Goal: Transaction & Acquisition: Purchase product/service

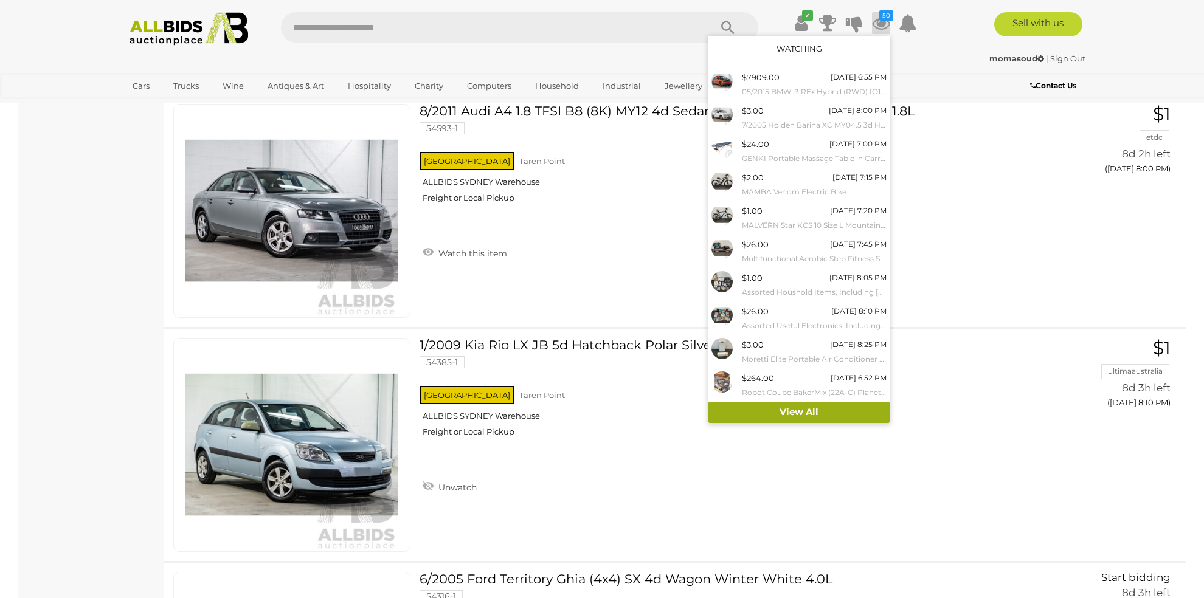
click at [804, 414] on link "View All" at bounding box center [798, 412] width 181 height 21
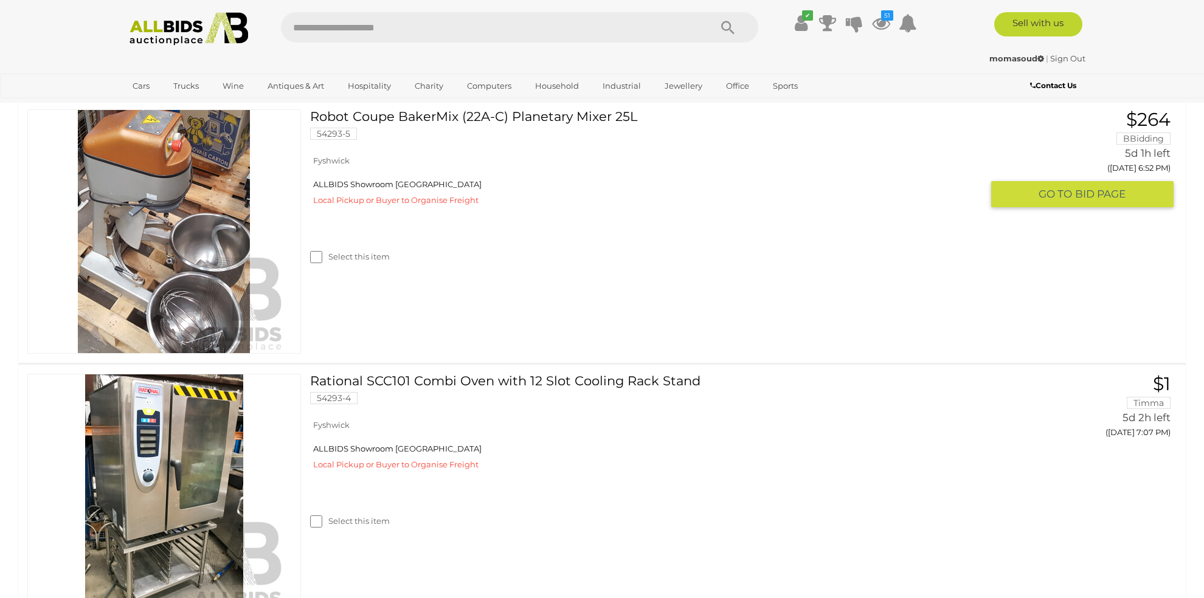
scroll to position [2837, 0]
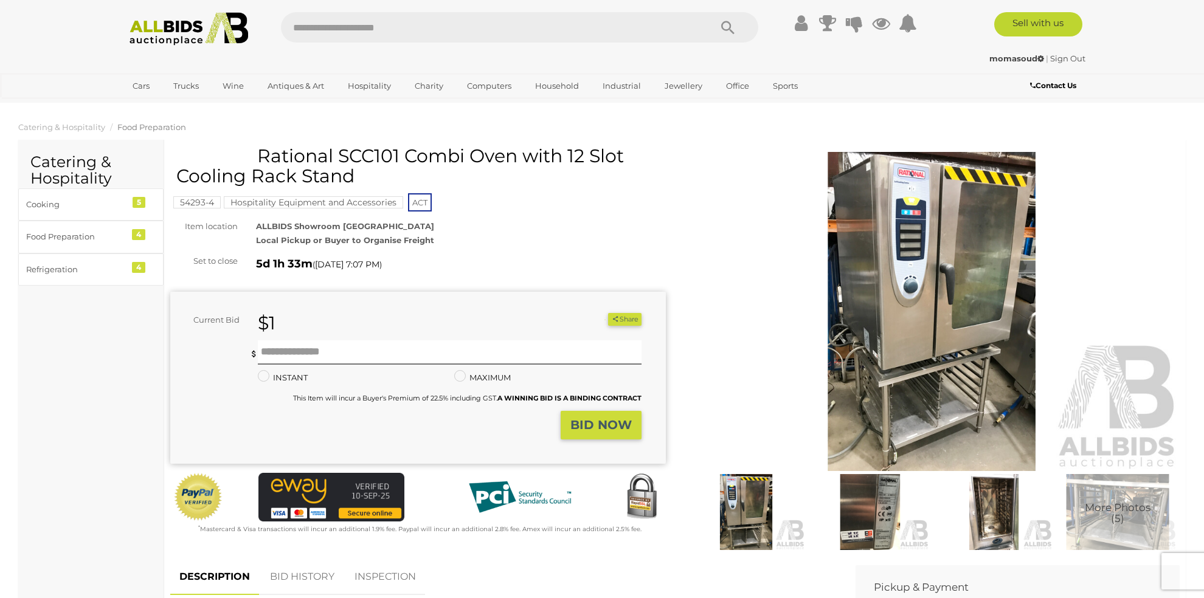
click at [929, 296] on img at bounding box center [932, 311] width 496 height 319
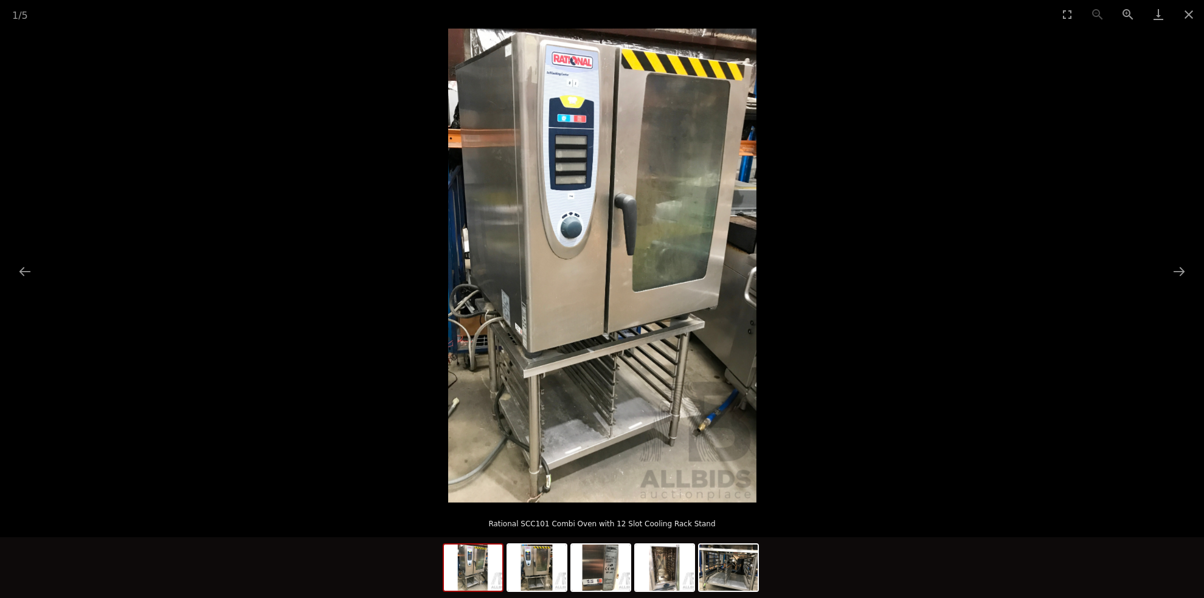
click at [677, 317] on img at bounding box center [602, 266] width 308 height 474
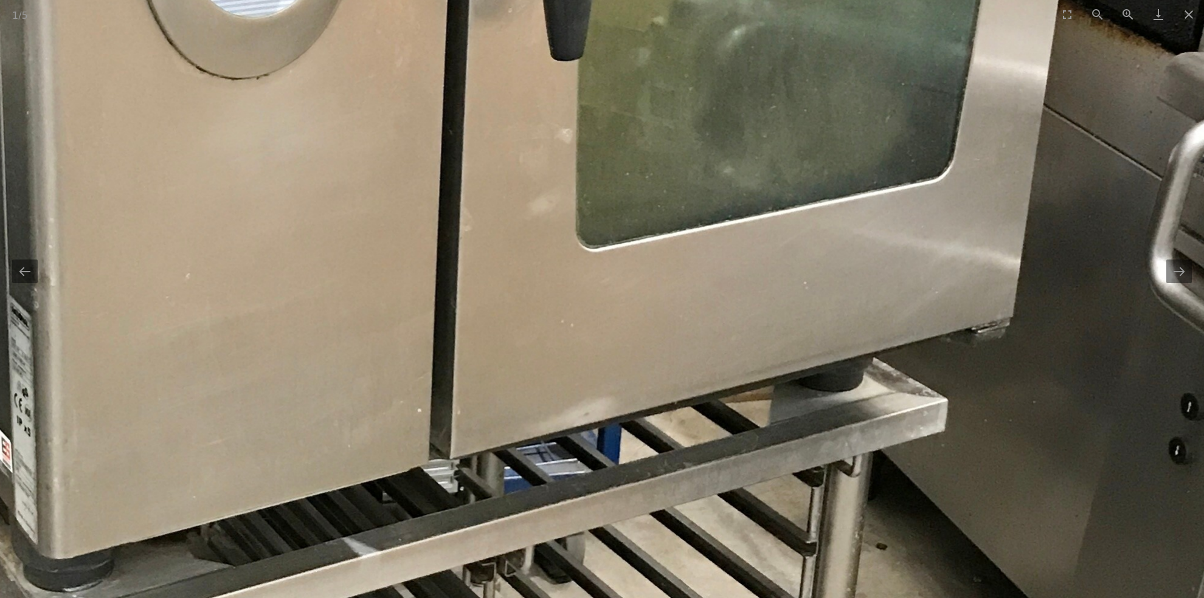
drag, startPoint x: 644, startPoint y: 370, endPoint x: 822, endPoint y: 257, distance: 211.0
click at [749, 284] on img at bounding box center [421, 113] width 1579 height 2431
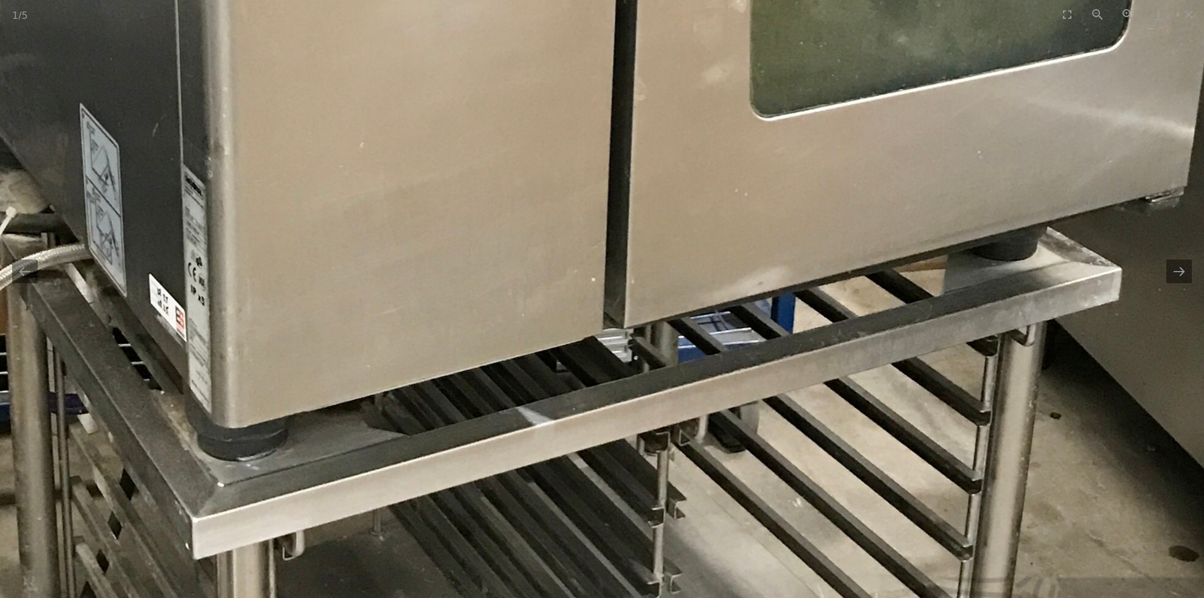
drag, startPoint x: 700, startPoint y: 375, endPoint x: 915, endPoint y: 302, distance: 227.1
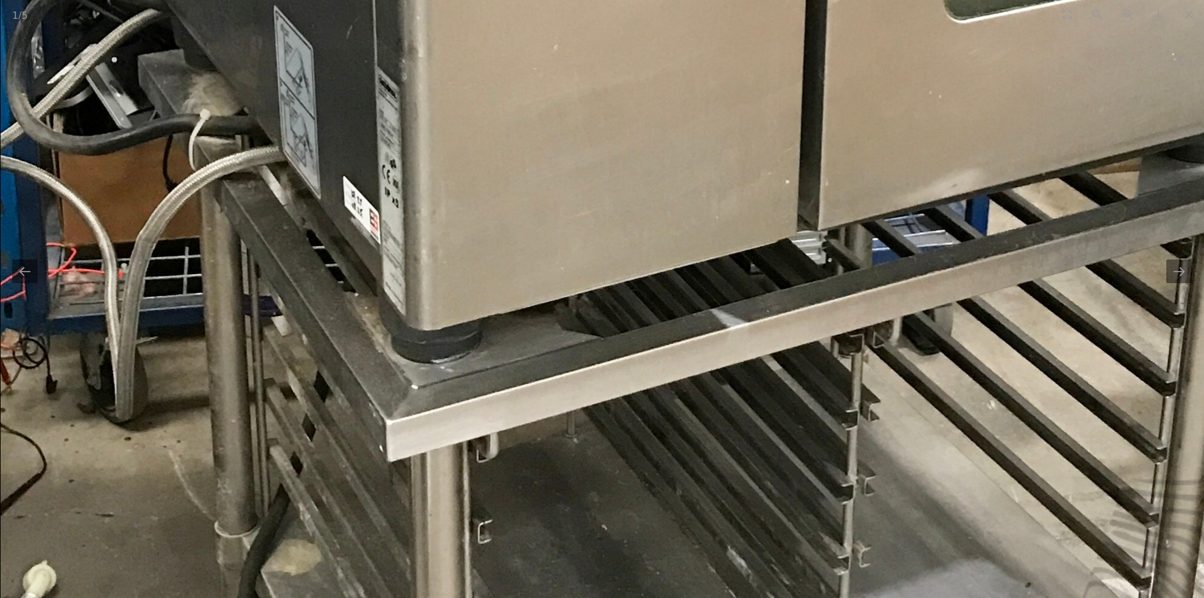
drag, startPoint x: 679, startPoint y: 339, endPoint x: 836, endPoint y: 300, distance: 162.2
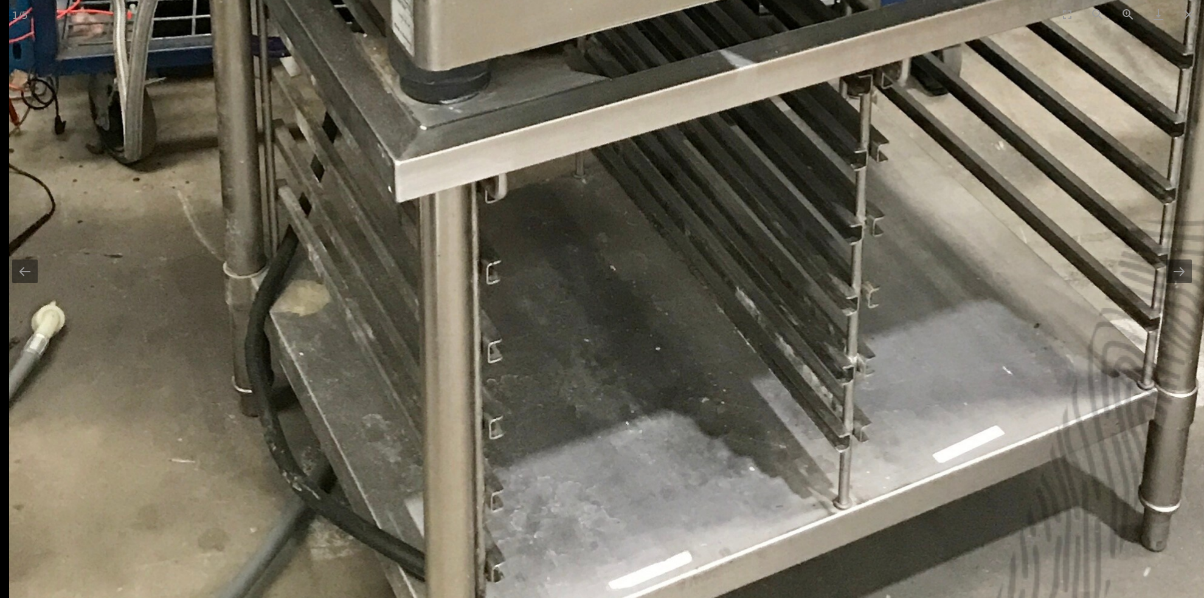
drag, startPoint x: 705, startPoint y: 382, endPoint x: 757, endPoint y: 170, distance: 218.0
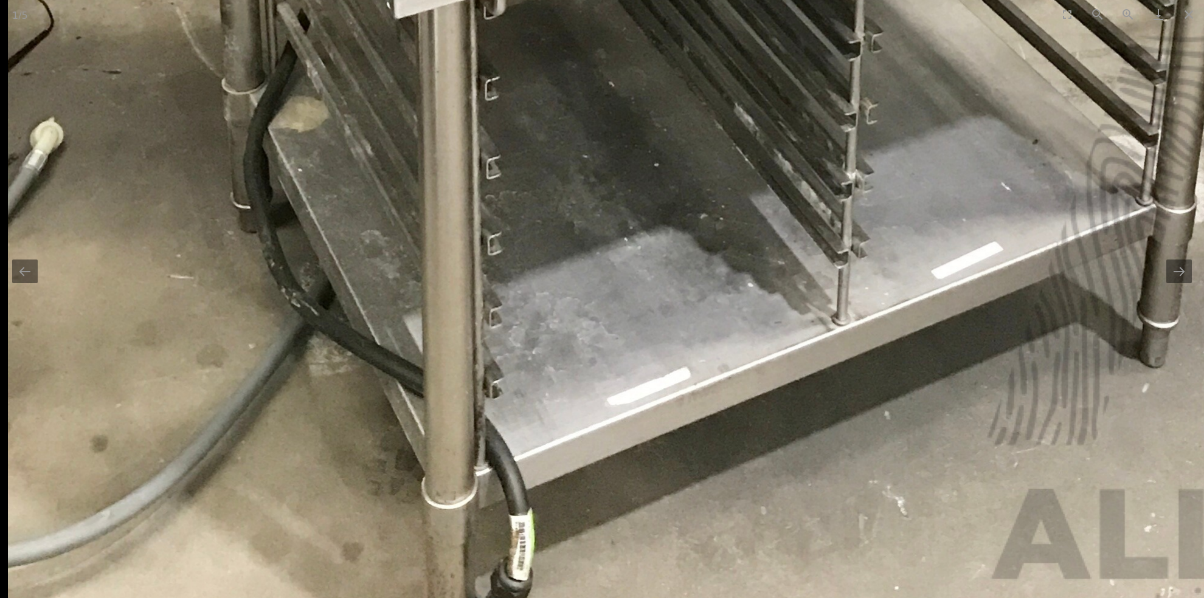
drag, startPoint x: 609, startPoint y: 257, endPoint x: 656, endPoint y: 171, distance: 97.7
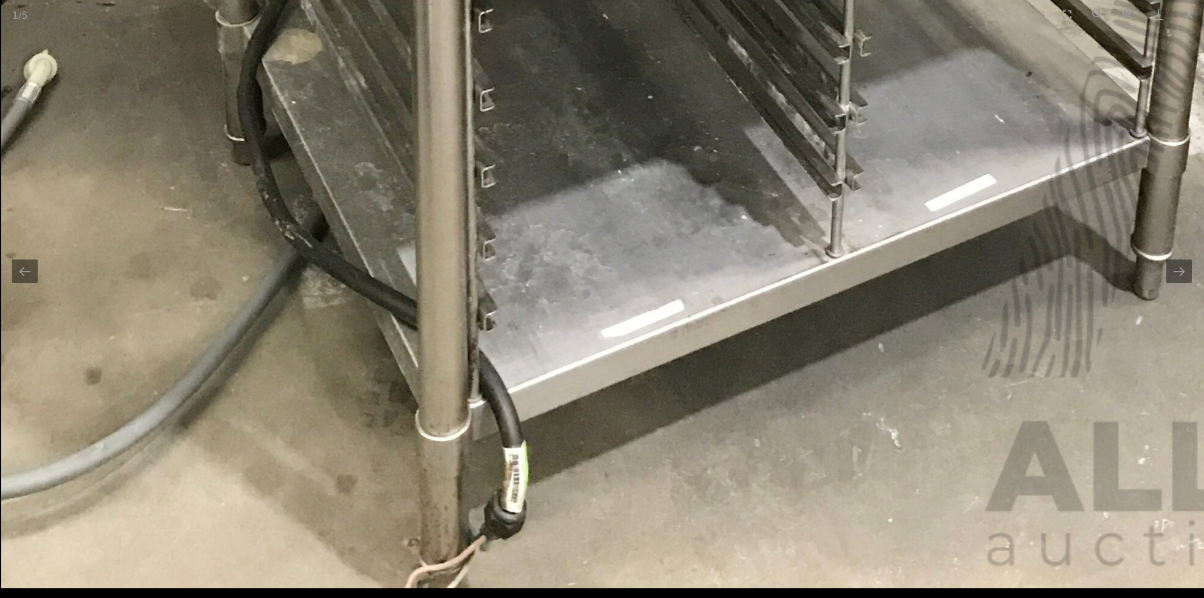
drag, startPoint x: 661, startPoint y: 354, endPoint x: 676, endPoint y: 222, distance: 132.8
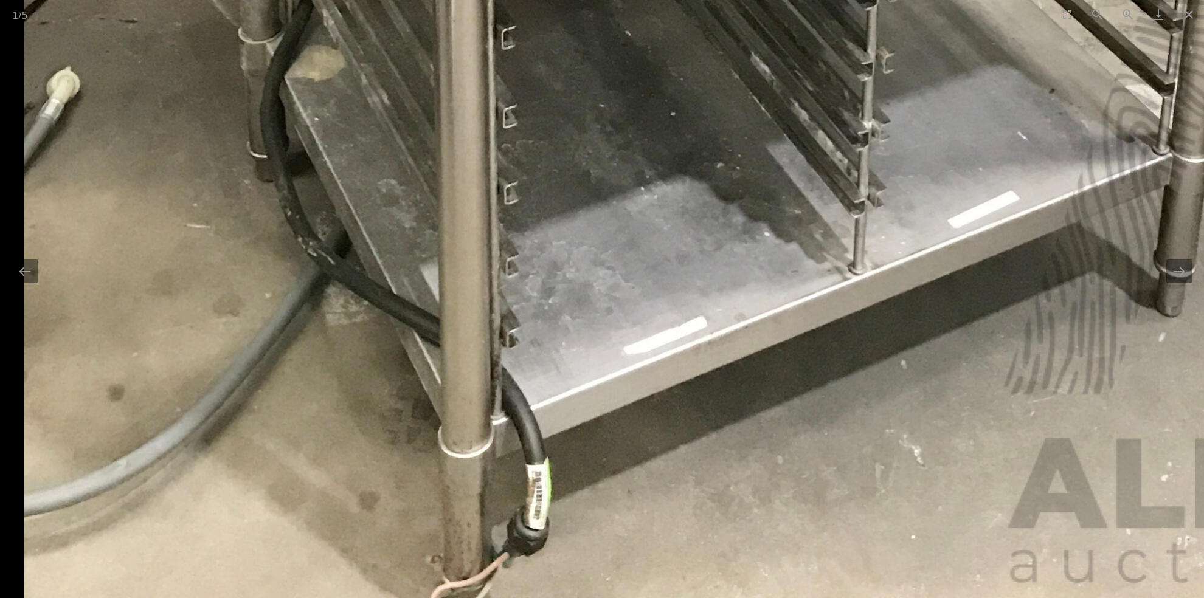
drag, startPoint x: 571, startPoint y: 271, endPoint x: 714, endPoint y: 278, distance: 143.1
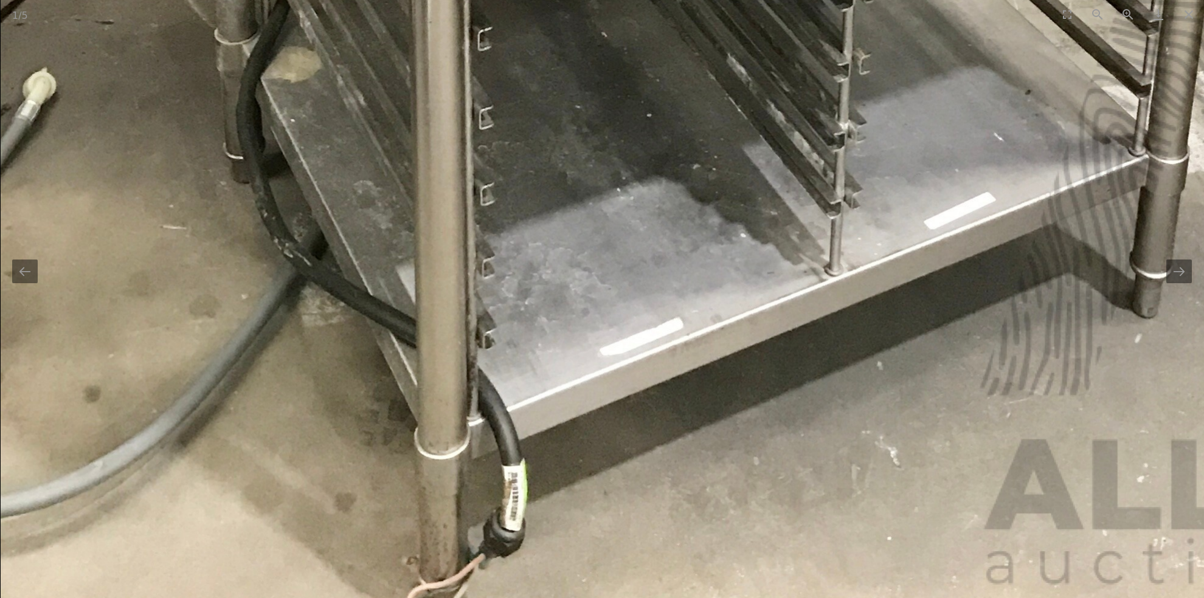
drag, startPoint x: 726, startPoint y: 212, endPoint x: 721, endPoint y: 317, distance: 105.3
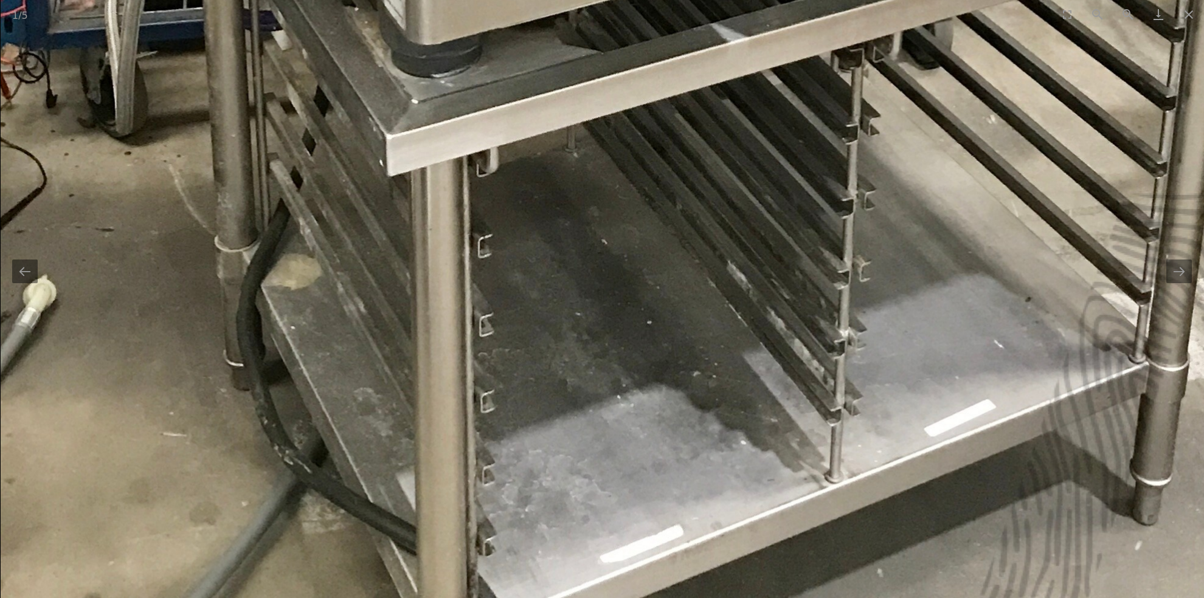
drag, startPoint x: 700, startPoint y: 207, endPoint x: 713, endPoint y: 298, distance: 92.0
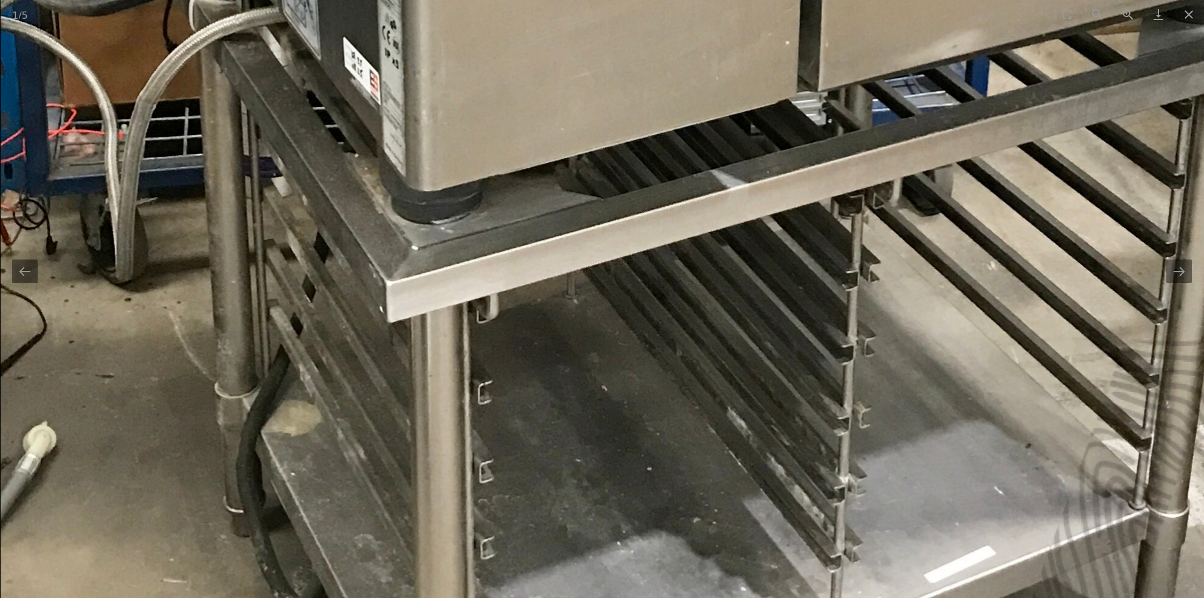
drag, startPoint x: 710, startPoint y: 250, endPoint x: 717, endPoint y: 285, distance: 36.0
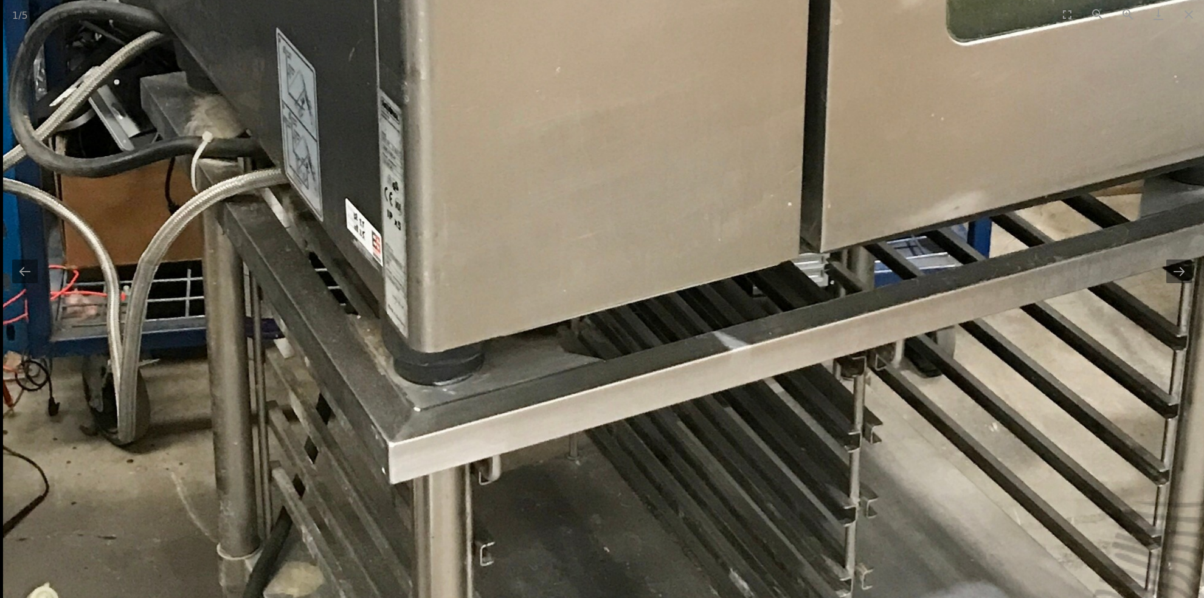
drag, startPoint x: 701, startPoint y: 233, endPoint x: 707, endPoint y: 323, distance: 90.8
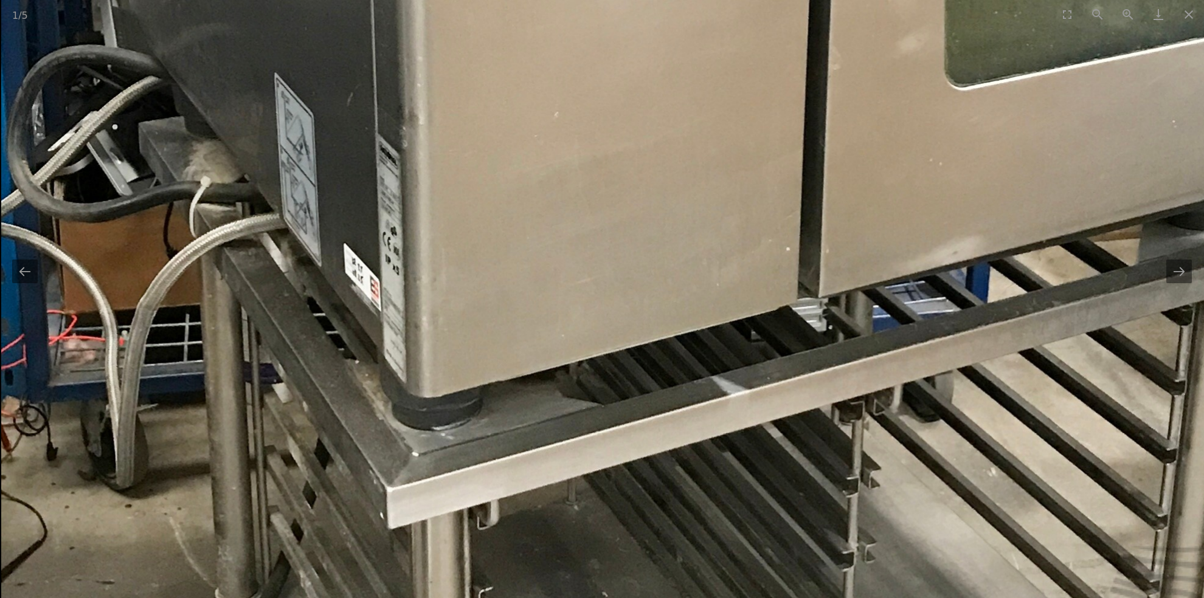
drag, startPoint x: 688, startPoint y: 229, endPoint x: 704, endPoint y: 302, distance: 74.7
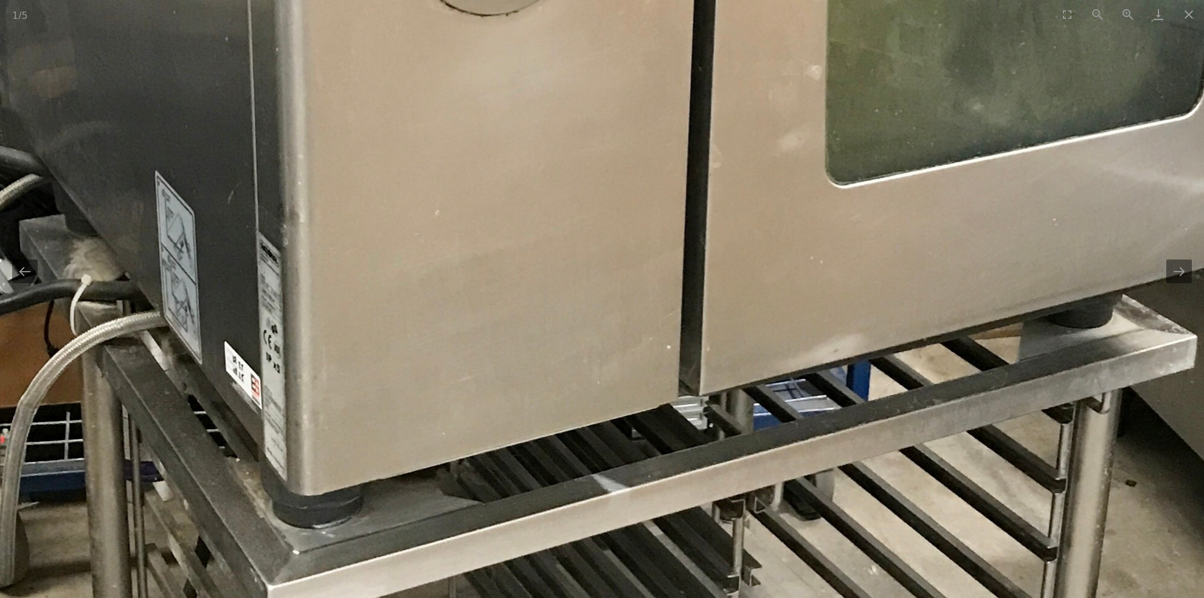
drag, startPoint x: 817, startPoint y: 260, endPoint x: 719, endPoint y: 267, distance: 98.2
click at [722, 266] on img at bounding box center [670, 49] width 1579 height 2431
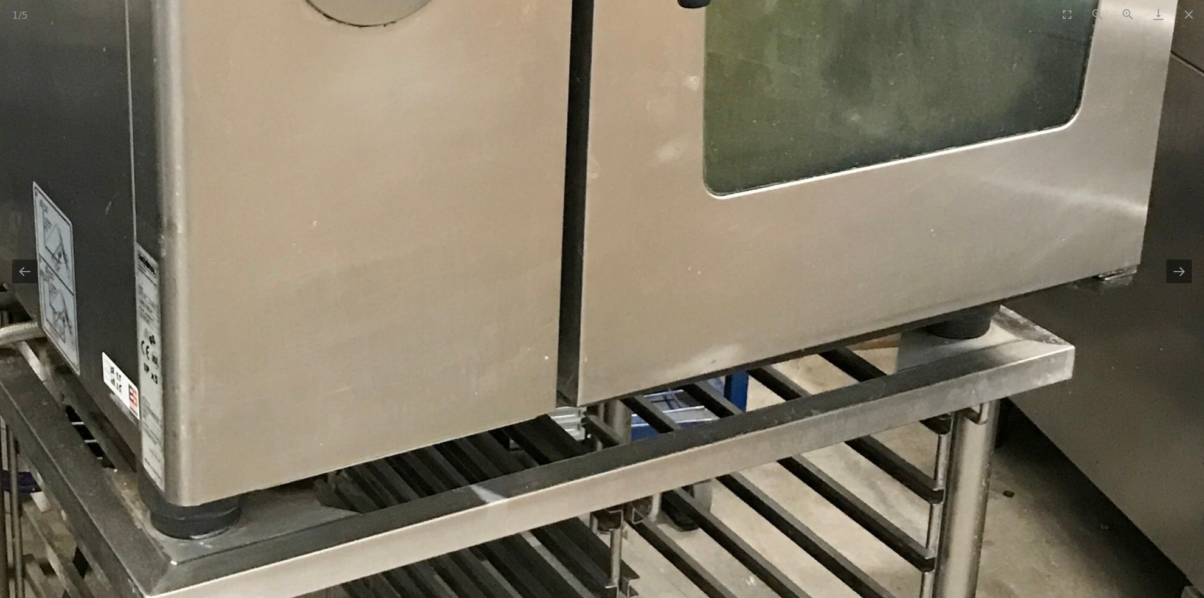
drag, startPoint x: 978, startPoint y: 249, endPoint x: 955, endPoint y: 316, distance: 71.0
click at [955, 314] on img at bounding box center [548, 60] width 1579 height 2431
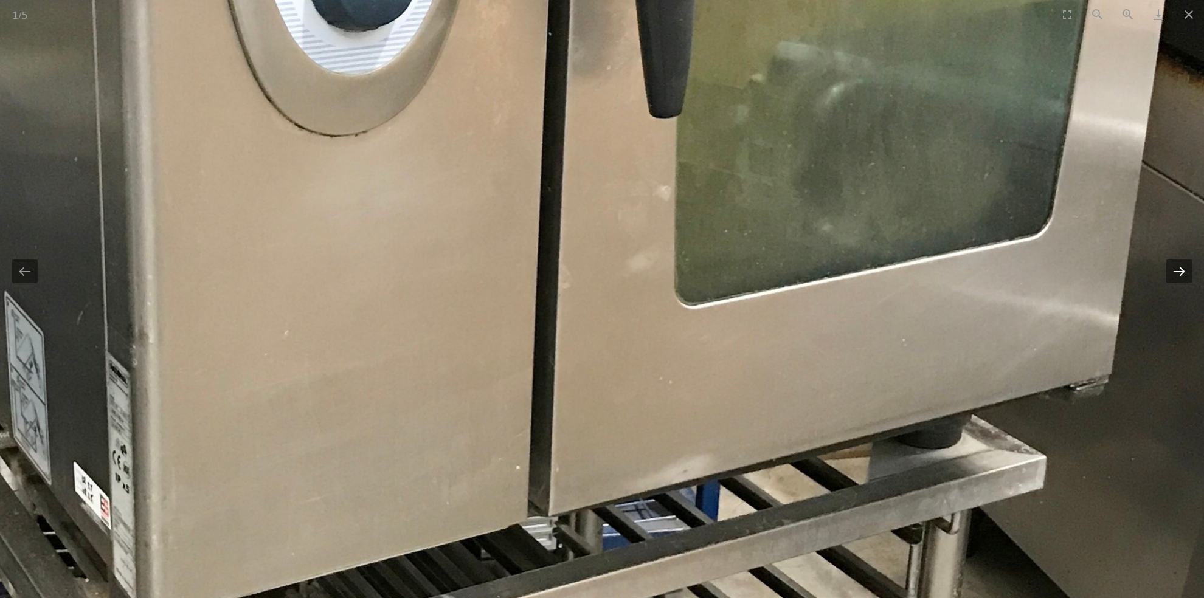
click at [1174, 271] on button "Next slide" at bounding box center [1179, 272] width 26 height 24
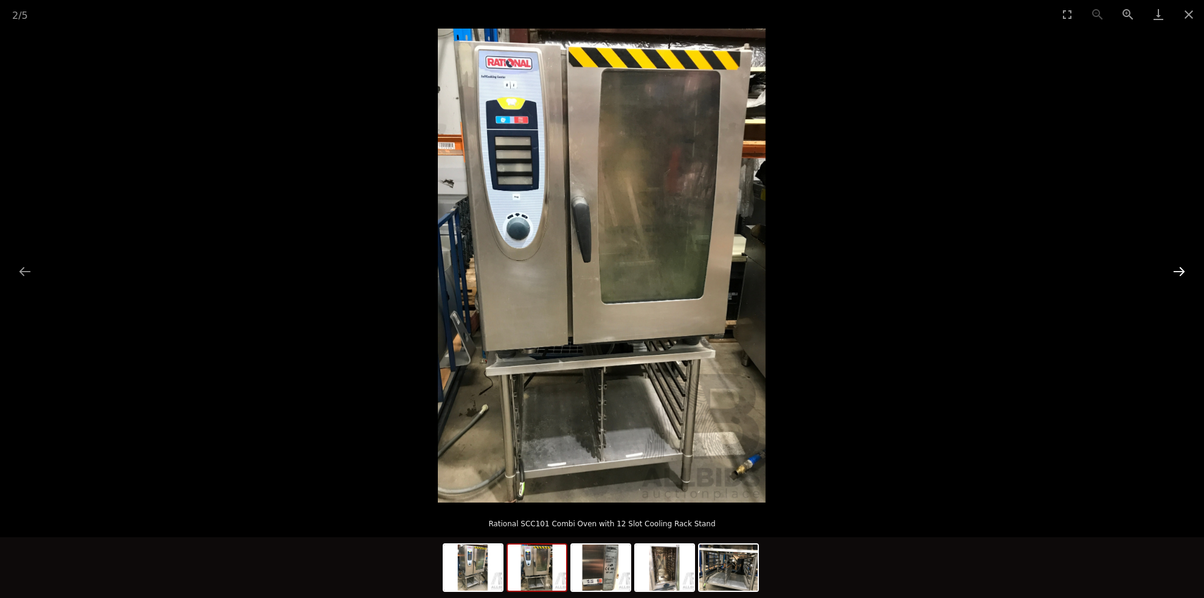
click at [1177, 271] on button "Next slide" at bounding box center [1179, 272] width 26 height 24
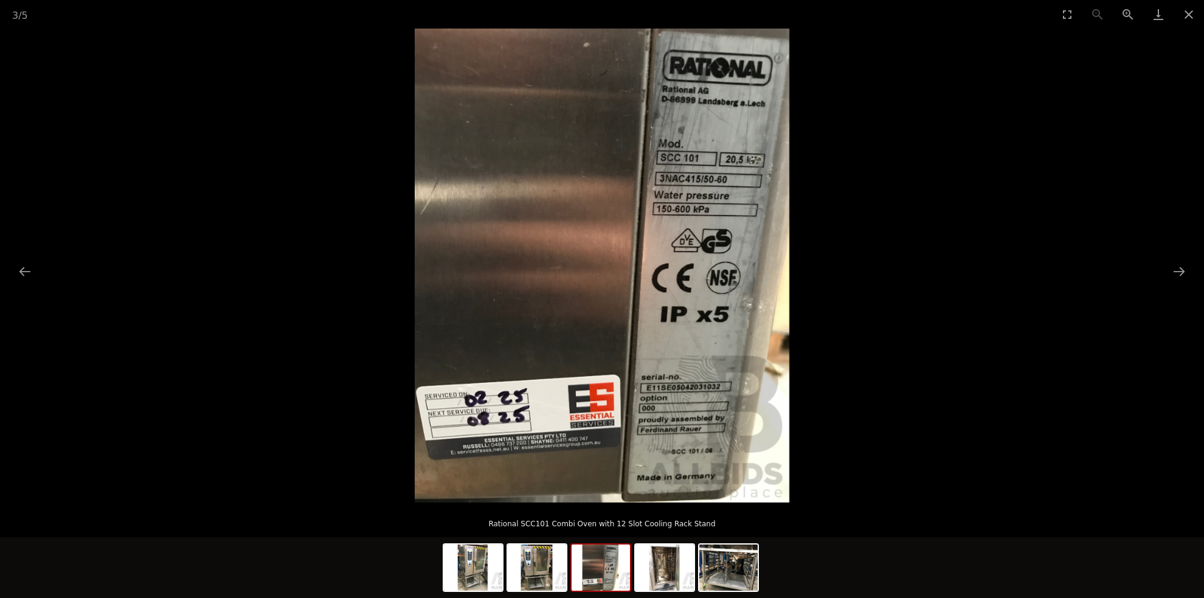
click at [747, 309] on img at bounding box center [602, 266] width 375 height 474
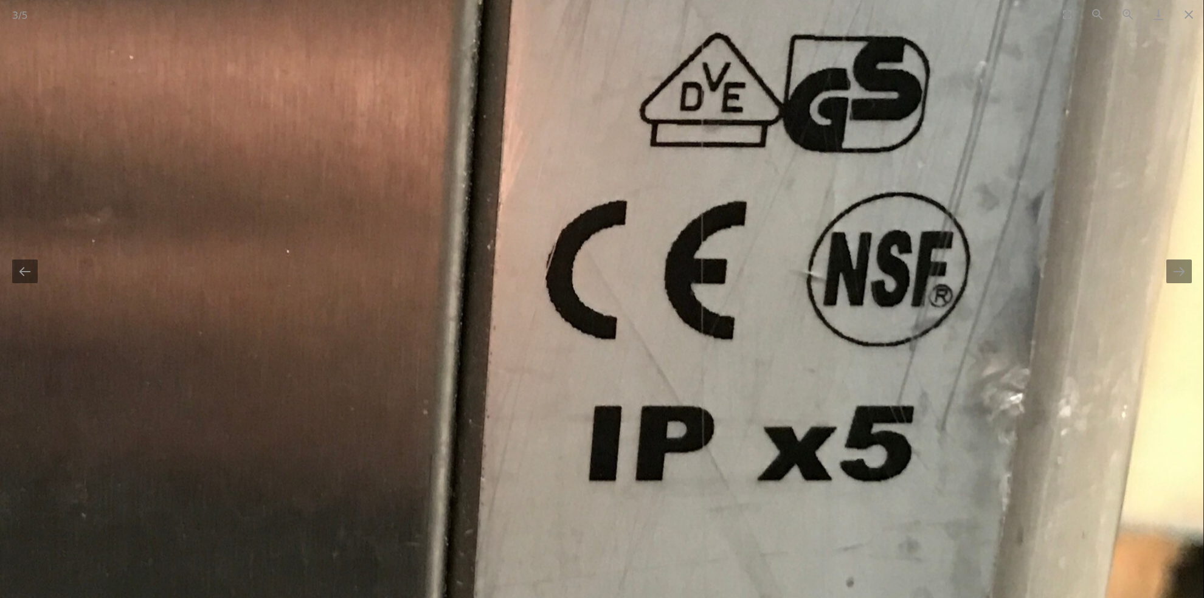
drag, startPoint x: 797, startPoint y: 282, endPoint x: 794, endPoint y: 367, distance: 84.6
click at [794, 360] on img at bounding box center [307, 212] width 1791 height 2268
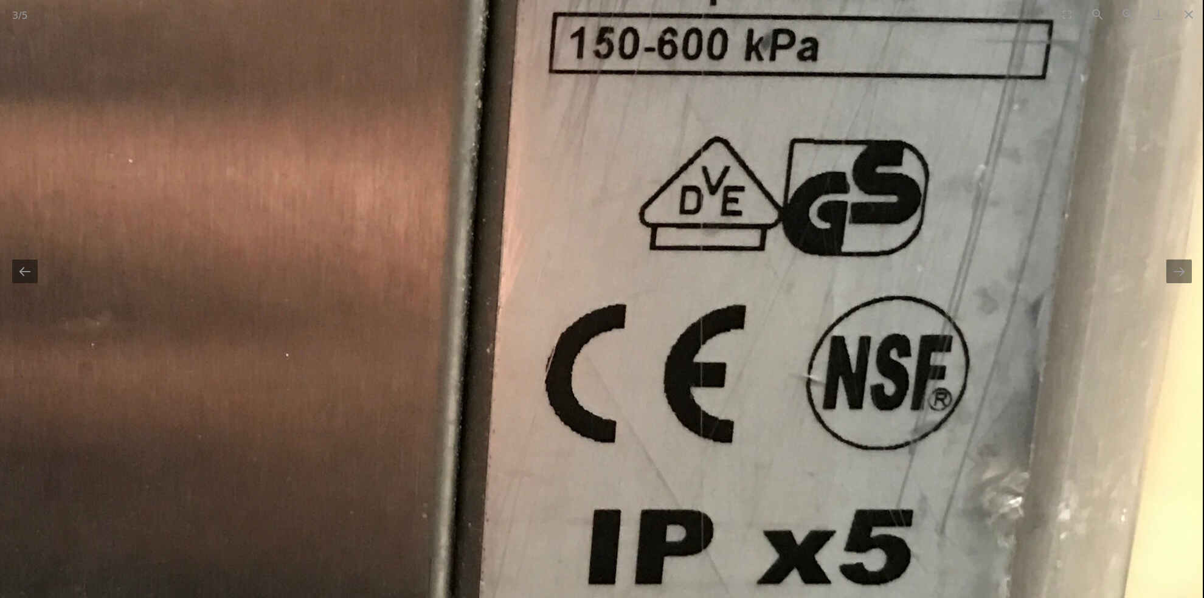
drag, startPoint x: 832, startPoint y: 286, endPoint x: 815, endPoint y: 374, distance: 89.7
click at [814, 362] on img at bounding box center [306, 315] width 1791 height 2268
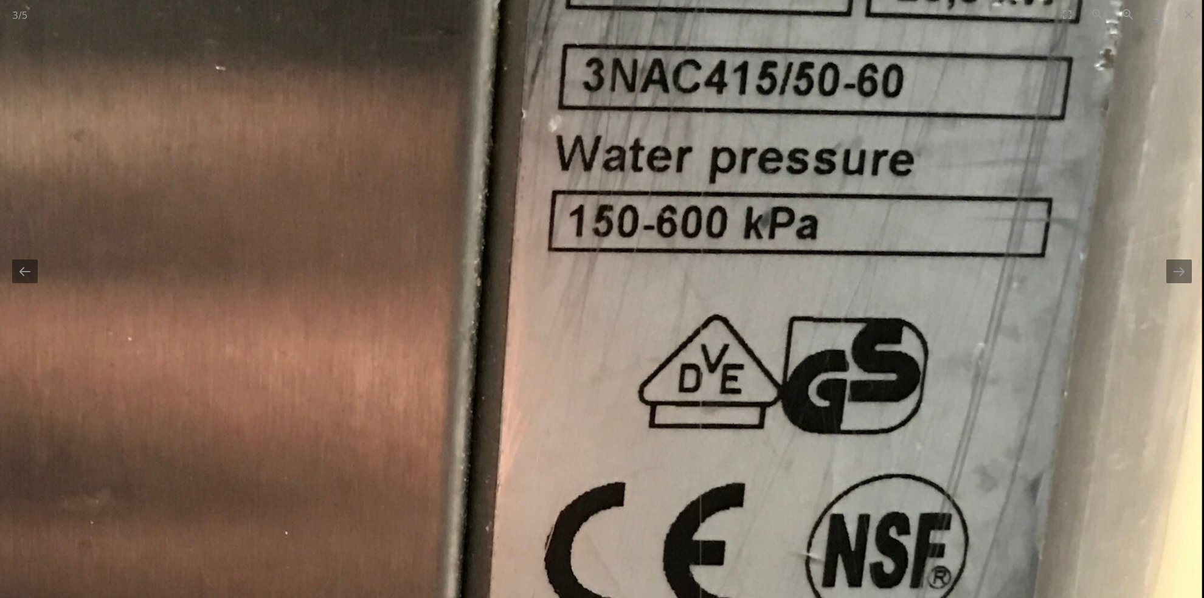
drag, startPoint x: 838, startPoint y: 296, endPoint x: 826, endPoint y: 381, distance: 86.0
click at [826, 381] on img at bounding box center [306, 493] width 1791 height 2268
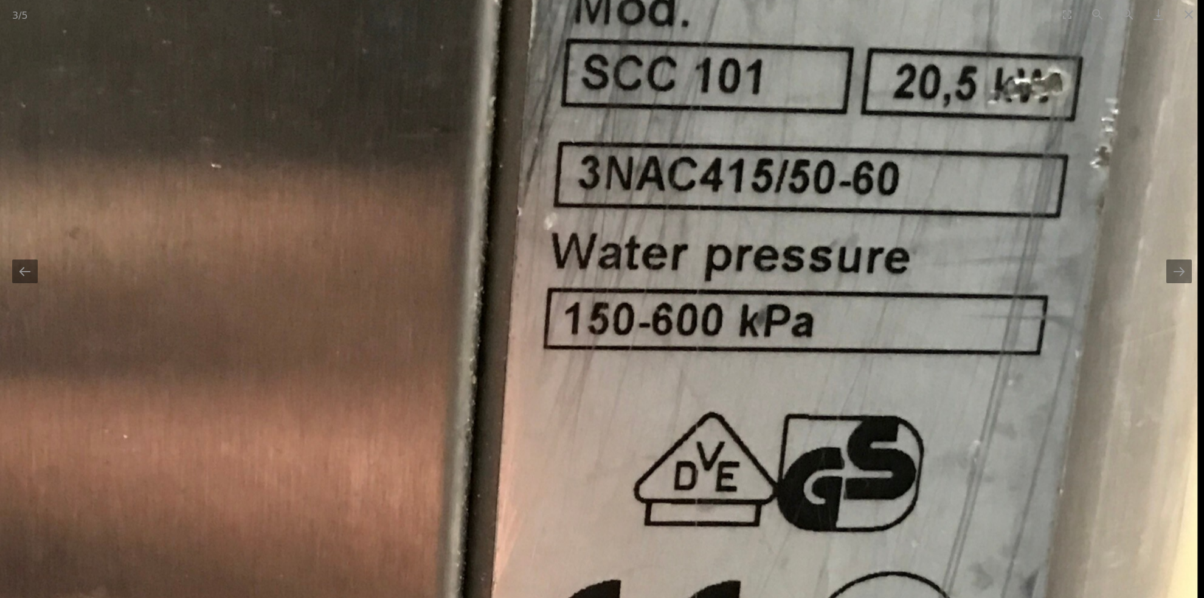
drag, startPoint x: 860, startPoint y: 294, endPoint x: 821, endPoint y: 386, distance: 100.5
click at [821, 384] on img at bounding box center [301, 591] width 1791 height 2268
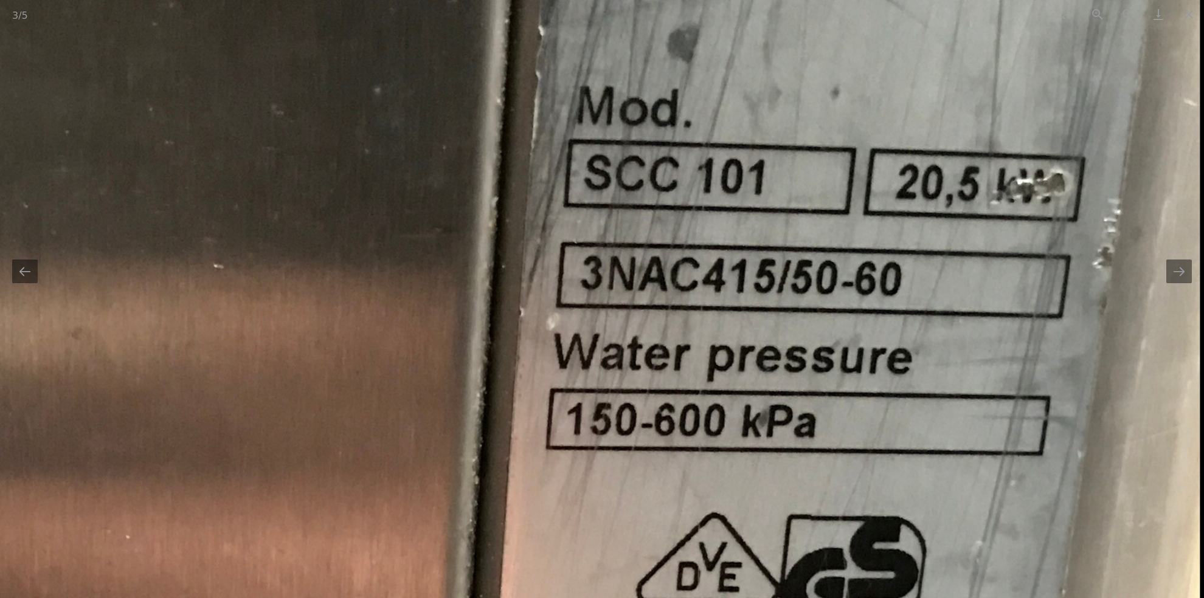
drag, startPoint x: 846, startPoint y: 305, endPoint x: 821, endPoint y: 375, distance: 74.0
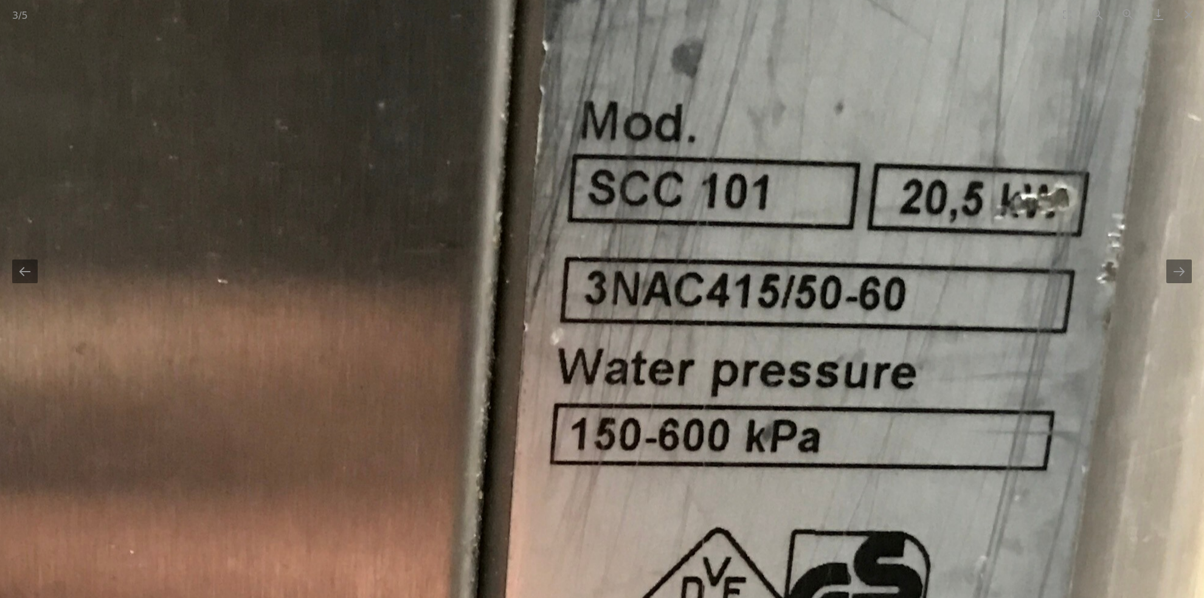
drag, startPoint x: 835, startPoint y: 322, endPoint x: 819, endPoint y: 371, distance: 51.1
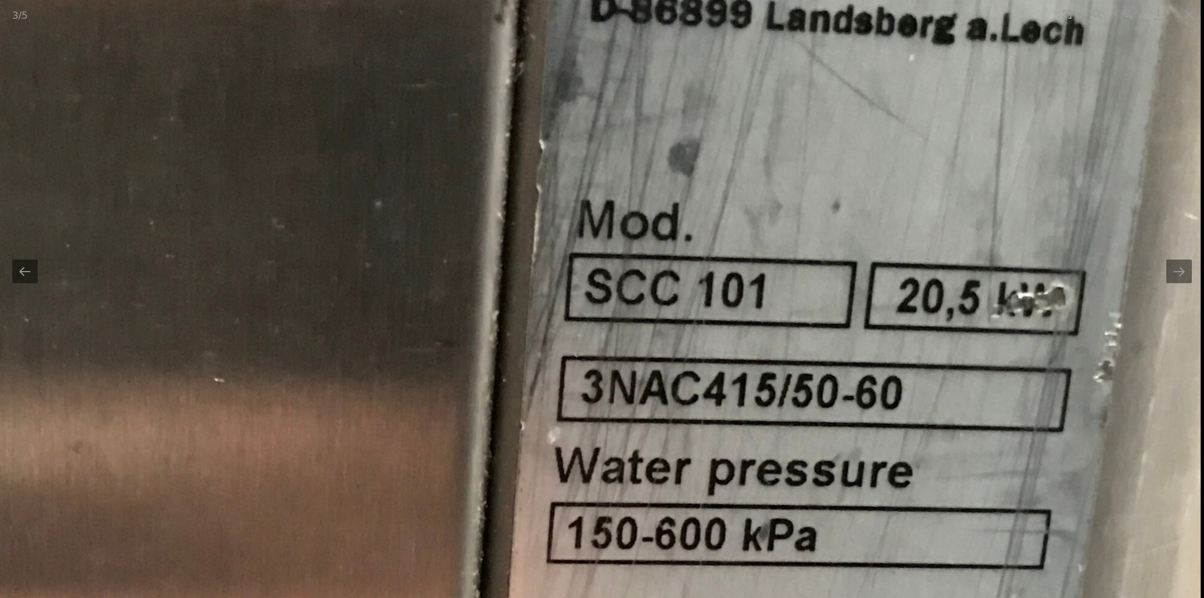
drag, startPoint x: 832, startPoint y: 342, endPoint x: 814, endPoint y: 375, distance: 37.3
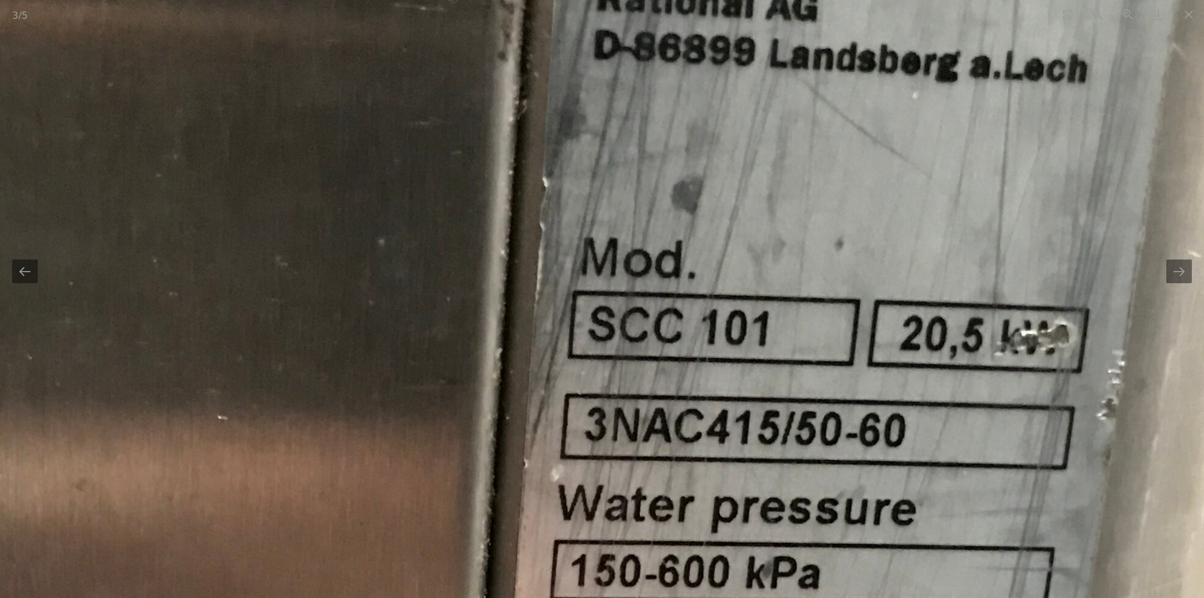
drag, startPoint x: 834, startPoint y: 327, endPoint x: 820, endPoint y: 378, distance: 53.0
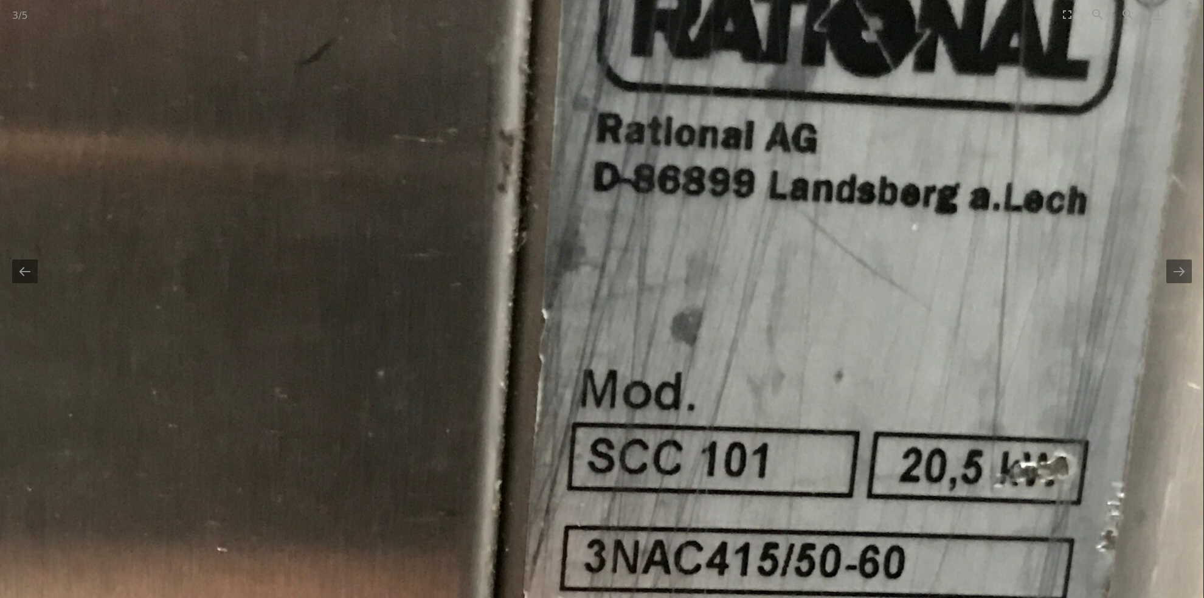
drag, startPoint x: 855, startPoint y: 329, endPoint x: 851, endPoint y: 387, distance: 57.9
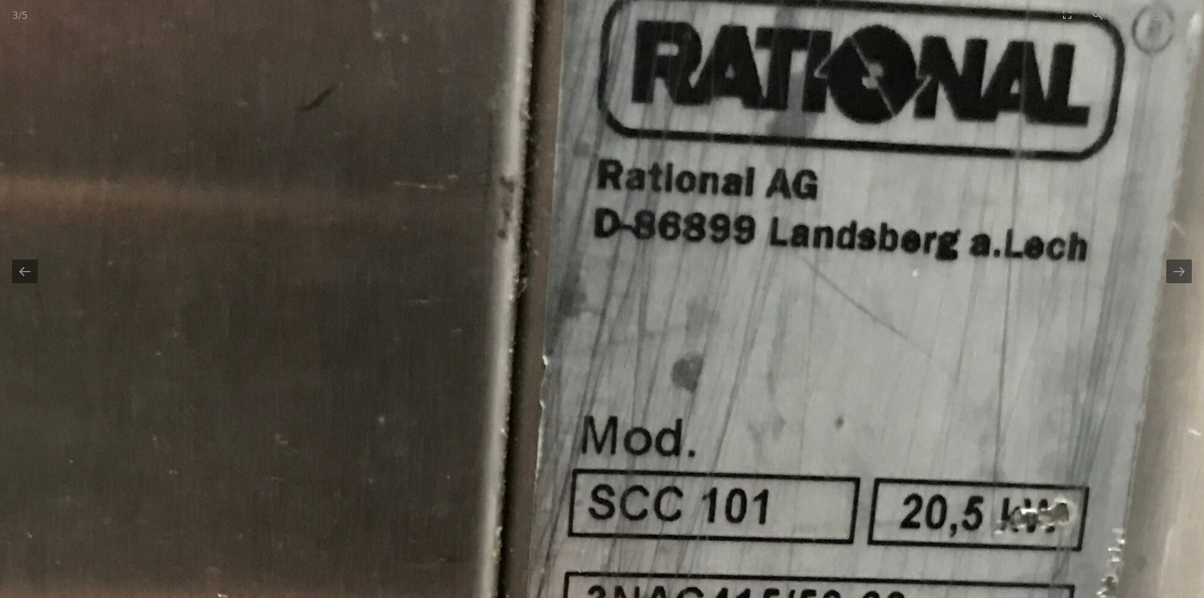
drag, startPoint x: 860, startPoint y: 359, endPoint x: 856, endPoint y: 395, distance: 36.2
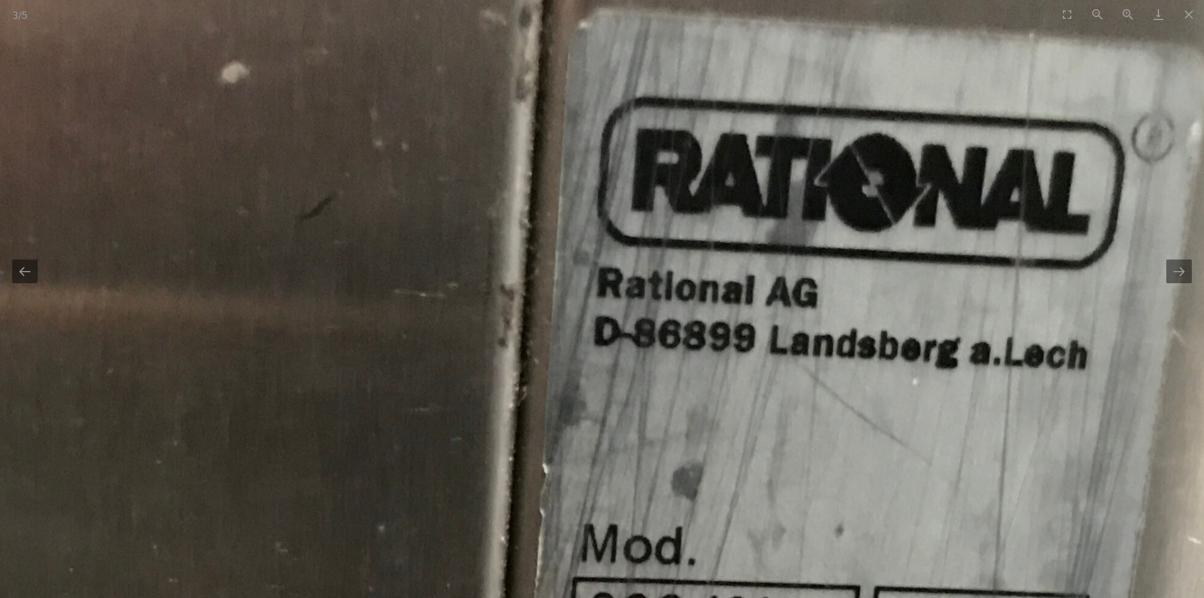
drag, startPoint x: 853, startPoint y: 406, endPoint x: 859, endPoint y: 319, distance: 87.2
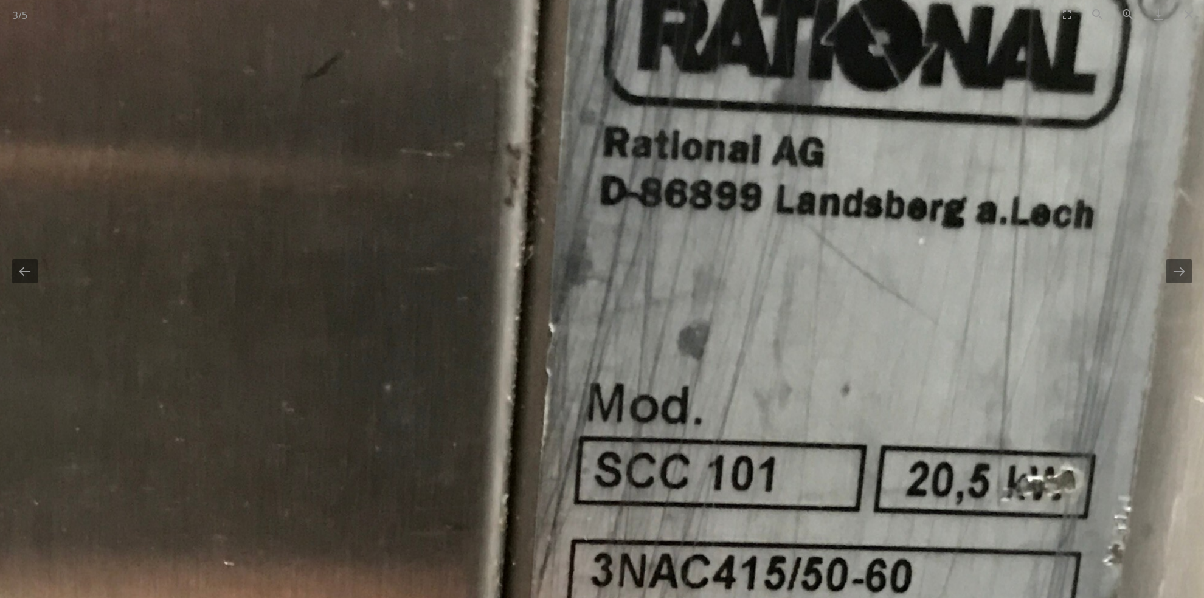
drag, startPoint x: 853, startPoint y: 351, endPoint x: 854, endPoint y: 309, distance: 42.6
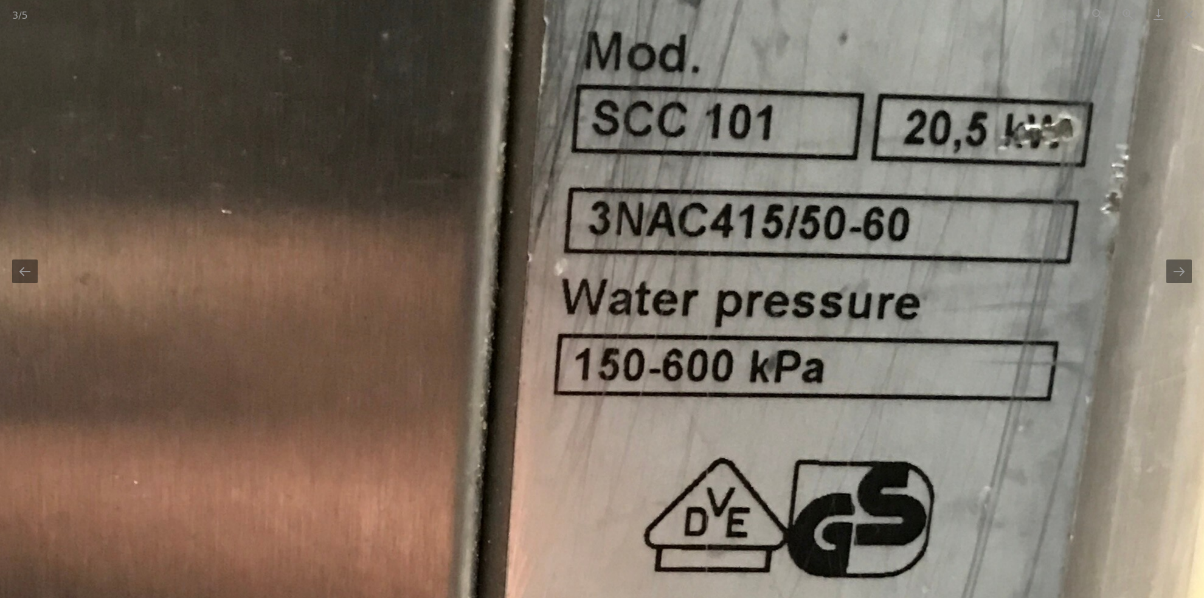
drag, startPoint x: 846, startPoint y: 403, endPoint x: 847, endPoint y: 302, distance: 100.9
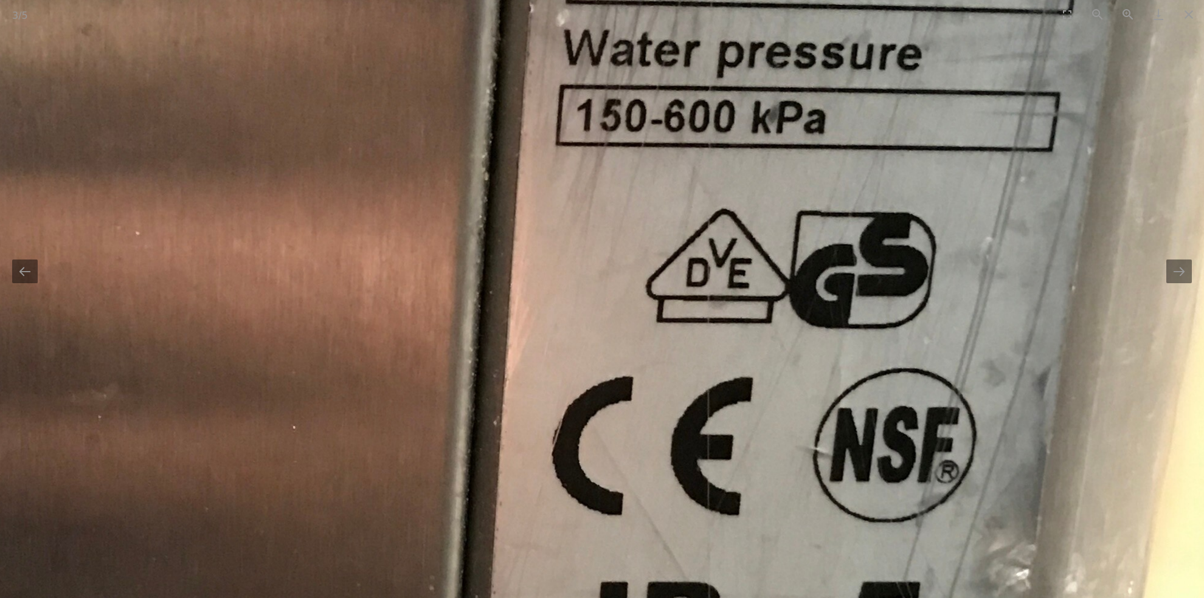
drag, startPoint x: 836, startPoint y: 387, endPoint x: 834, endPoint y: 292, distance: 94.9
click at [834, 294] on img at bounding box center [313, 387] width 1791 height 2268
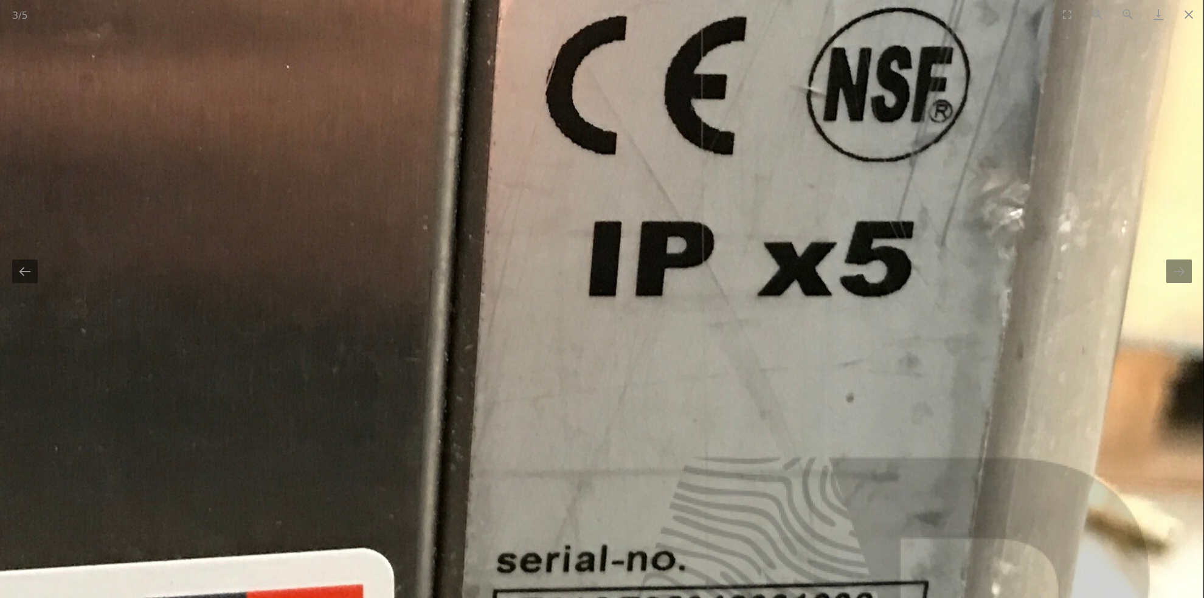
drag, startPoint x: 834, startPoint y: 376, endPoint x: 820, endPoint y: 280, distance: 97.6
click at [825, 303] on img at bounding box center [307, 27] width 1791 height 2268
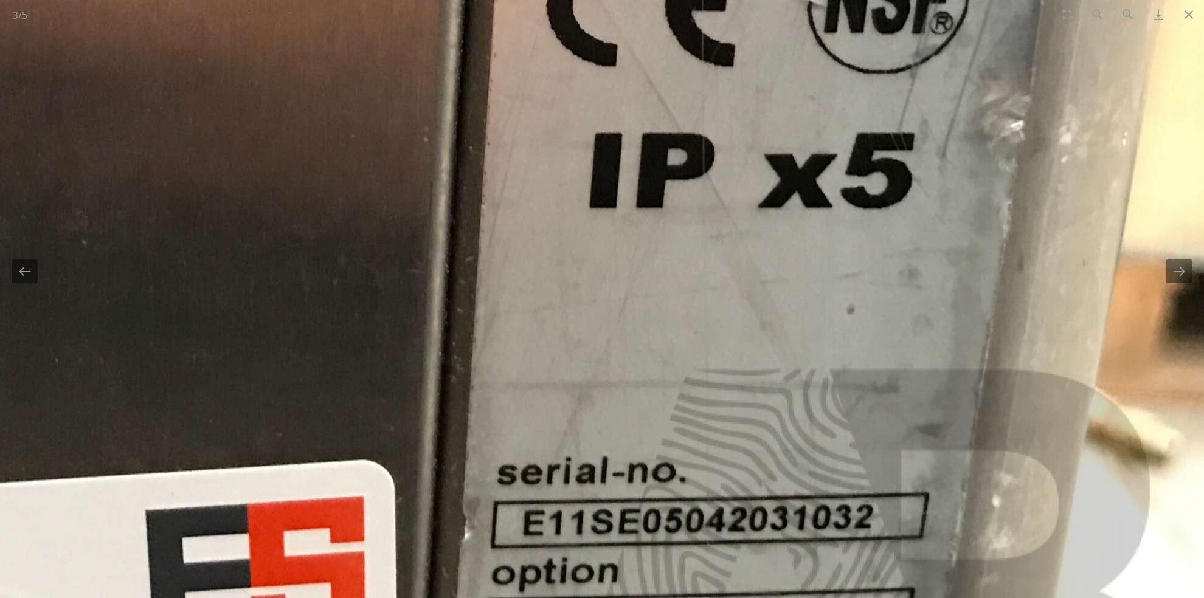
drag, startPoint x: 820, startPoint y: 370, endPoint x: 807, endPoint y: 302, distance: 70.0
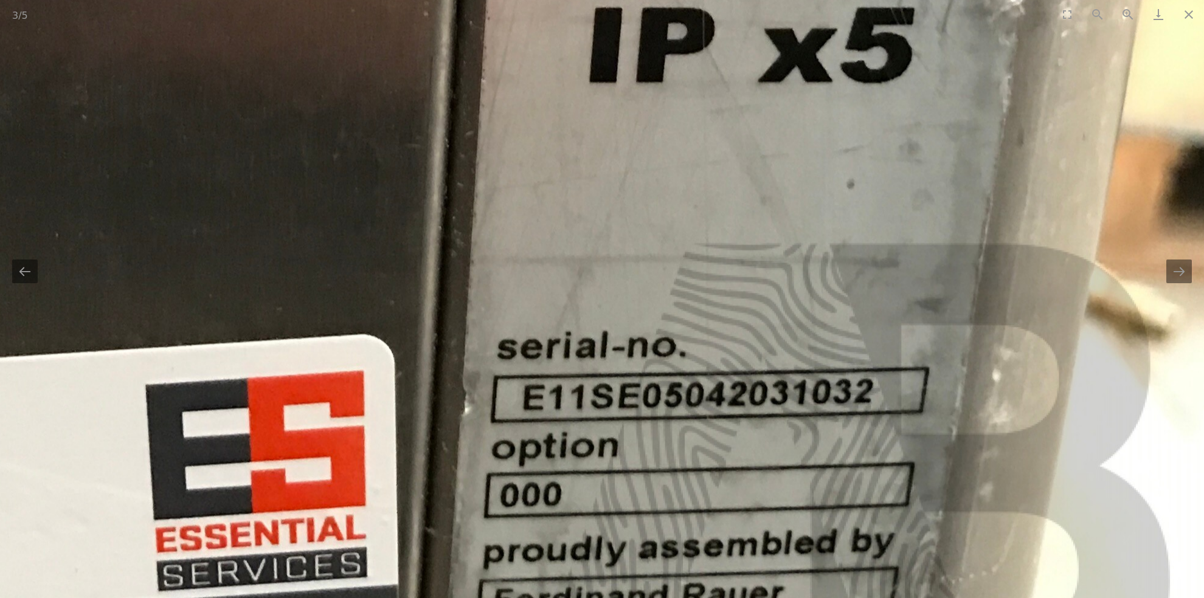
drag
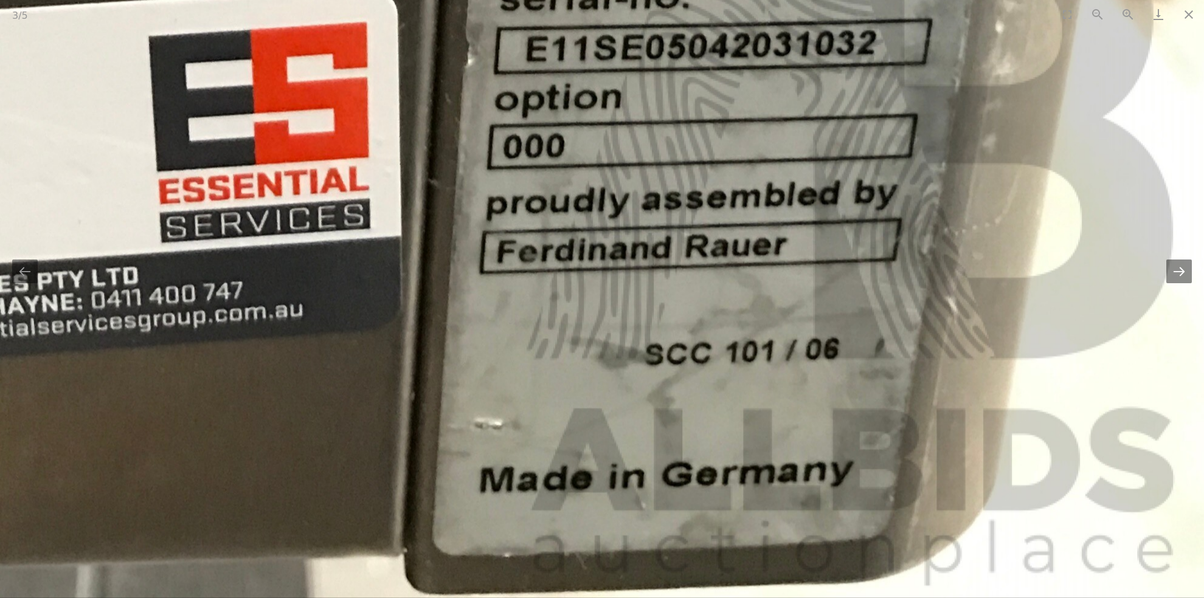
click at [1183, 273] on button "Next slide" at bounding box center [1179, 272] width 26 height 24
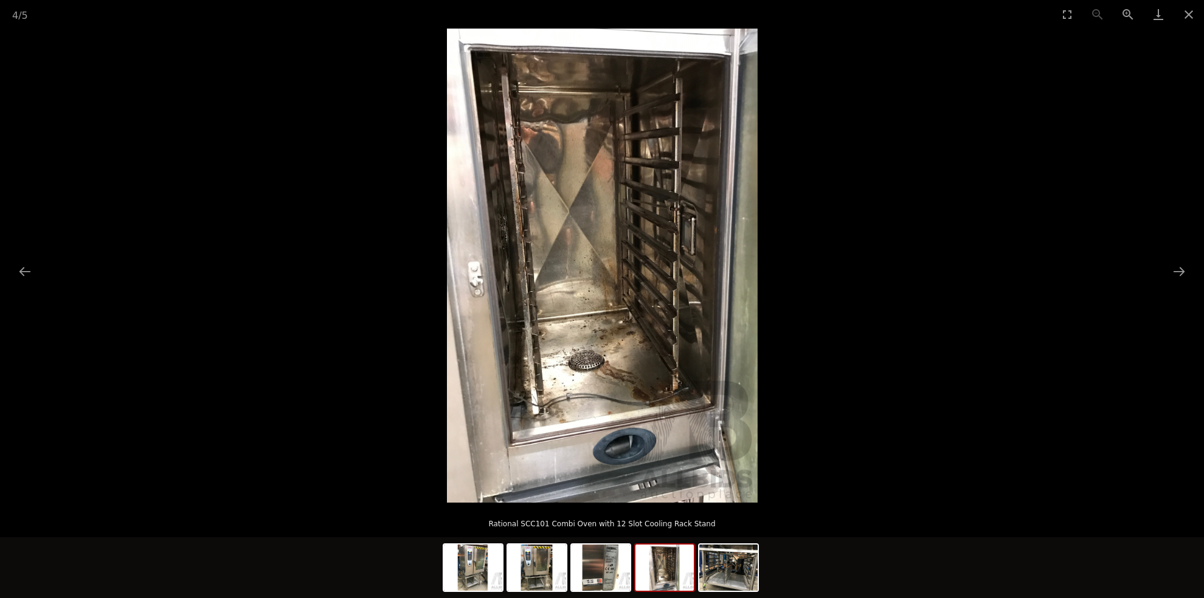
click at [557, 346] on img at bounding box center [602, 266] width 311 height 474
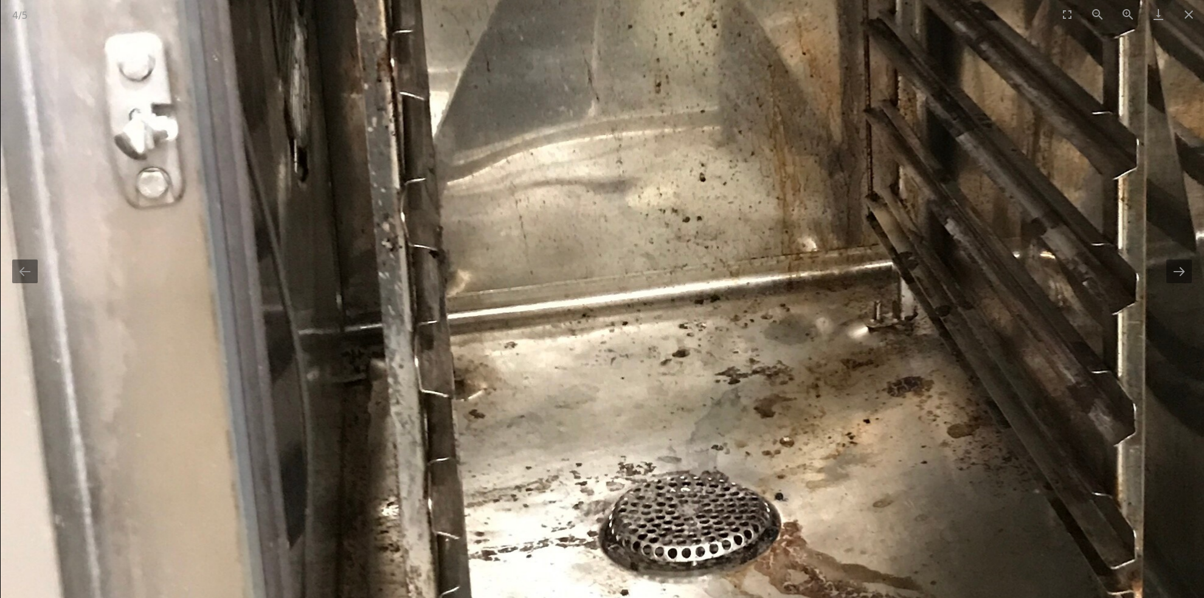
click at [834, 450] on img at bounding box center [768, 52] width 1534 height 2343
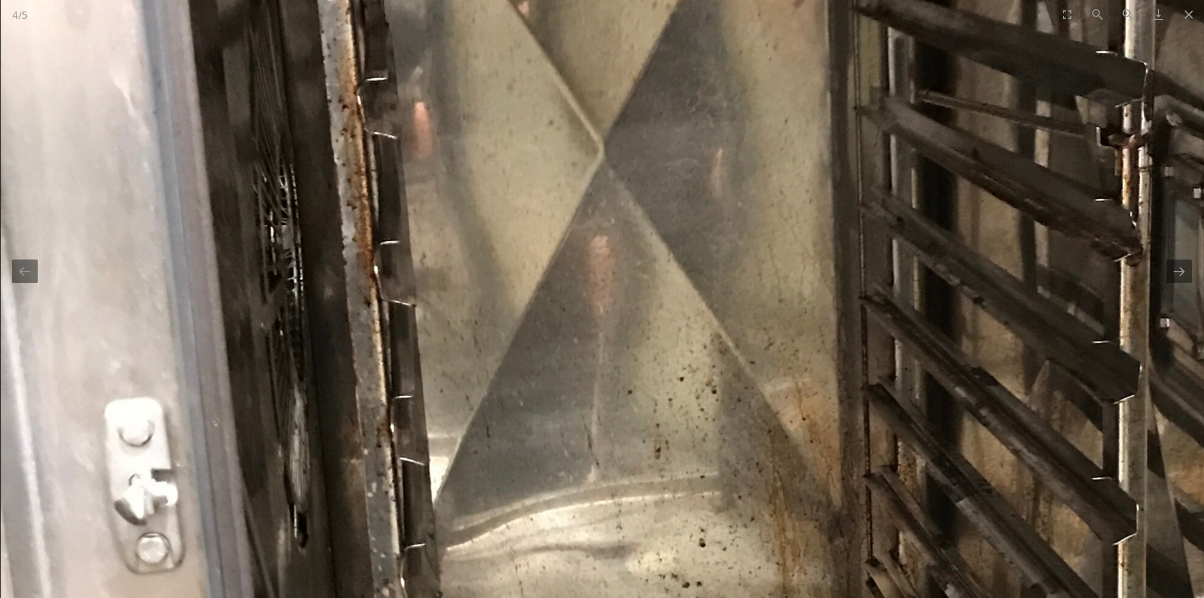
click at [812, 453] on img at bounding box center [767, 418] width 1534 height 2343
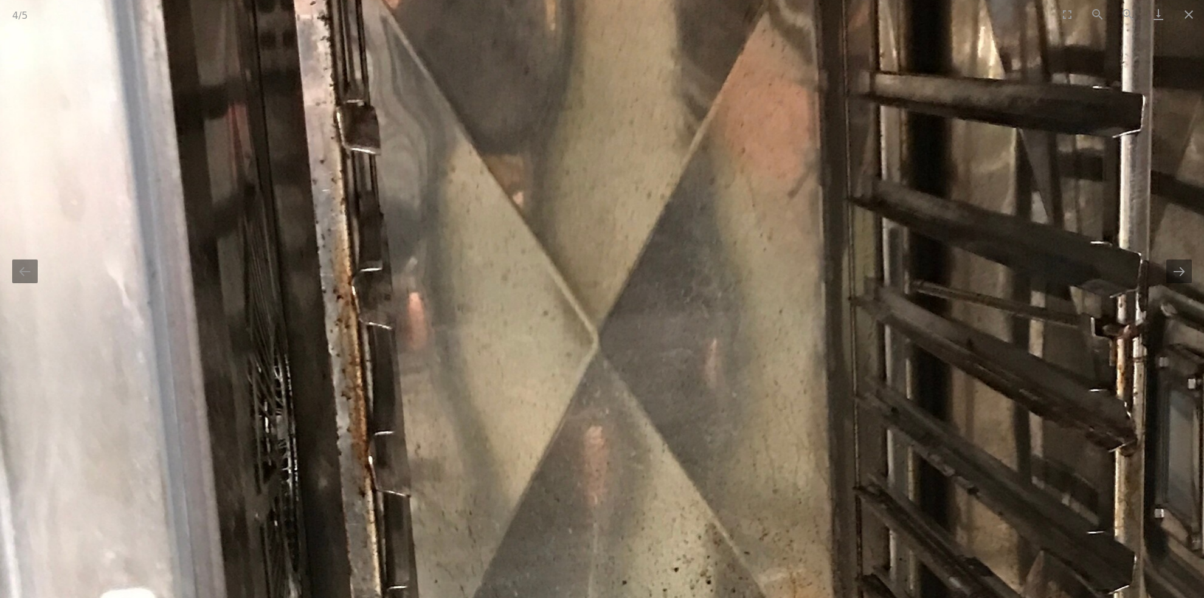
click at [775, 401] on img at bounding box center [762, 609] width 1534 height 2343
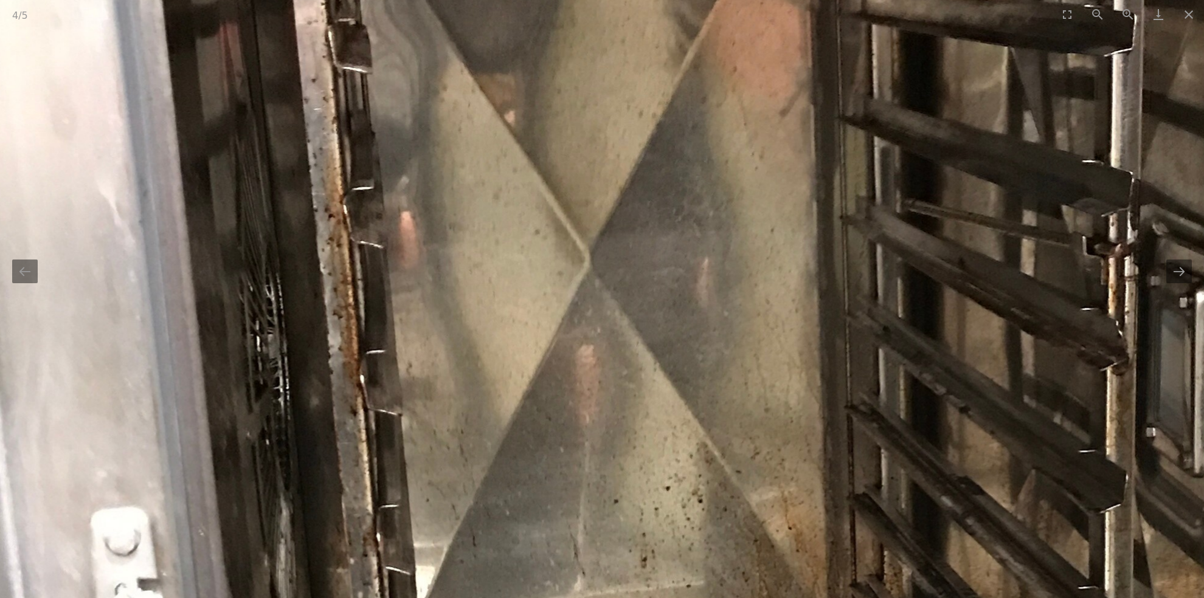
click at [768, 402] on img at bounding box center [753, 527] width 1534 height 2343
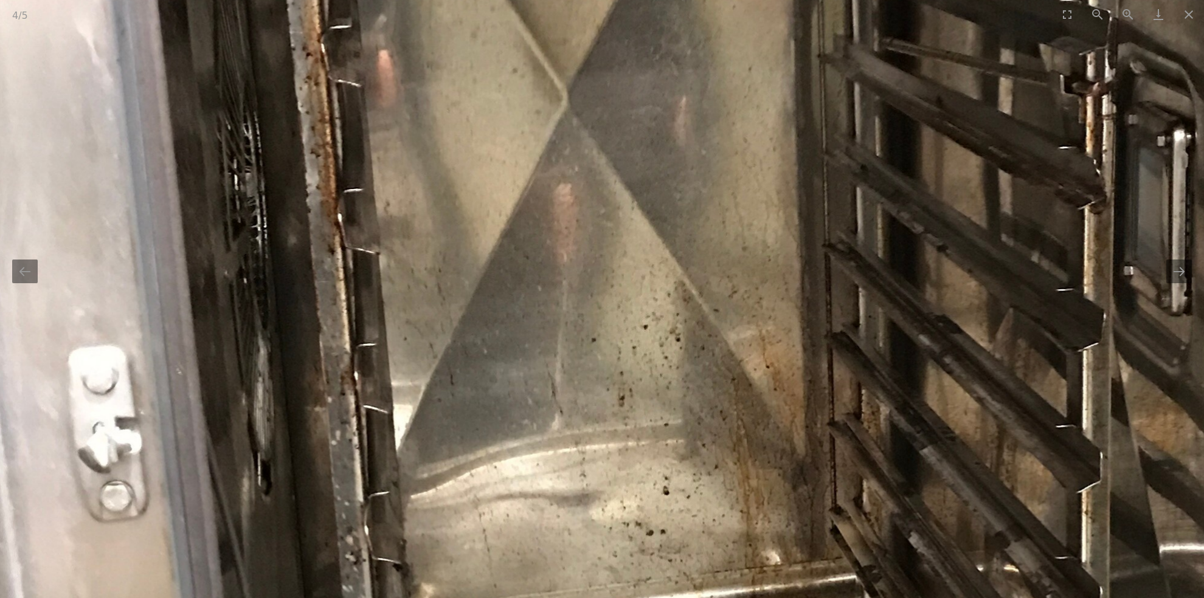
click at [760, 398] on img at bounding box center [731, 365] width 1534 height 2343
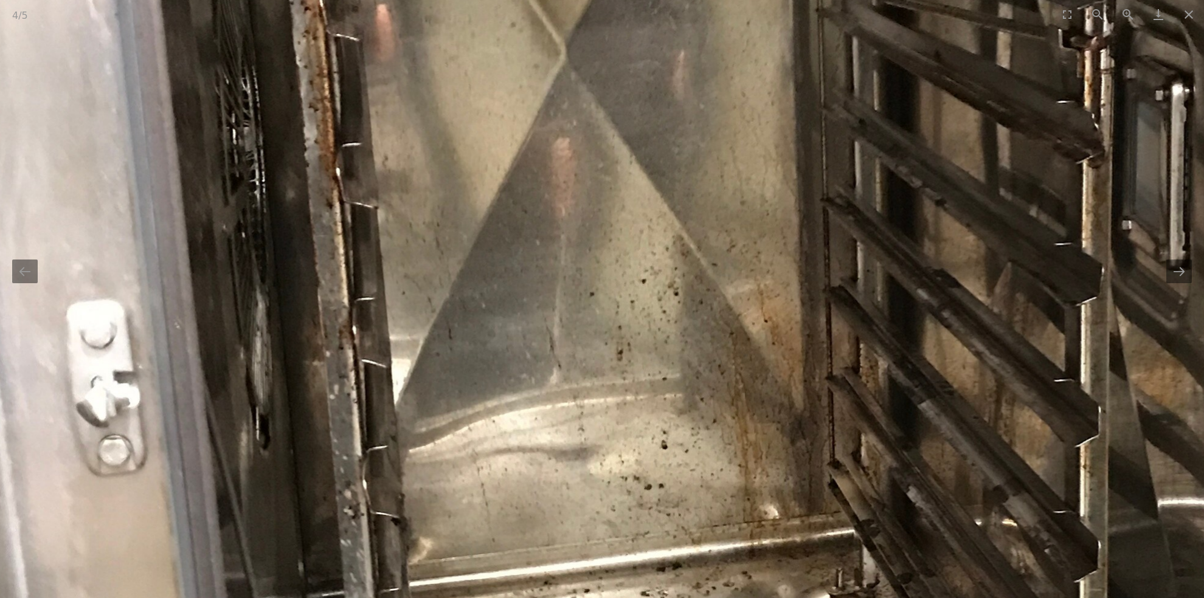
click at [745, 401] on img at bounding box center [729, 320] width 1534 height 2343
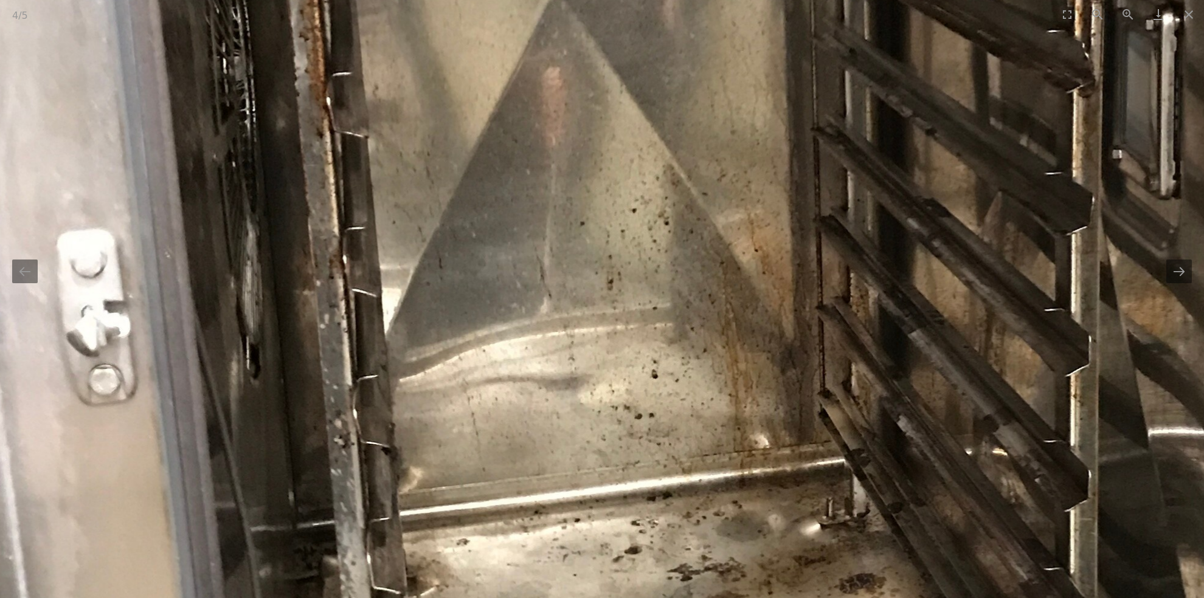
click at [739, 410] on img at bounding box center [720, 249] width 1534 height 2343
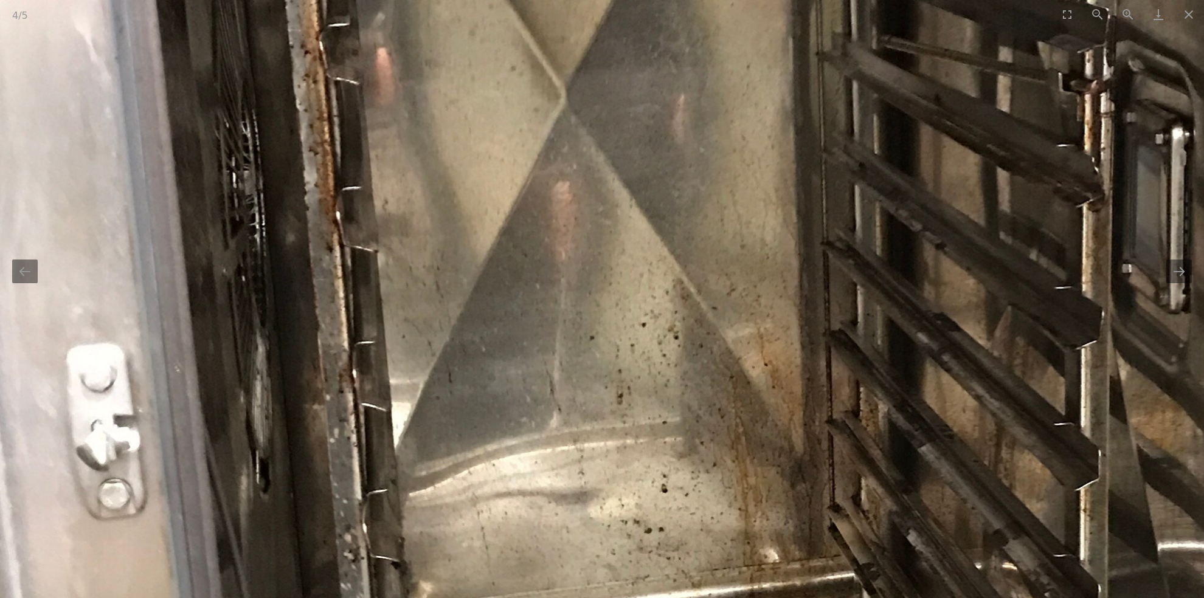
click at [743, 421] on img at bounding box center [729, 364] width 1534 height 2343
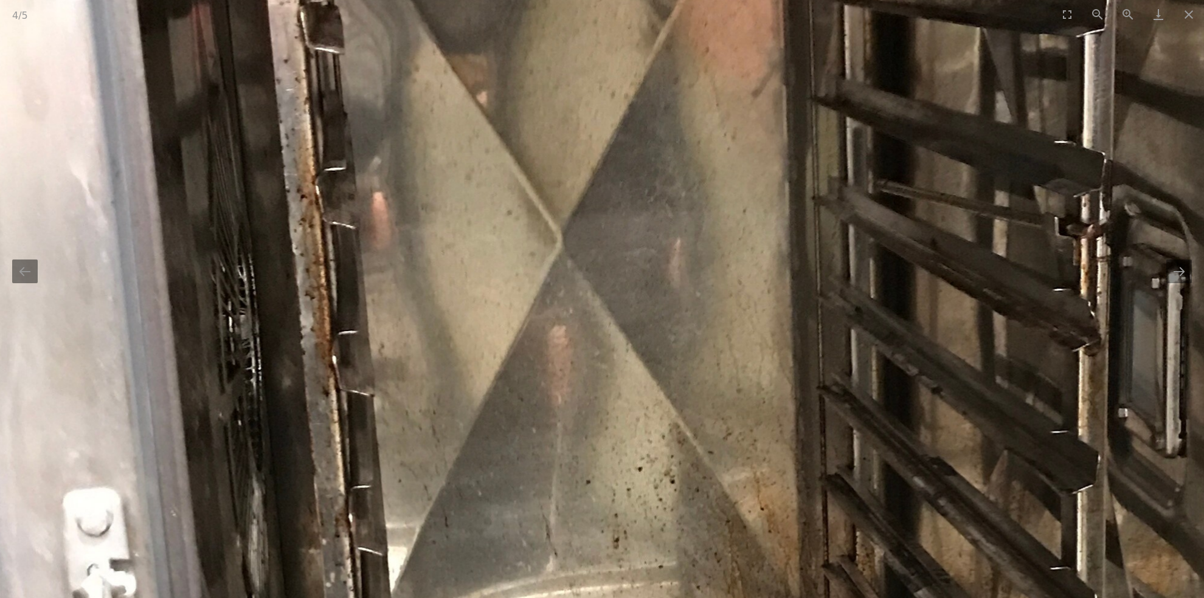
click at [753, 438] on img at bounding box center [726, 508] width 1534 height 2343
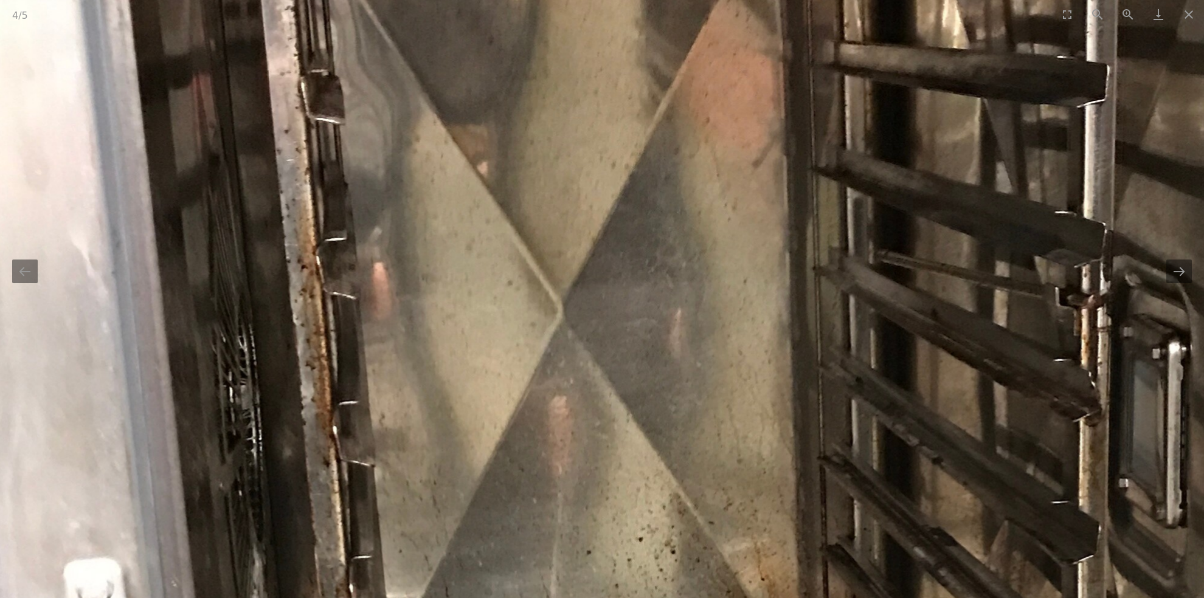
click at [763, 448] on img at bounding box center [726, 578] width 1534 height 2343
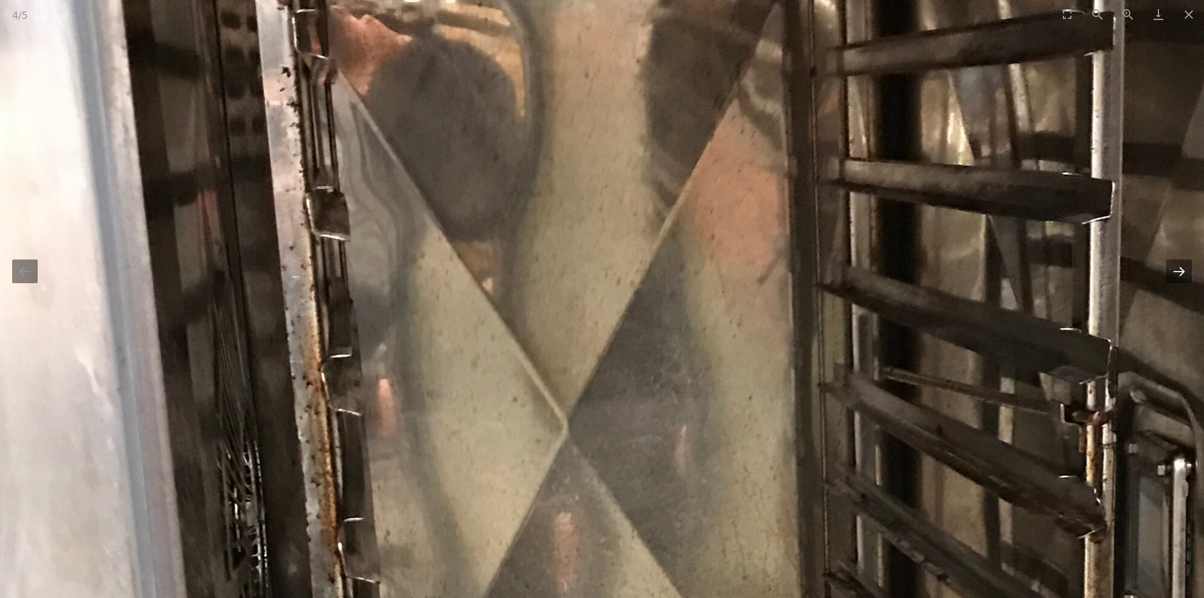
click at [1177, 274] on button "Next slide" at bounding box center [1179, 272] width 26 height 24
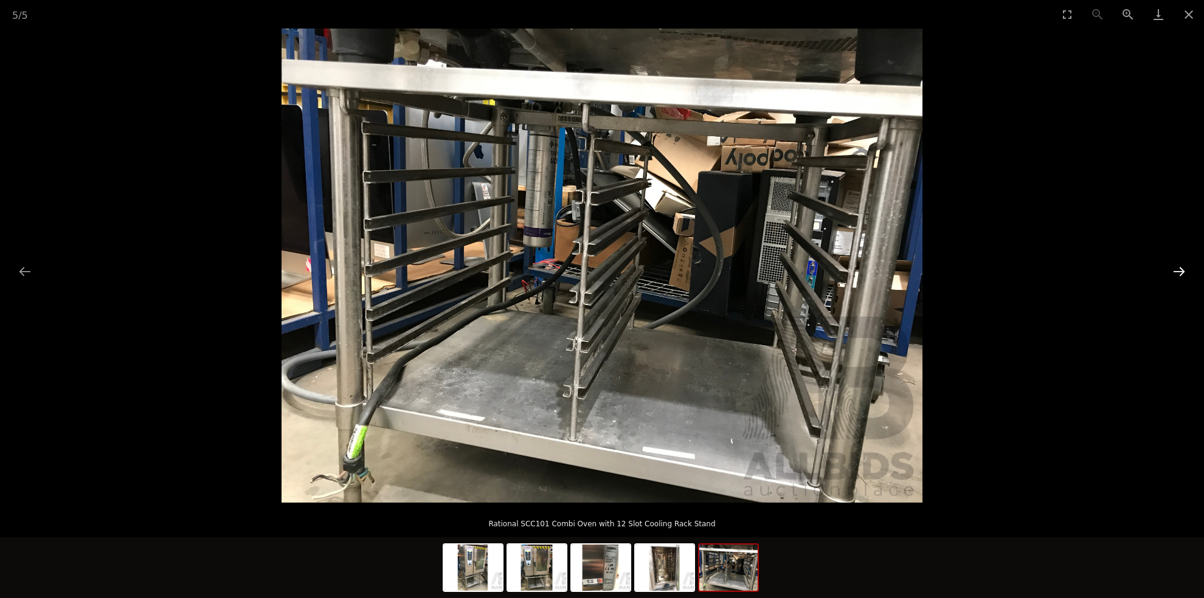
click at [1177, 272] on button "Next slide" at bounding box center [1179, 272] width 26 height 24
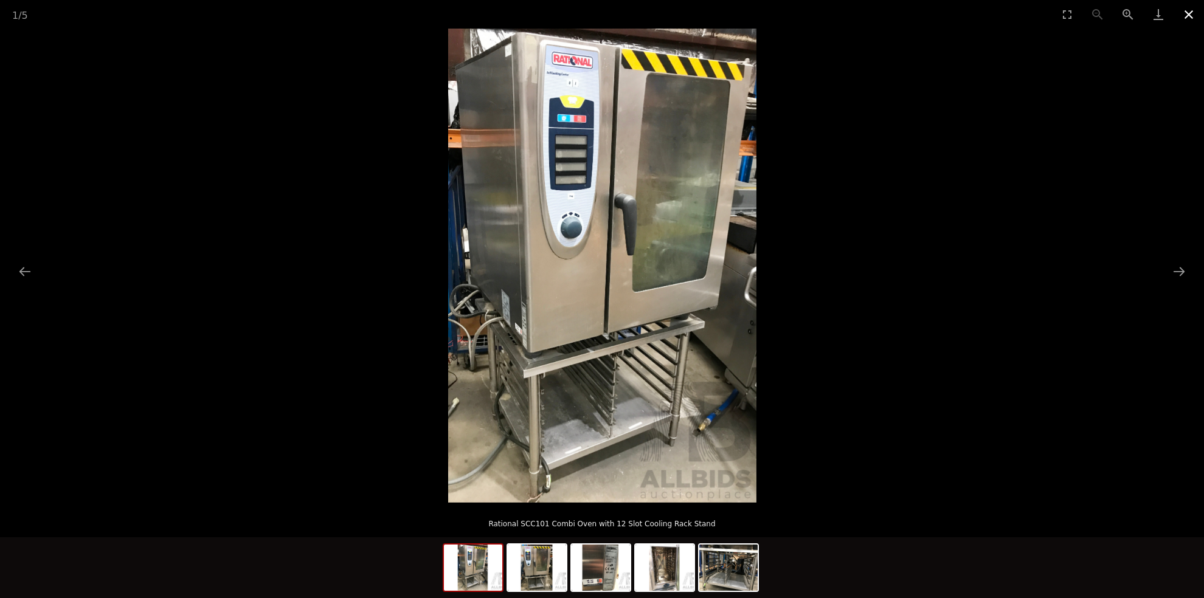
click at [1188, 13] on button "Close gallery" at bounding box center [1189, 14] width 30 height 29
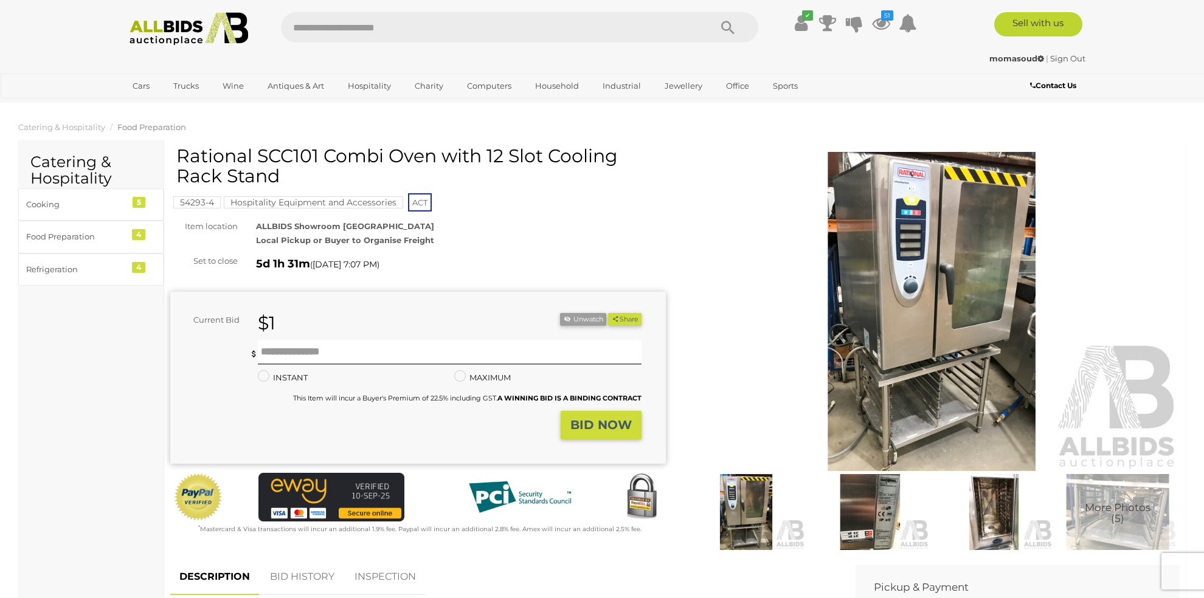
drag, startPoint x: 176, startPoint y: 154, endPoint x: 378, endPoint y: 159, distance: 202.5
click at [378, 159] on h1 "Rational SCC101 Combi Oven with 12 Slot Cooling Rack Stand" at bounding box center [419, 166] width 486 height 40
drag, startPoint x: 180, startPoint y: 154, endPoint x: 438, endPoint y: 160, distance: 258.5
click at [438, 160] on h1 "Rational SCC101 Combi Oven with 12 Slot Cooling Rack Stand" at bounding box center [419, 166] width 486 height 40
copy h1 "Rational SCC101 Combi Oven"
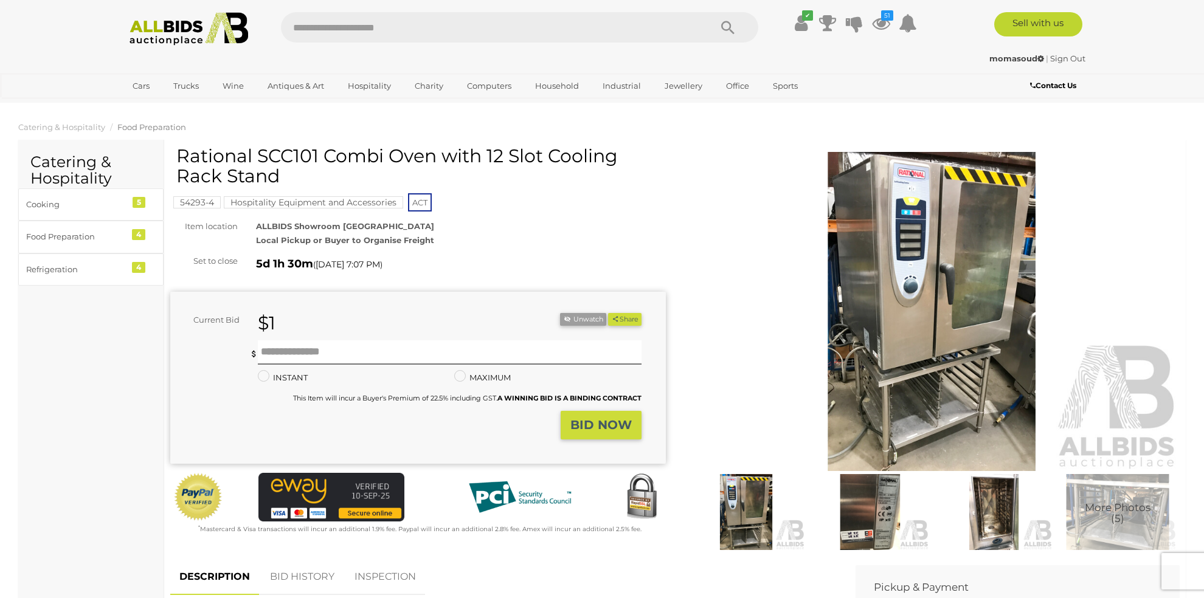
click at [337, 151] on h1 "Rational SCC101 Combi Oven with 12 Slot Cooling Rack Stand" at bounding box center [419, 166] width 486 height 40
drag, startPoint x: 179, startPoint y: 154, endPoint x: 435, endPoint y: 145, distance: 255.5
click at [435, 146] on h1 "Rational SCC101 Combi Oven with 12 Slot Cooling Rack Stand" at bounding box center [419, 166] width 486 height 40
copy h1 "Rational SCC101 Combi Oven"
click at [932, 212] on img at bounding box center [932, 311] width 496 height 319
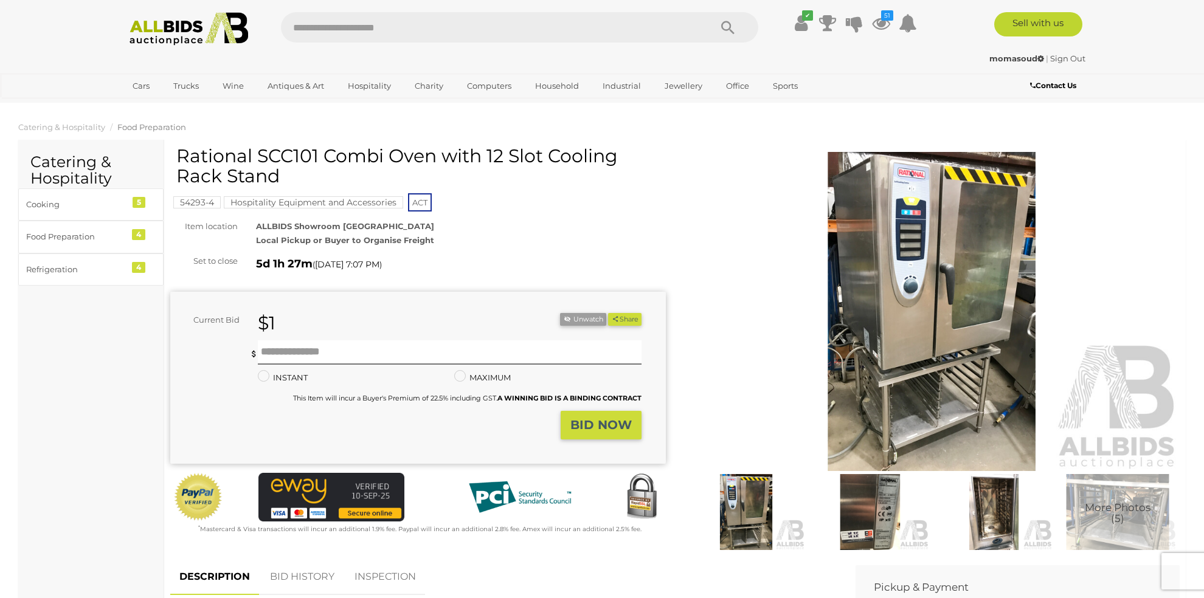
click at [928, 216] on img at bounding box center [932, 311] width 496 height 319
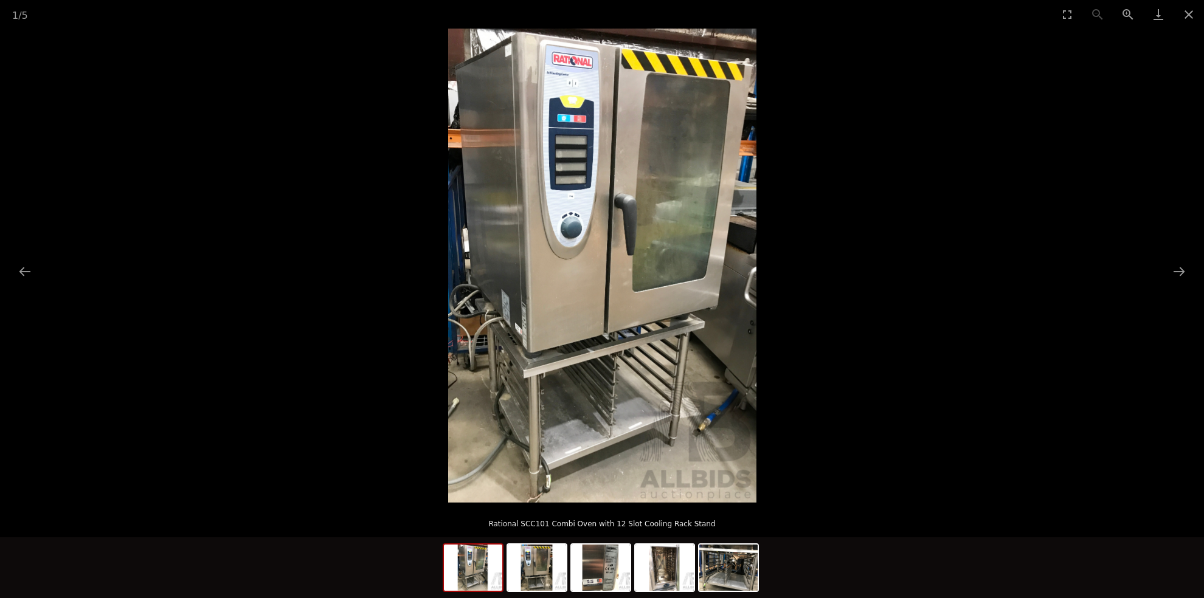
click at [567, 181] on img at bounding box center [602, 266] width 308 height 474
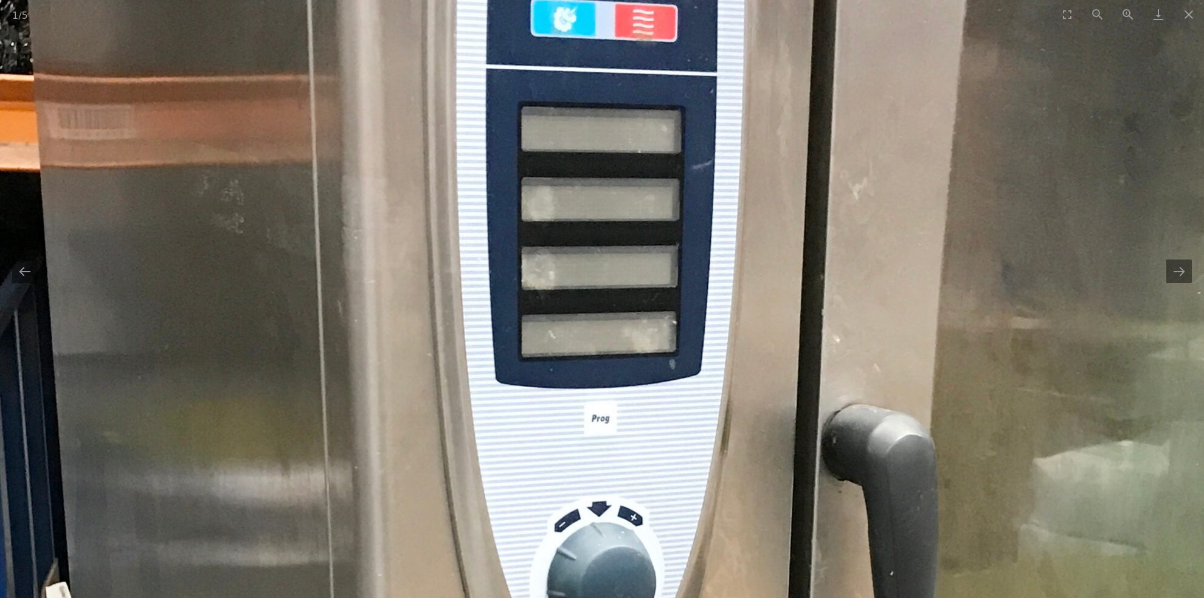
drag, startPoint x: 580, startPoint y: 182, endPoint x: 632, endPoint y: 373, distance: 197.2
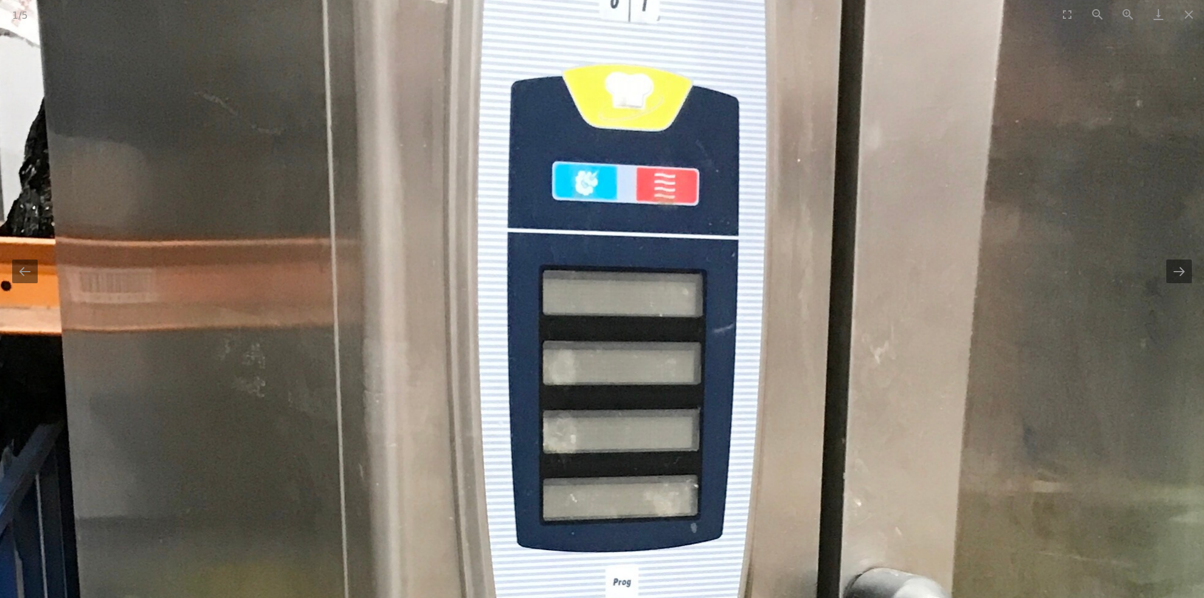
drag, startPoint x: 646, startPoint y: 248, endPoint x: 610, endPoint y: 325, distance: 85.1
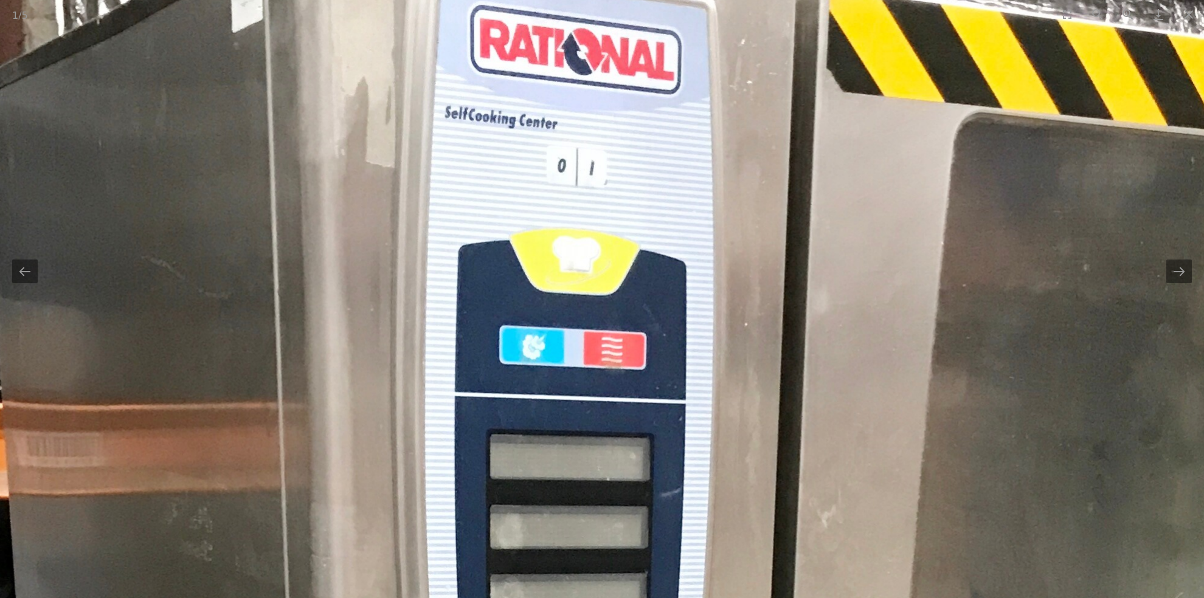
drag, startPoint x: 633, startPoint y: 230, endPoint x: 624, endPoint y: 308, distance: 77.7
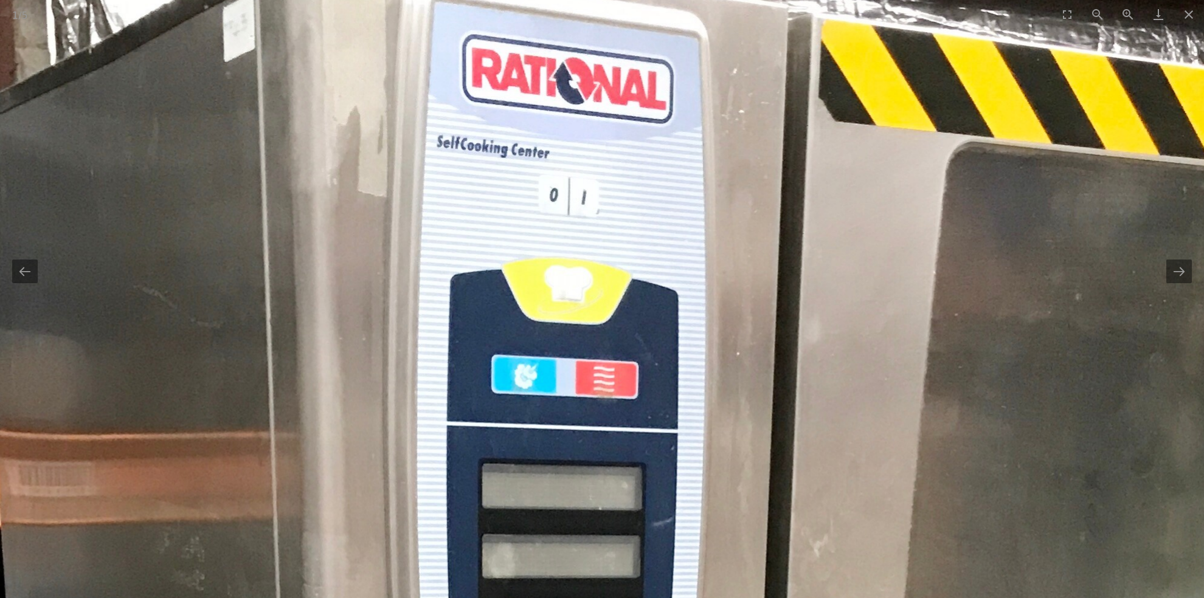
drag, startPoint x: 727, startPoint y: 263, endPoint x: 579, endPoint y: 234, distance: 150.0
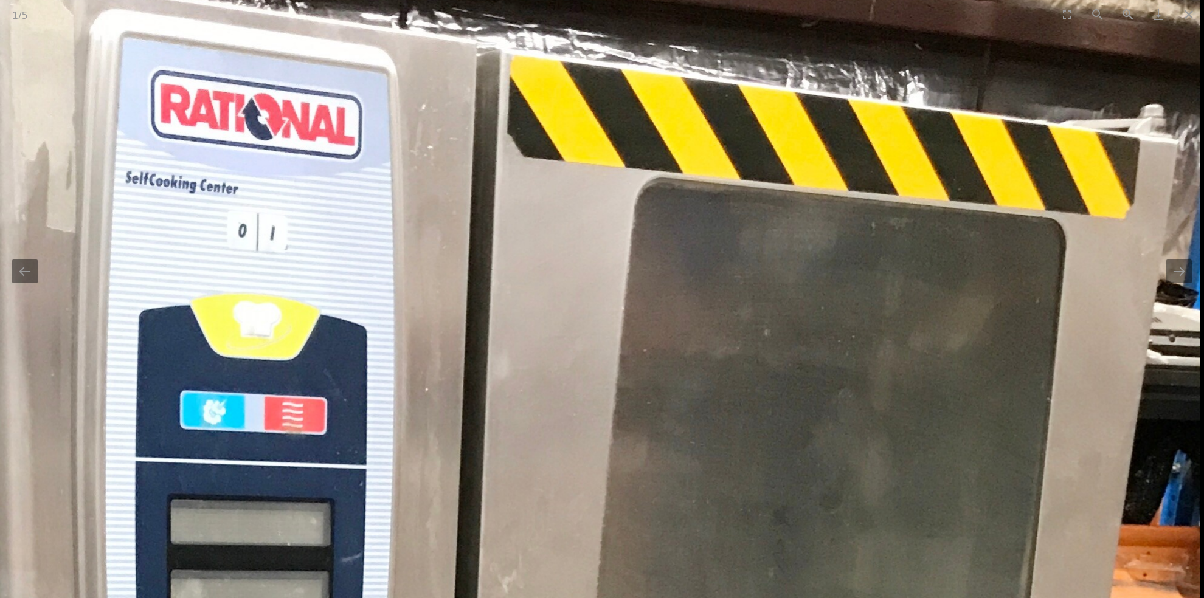
drag, startPoint x: 741, startPoint y: 261, endPoint x: 595, endPoint y: 241, distance: 148.0
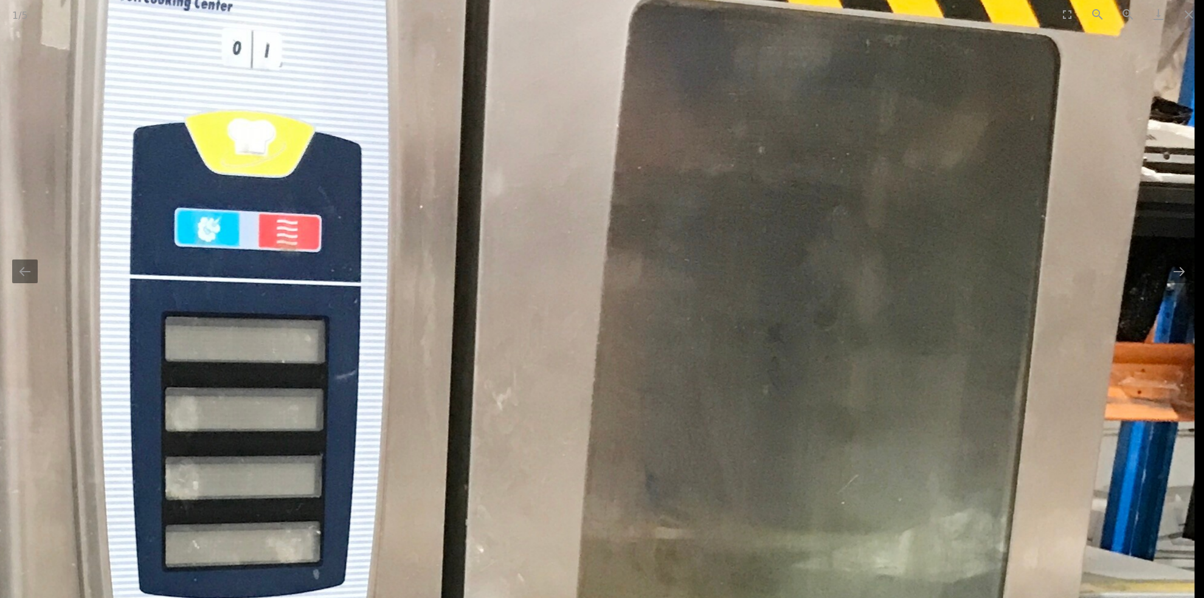
drag, startPoint x: 713, startPoint y: 331, endPoint x: 605, endPoint y: 104, distance: 251.6
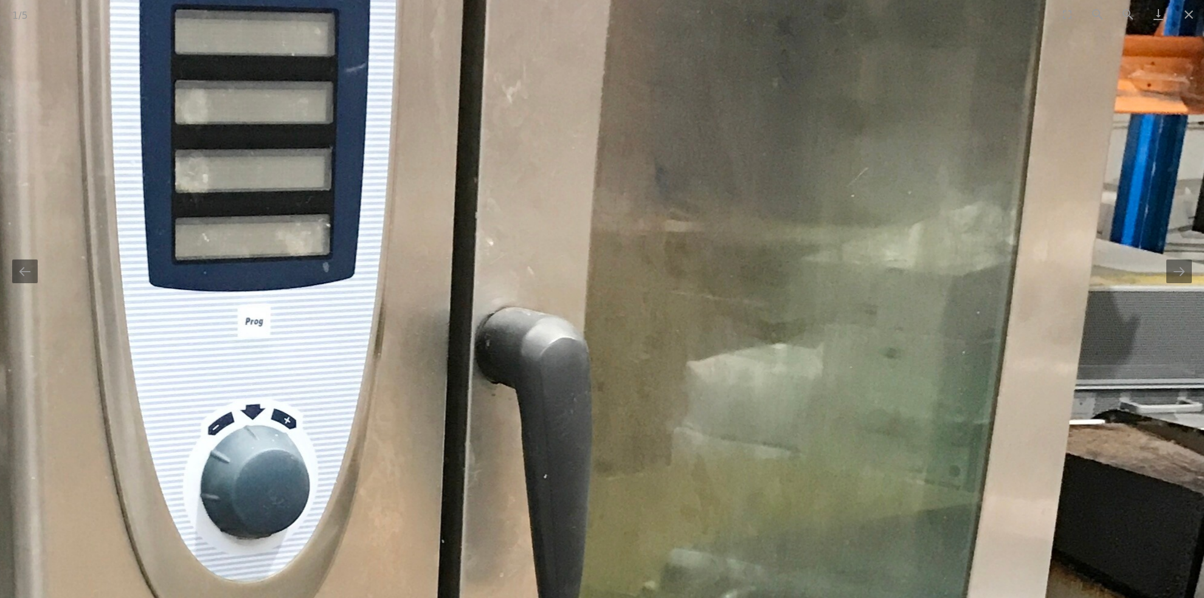
drag, startPoint x: 800, startPoint y: 310, endPoint x: 693, endPoint y: 166, distance: 179.1
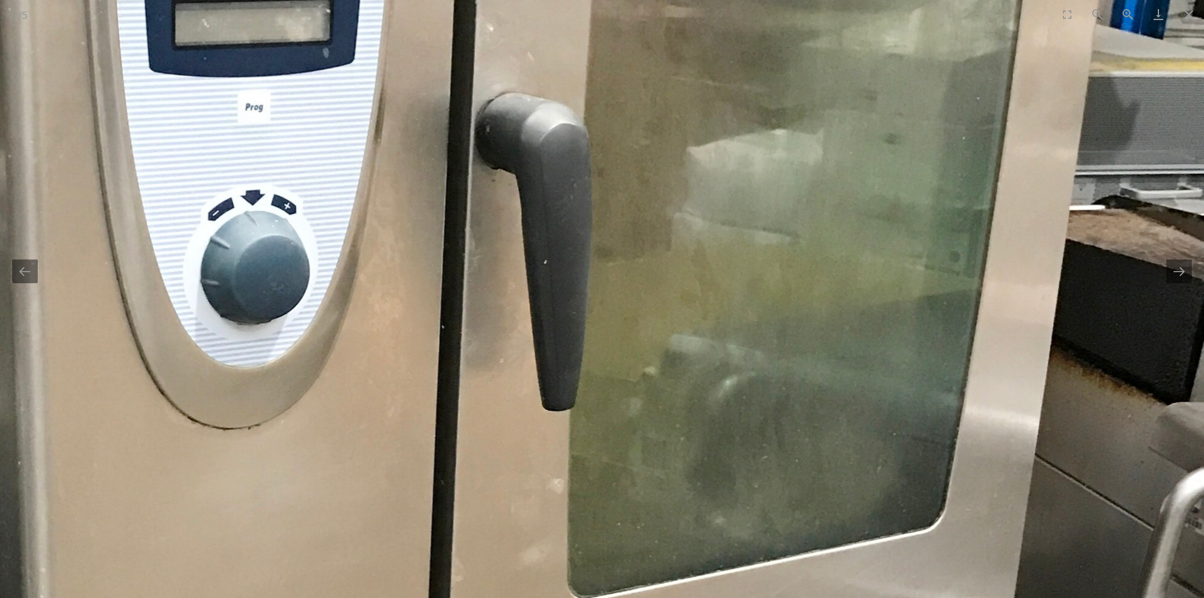
drag, startPoint x: 787, startPoint y: 312, endPoint x: 731, endPoint y: 193, distance: 131.1
click at [734, 195] on img at bounding box center [413, 463] width 1579 height 2431
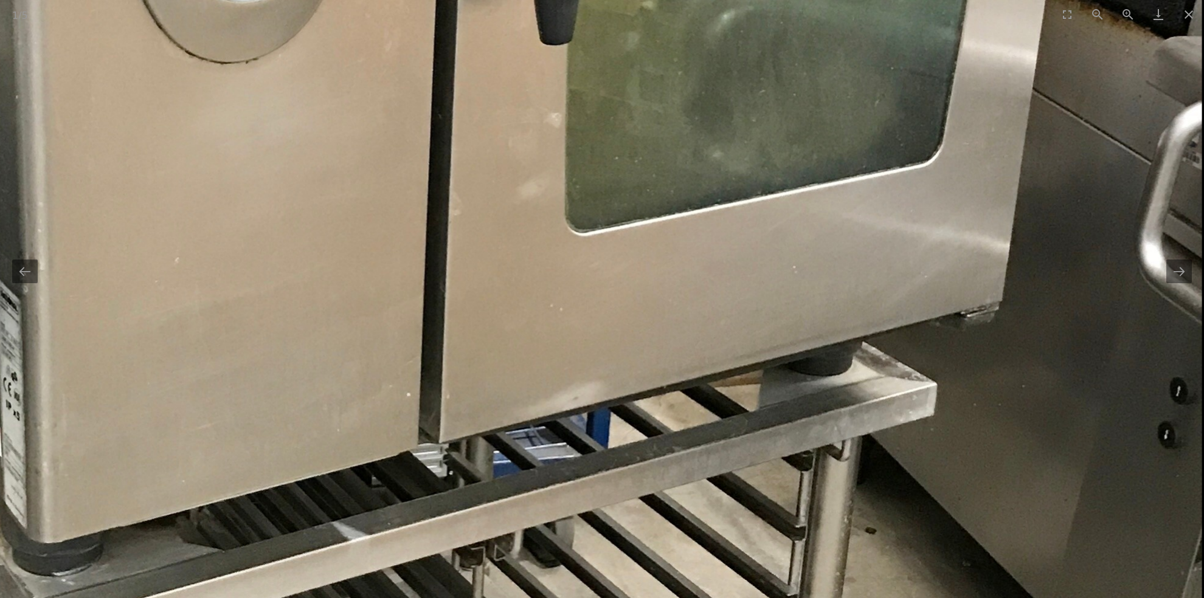
drag, startPoint x: 748, startPoint y: 261, endPoint x: 703, endPoint y: 204, distance: 72.7
click at [700, 199] on img at bounding box center [410, 96] width 1579 height 2431
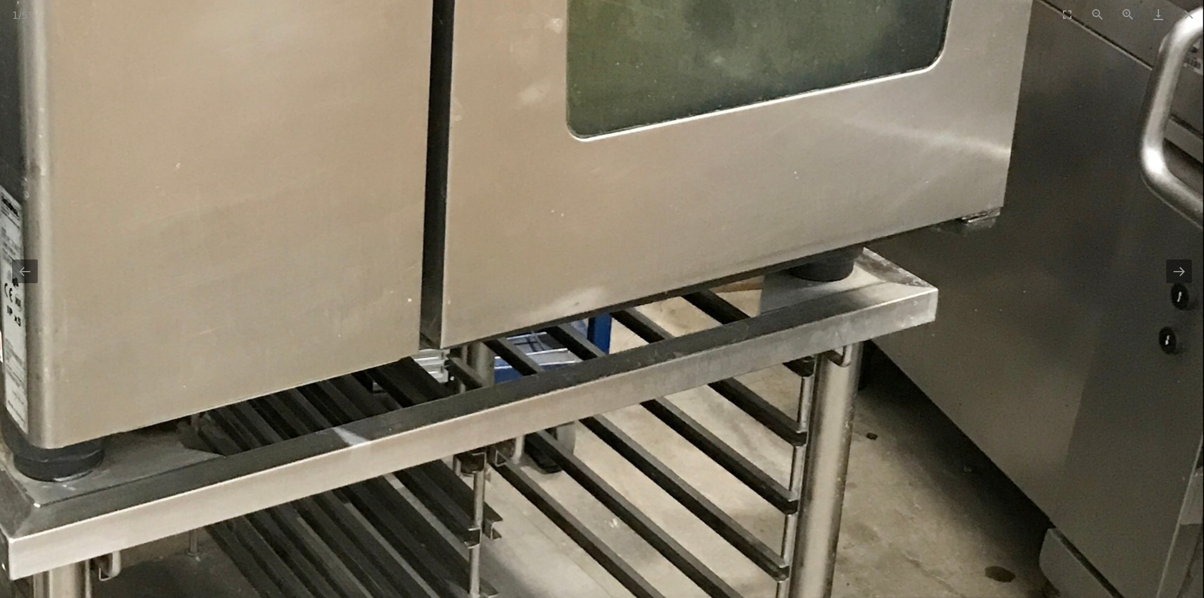
drag, startPoint x: 706, startPoint y: 248, endPoint x: 699, endPoint y: 154, distance: 94.5
click at [692, 190] on img at bounding box center [411, 2] width 1579 height 2431
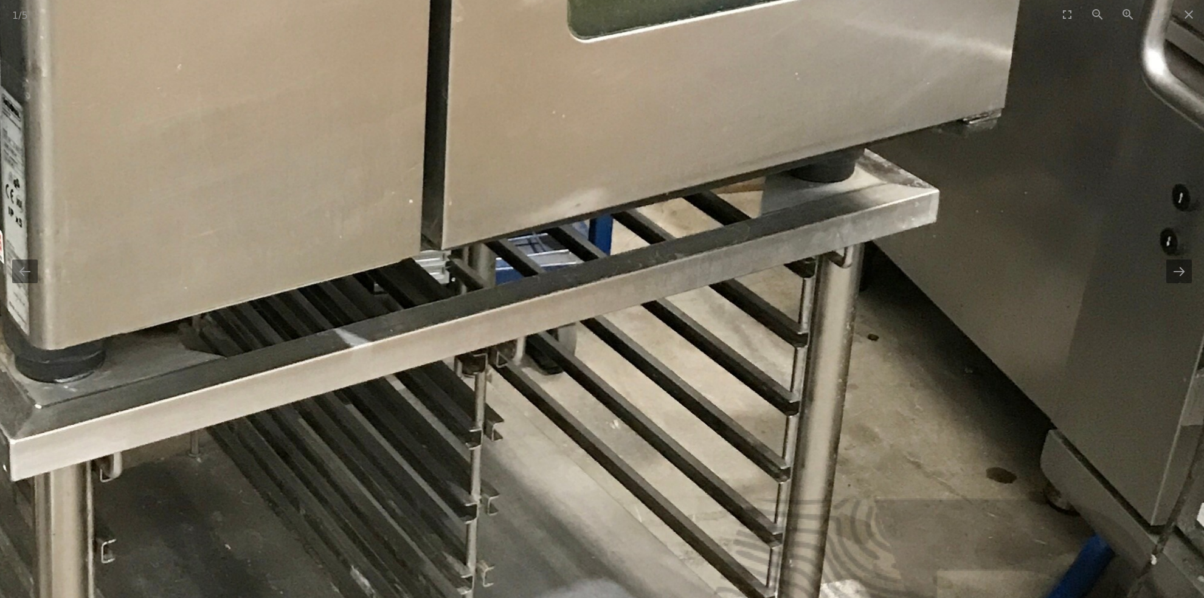
drag, startPoint x: 497, startPoint y: 268, endPoint x: 616, endPoint y: 185, distance: 145.4
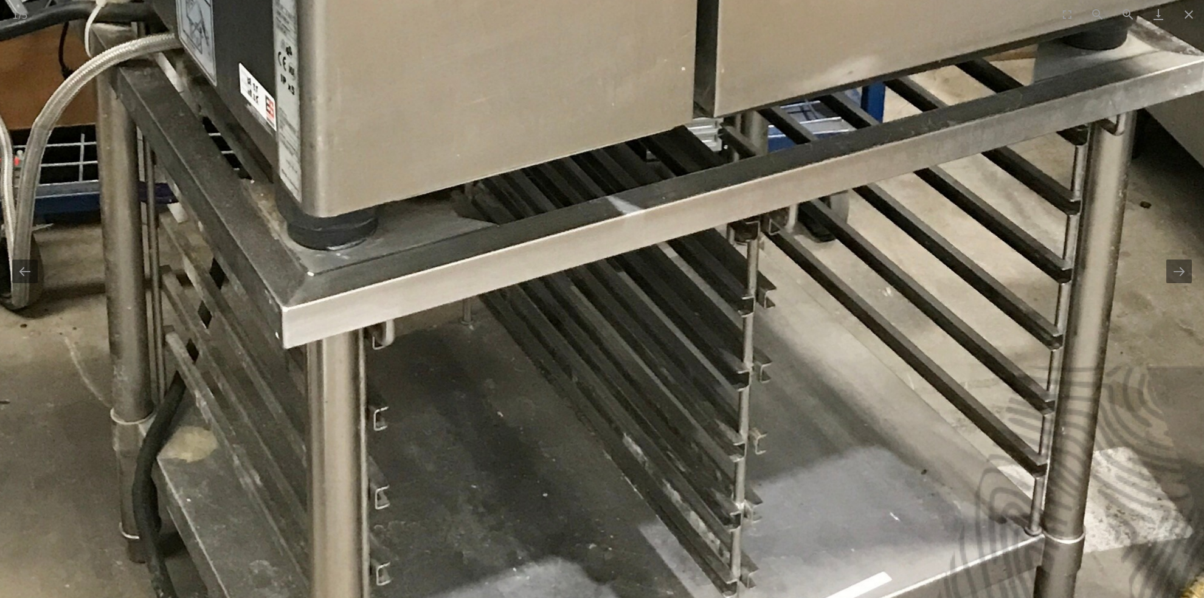
drag, startPoint x: 404, startPoint y: 208, endPoint x: 554, endPoint y: 188, distance: 151.4
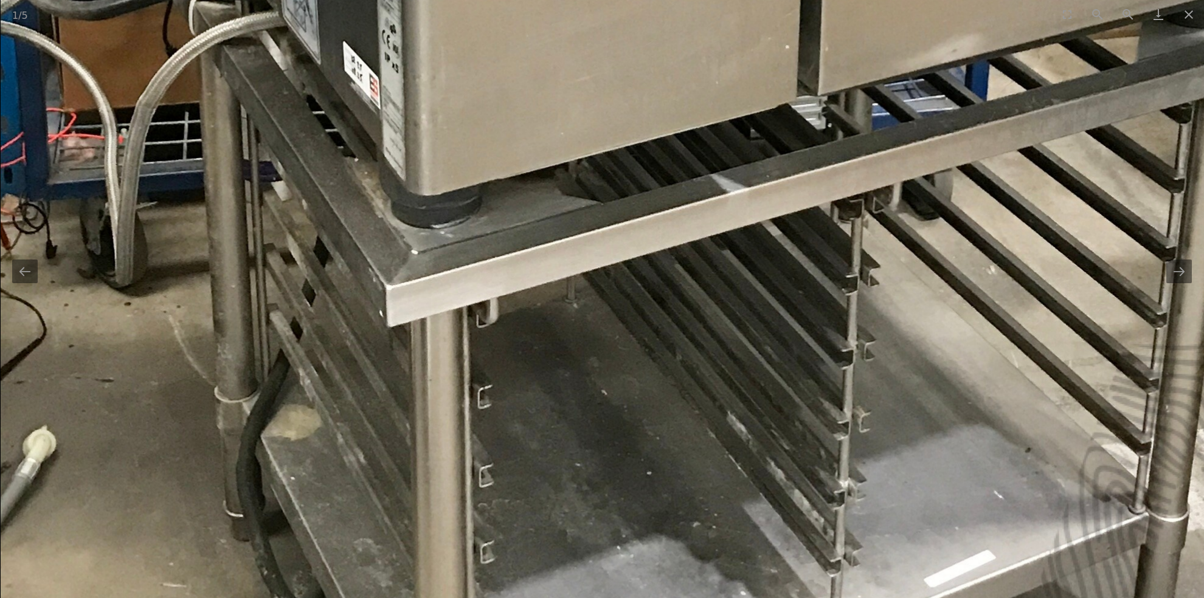
drag, startPoint x: 493, startPoint y: 238, endPoint x: 498, endPoint y: 150, distance: 88.3
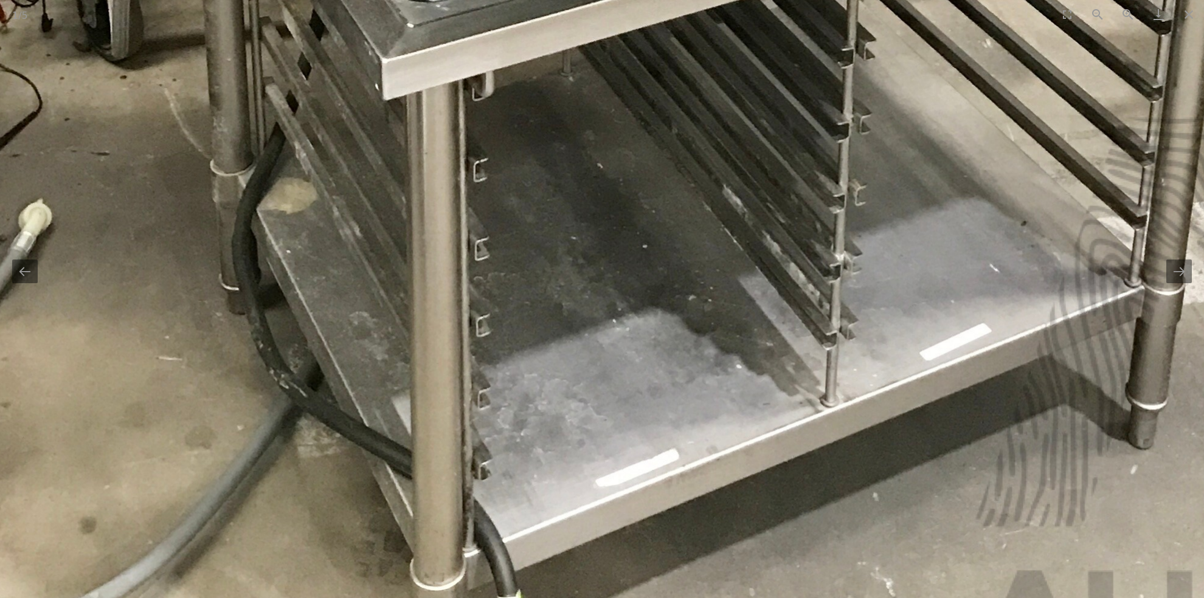
drag, startPoint x: 514, startPoint y: 215, endPoint x: 508, endPoint y: 92, distance: 122.4
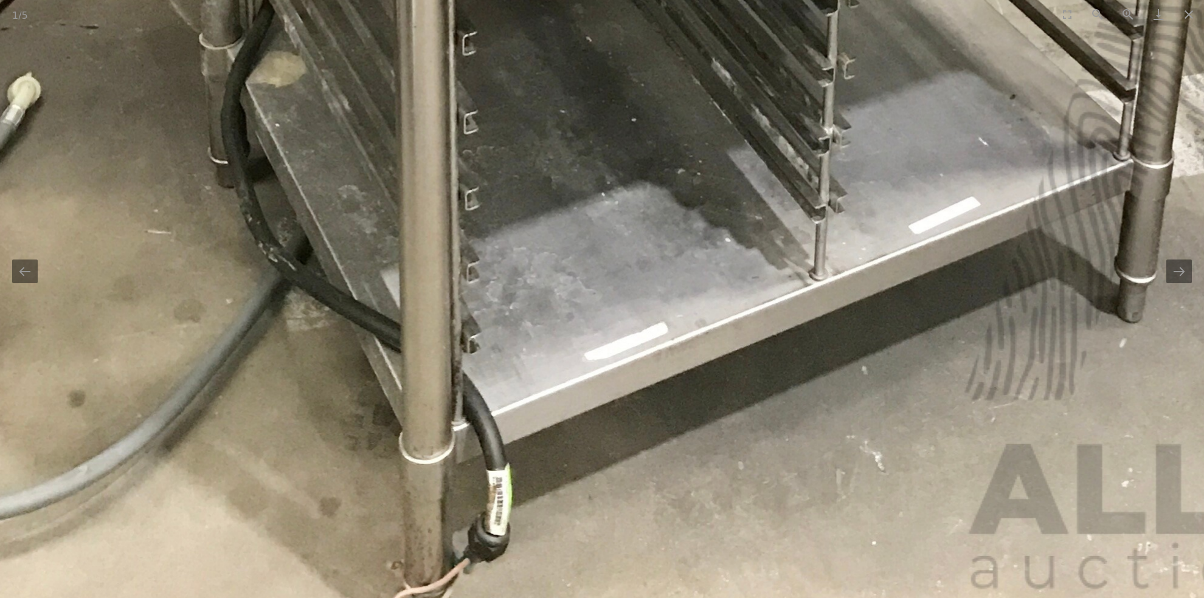
drag, startPoint x: 531, startPoint y: 221, endPoint x: 520, endPoint y: 134, distance: 87.6
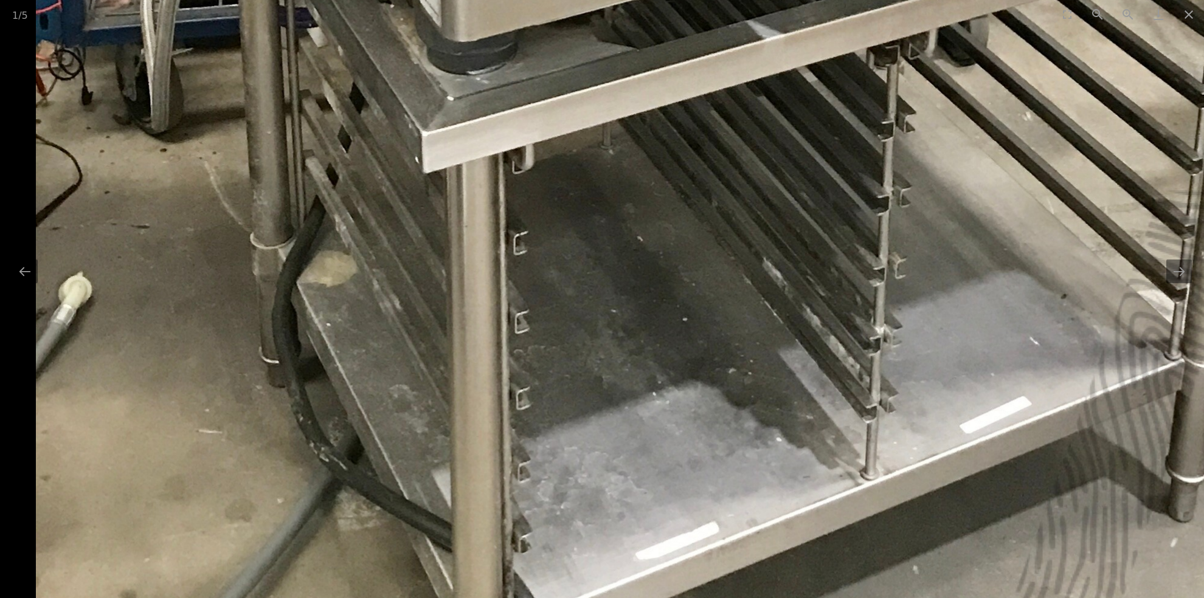
drag, startPoint x: 234, startPoint y: 285, endPoint x: 435, endPoint y: 487, distance: 284.6
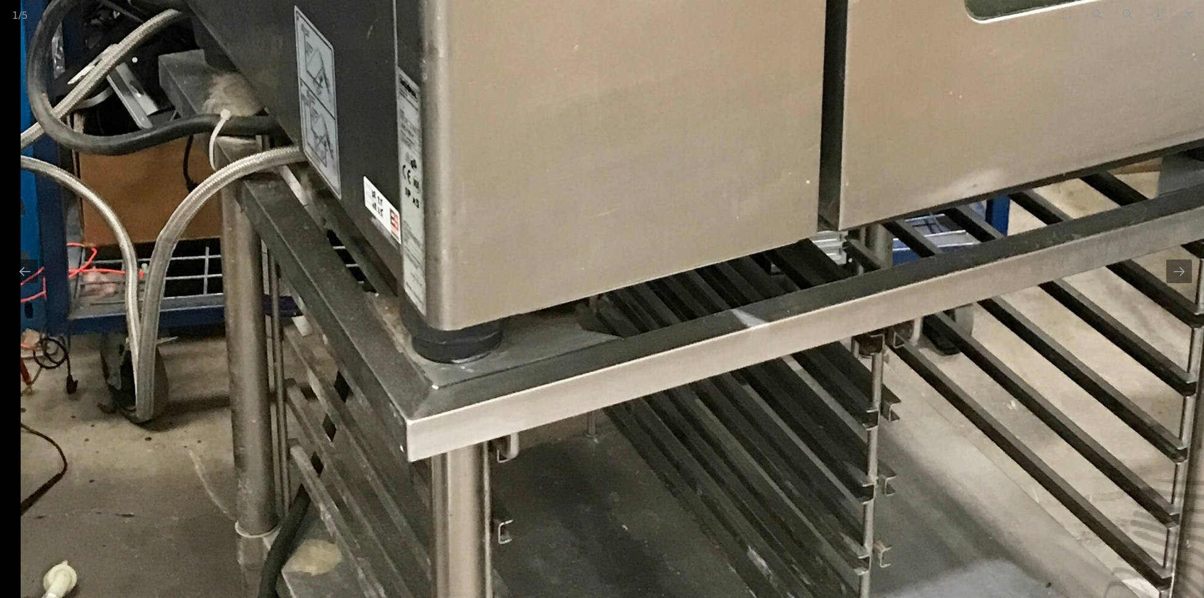
drag, startPoint x: 107, startPoint y: 227, endPoint x: 260, endPoint y: 451, distance: 270.4
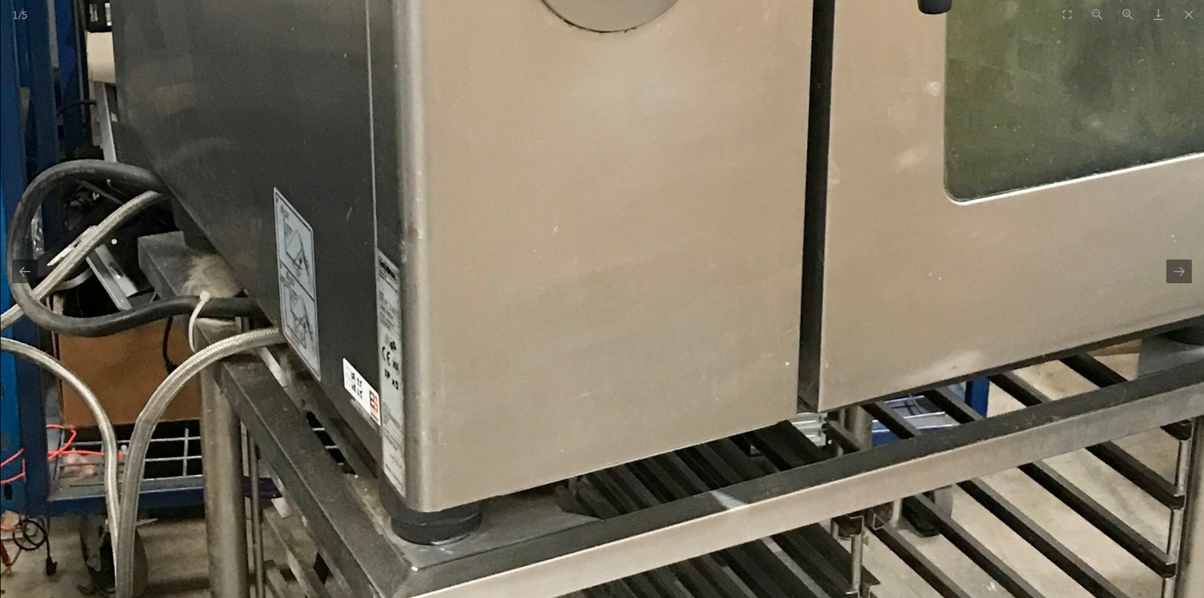
click at [277, 313] on img at bounding box center [789, 66] width 1579 height 2431
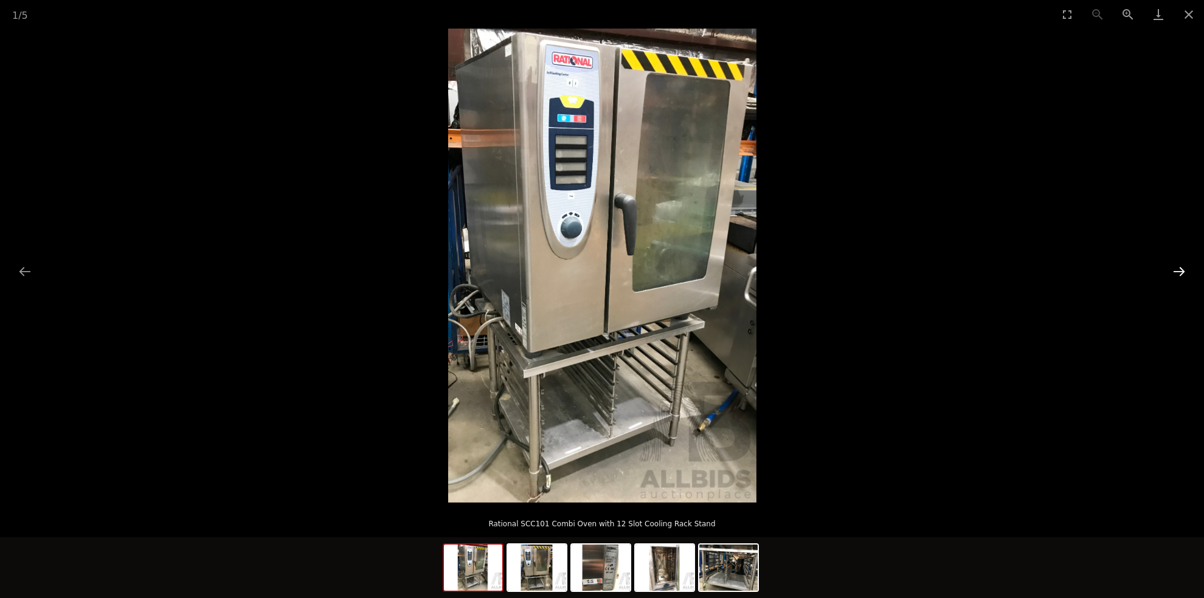
click at [1180, 268] on button "Next slide" at bounding box center [1179, 272] width 26 height 24
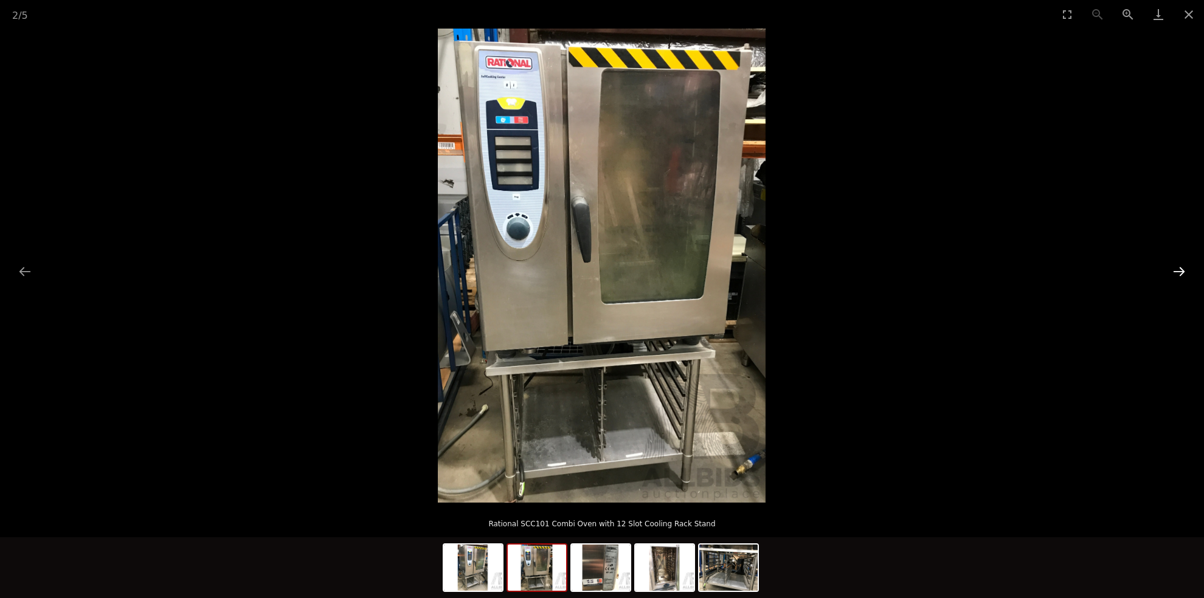
click at [1180, 268] on button "Next slide" at bounding box center [1179, 272] width 26 height 24
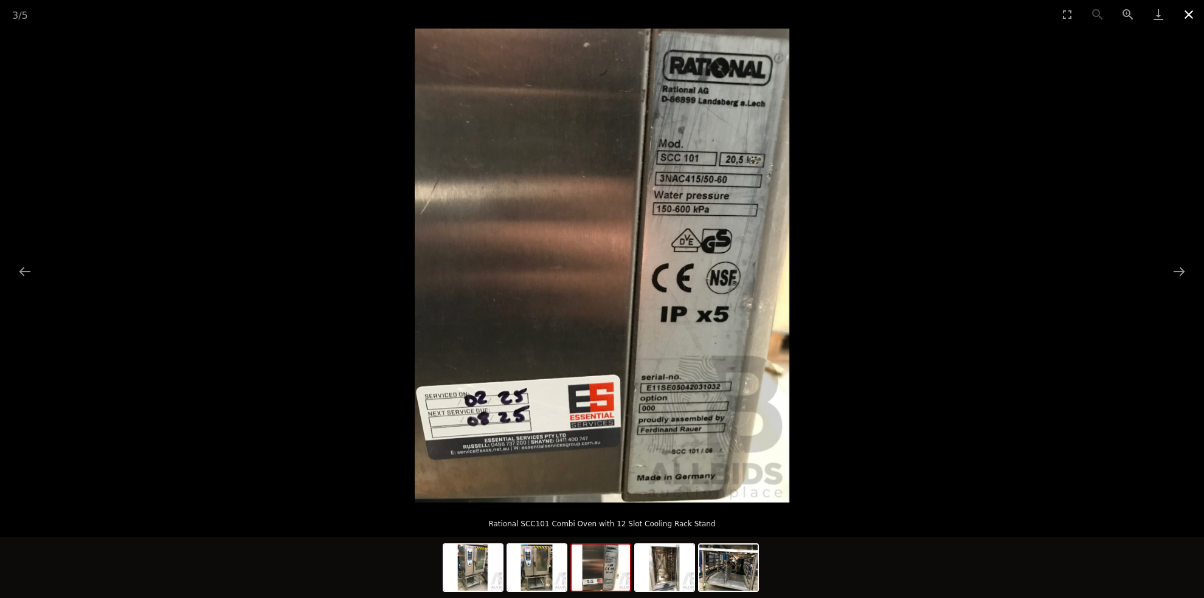
click at [1188, 10] on button "Close gallery" at bounding box center [1189, 14] width 30 height 29
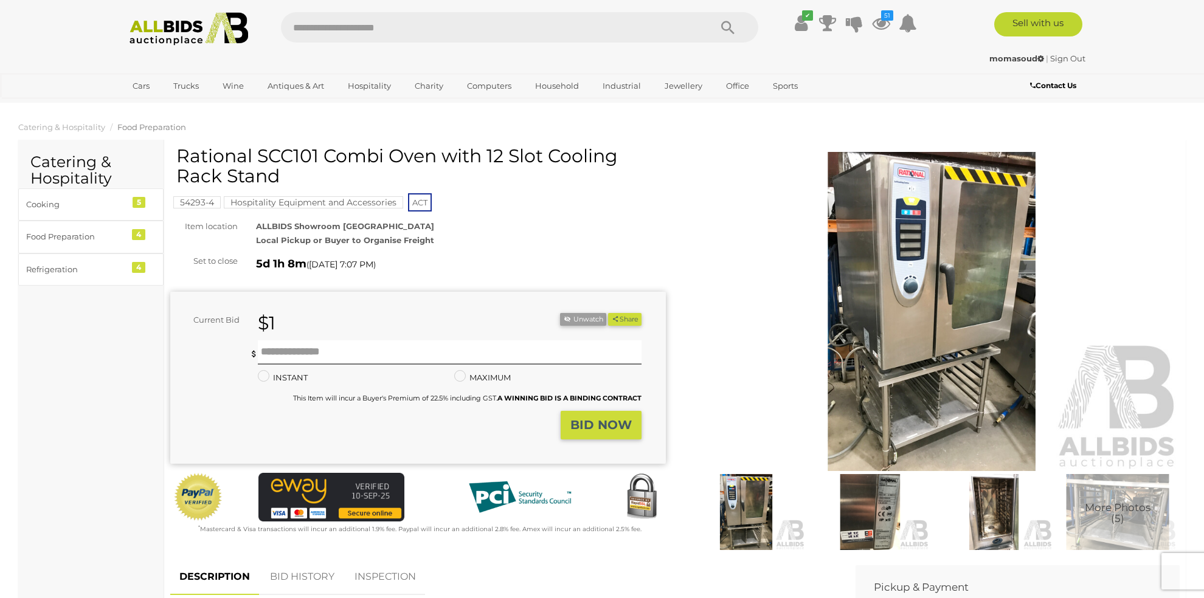
click at [876, 497] on img at bounding box center [870, 512] width 118 height 76
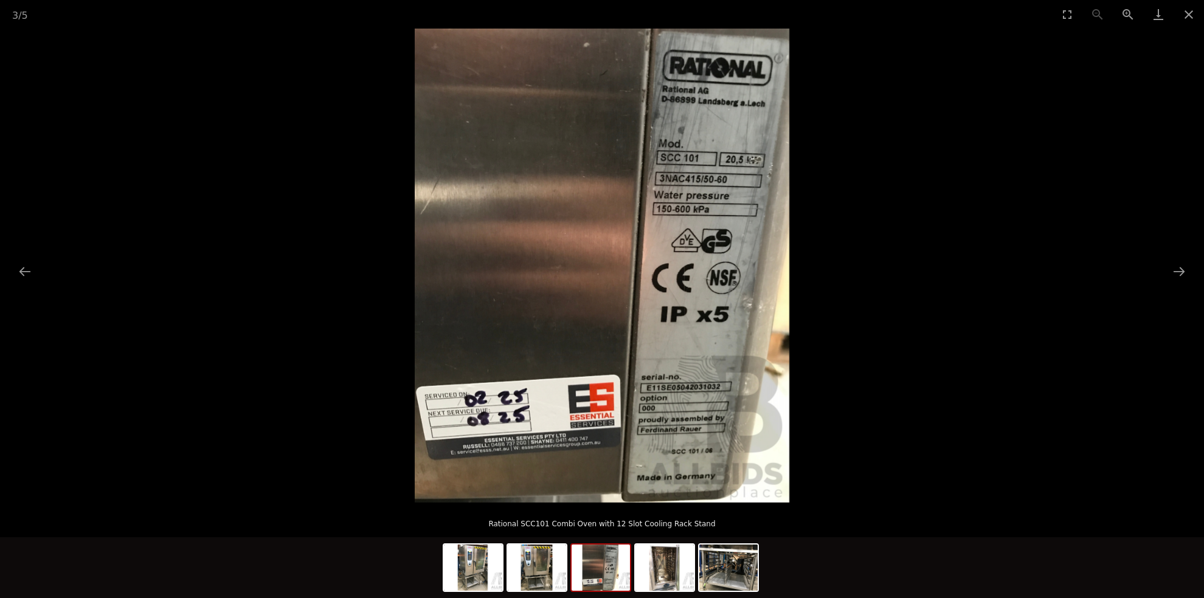
click at [708, 268] on img at bounding box center [602, 266] width 375 height 474
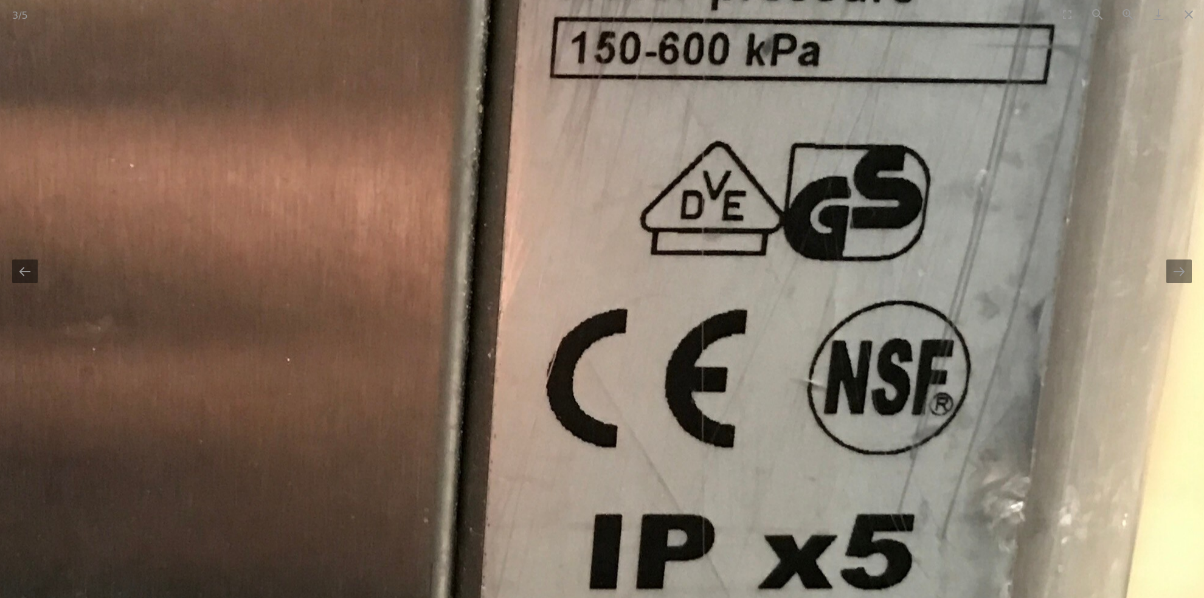
drag, startPoint x: 762, startPoint y: 237, endPoint x: 731, endPoint y: 387, distance: 154.0
click at [731, 384] on img at bounding box center [308, 320] width 1791 height 2268
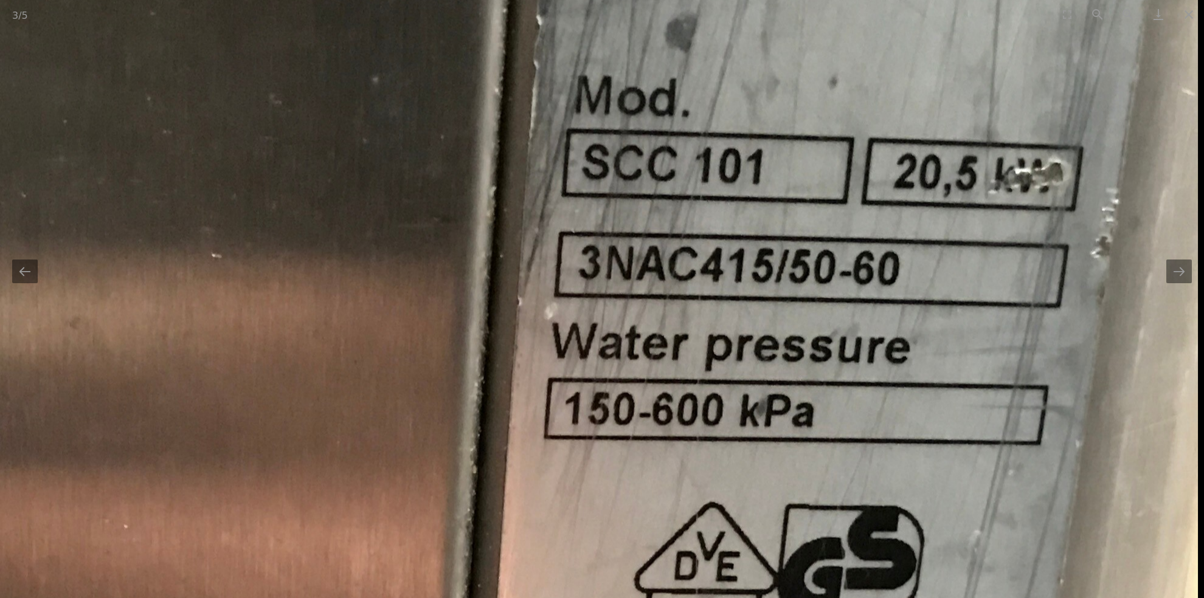
drag, startPoint x: 756, startPoint y: 351, endPoint x: 747, endPoint y: 397, distance: 46.4
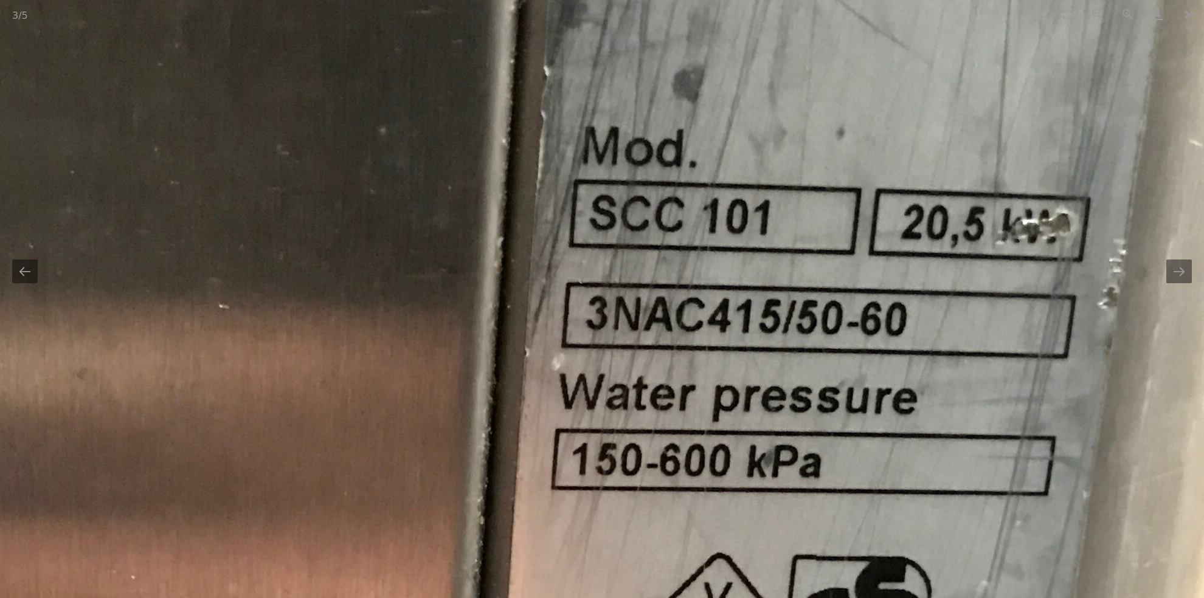
drag, startPoint x: 741, startPoint y: 415, endPoint x: 746, endPoint y: 370, distance: 45.3
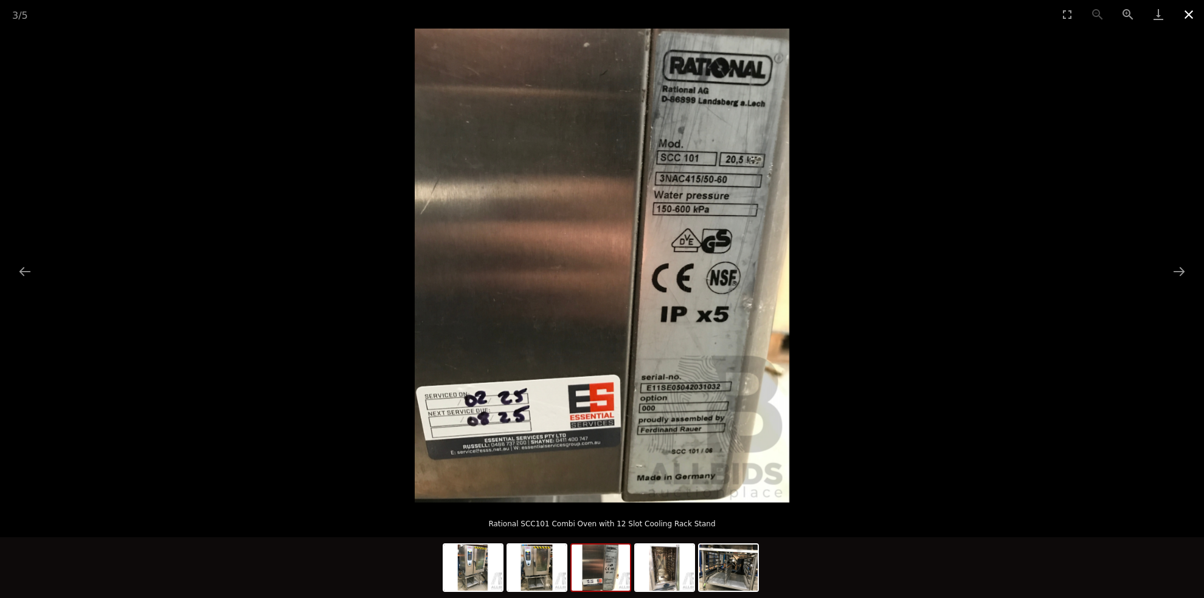
click at [1192, 12] on button "Close gallery" at bounding box center [1189, 14] width 30 height 29
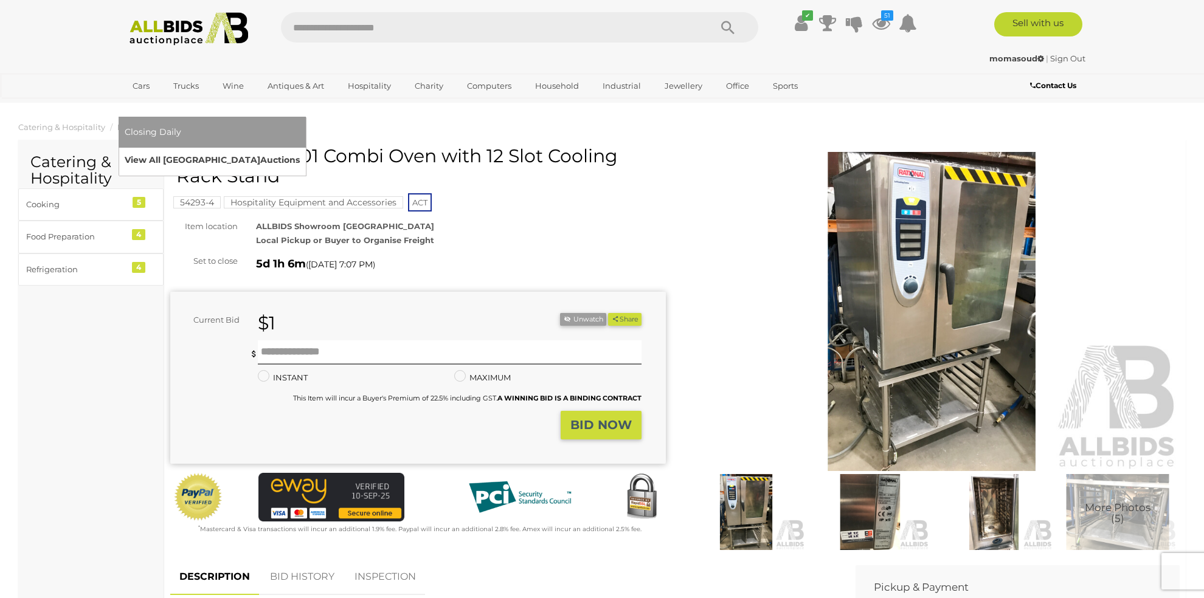
click at [300, 151] on link "View All Sydney Auctions" at bounding box center [212, 160] width 175 height 19
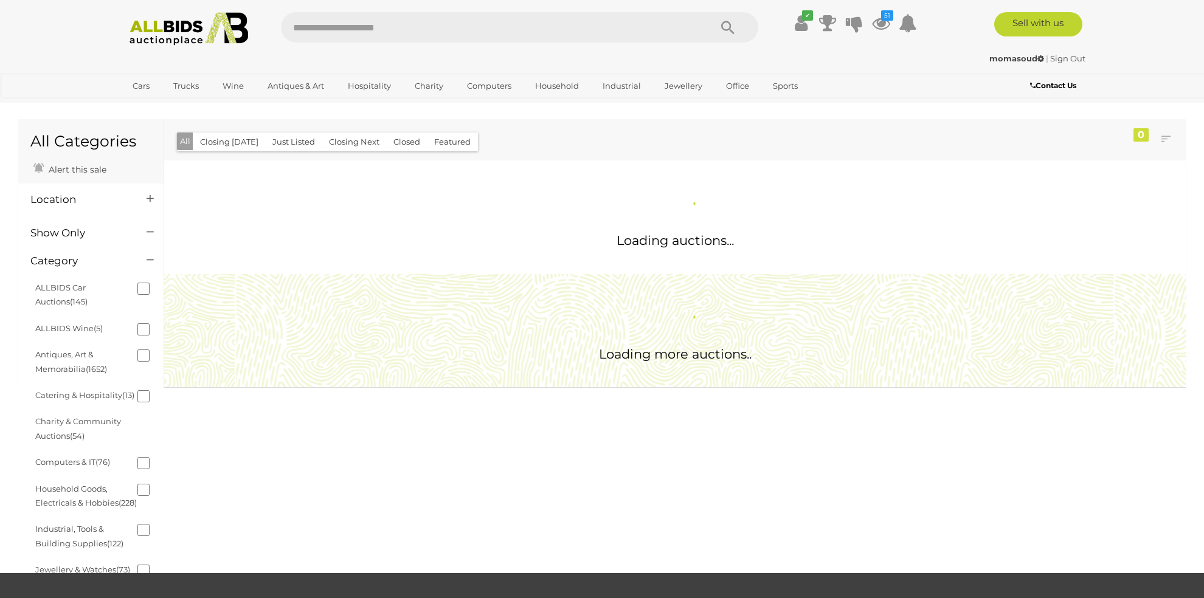
scroll to position [99, 0]
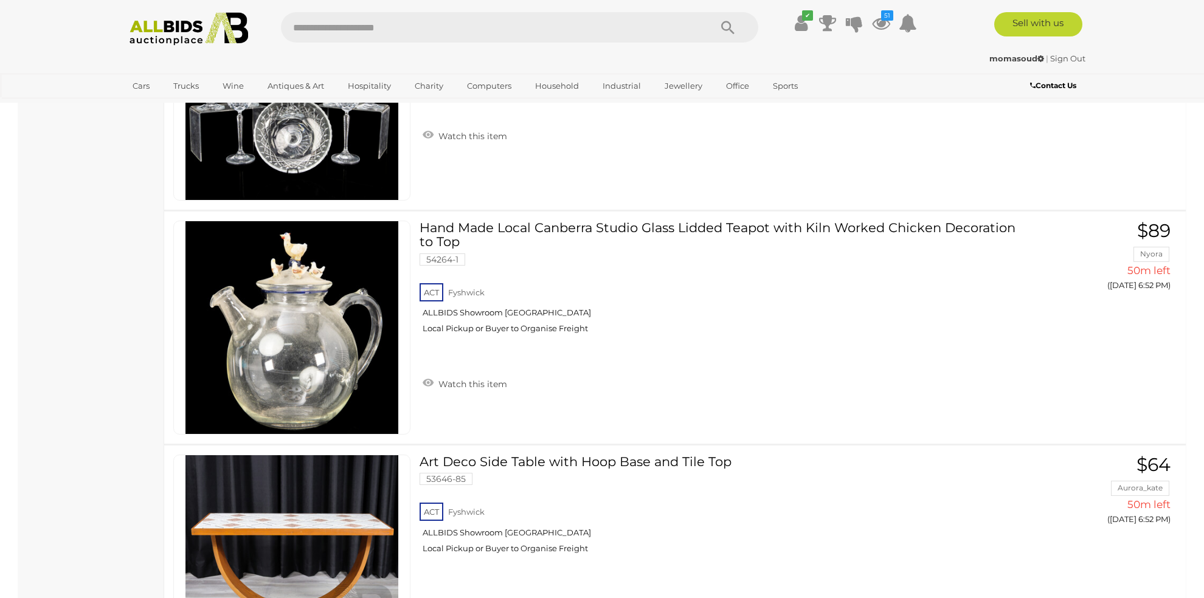
scroll to position [11553, 0]
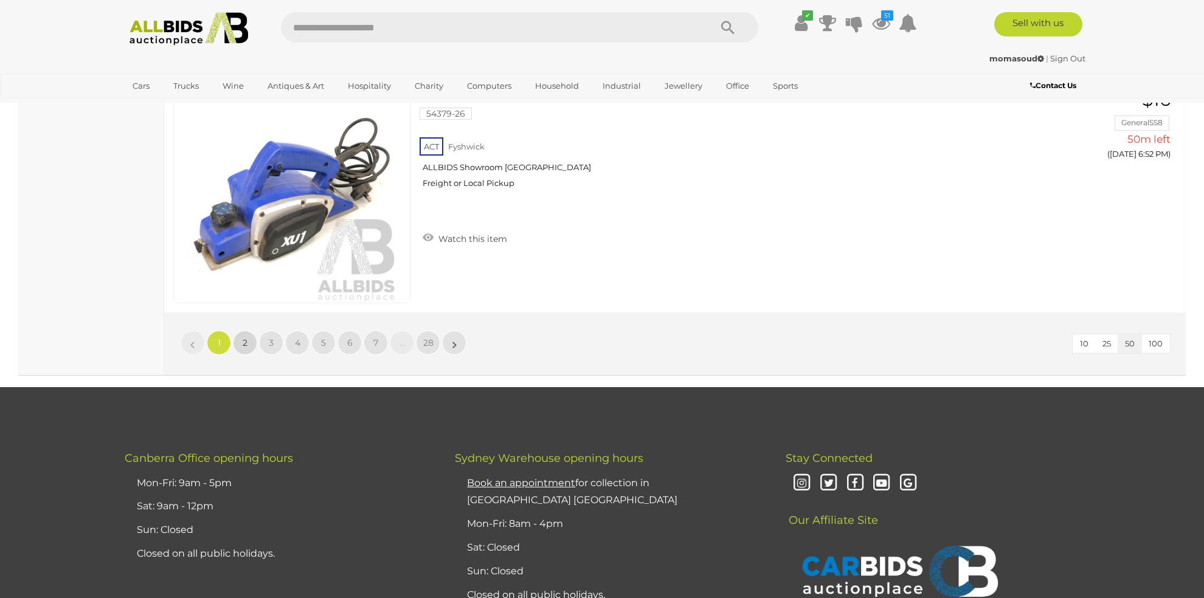
click at [243, 337] on span "2" at bounding box center [245, 342] width 5 height 11
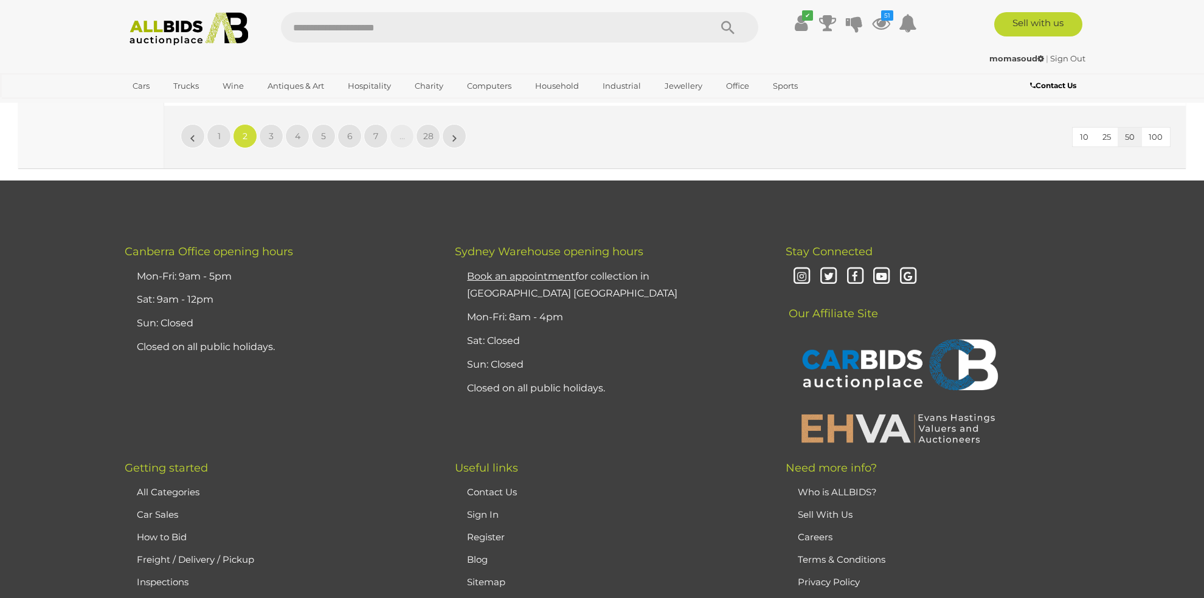
scroll to position [11558, 0]
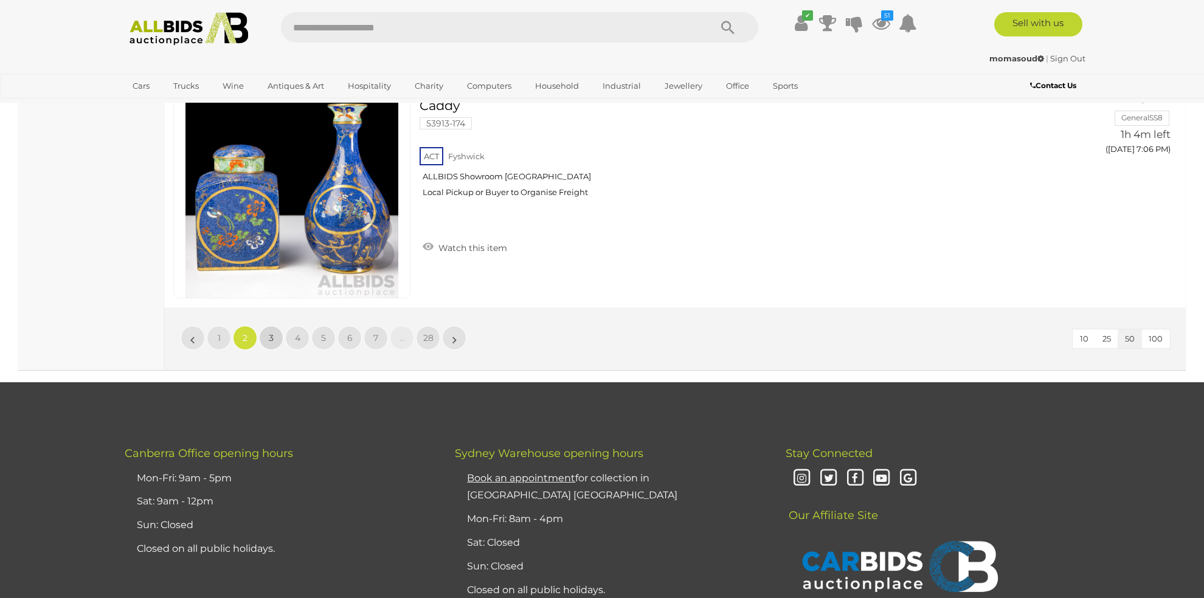
click at [275, 326] on link "3" at bounding box center [271, 338] width 24 height 24
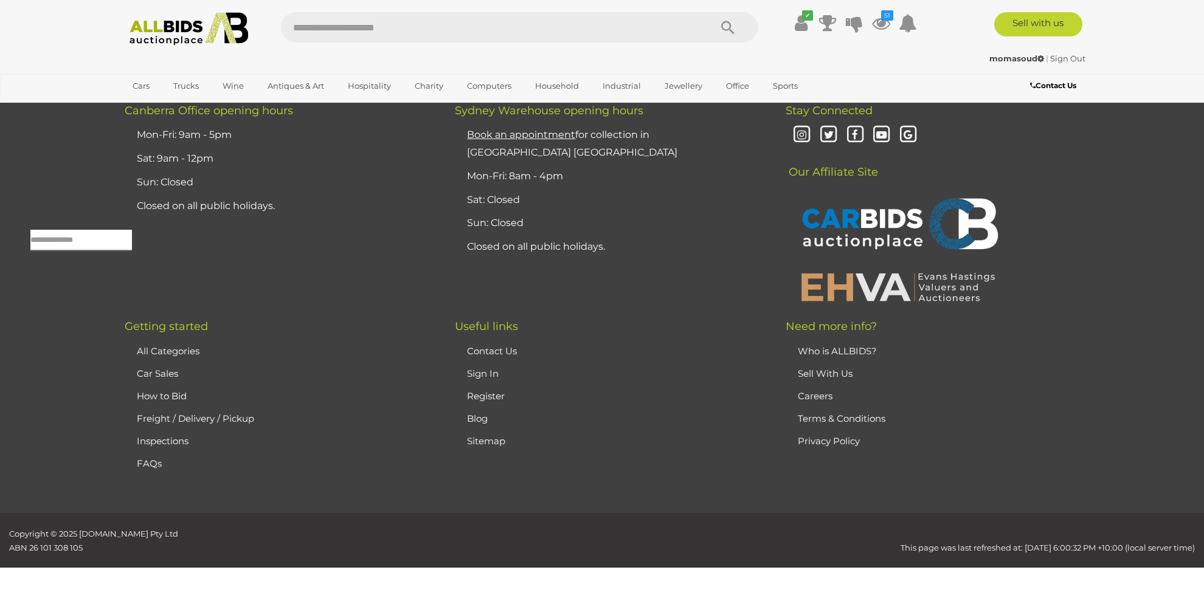
scroll to position [39, 0]
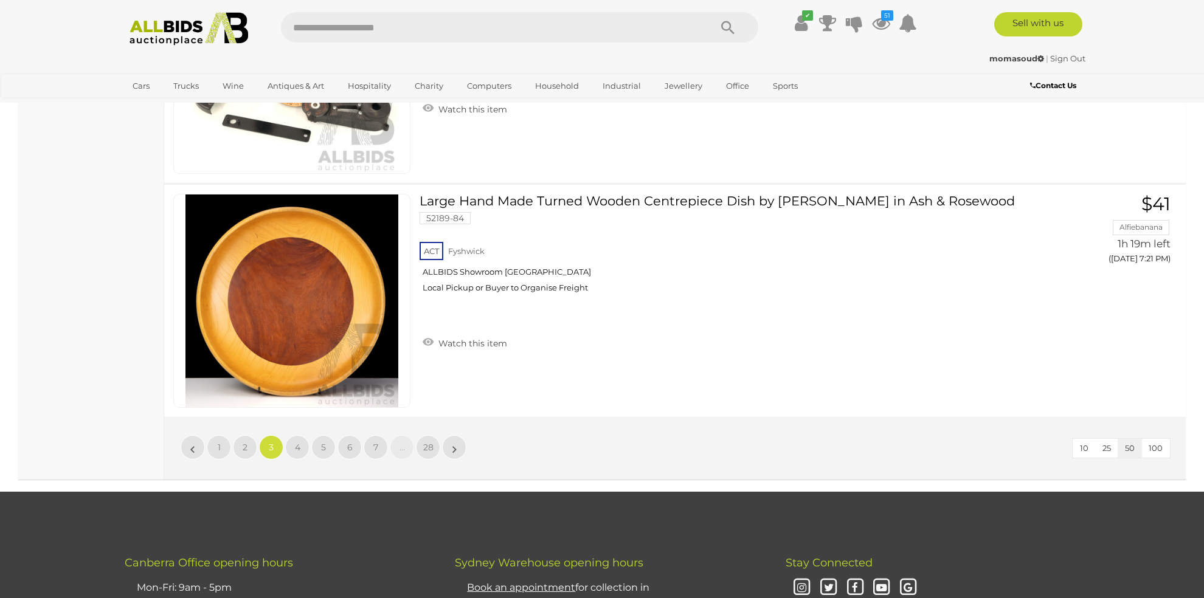
scroll to position [11389, 0]
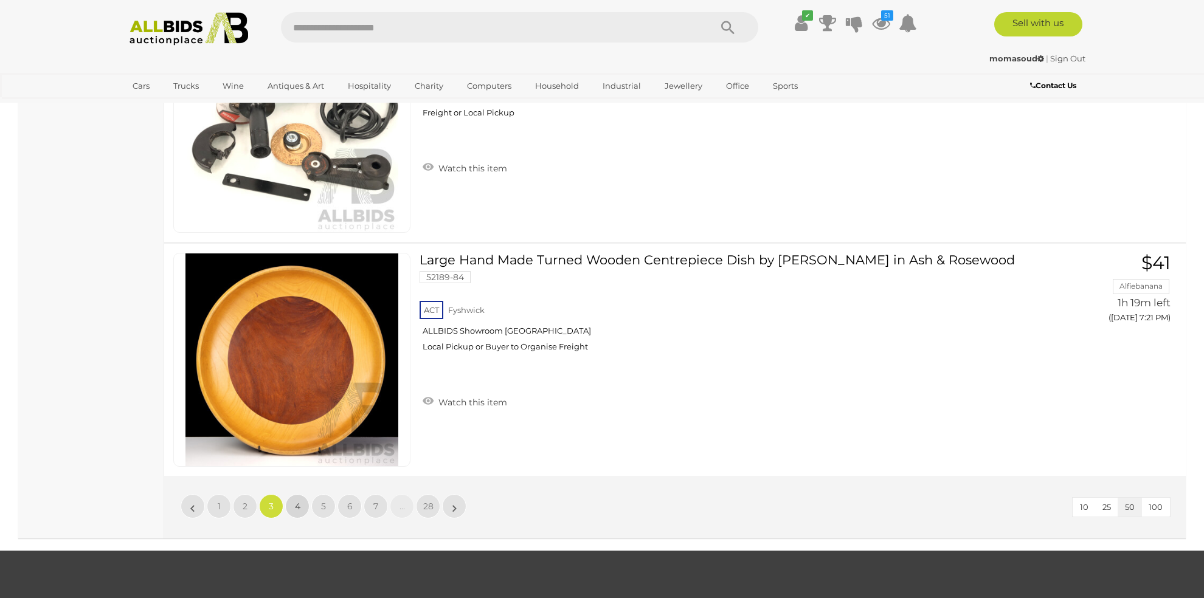
click at [295, 501] on span "4" at bounding box center [297, 506] width 5 height 11
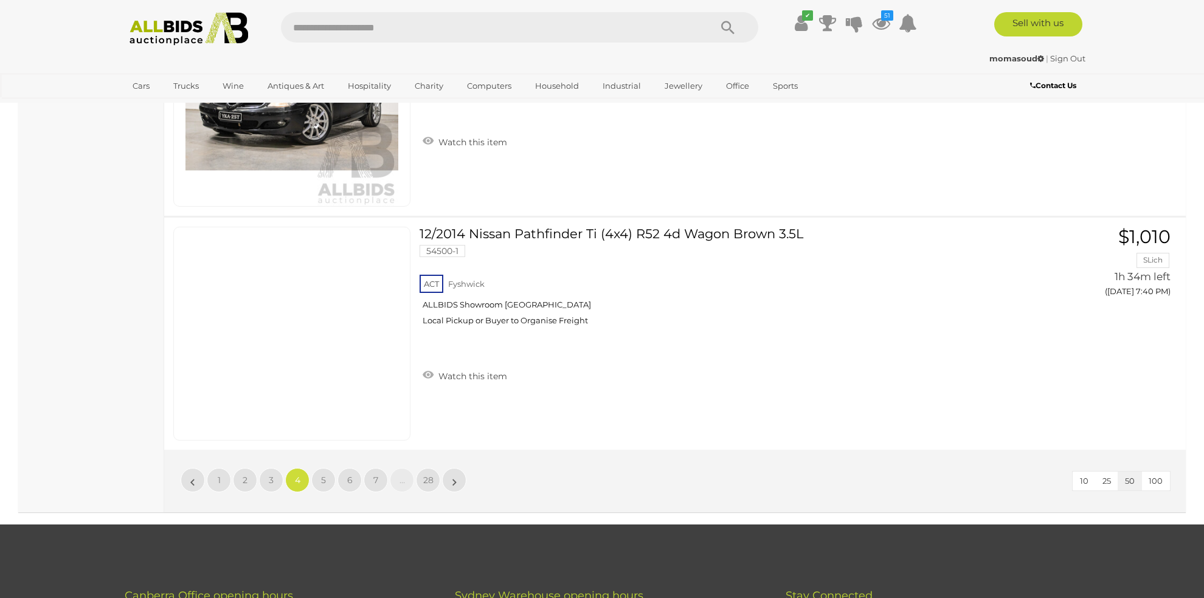
scroll to position [11592, 0]
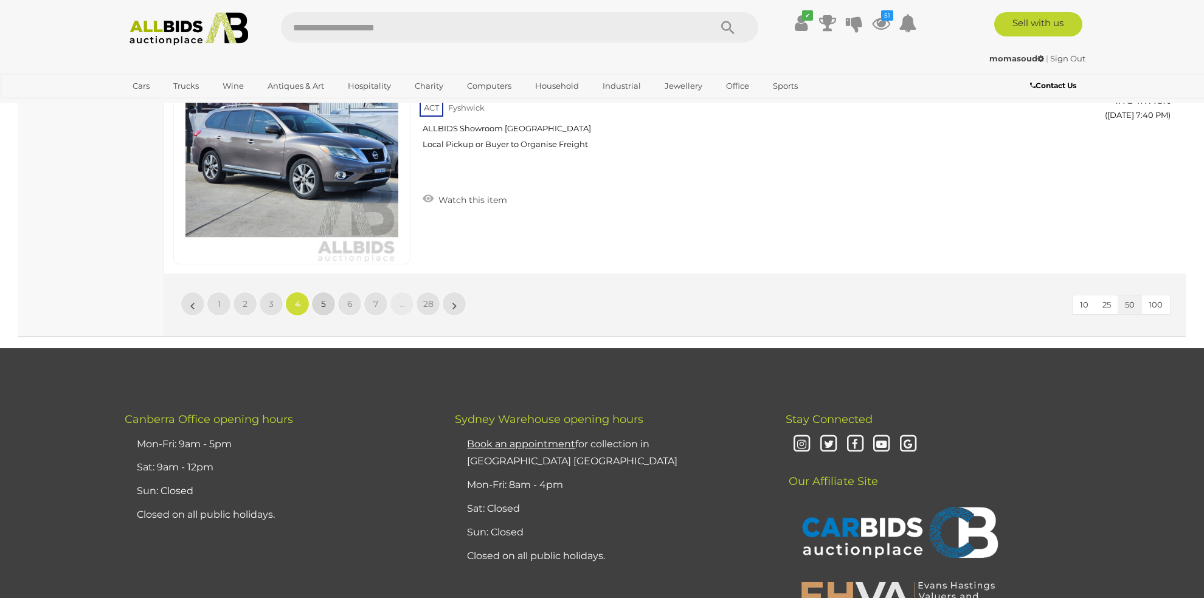
click at [323, 299] on span "5" at bounding box center [323, 304] width 5 height 11
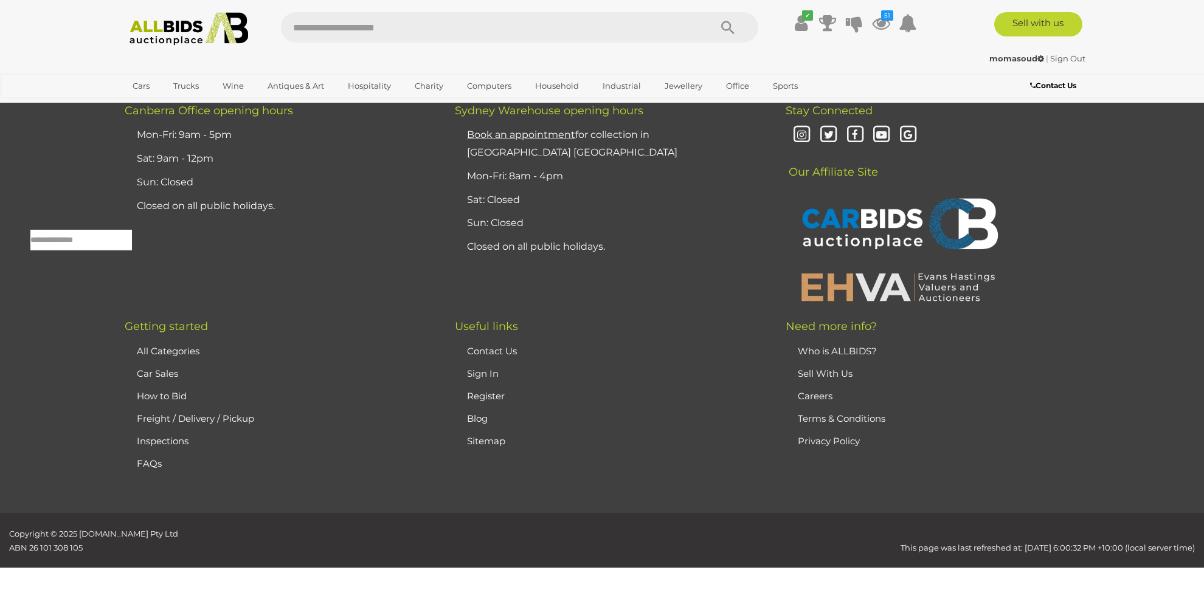
scroll to position [39, 0]
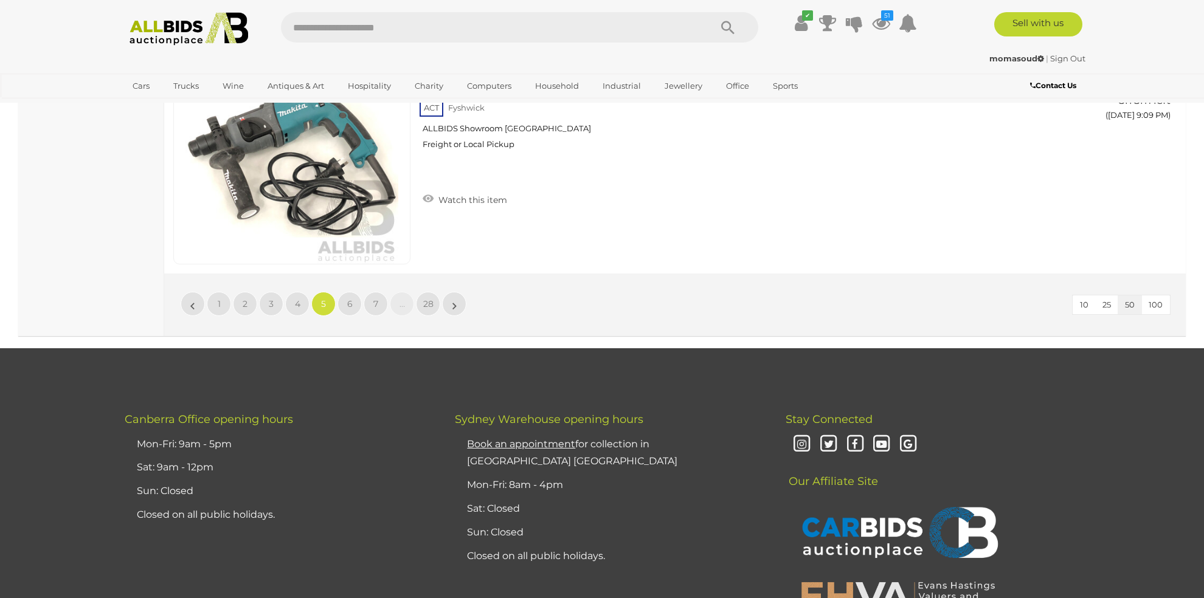
scroll to position [11389, 0]
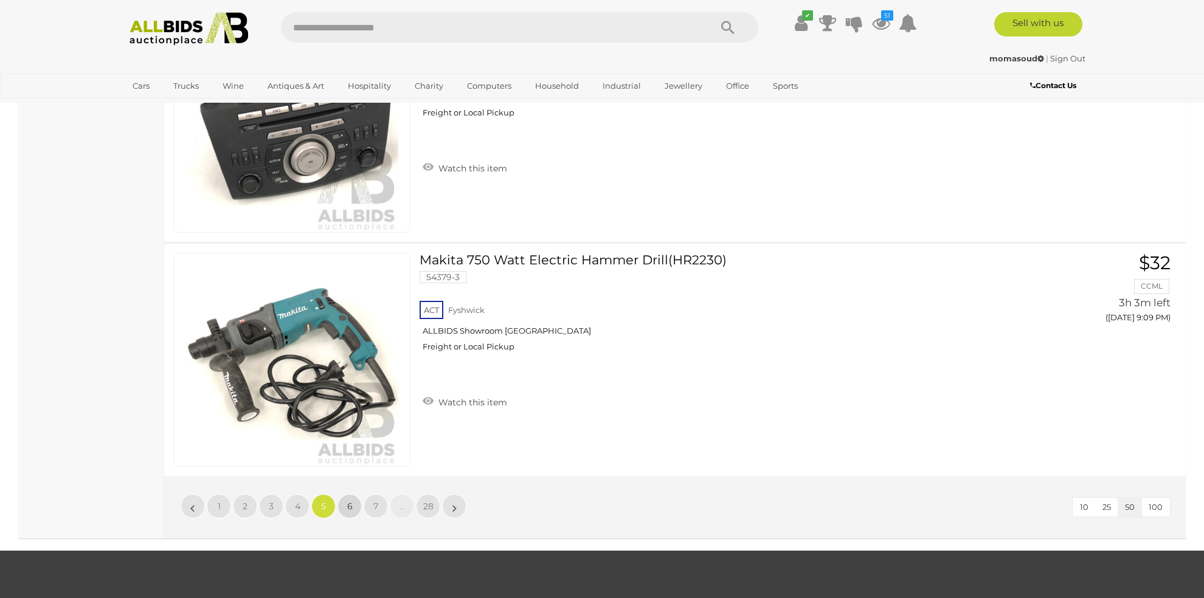
click at [343, 494] on link "6" at bounding box center [349, 506] width 24 height 24
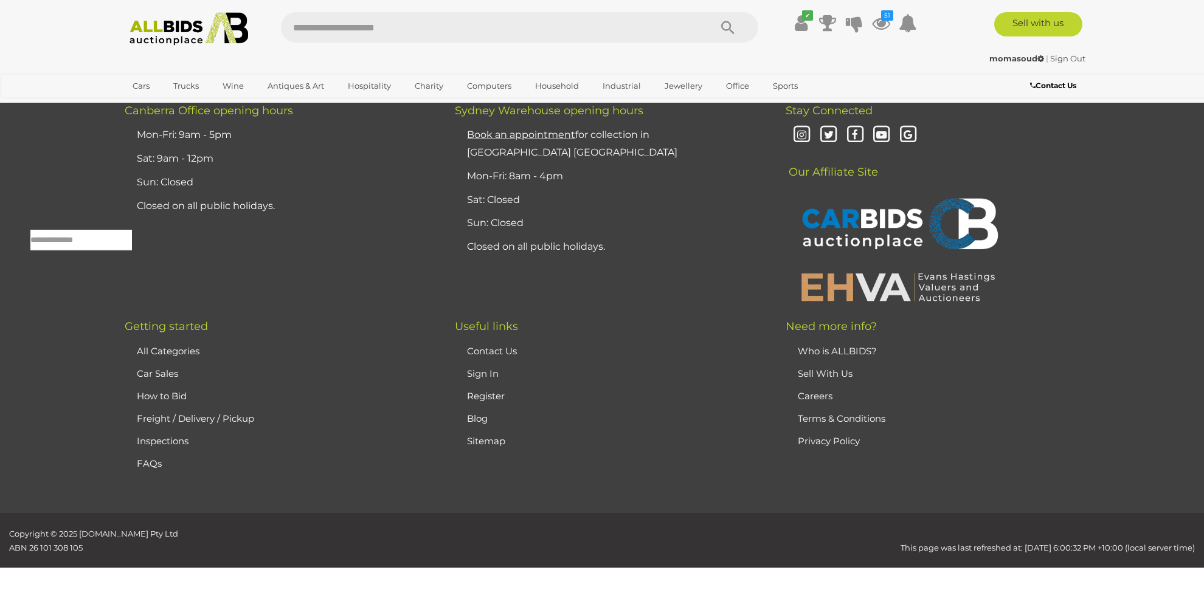
scroll to position [39, 0]
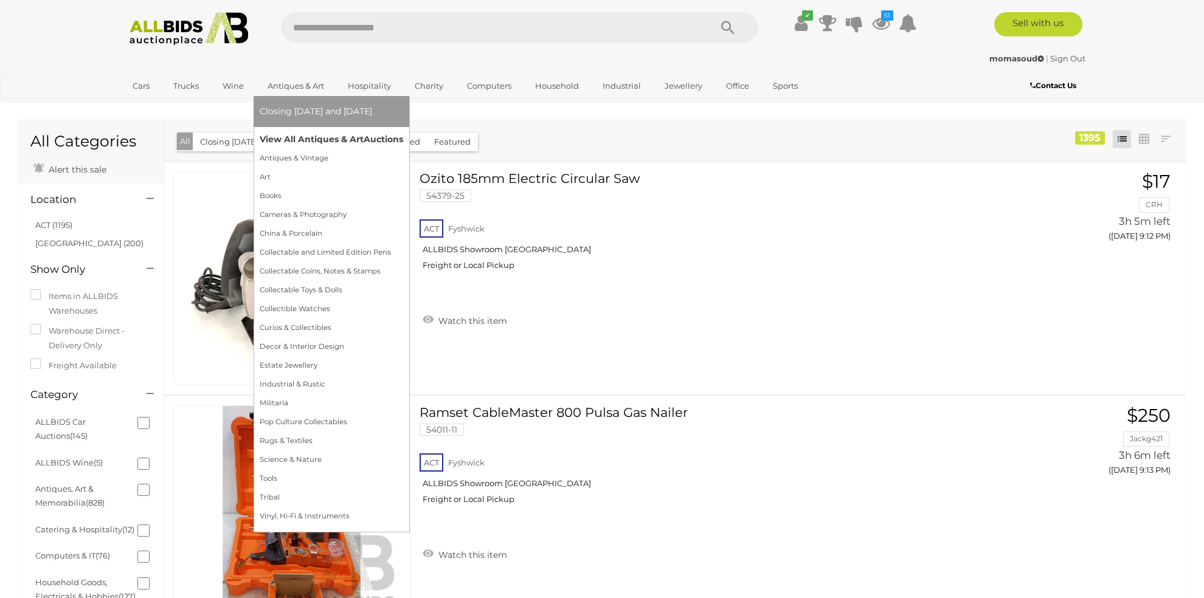
click at [328, 140] on link "View All Antiques & Art Auctions" at bounding box center [332, 139] width 144 height 19
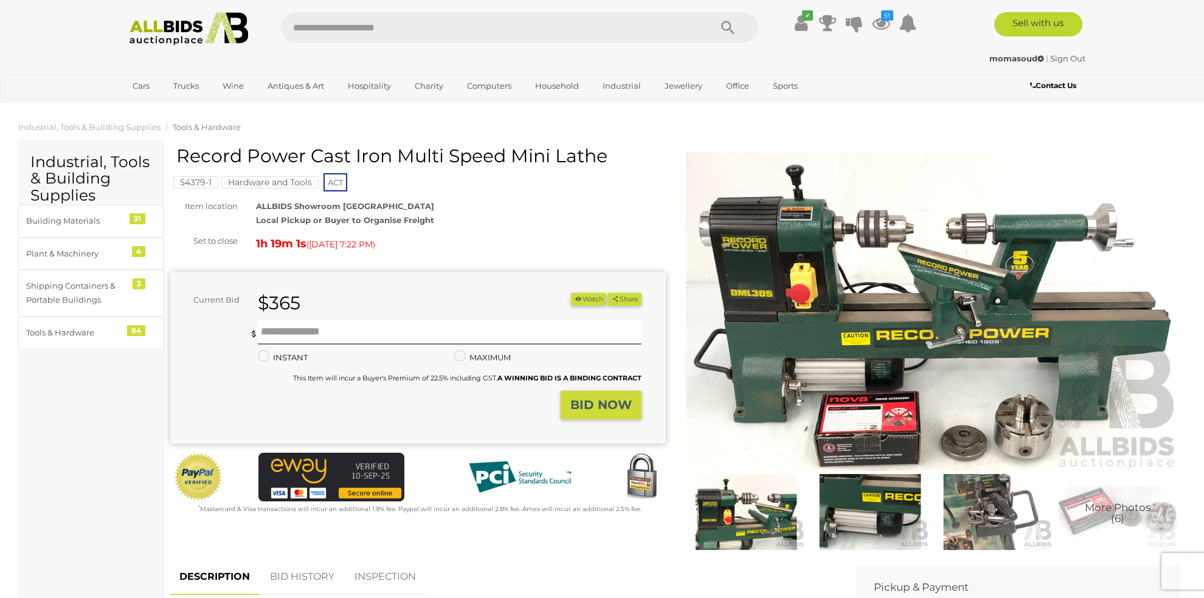
click at [900, 349] on img at bounding box center [932, 311] width 496 height 319
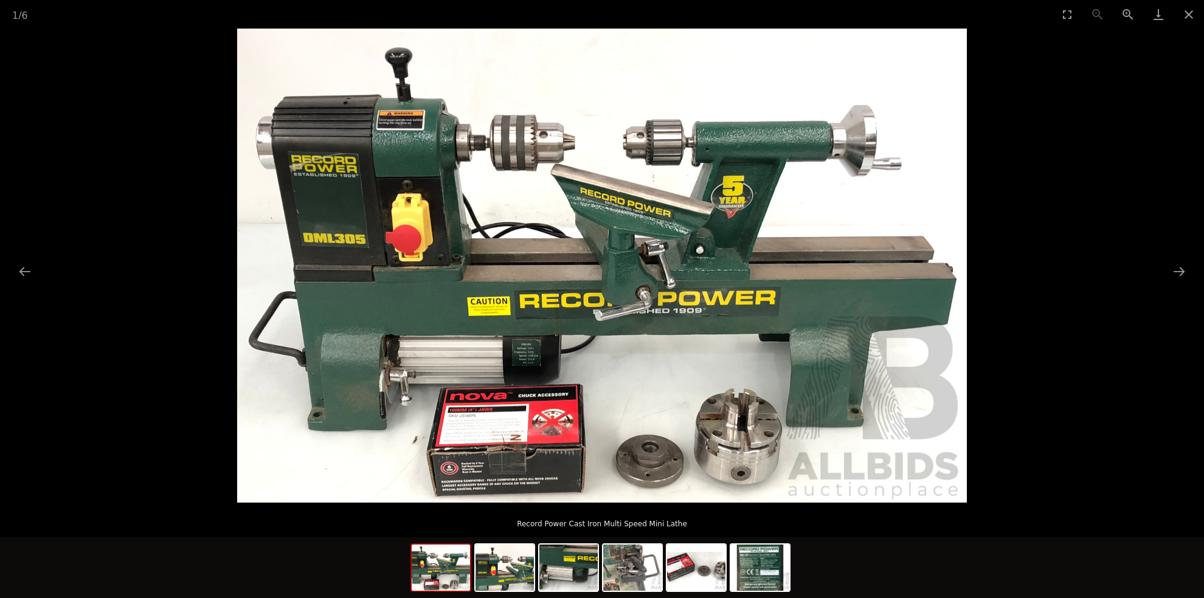
click at [772, 331] on img at bounding box center [602, 266] width 730 height 474
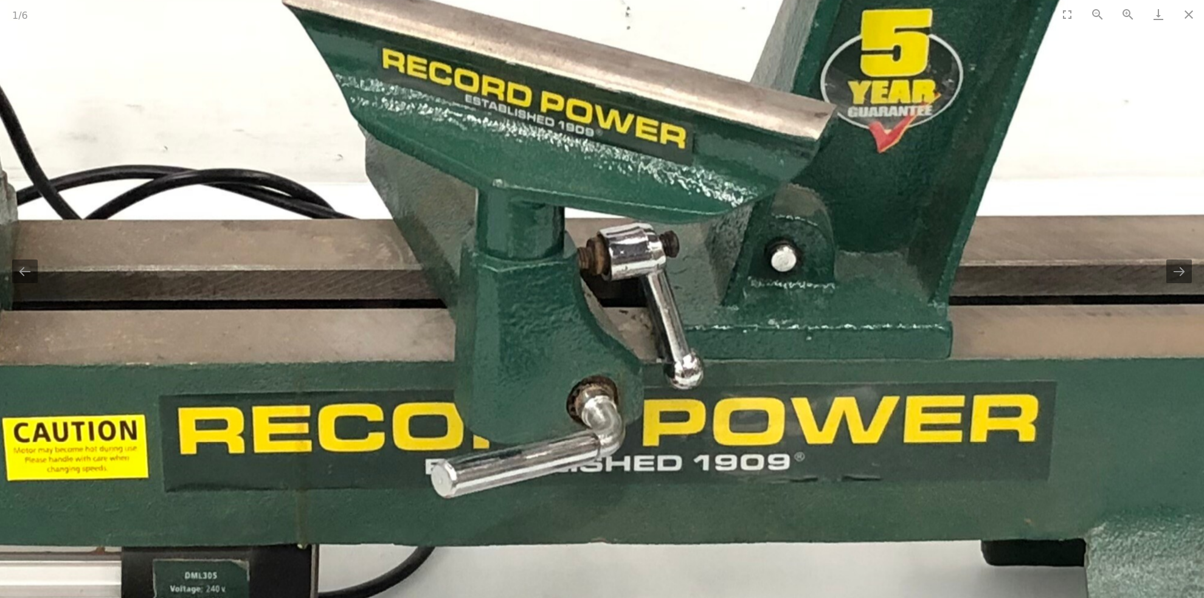
drag, startPoint x: 527, startPoint y: 308, endPoint x: 760, endPoint y: 444, distance: 270.1
click at [760, 444] on img at bounding box center [455, 312] width 2452 height 1594
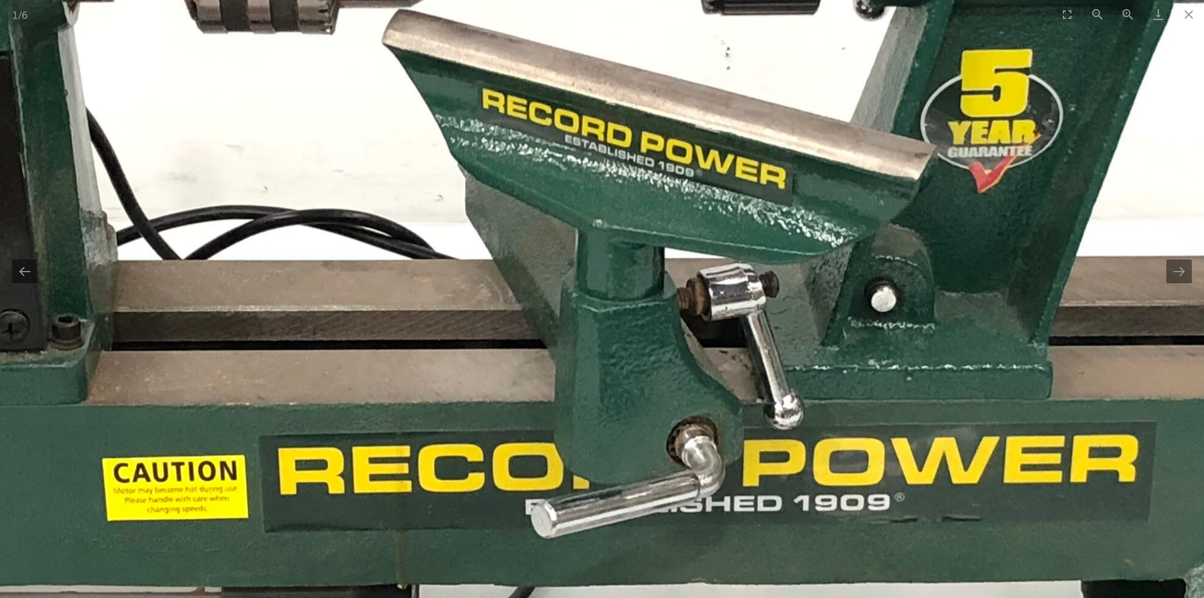
click at [743, 425] on img at bounding box center [555, 352] width 2452 height 1594
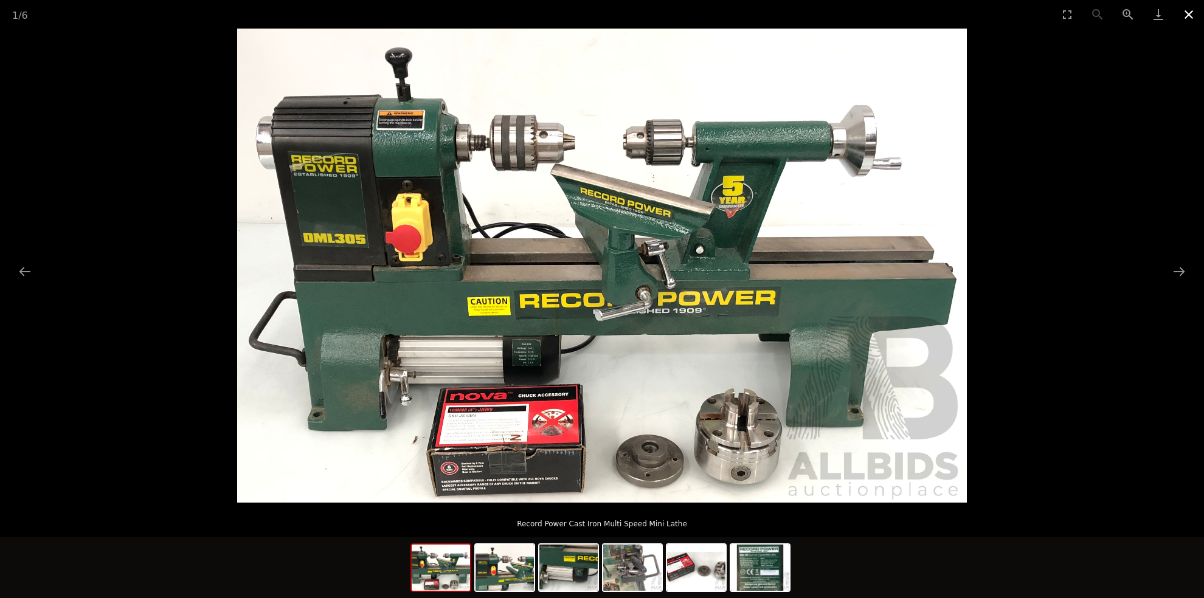
click at [1192, 15] on button "Close gallery" at bounding box center [1189, 14] width 30 height 29
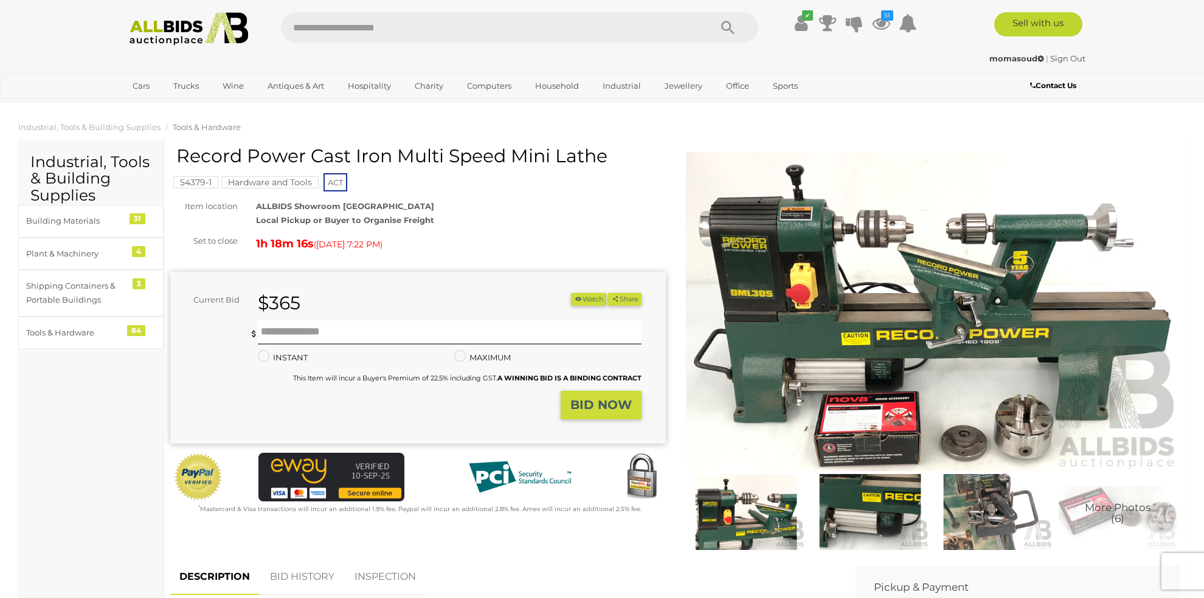
drag, startPoint x: 177, startPoint y: 159, endPoint x: 606, endPoint y: 148, distance: 429.4
click at [606, 148] on h1 "Record Power Cast Iron Multi Speed Mini Lathe" at bounding box center [419, 156] width 486 height 20
copy h1 "Record Power Cast Iron Multi Speed Mini Lathe"
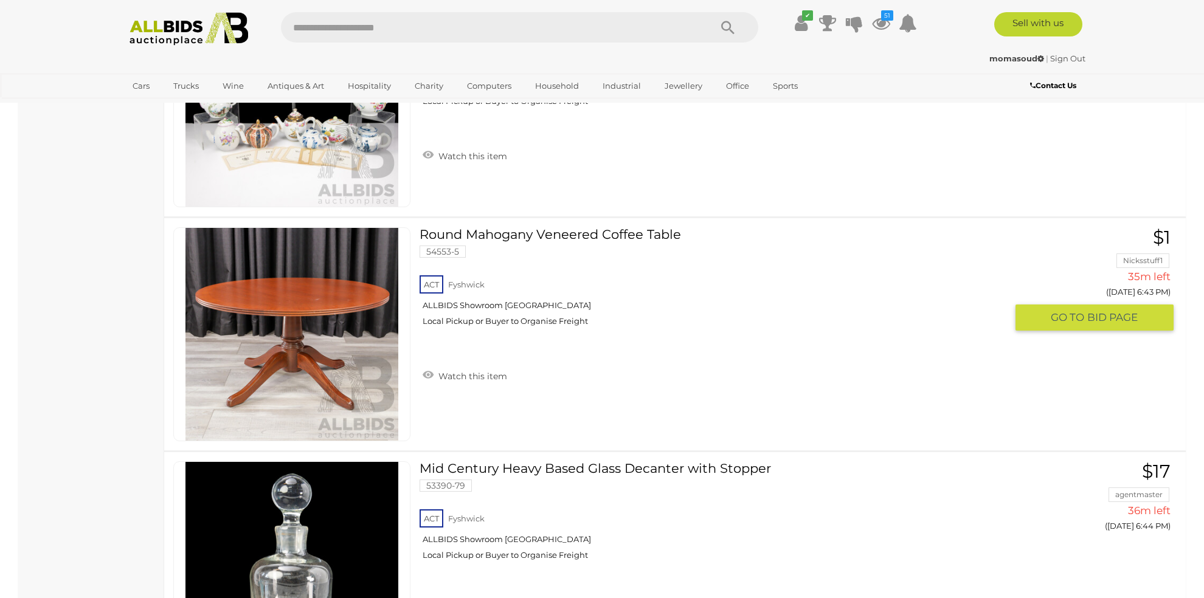
scroll to position [6485, 0]
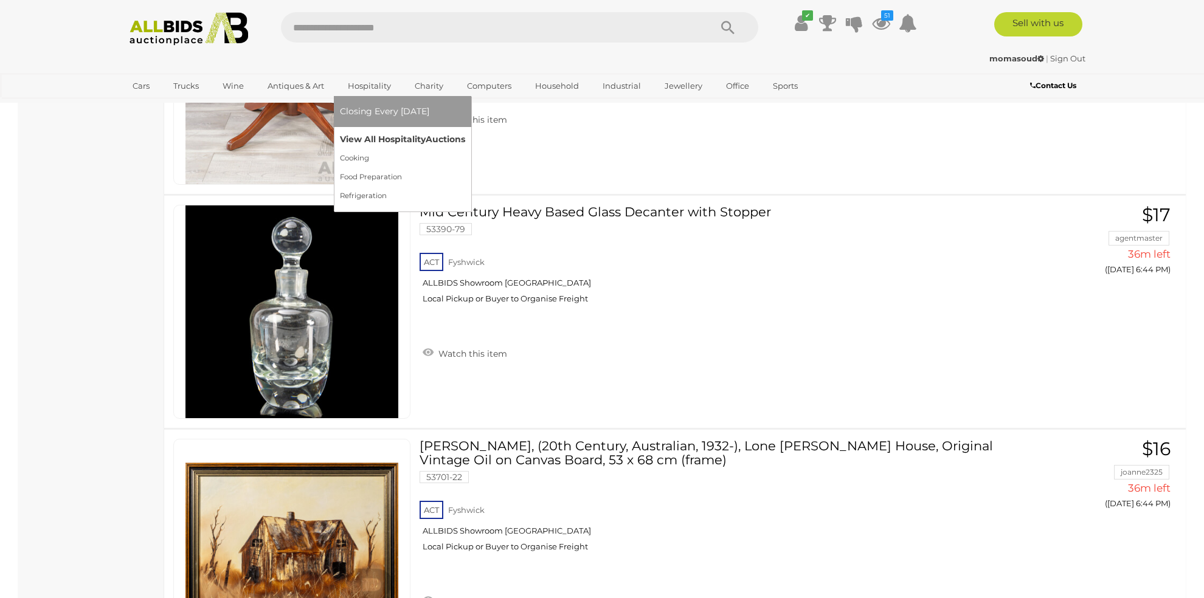
click at [379, 137] on link "View All Hospitality Auctions" at bounding box center [402, 139] width 125 height 19
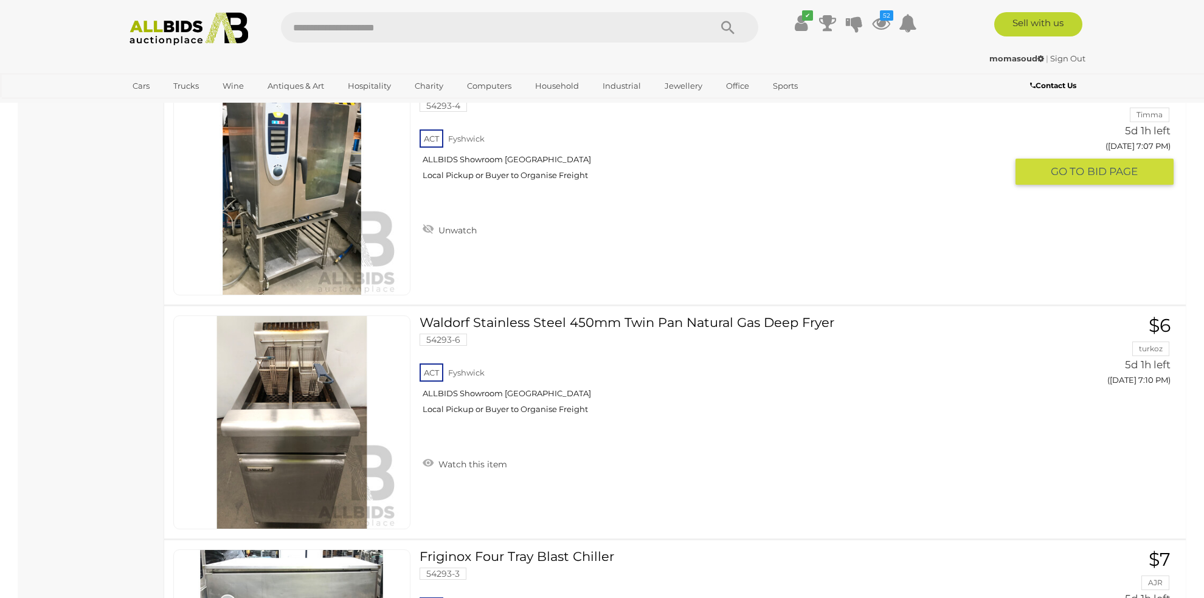
scroll to position [1013, 0]
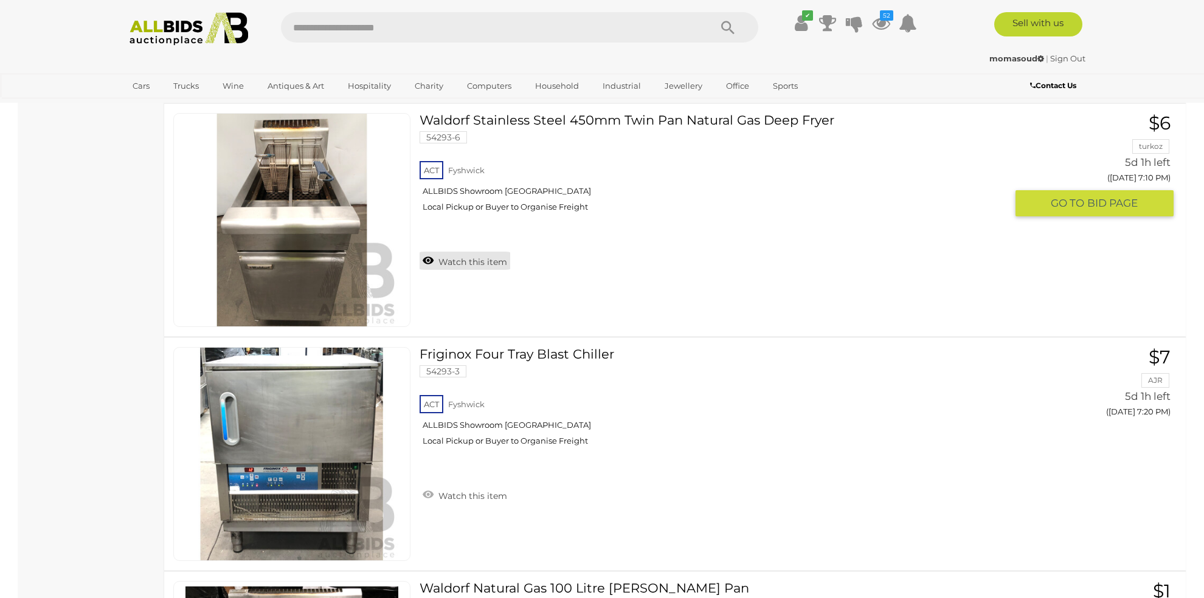
click at [458, 264] on link "Watch this item" at bounding box center [465, 261] width 91 height 18
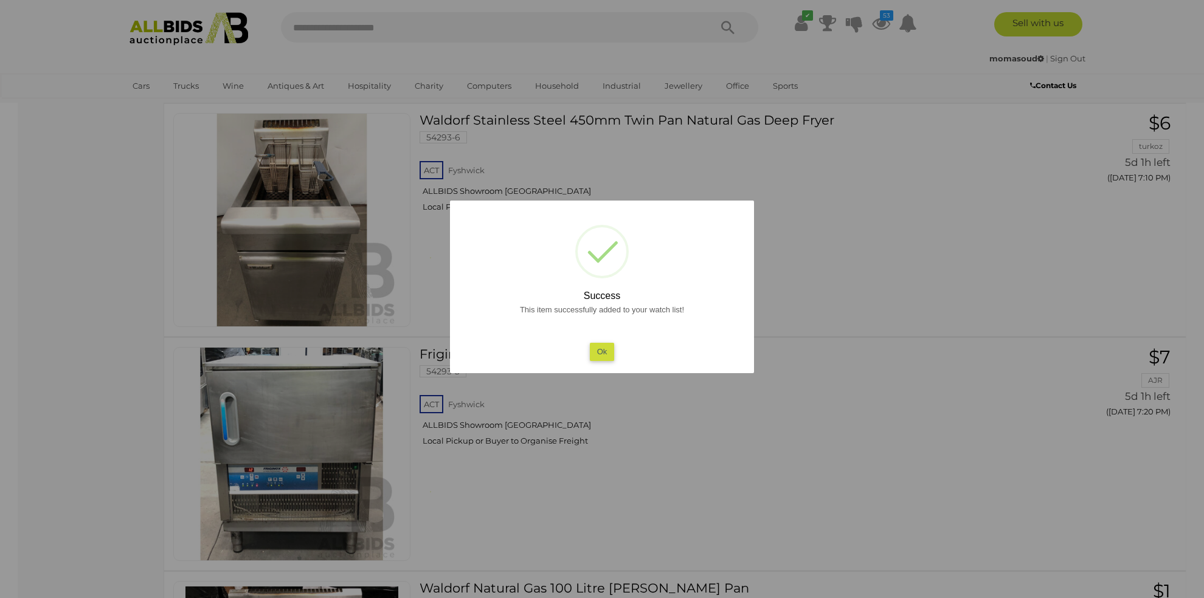
click at [604, 351] on button "Ok" at bounding box center [602, 352] width 25 height 18
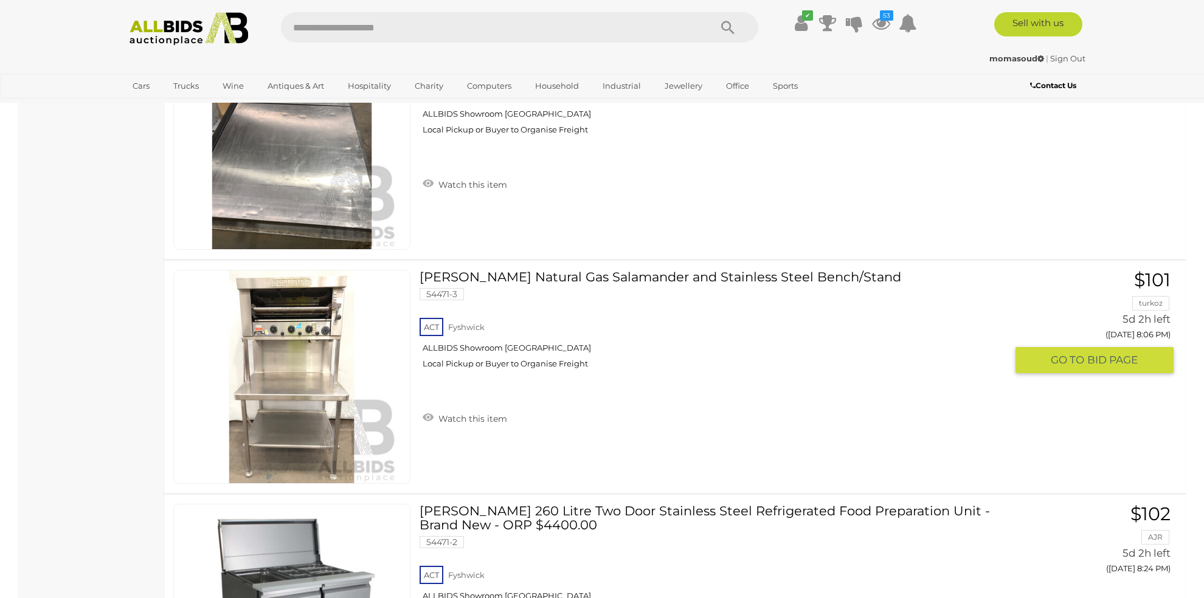
scroll to position [2229, 0]
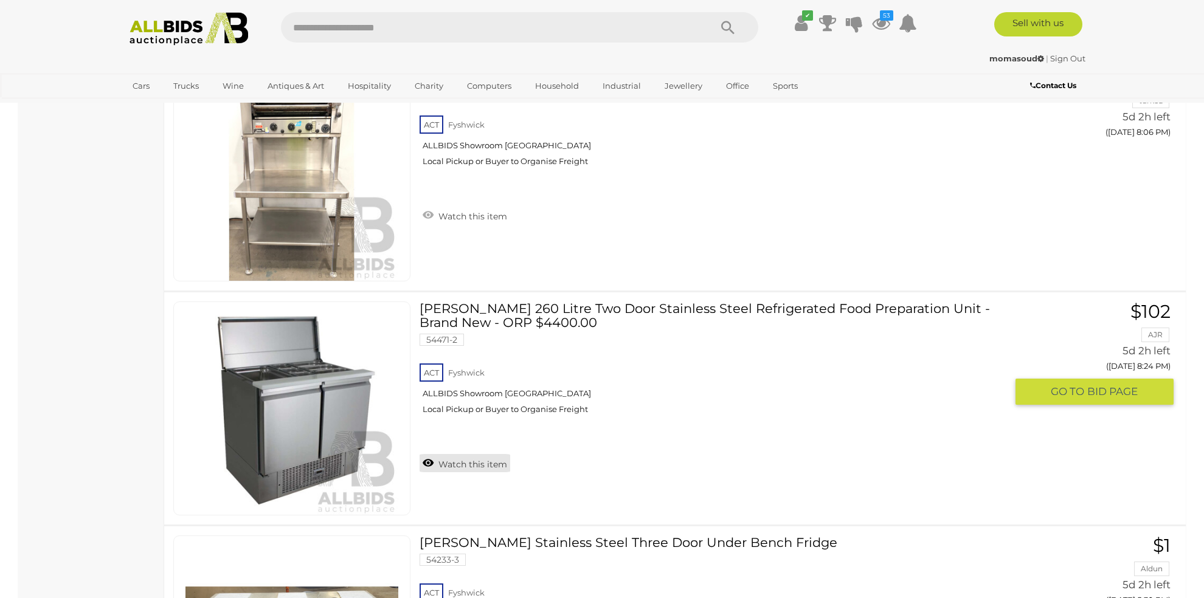
click at [455, 457] on link "Watch this item" at bounding box center [465, 463] width 91 height 18
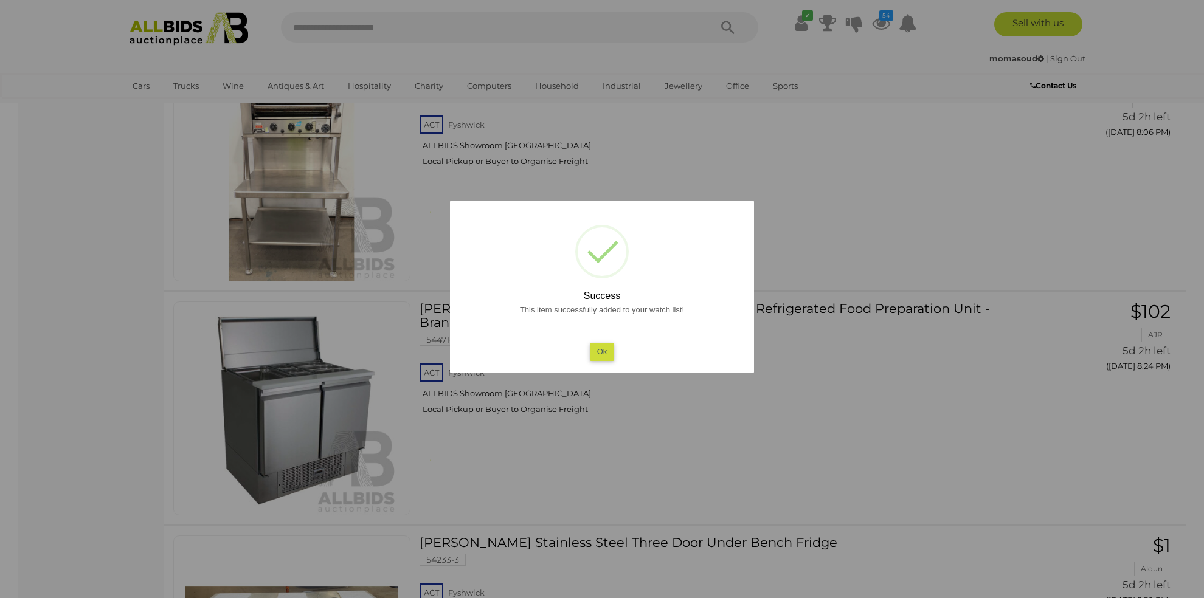
click at [601, 346] on button "Ok" at bounding box center [602, 352] width 25 height 18
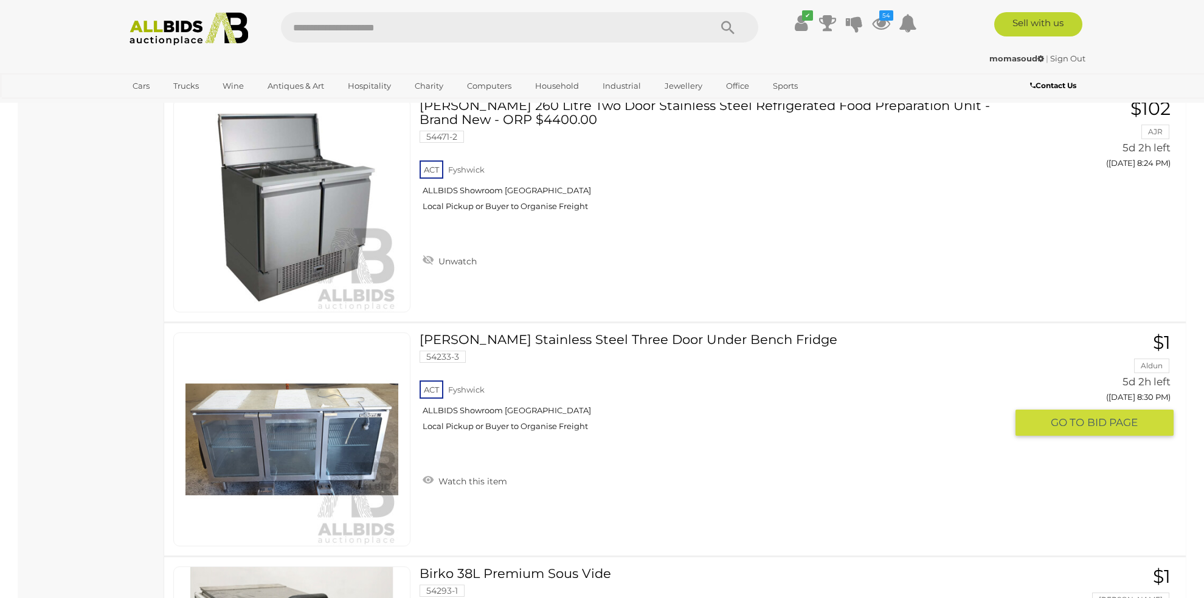
scroll to position [2635, 0]
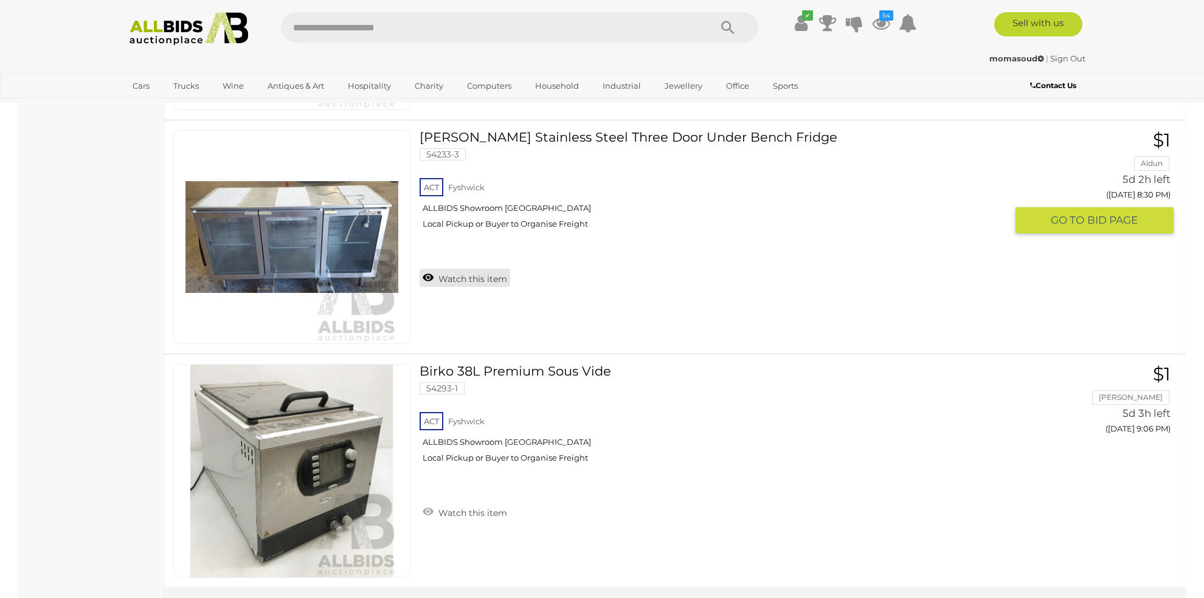
click at [464, 269] on link "Watch this item" at bounding box center [465, 278] width 91 height 18
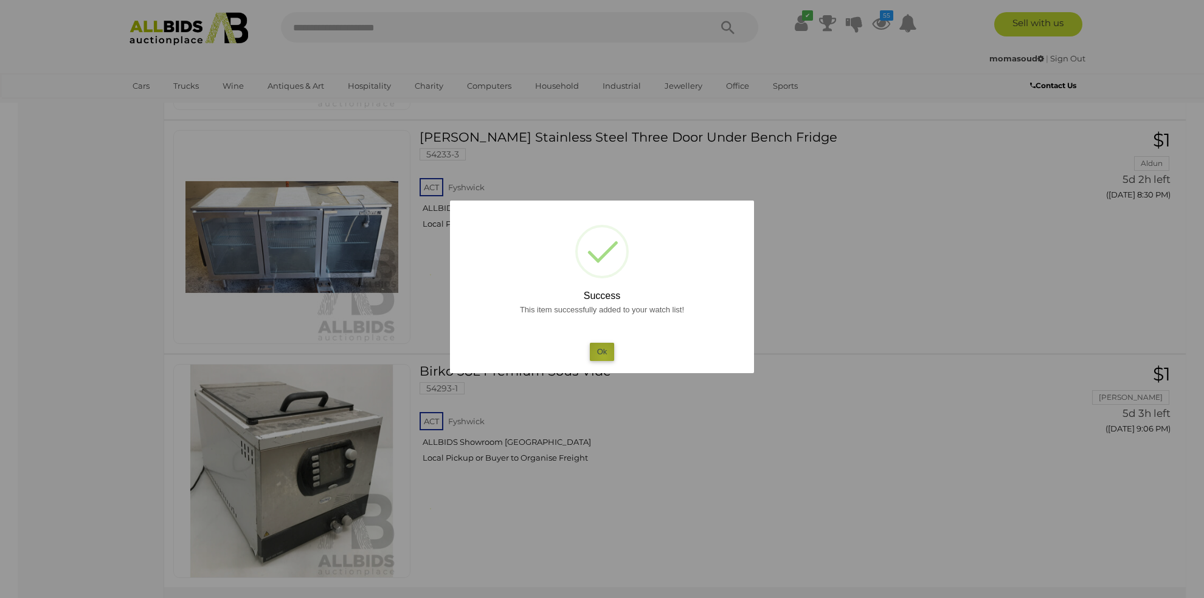
click at [604, 358] on button "Ok" at bounding box center [602, 352] width 25 height 18
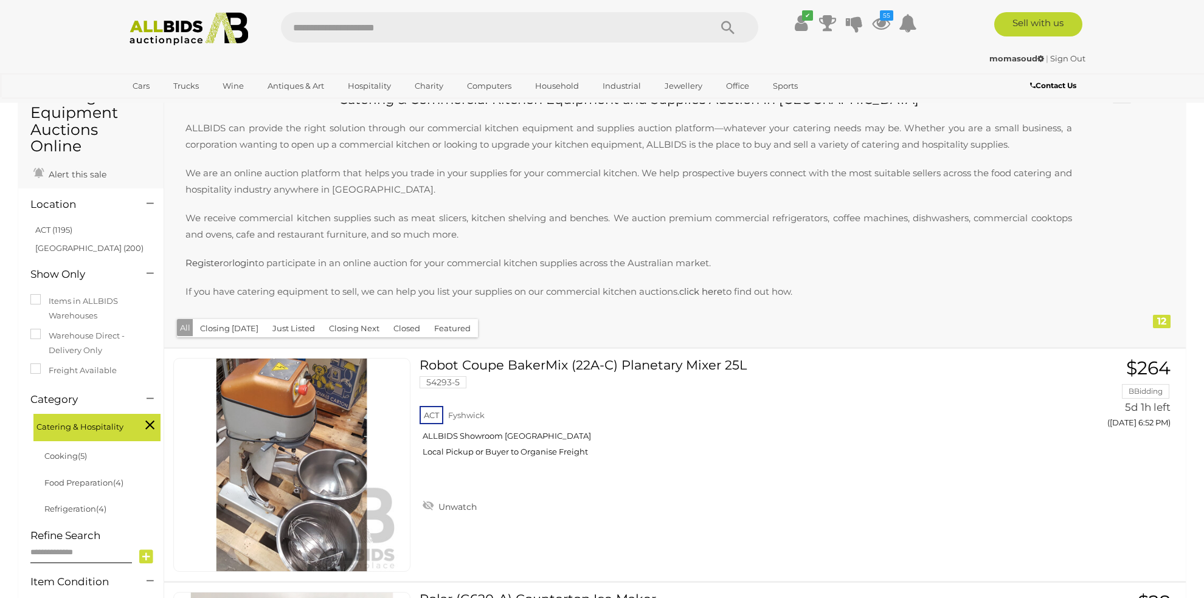
scroll to position [0, 0]
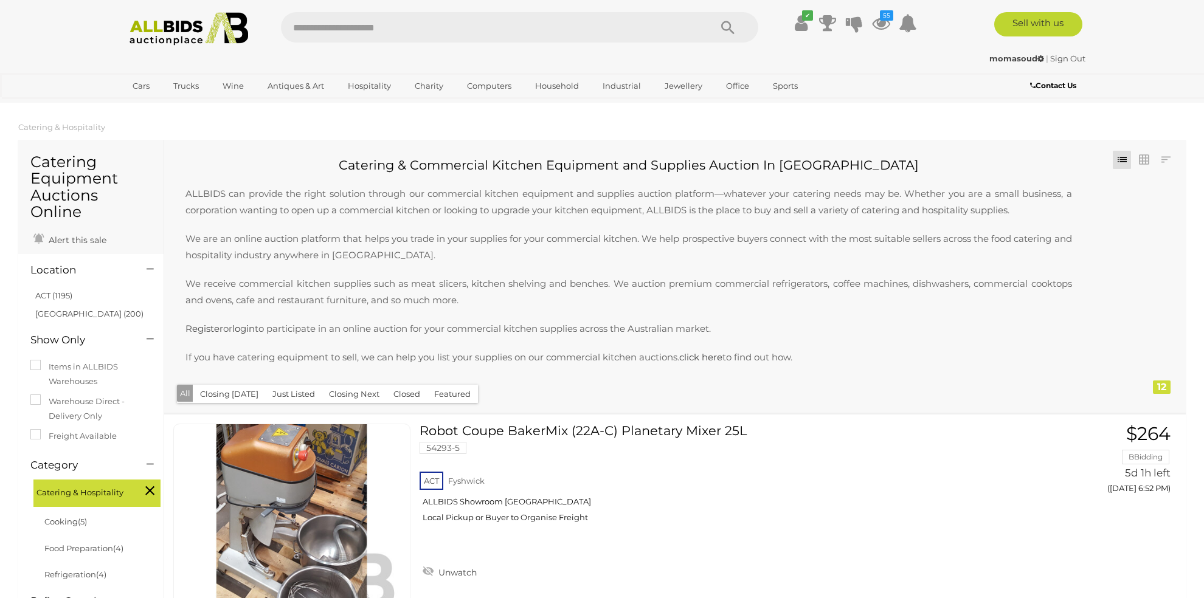
click at [405, 395] on button "Closed" at bounding box center [406, 394] width 41 height 19
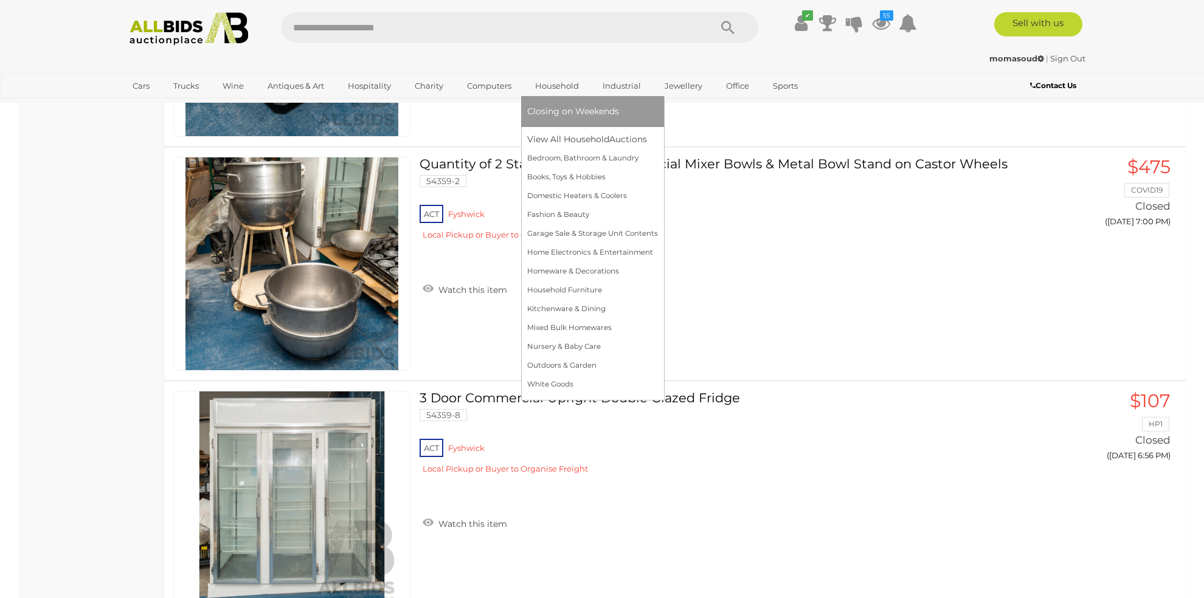
scroll to position [5877, 0]
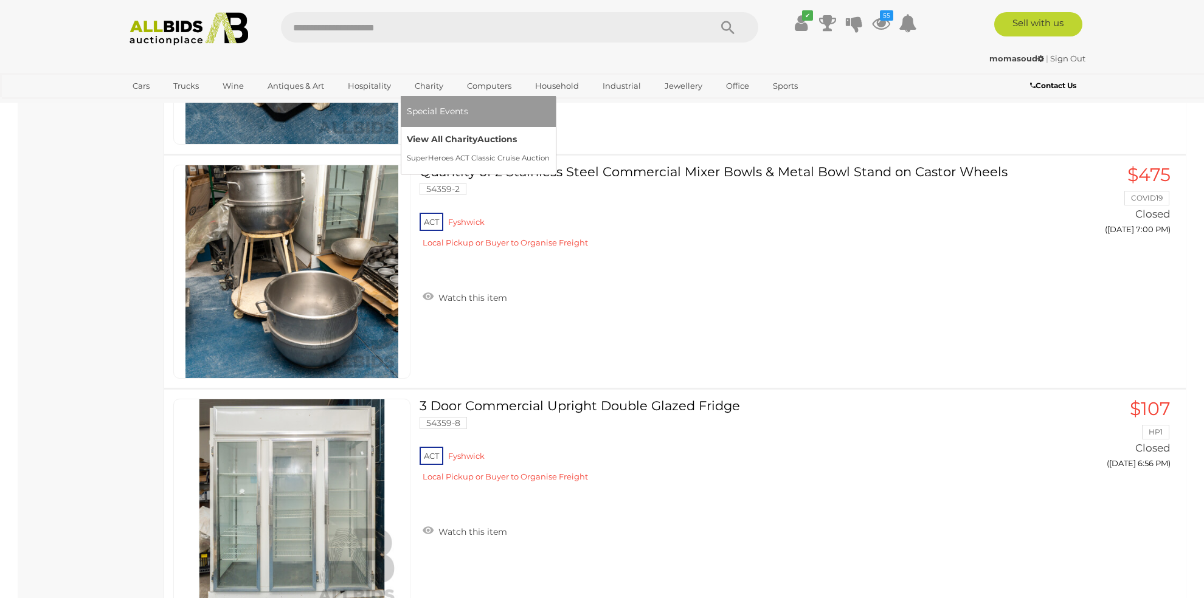
click at [443, 142] on link "View All Charity Auctions" at bounding box center [478, 139] width 143 height 19
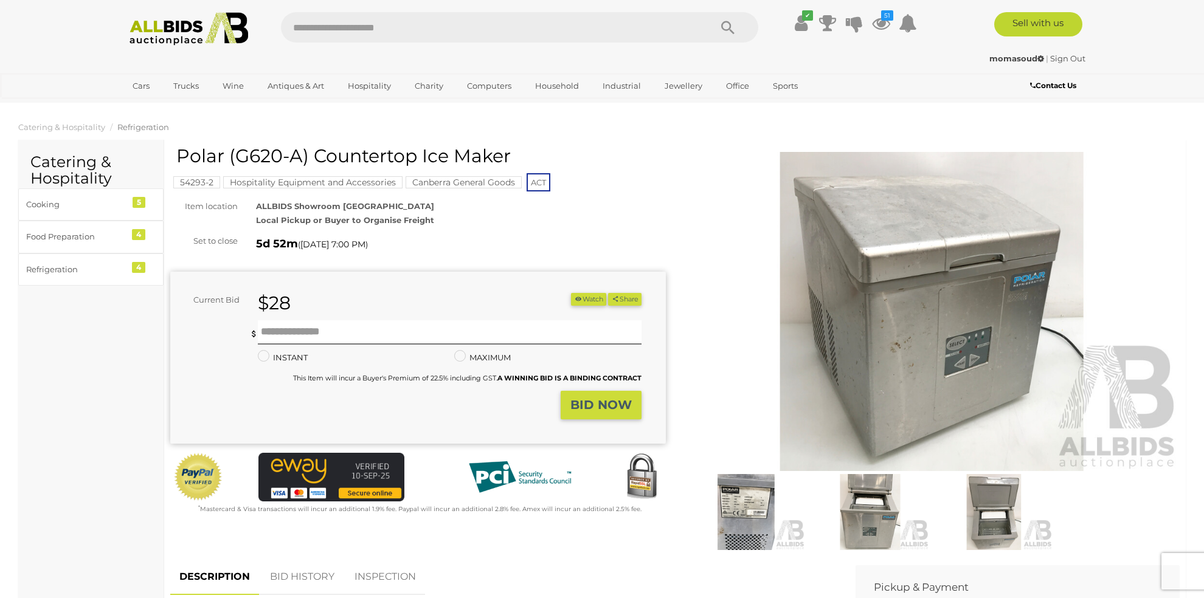
click at [998, 296] on img at bounding box center [932, 311] width 496 height 319
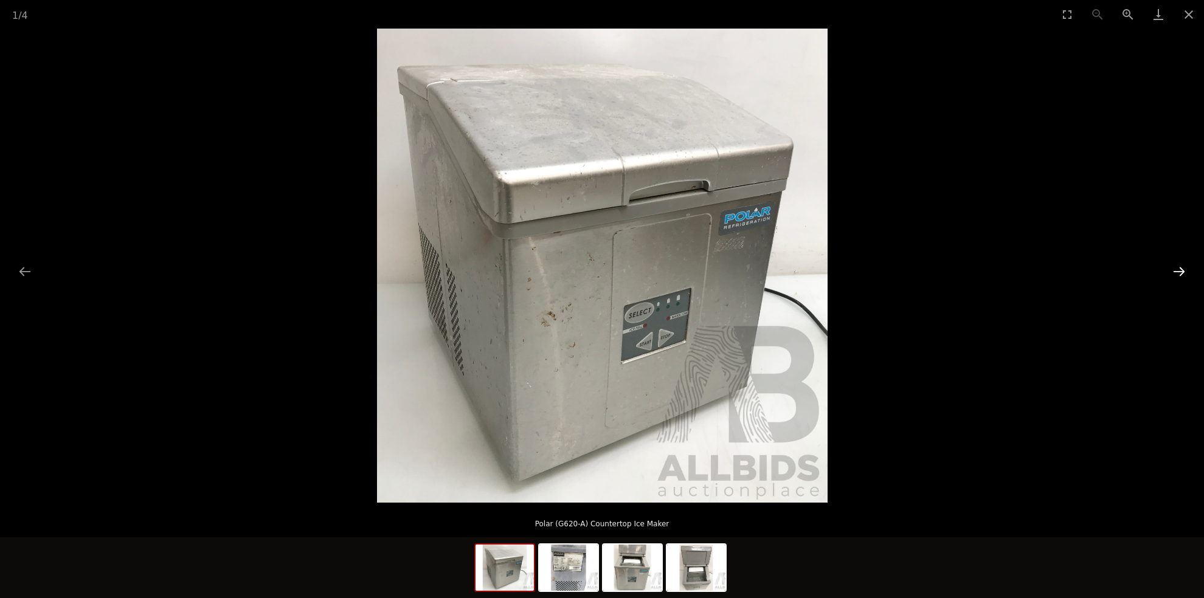
click at [1183, 271] on button "Next slide" at bounding box center [1179, 272] width 26 height 24
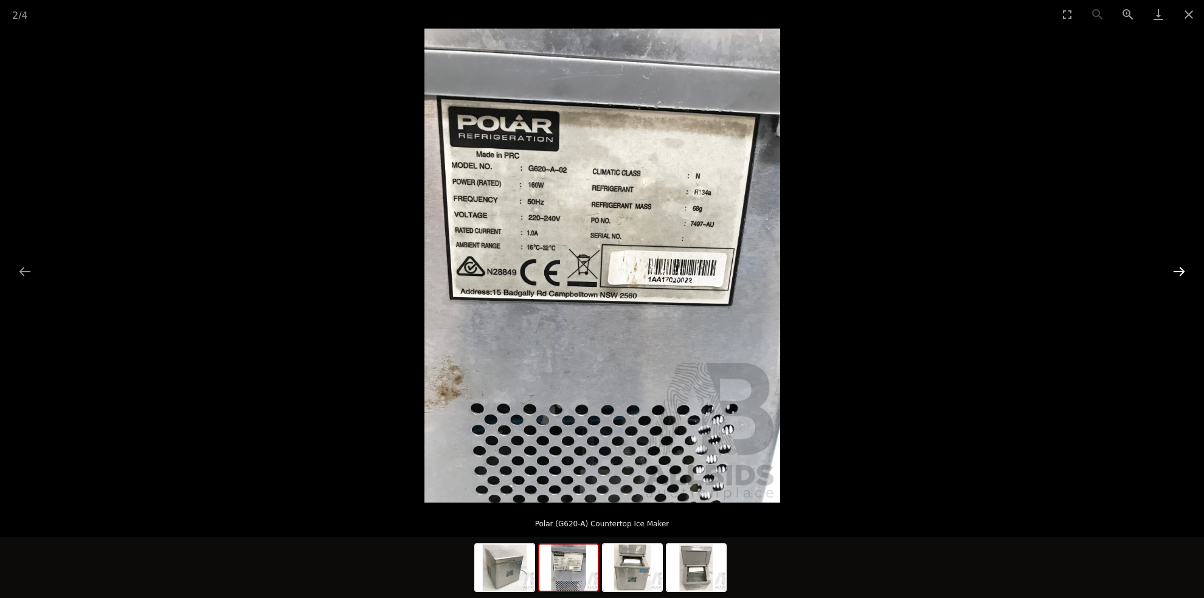
click at [1183, 270] on button "Next slide" at bounding box center [1179, 272] width 26 height 24
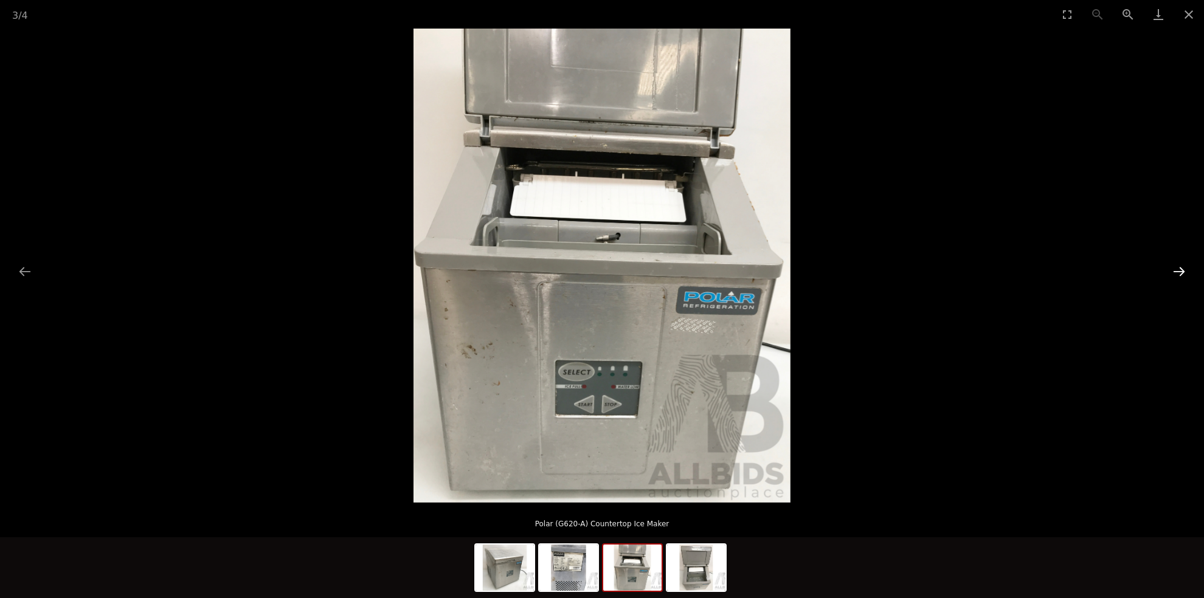
click at [1183, 270] on button "Next slide" at bounding box center [1179, 272] width 26 height 24
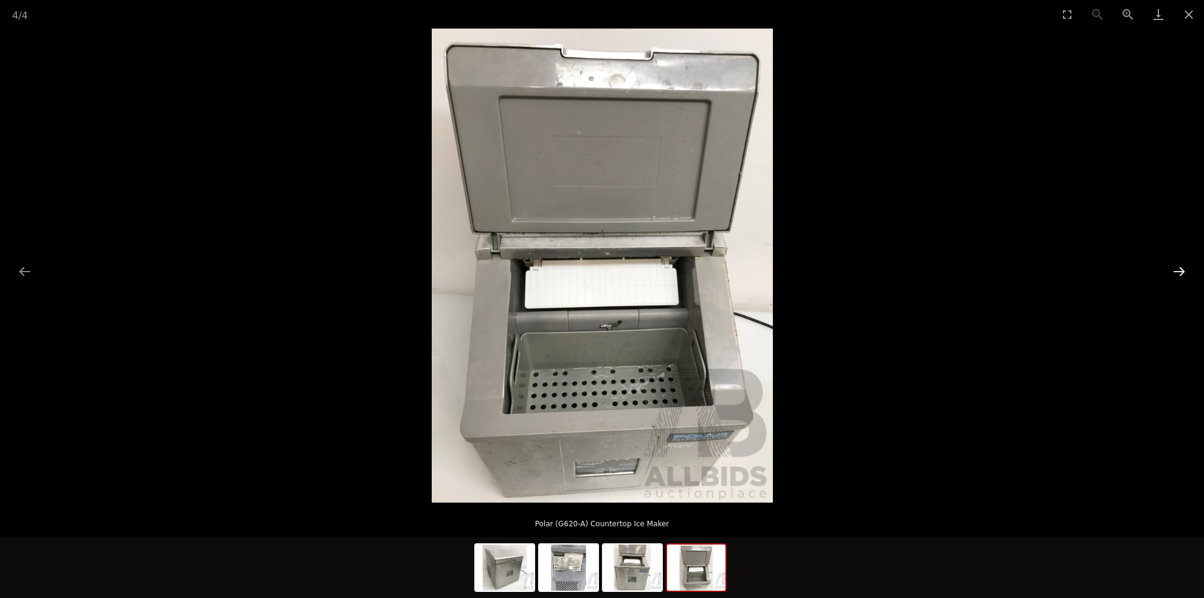
click at [1183, 270] on button "Next slide" at bounding box center [1179, 272] width 26 height 24
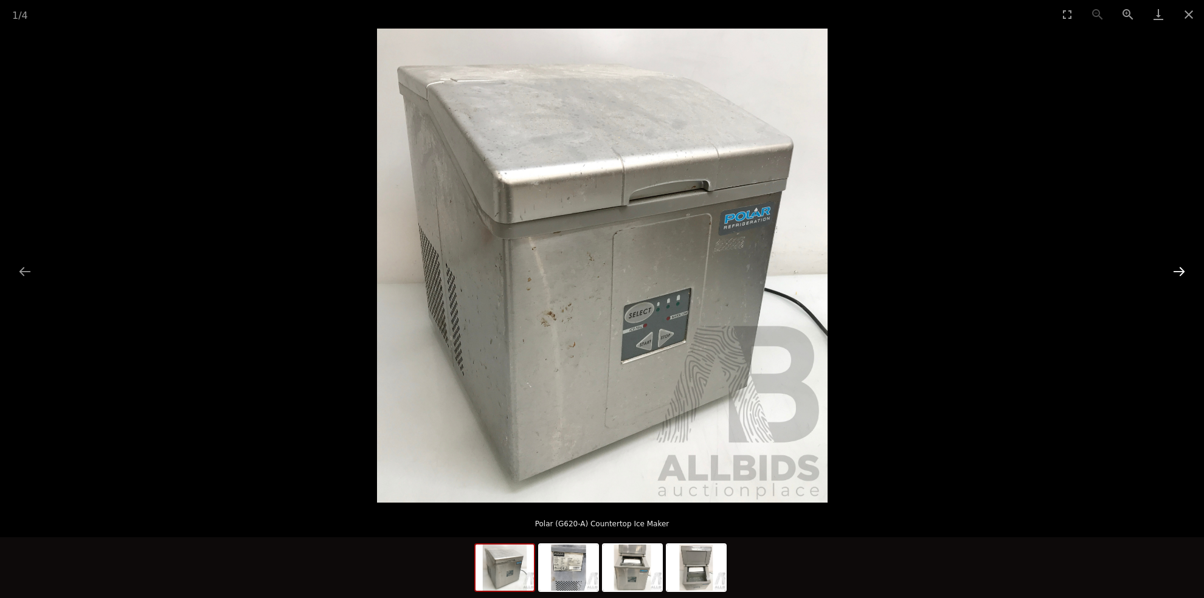
click at [1183, 270] on button "Next slide" at bounding box center [1179, 272] width 26 height 24
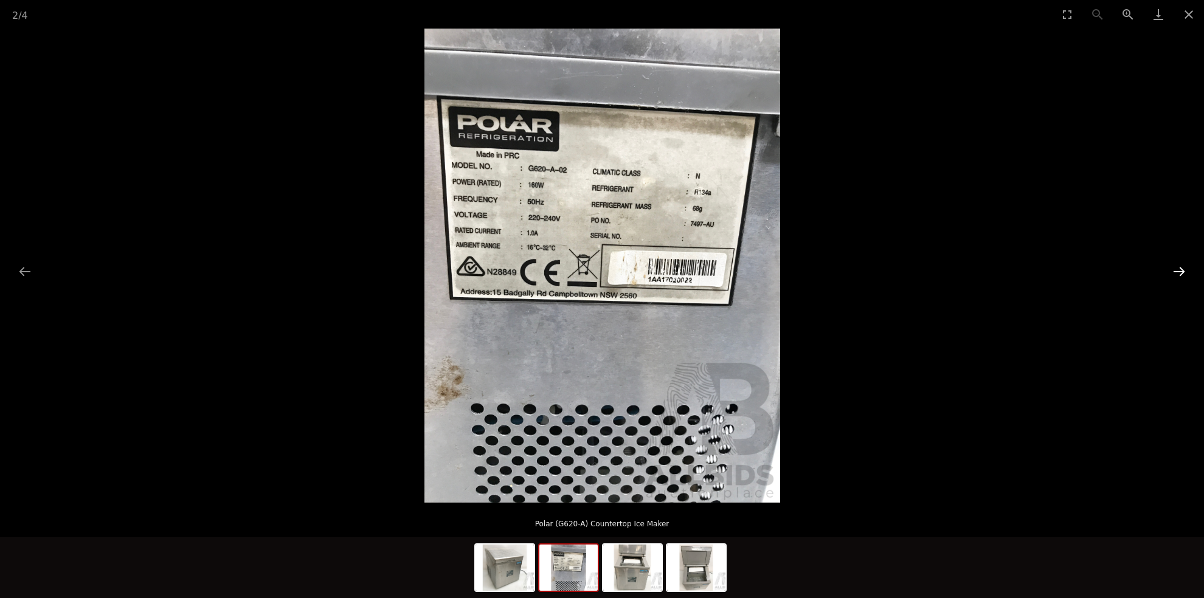
click at [1183, 270] on button "Next slide" at bounding box center [1179, 272] width 26 height 24
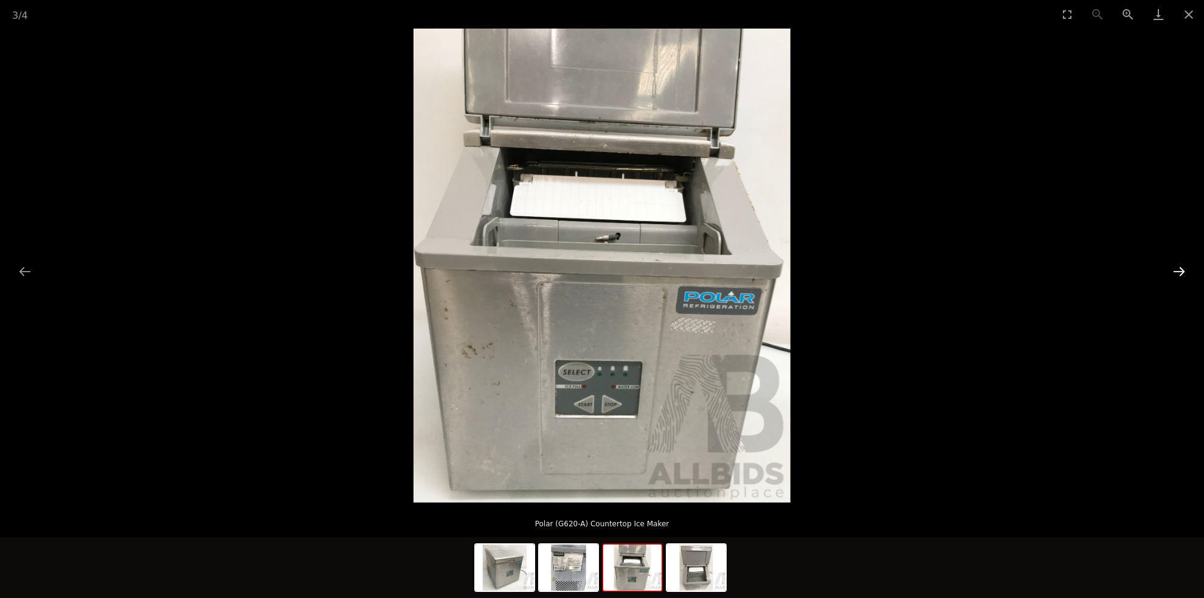
click at [1183, 270] on button "Next slide" at bounding box center [1179, 272] width 26 height 24
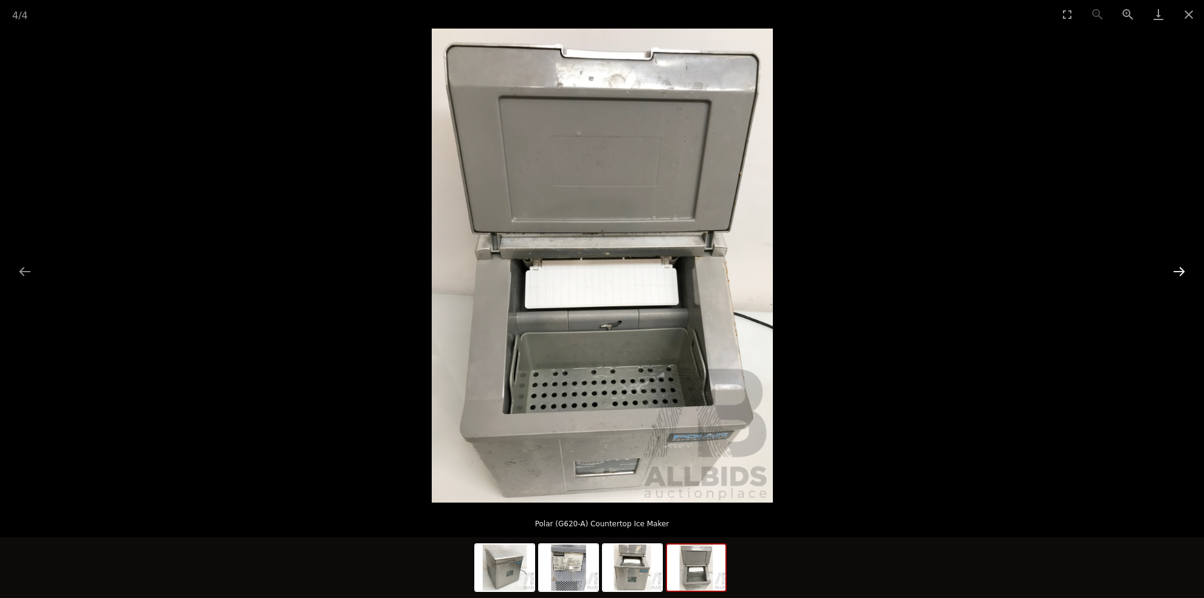
click at [1183, 270] on button "Next slide" at bounding box center [1179, 272] width 26 height 24
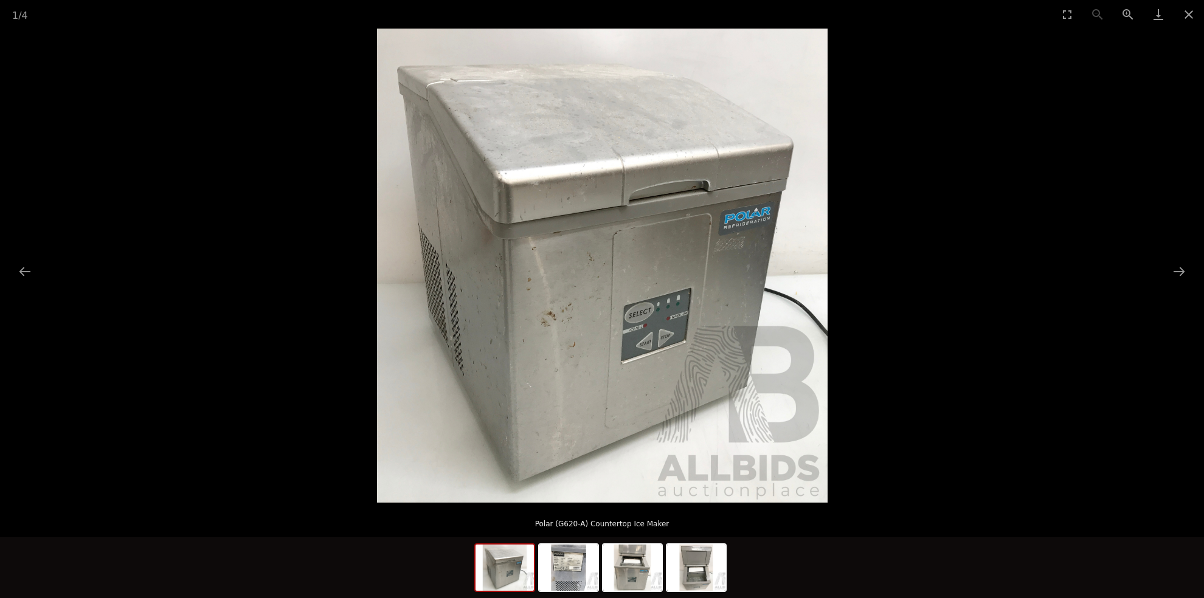
click at [705, 331] on img at bounding box center [602, 266] width 451 height 474
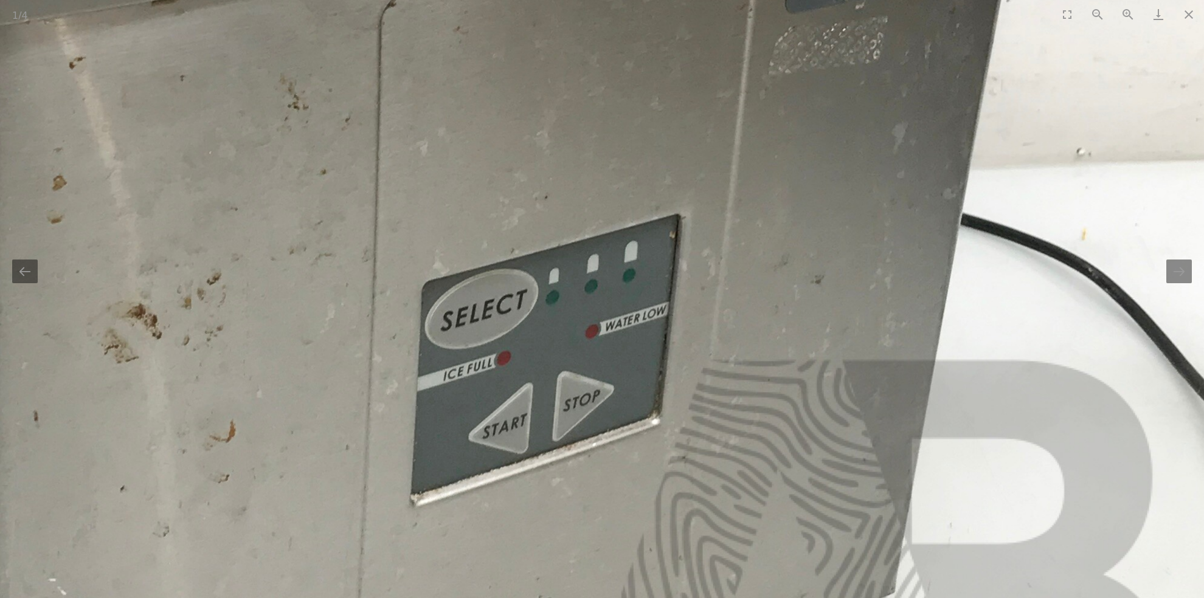
click at [795, 334] on img at bounding box center [338, 128] width 1730 height 1822
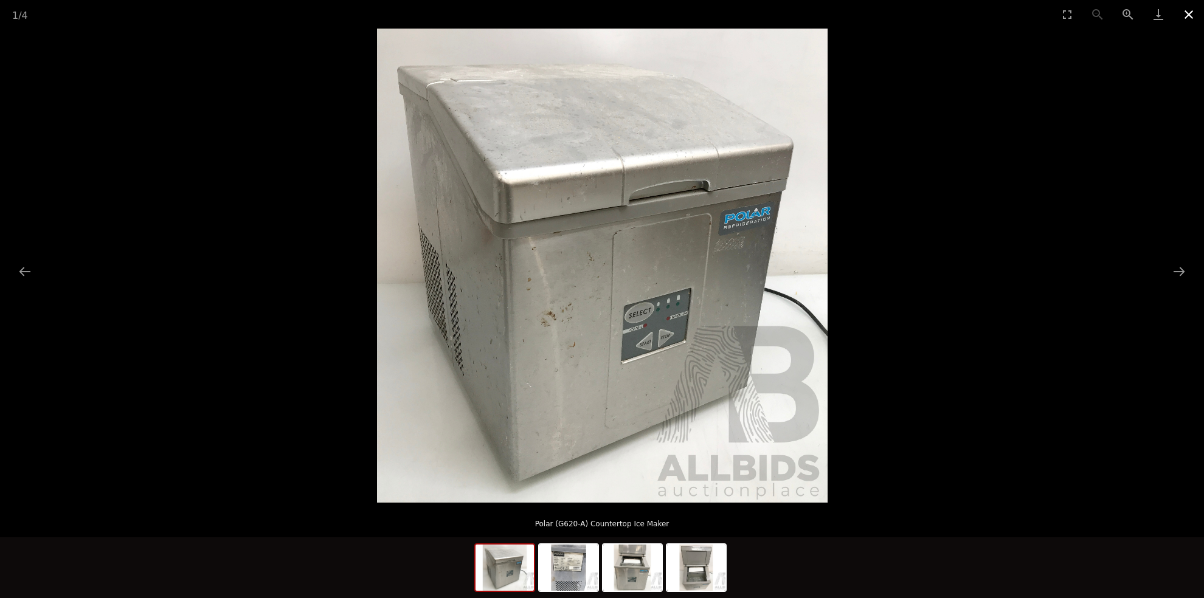
click at [1191, 12] on button "Close gallery" at bounding box center [1189, 14] width 30 height 29
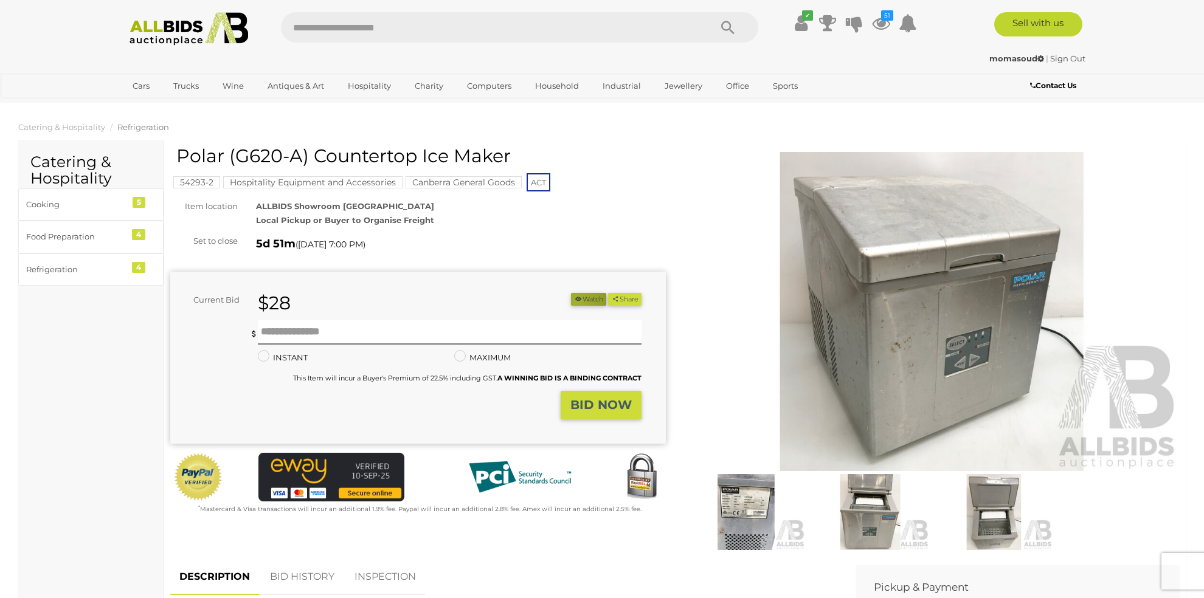
click at [574, 301] on icon "button" at bounding box center [578, 299] width 9 height 7
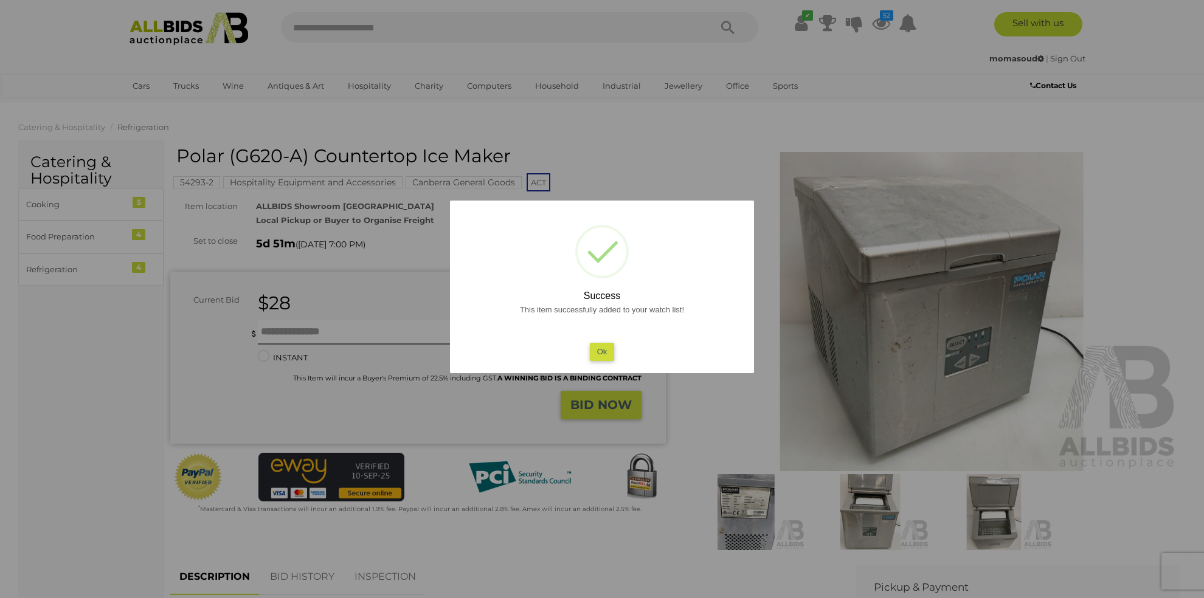
click at [603, 353] on button "Ok" at bounding box center [602, 352] width 25 height 18
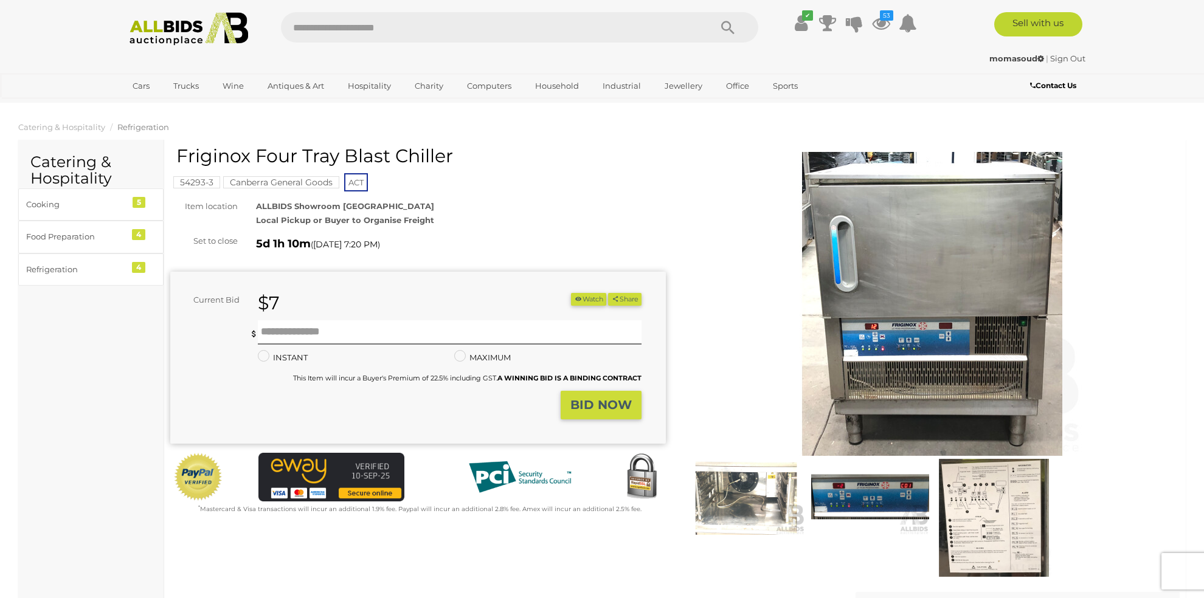
click at [902, 188] on img at bounding box center [932, 304] width 304 height 304
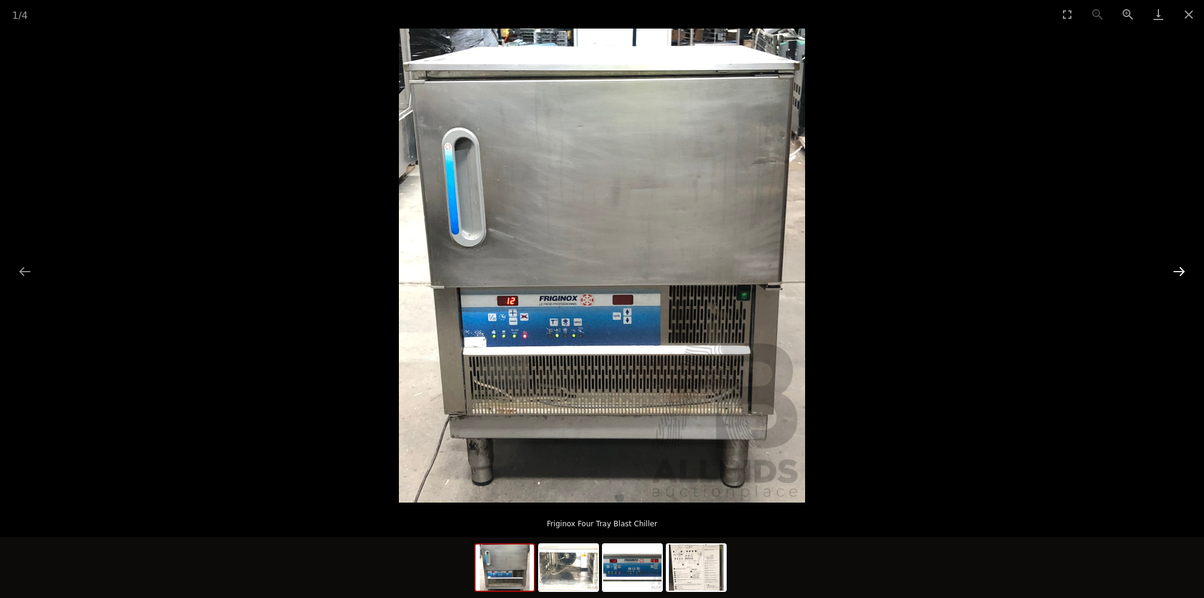
click at [1178, 271] on button "Next slide" at bounding box center [1179, 272] width 26 height 24
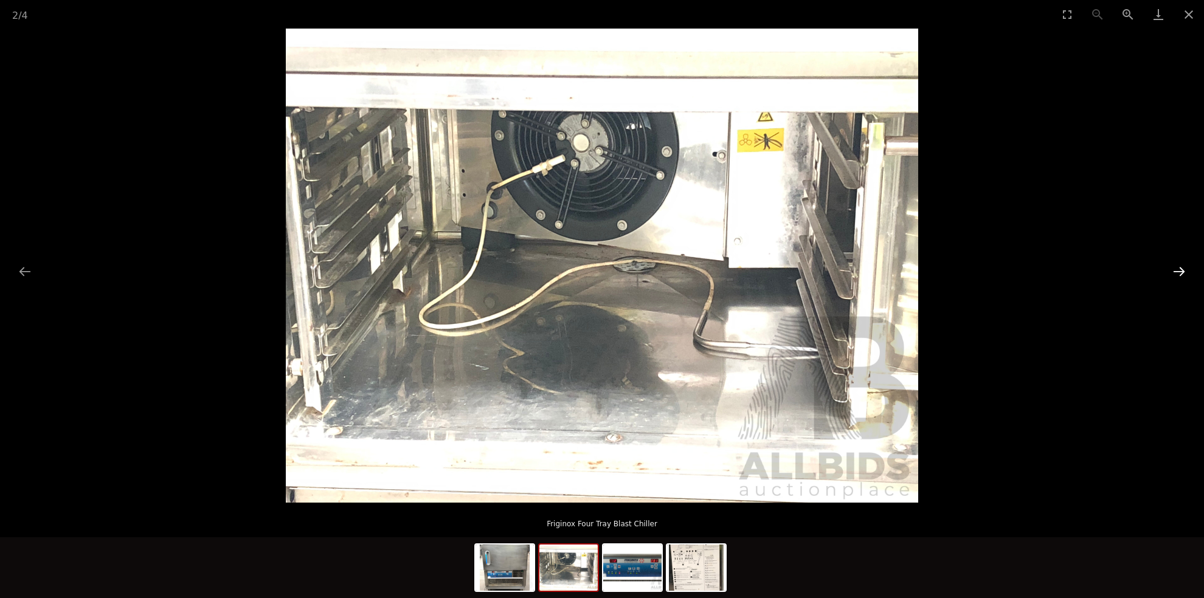
click at [1178, 271] on button "Next slide" at bounding box center [1179, 272] width 26 height 24
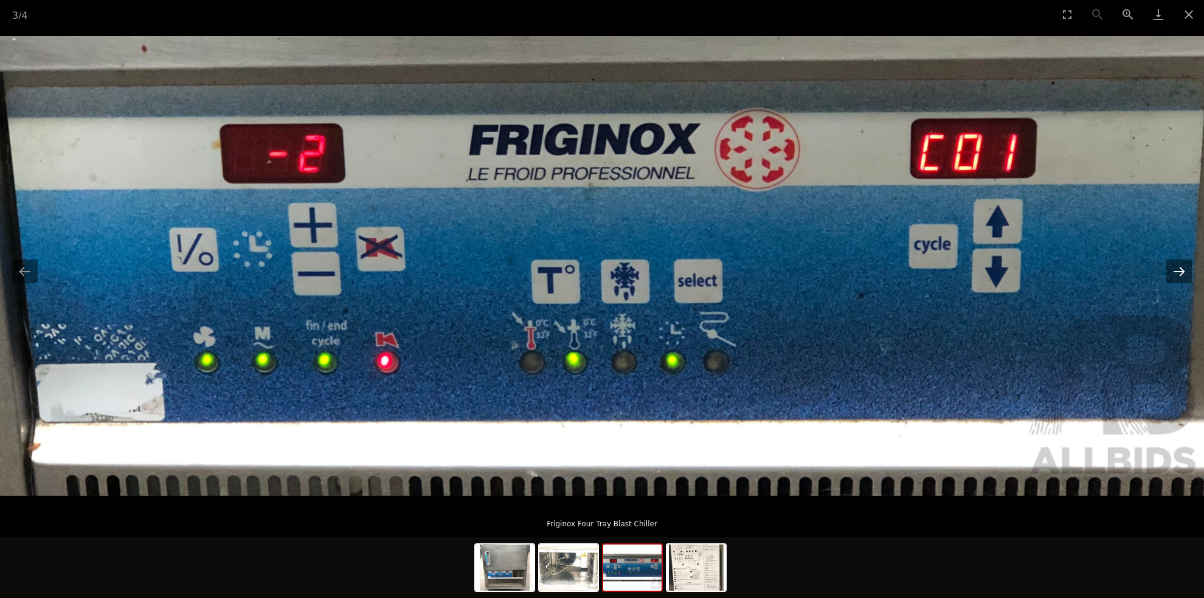
click at [1178, 271] on button "Next slide" at bounding box center [1179, 272] width 26 height 24
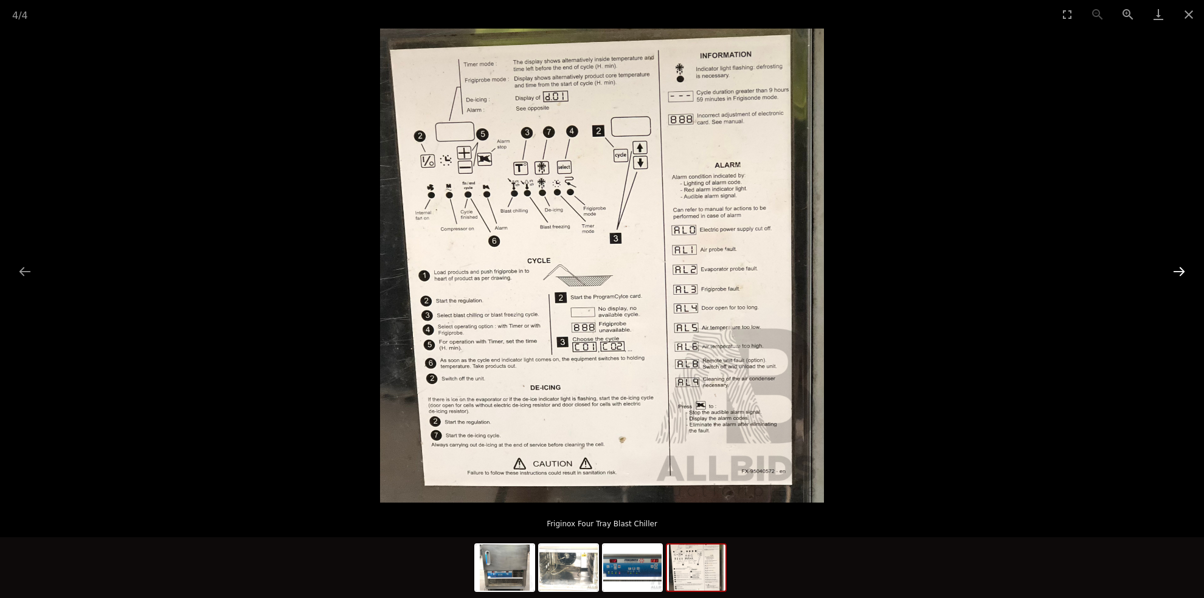
click at [1178, 271] on button "Next slide" at bounding box center [1179, 272] width 26 height 24
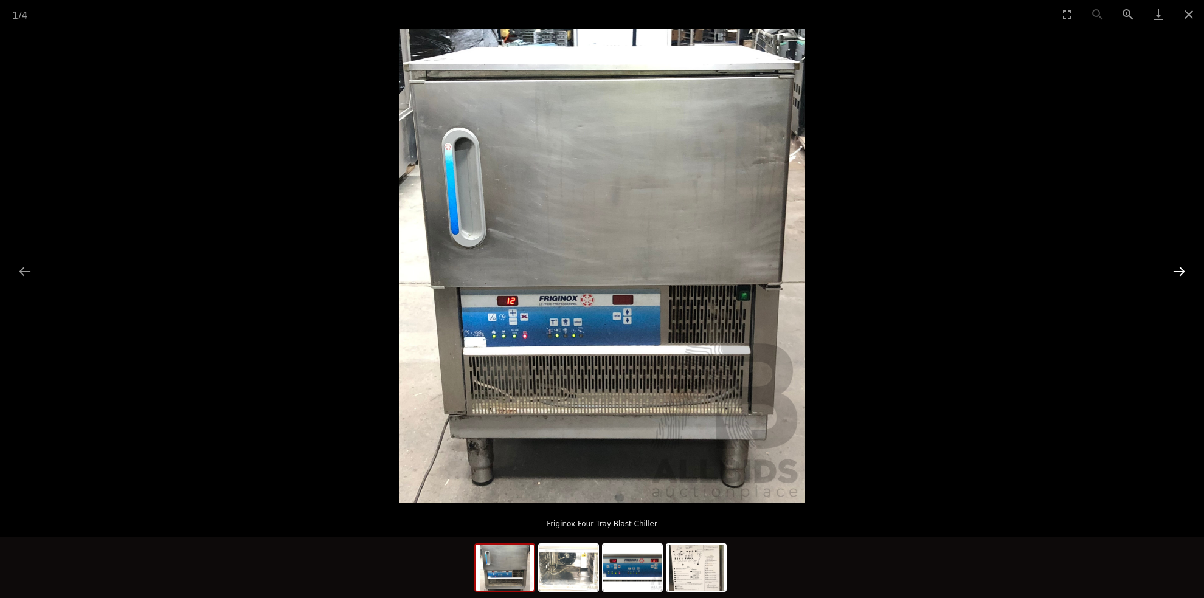
click at [1178, 271] on button "Next slide" at bounding box center [1179, 272] width 26 height 24
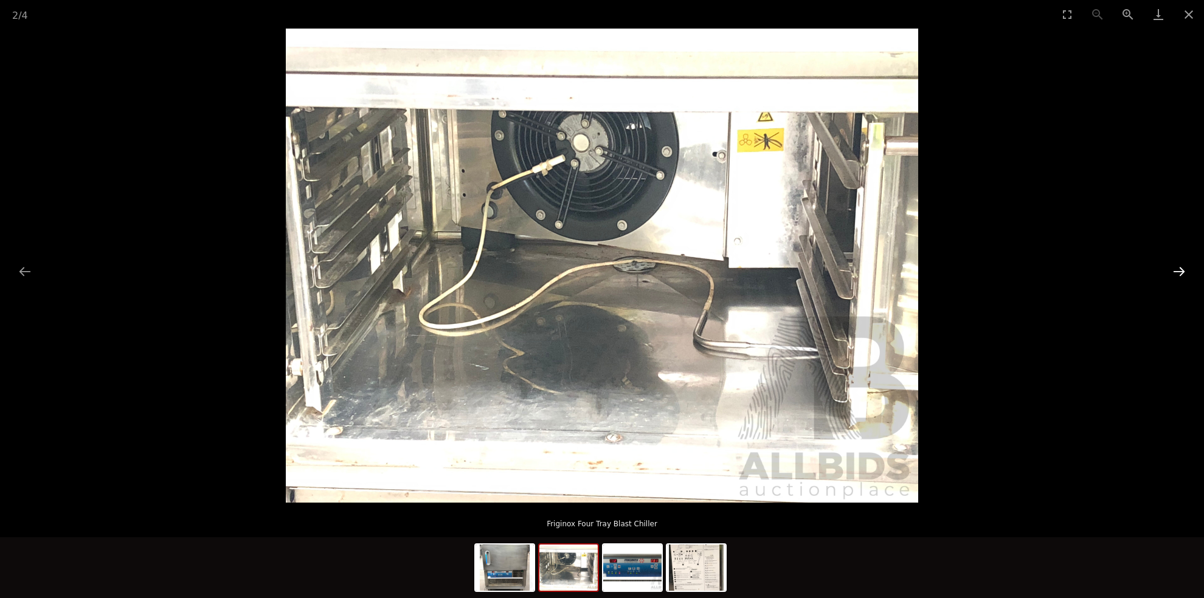
click at [1178, 271] on button "Next slide" at bounding box center [1179, 272] width 26 height 24
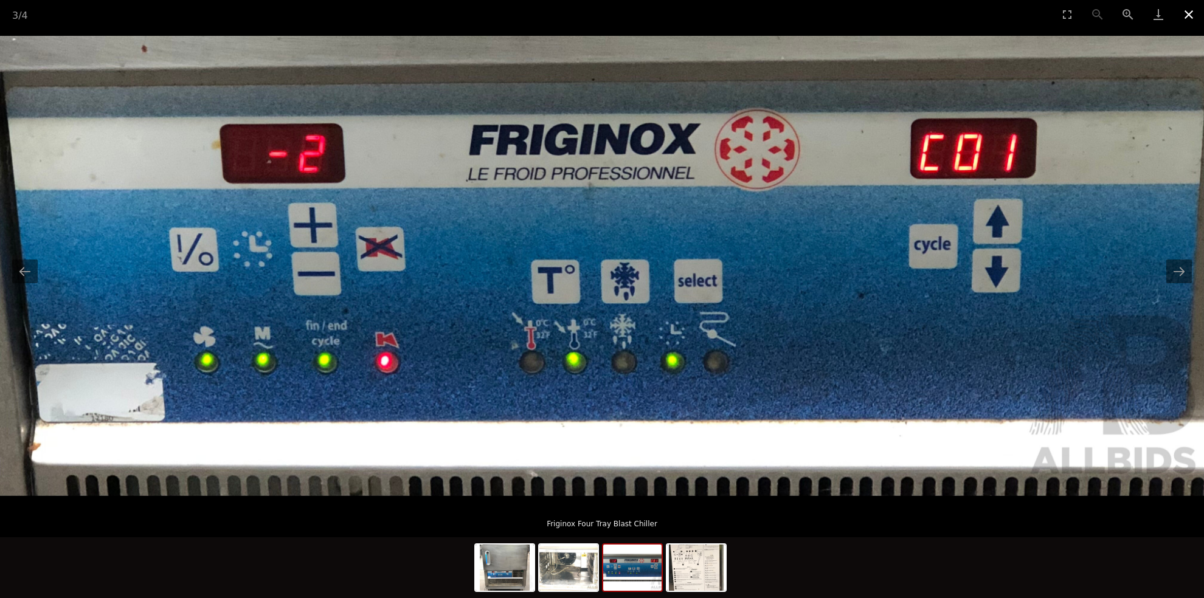
click at [1193, 18] on button "Close gallery" at bounding box center [1189, 14] width 30 height 29
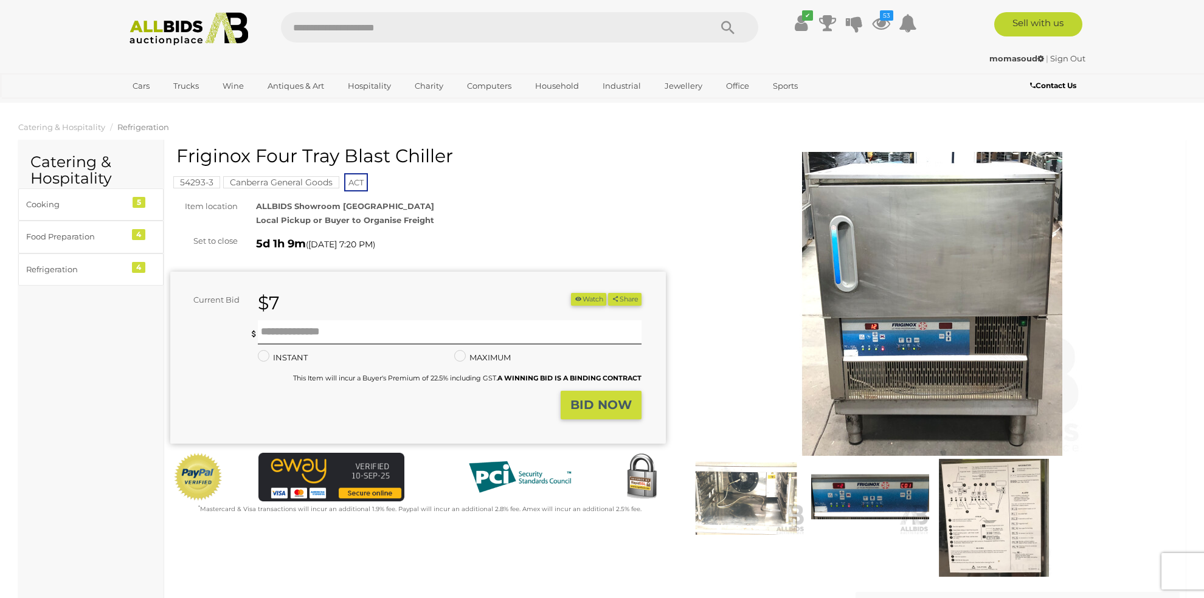
click at [176, 157] on div "Friginox Four Tray Blast Chiller 54293-3 Canberra General Goods ACT Item locati…" at bounding box center [418, 331] width 496 height 370
drag, startPoint x: 911, startPoint y: 253, endPoint x: 1129, endPoint y: 241, distance: 218.6
click at [1129, 241] on link at bounding box center [932, 304] width 496 height 304
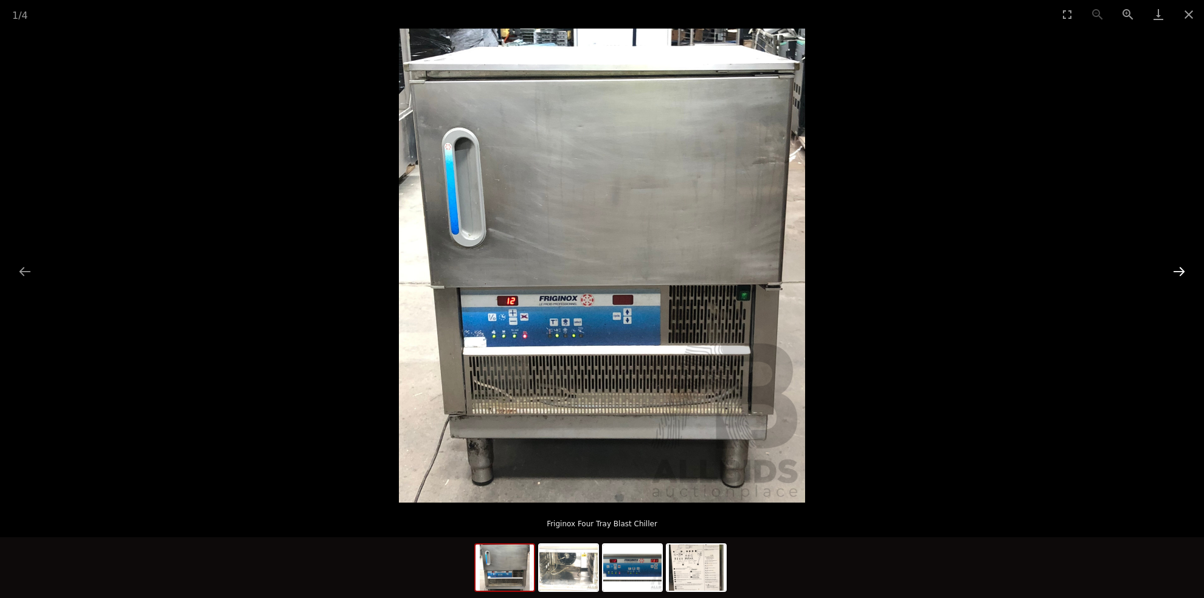
click at [1183, 273] on button "Next slide" at bounding box center [1179, 272] width 26 height 24
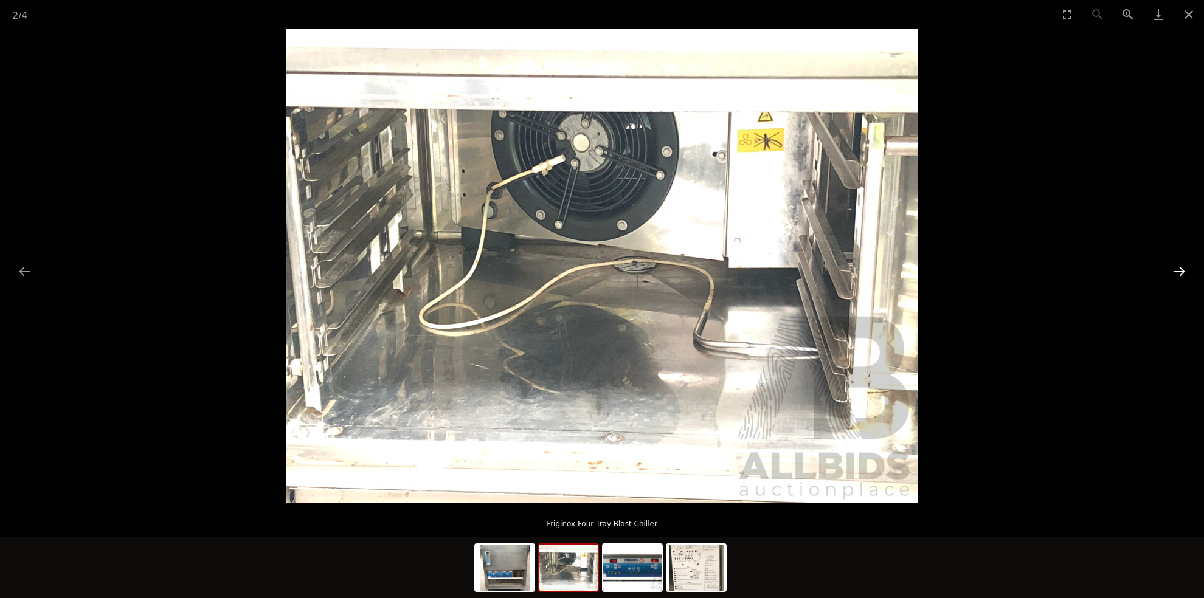
click at [1183, 273] on button "Next slide" at bounding box center [1179, 272] width 26 height 24
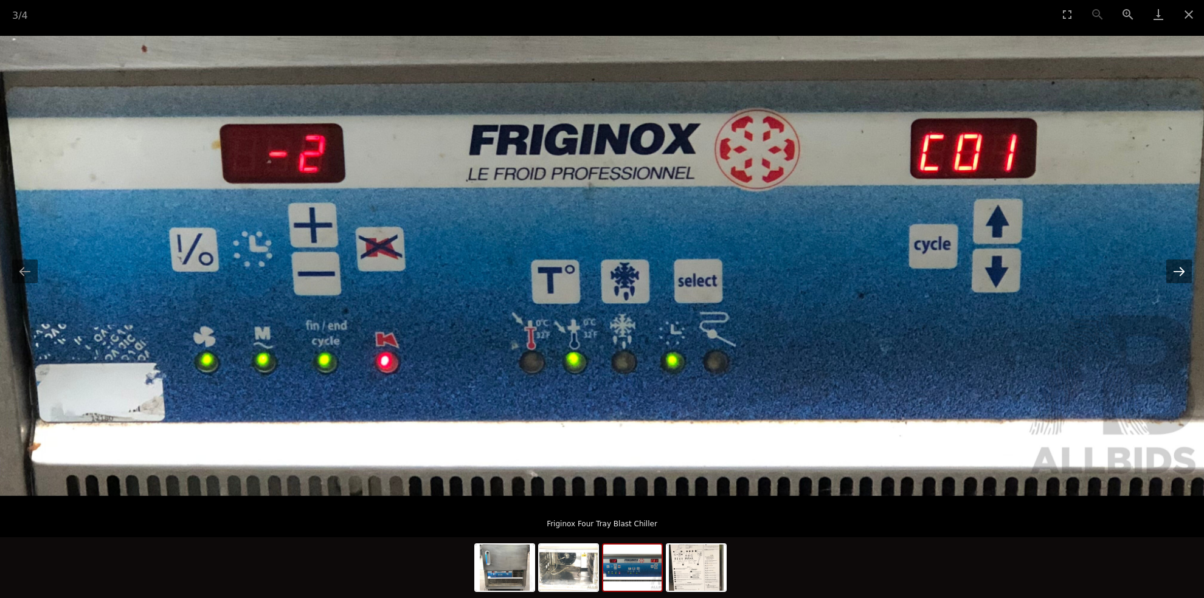
click at [1183, 273] on button "Next slide" at bounding box center [1179, 272] width 26 height 24
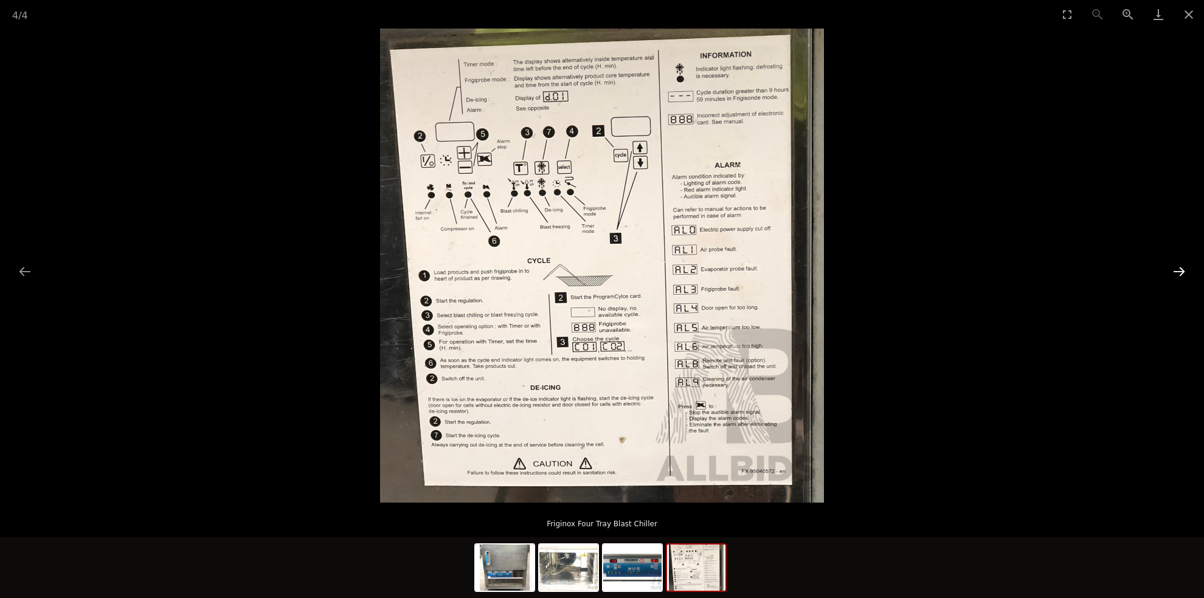
click at [1183, 273] on button "Next slide" at bounding box center [1179, 272] width 26 height 24
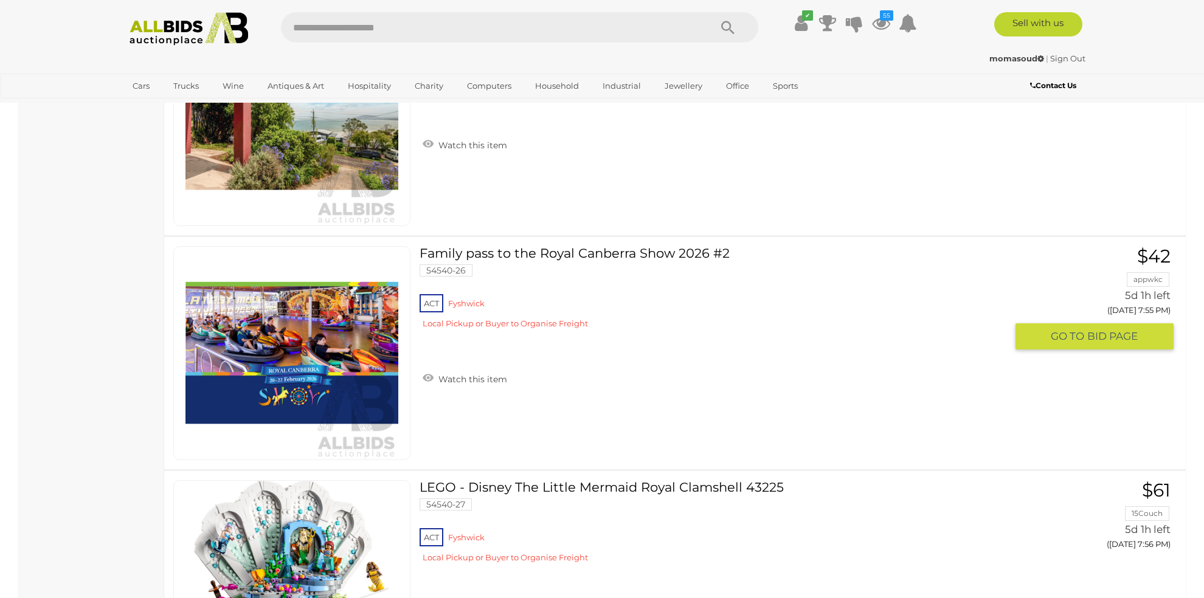
scroll to position [5877, 0]
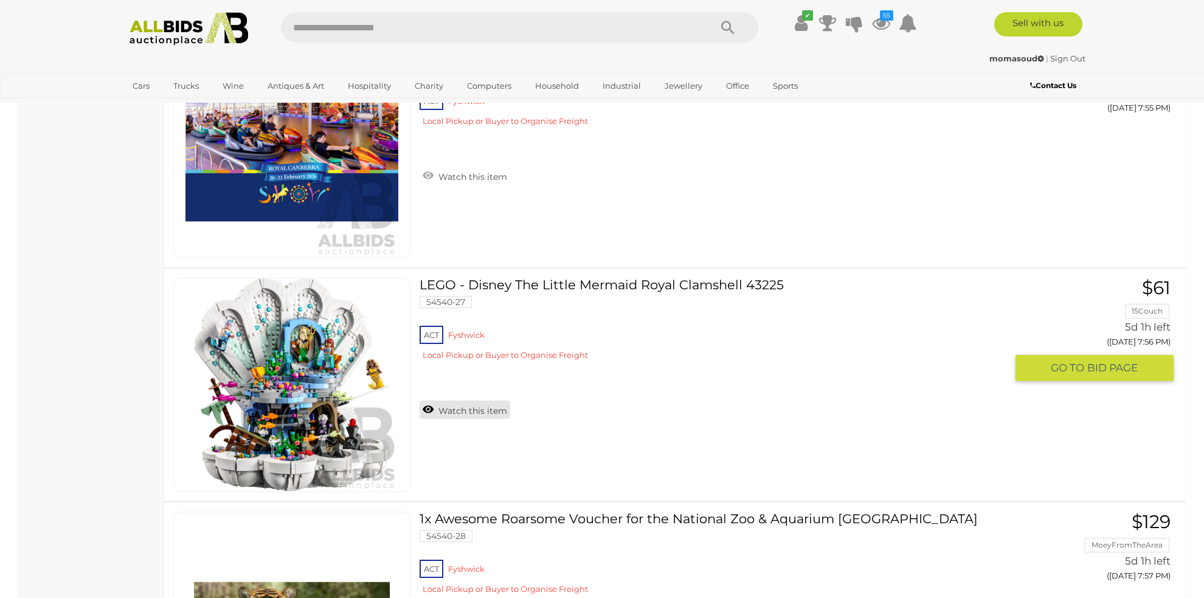
click at [476, 401] on link "Watch this item" at bounding box center [465, 410] width 91 height 18
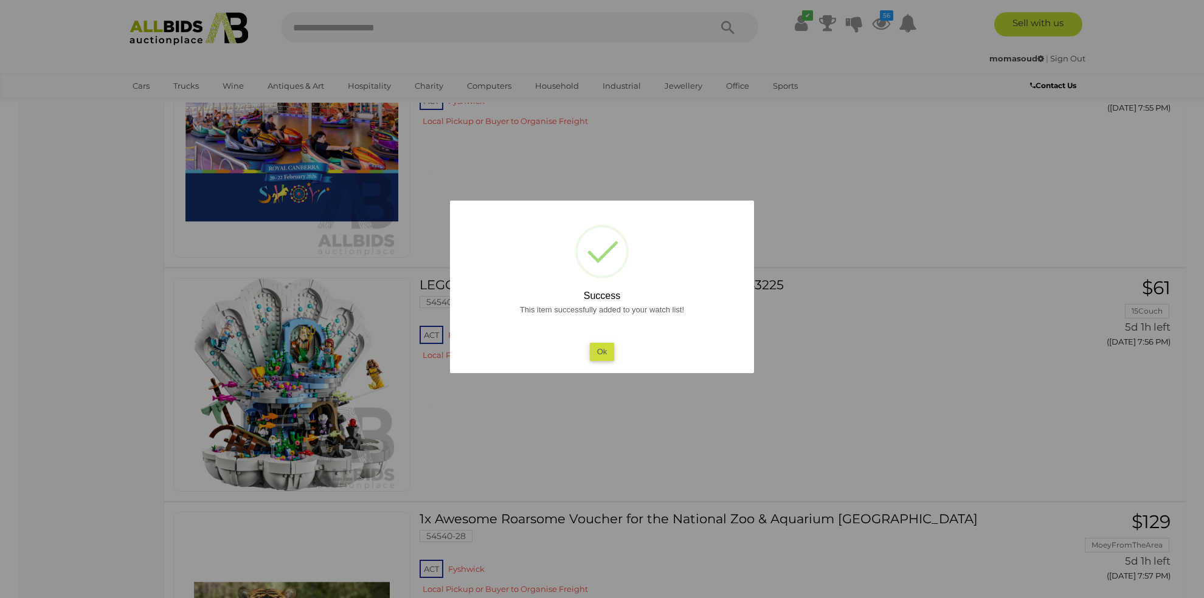
click at [603, 348] on button "Ok" at bounding box center [602, 352] width 25 height 18
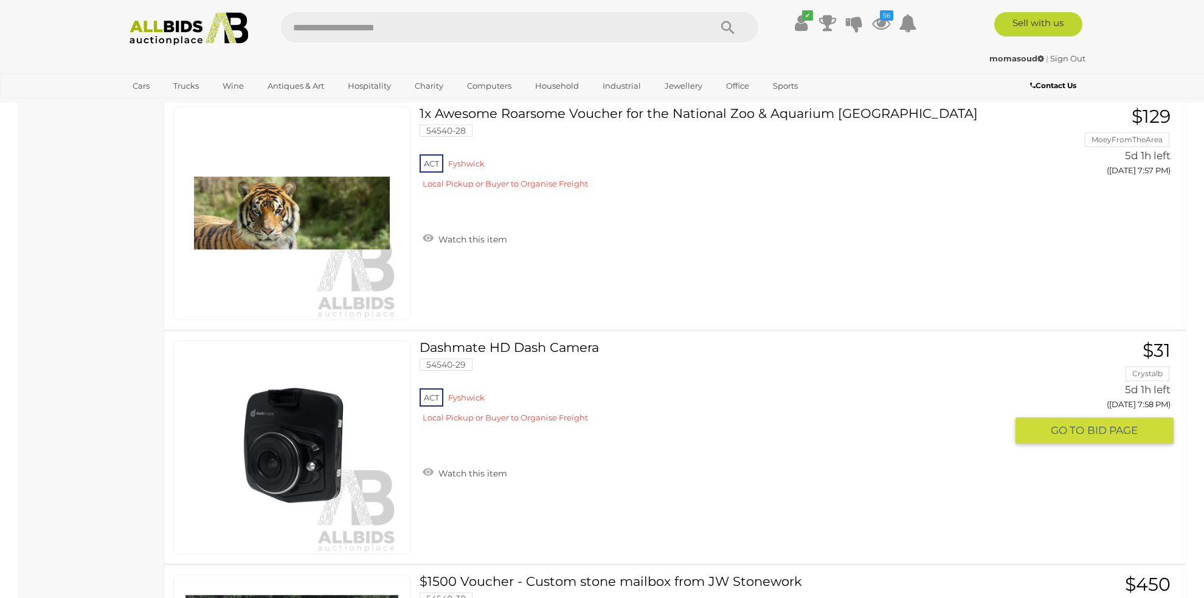
scroll to position [6485, 0]
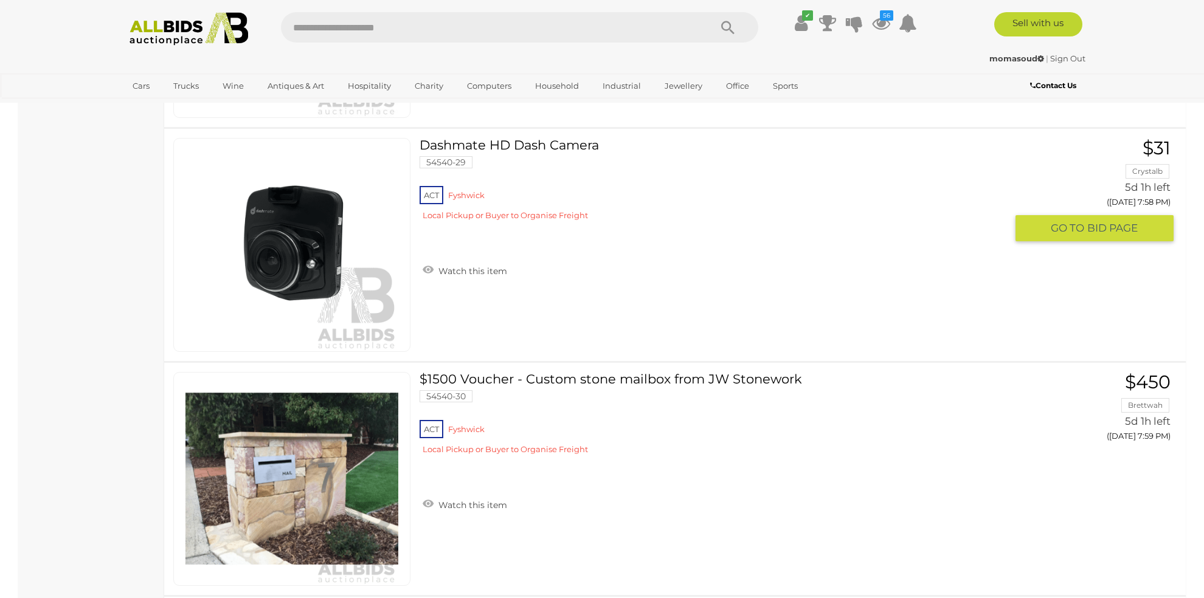
click at [474, 261] on link "Watch this item" at bounding box center [465, 270] width 91 height 18
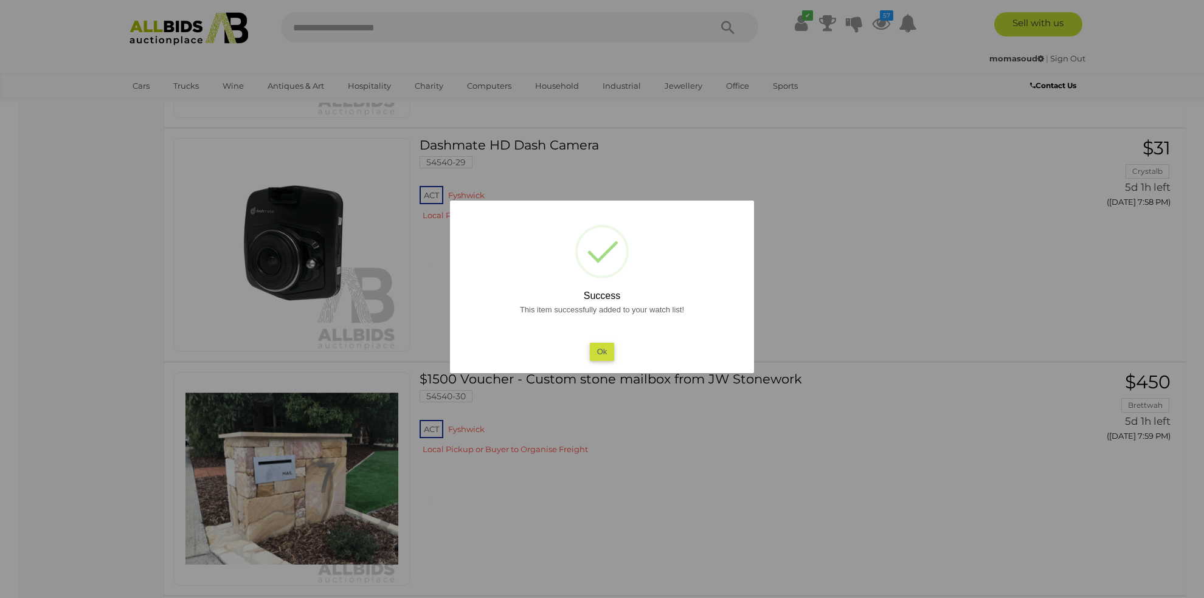
click at [609, 351] on button "Ok" at bounding box center [602, 352] width 25 height 18
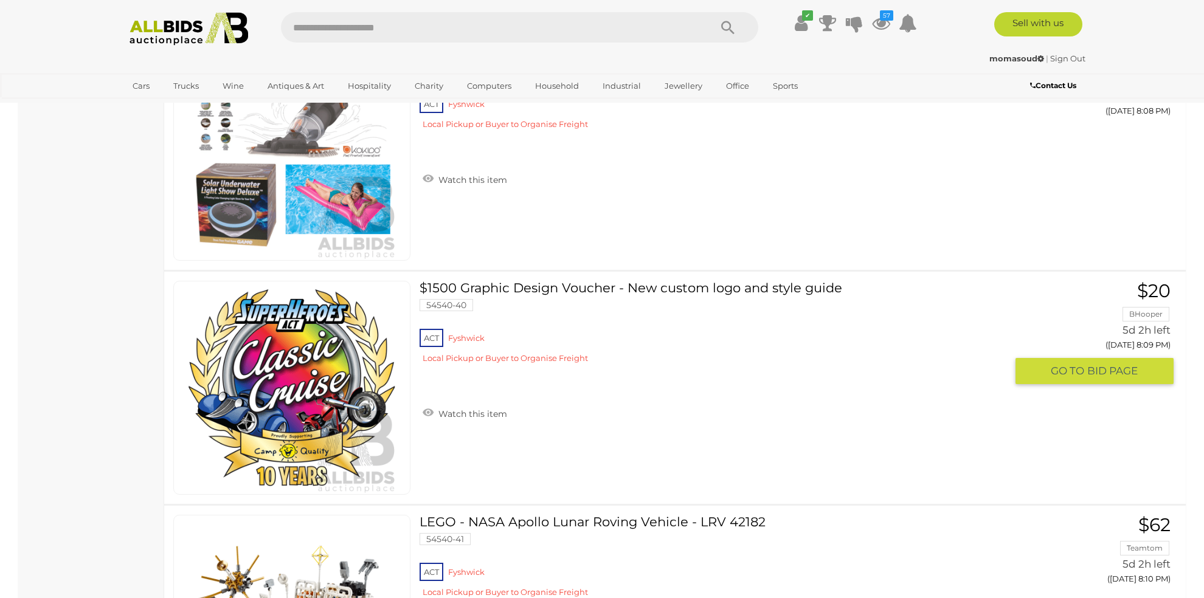
scroll to position [9121, 0]
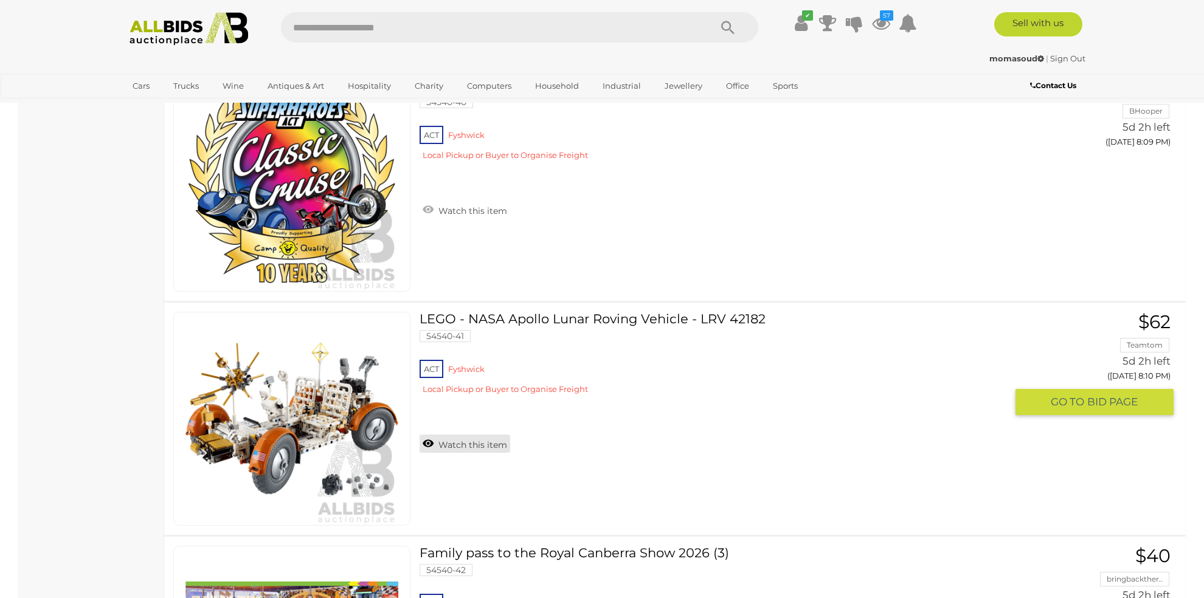
click at [469, 435] on link "Watch this item" at bounding box center [465, 444] width 91 height 18
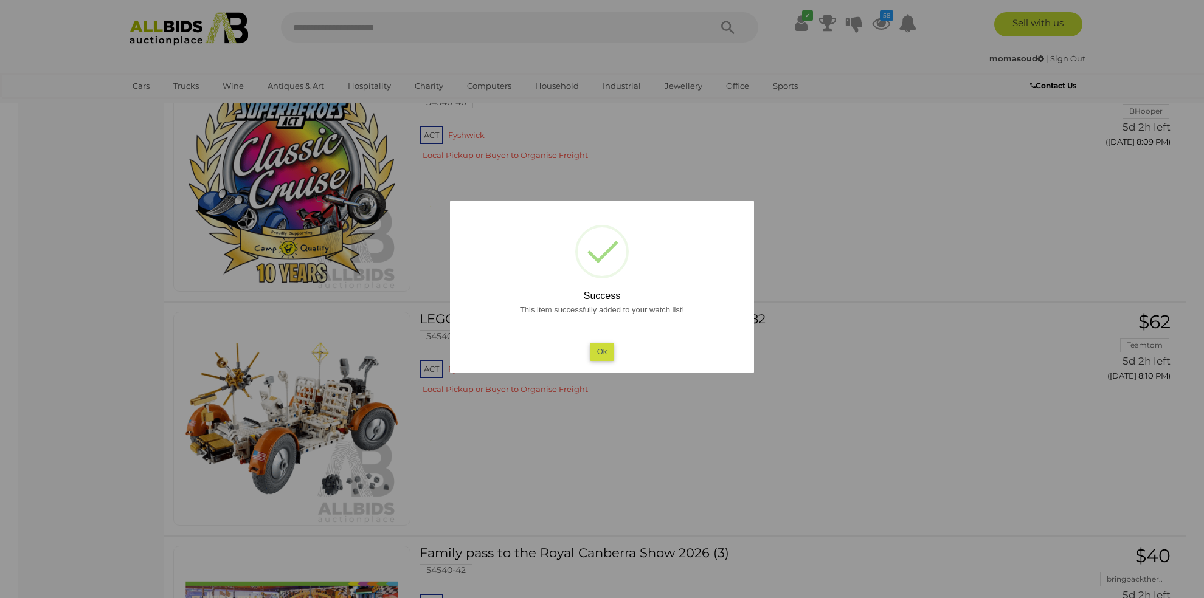
click at [602, 346] on button "Ok" at bounding box center [602, 352] width 25 height 18
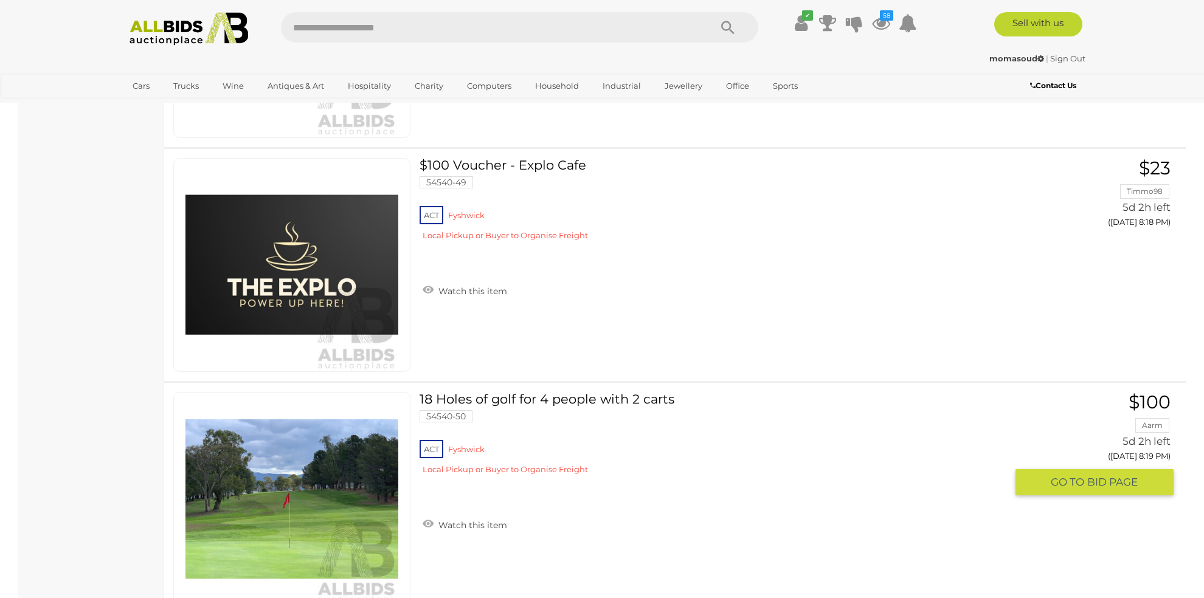
scroll to position [11553, 0]
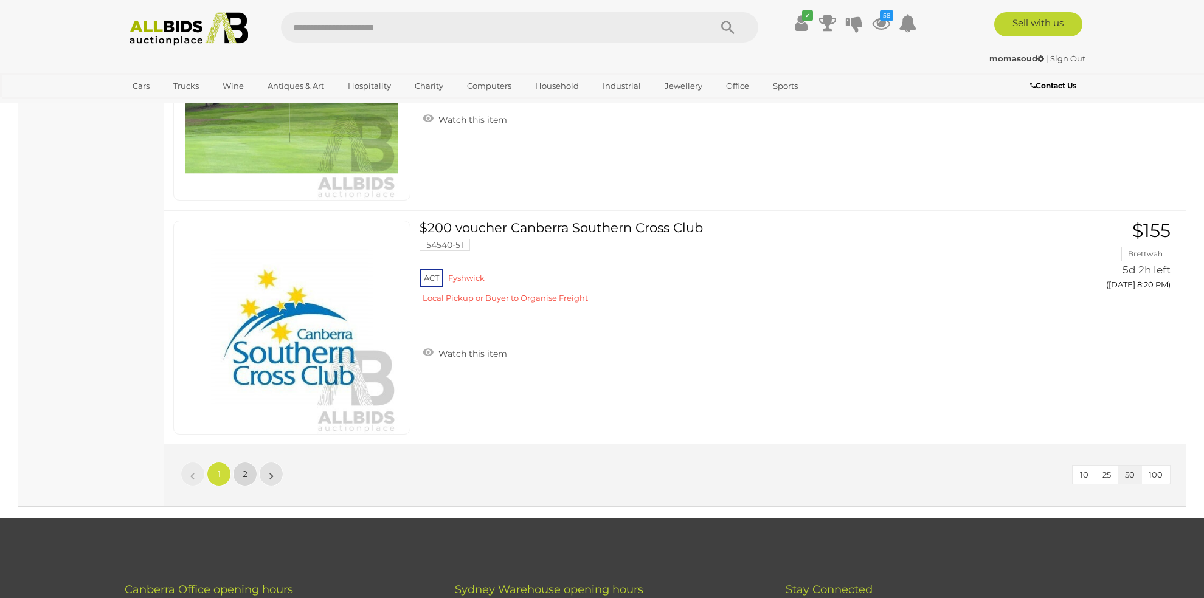
click at [247, 462] on link "2" at bounding box center [245, 474] width 24 height 24
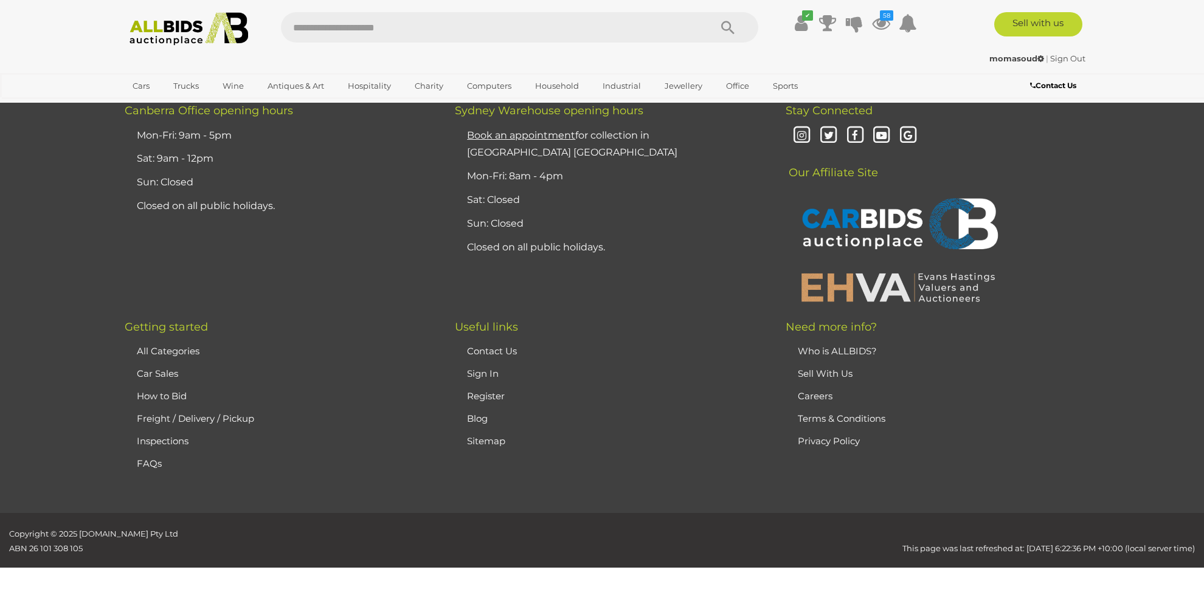
scroll to position [170, 0]
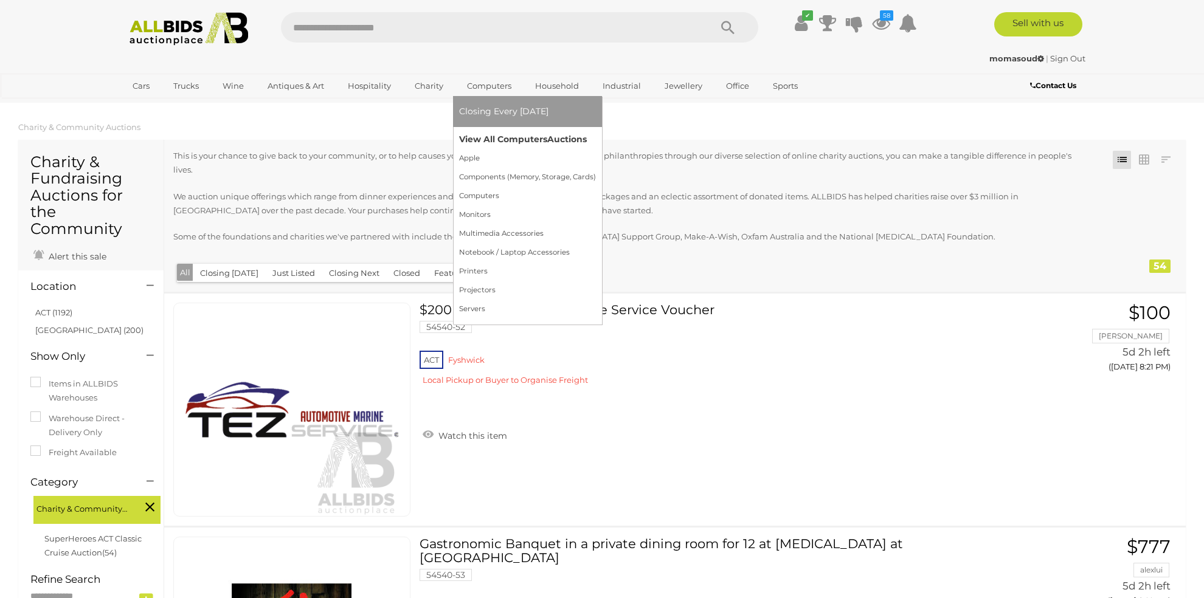
click at [503, 141] on link "View All Computers Auctions" at bounding box center [527, 139] width 137 height 19
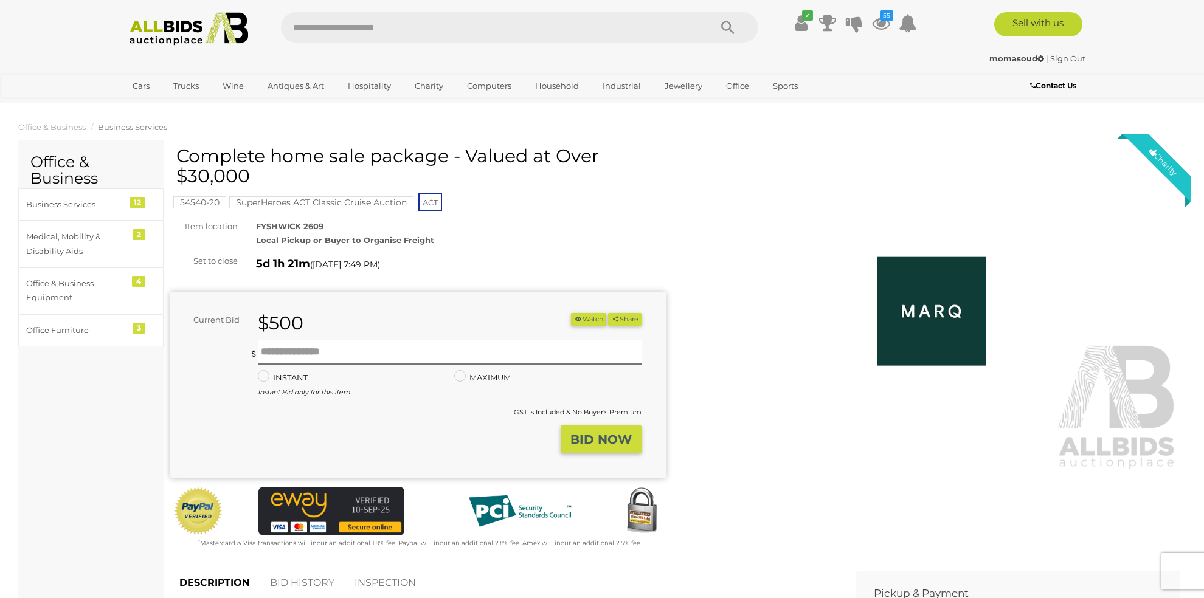
scroll to position [608, 0]
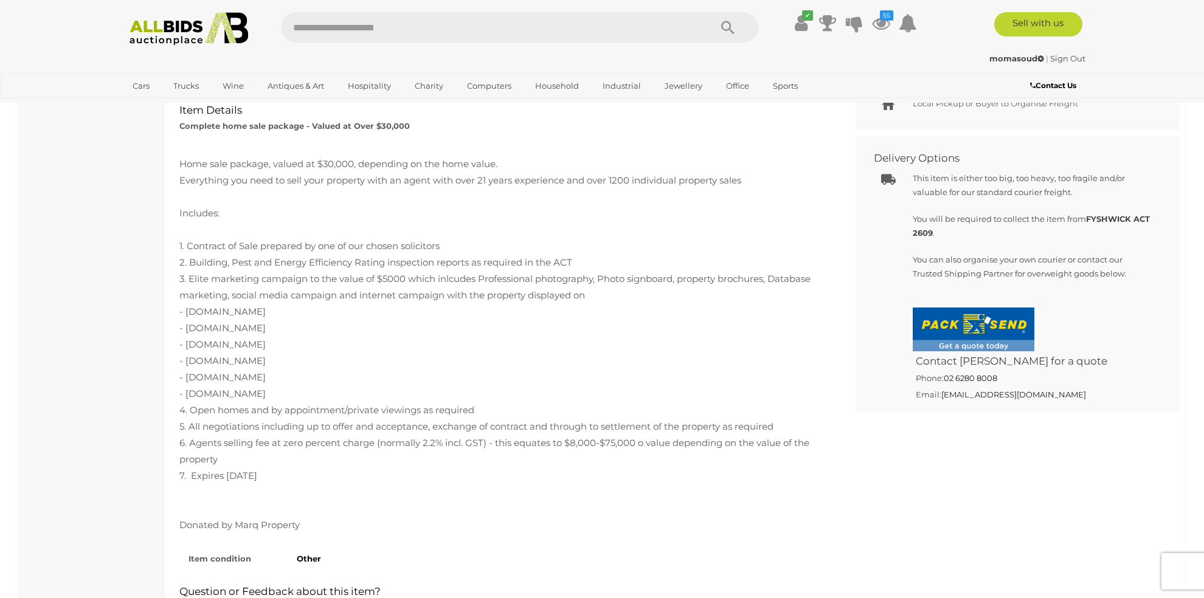
drag, startPoint x: 186, startPoint y: 311, endPoint x: 286, endPoint y: 311, distance: 100.3
click at [286, 311] on div "Home sale package, valued at $30,000, depending on the home value. Everything y…" at bounding box center [503, 336] width 649 height 394
copy div "[DOMAIN_NAME]"
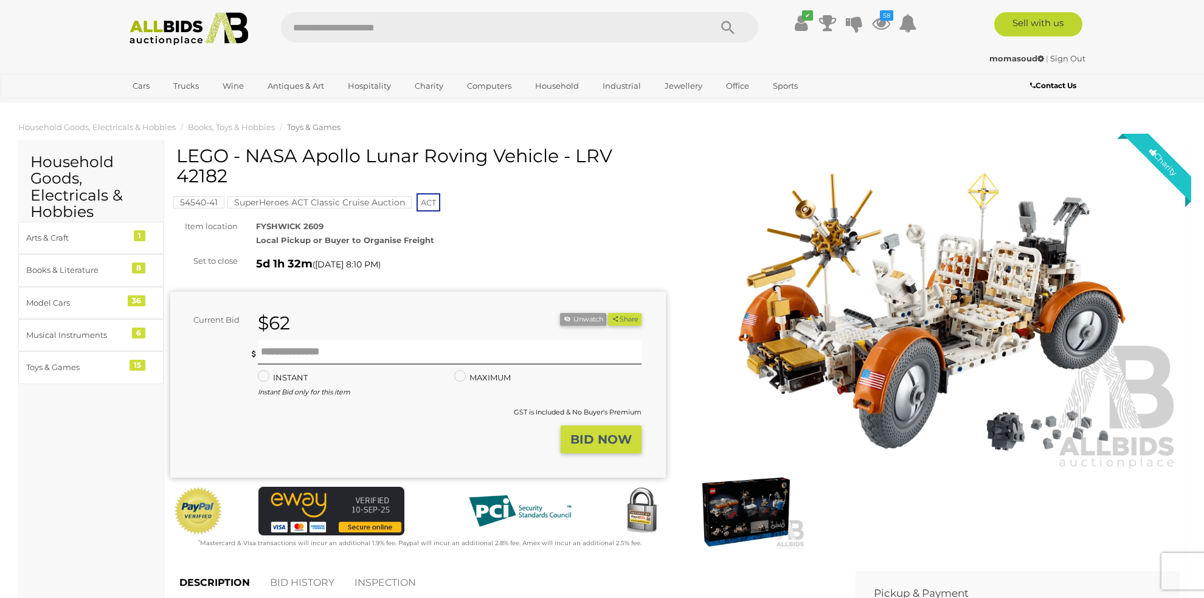
click at [926, 321] on img at bounding box center [932, 311] width 496 height 319
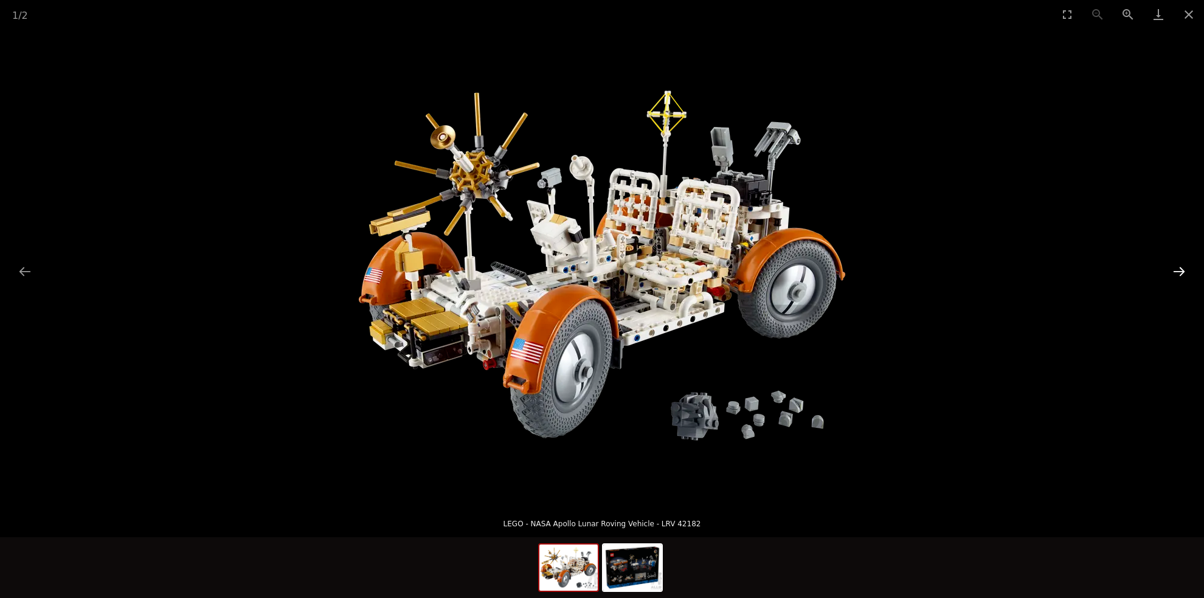
click at [1181, 266] on button "Next slide" at bounding box center [1179, 272] width 26 height 24
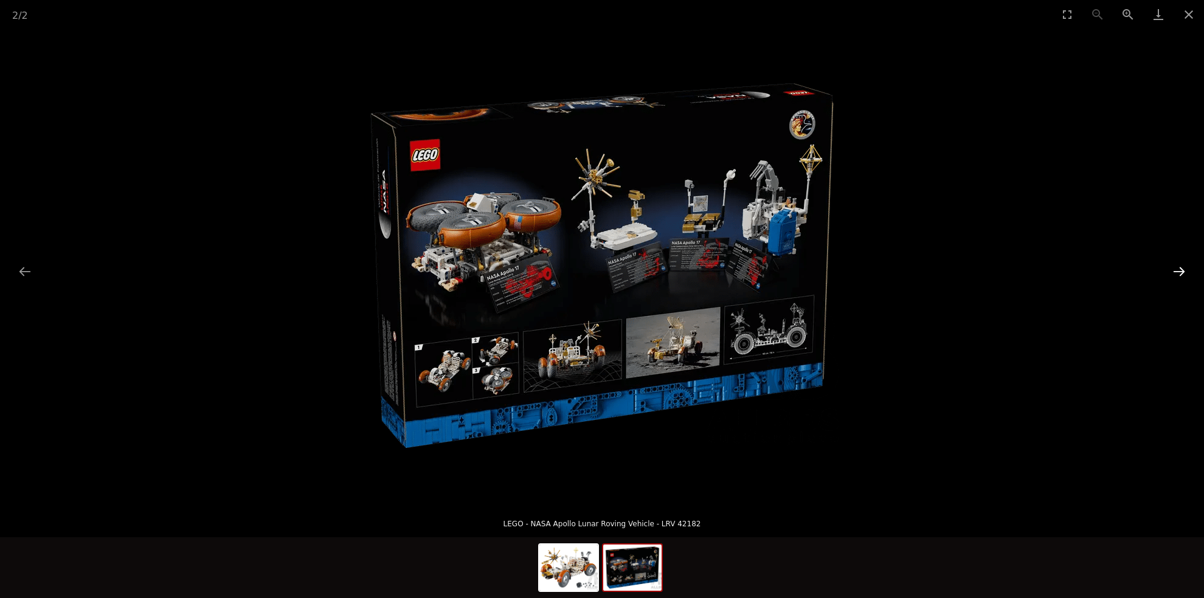
click at [1178, 268] on button "Next slide" at bounding box center [1179, 272] width 26 height 24
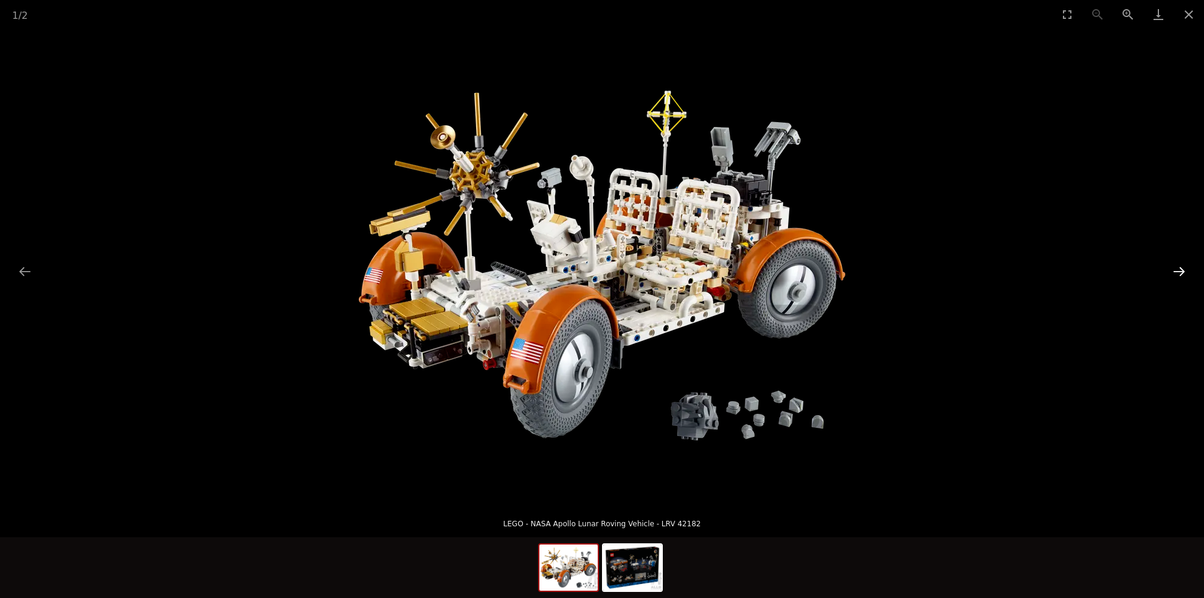
click at [1175, 268] on button "Next slide" at bounding box center [1179, 272] width 26 height 24
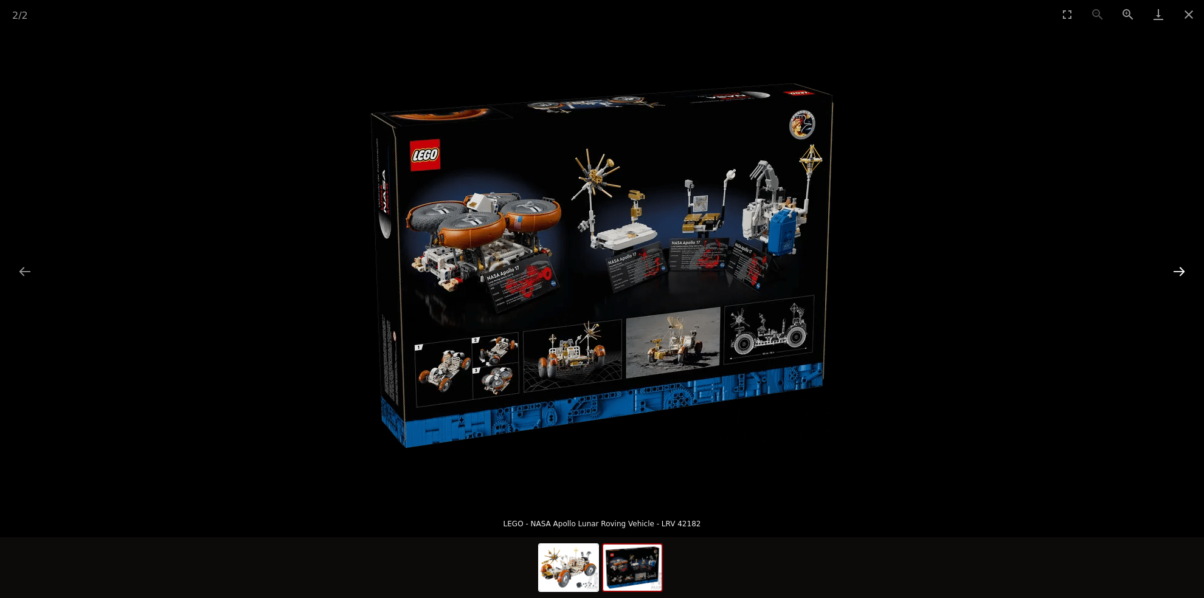
click at [1175, 268] on button "Next slide" at bounding box center [1179, 272] width 26 height 24
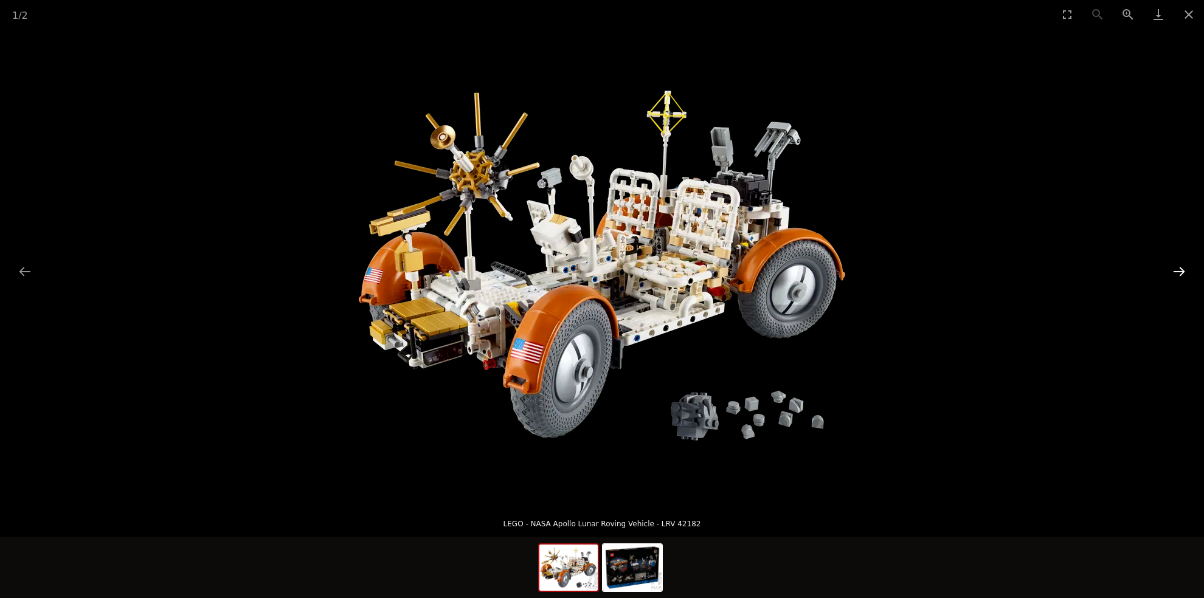
click at [1175, 268] on button "Next slide" at bounding box center [1179, 272] width 26 height 24
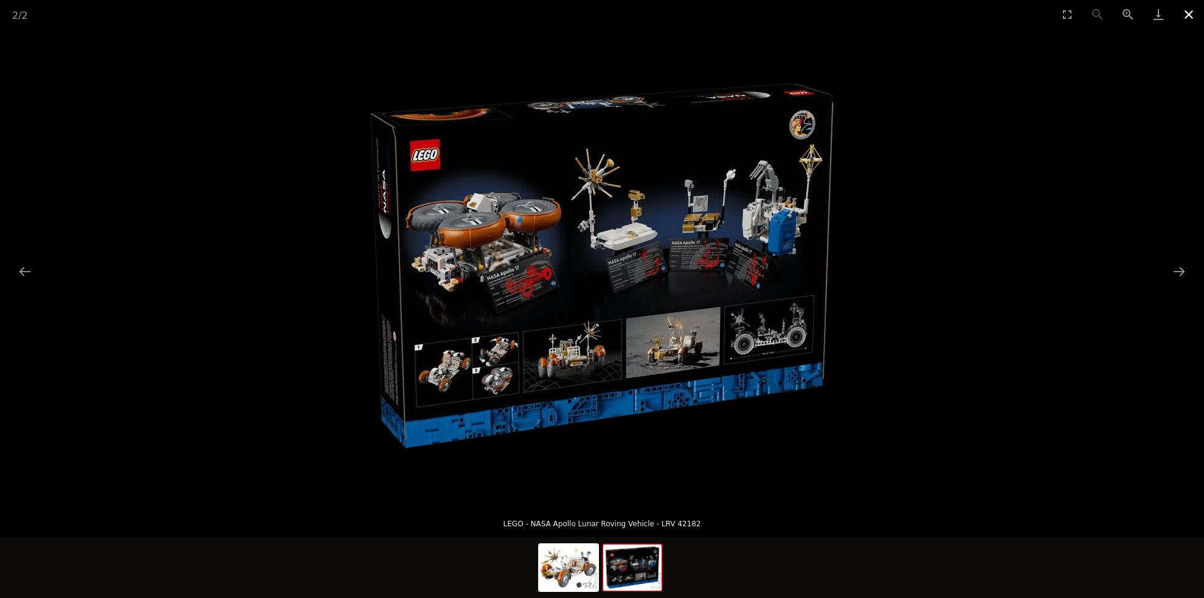
click at [1189, 10] on button "Close gallery" at bounding box center [1189, 14] width 30 height 29
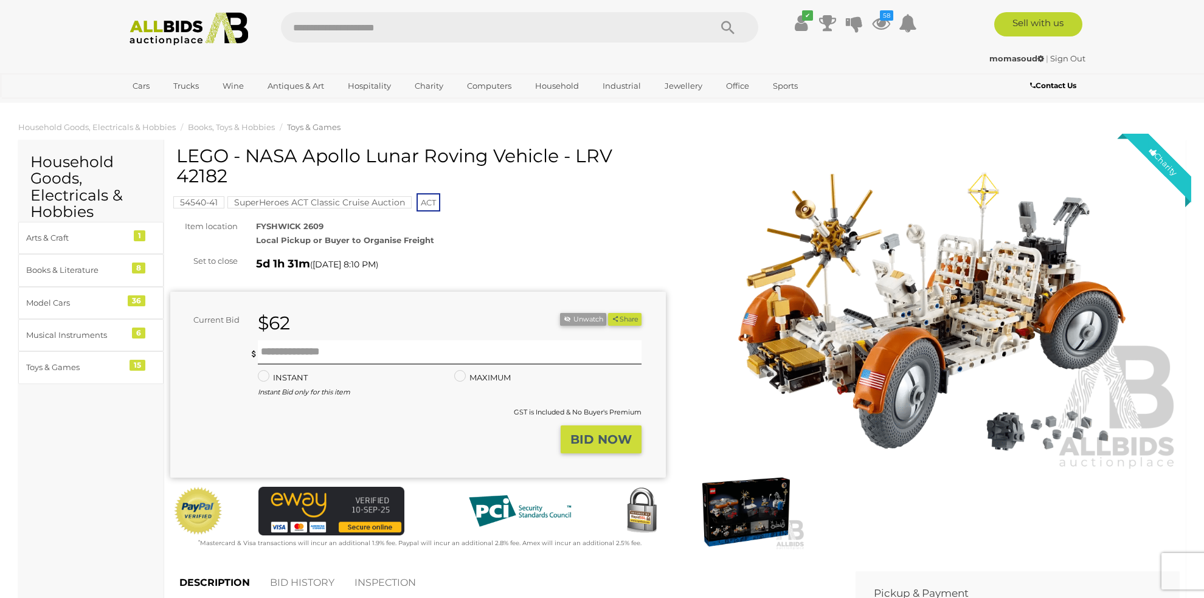
drag, startPoint x: 178, startPoint y: 153, endPoint x: 606, endPoint y: 175, distance: 429.2
click at [606, 175] on h1 "LEGO - NASA Apollo Lunar Roving Vehicle - LRV 42182" at bounding box center [419, 166] width 486 height 40
copy h1 "LEGO - NASA Apollo Lunar Roving Vehicle - LRV 42182"
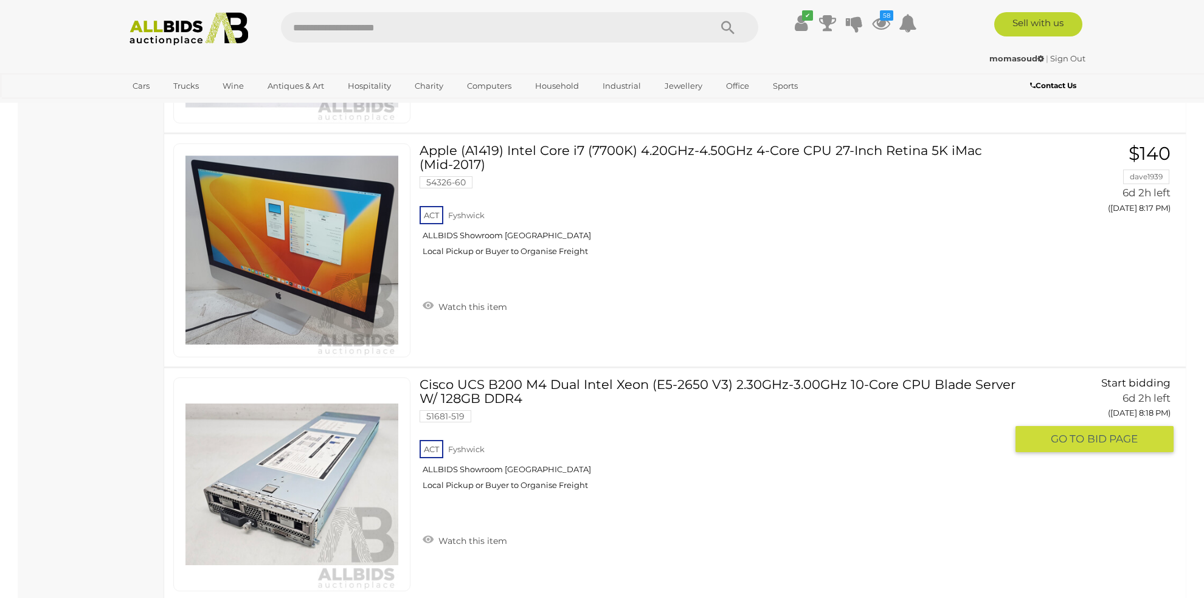
scroll to position [11553, 0]
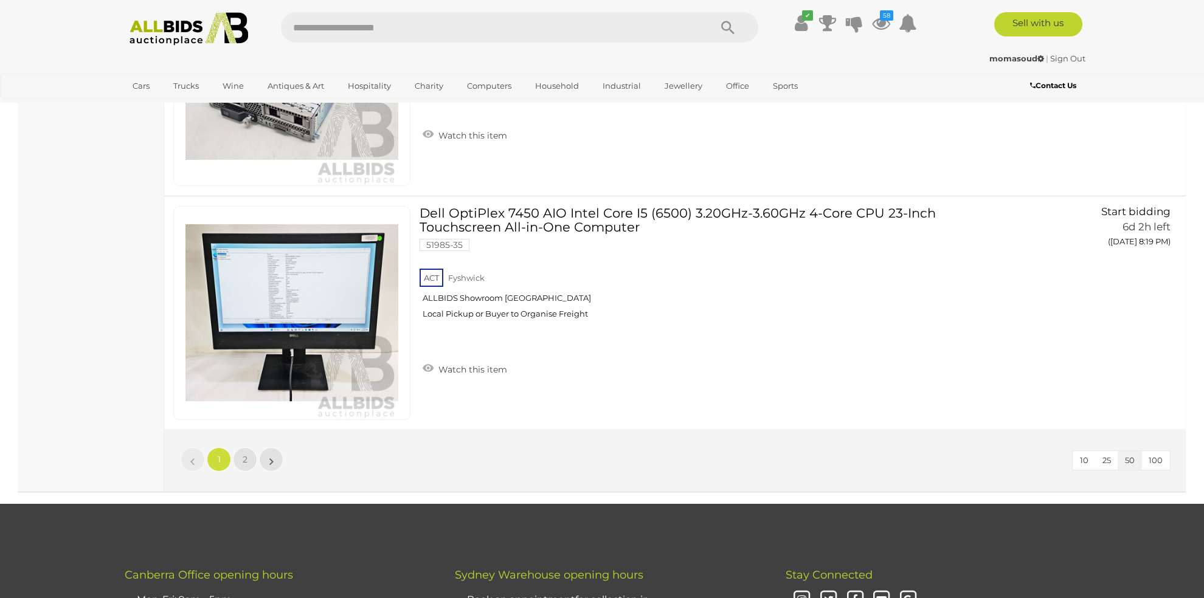
click at [215, 448] on link "1" at bounding box center [219, 460] width 24 height 24
click at [243, 448] on link "2" at bounding box center [245, 460] width 24 height 24
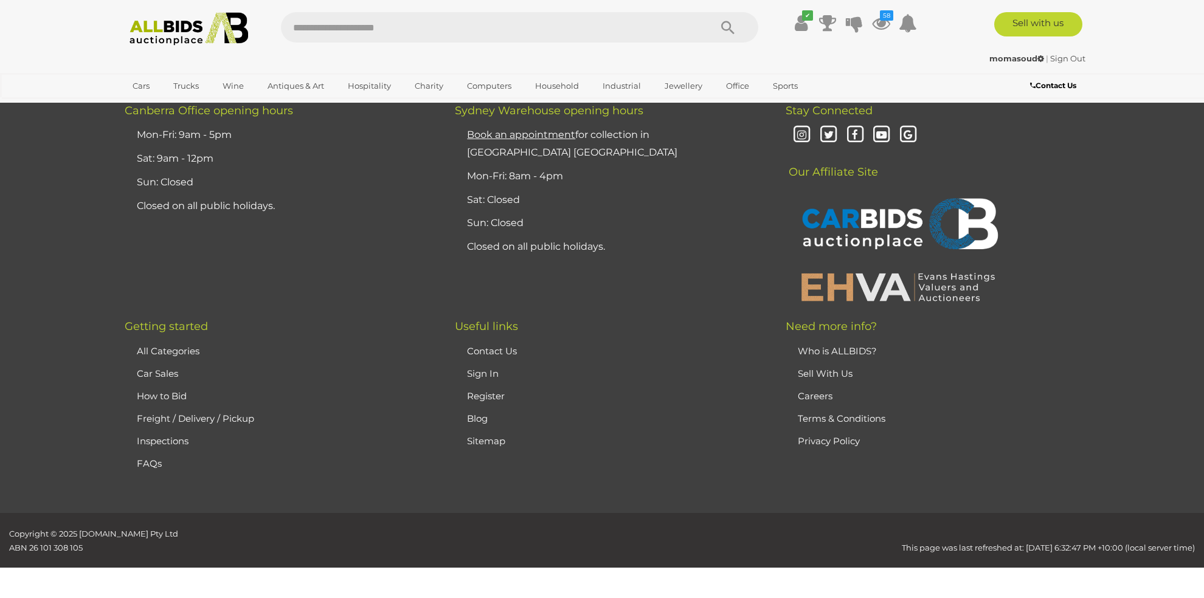
scroll to position [156, 0]
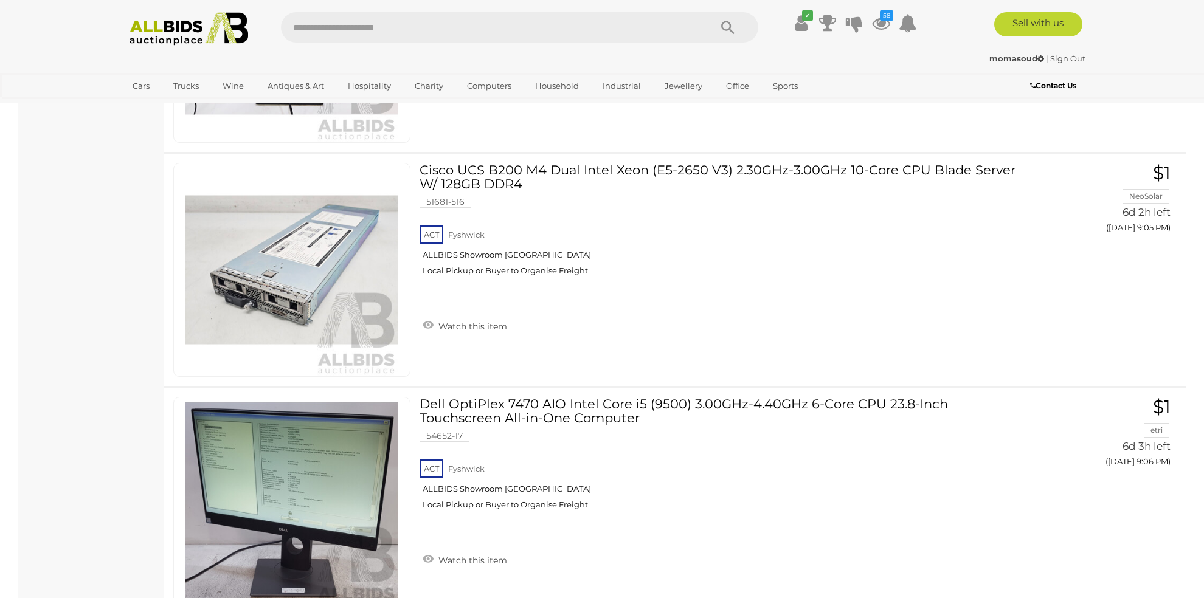
scroll to position [4412, 0]
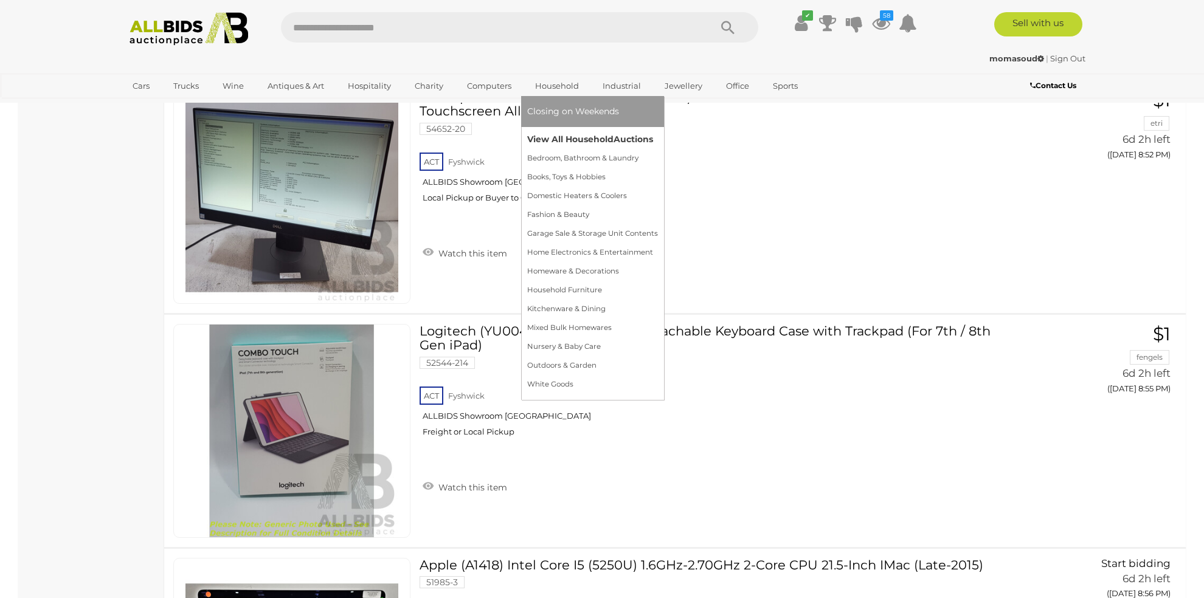
click at [566, 136] on link "View All Household Auctions" at bounding box center [592, 139] width 131 height 19
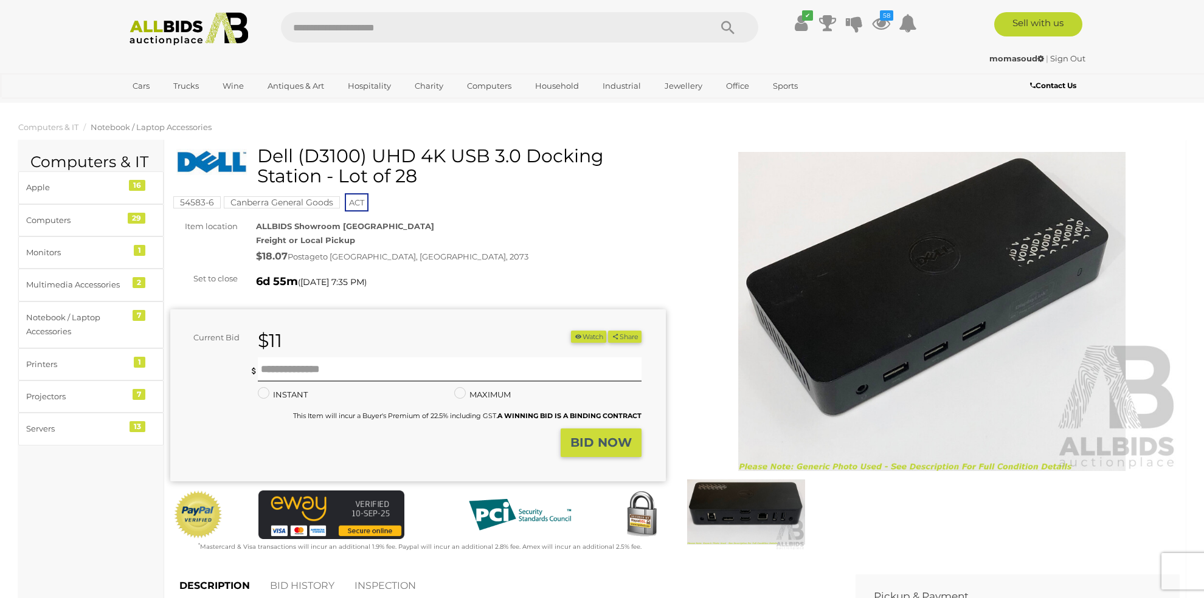
click at [913, 223] on img at bounding box center [932, 311] width 496 height 319
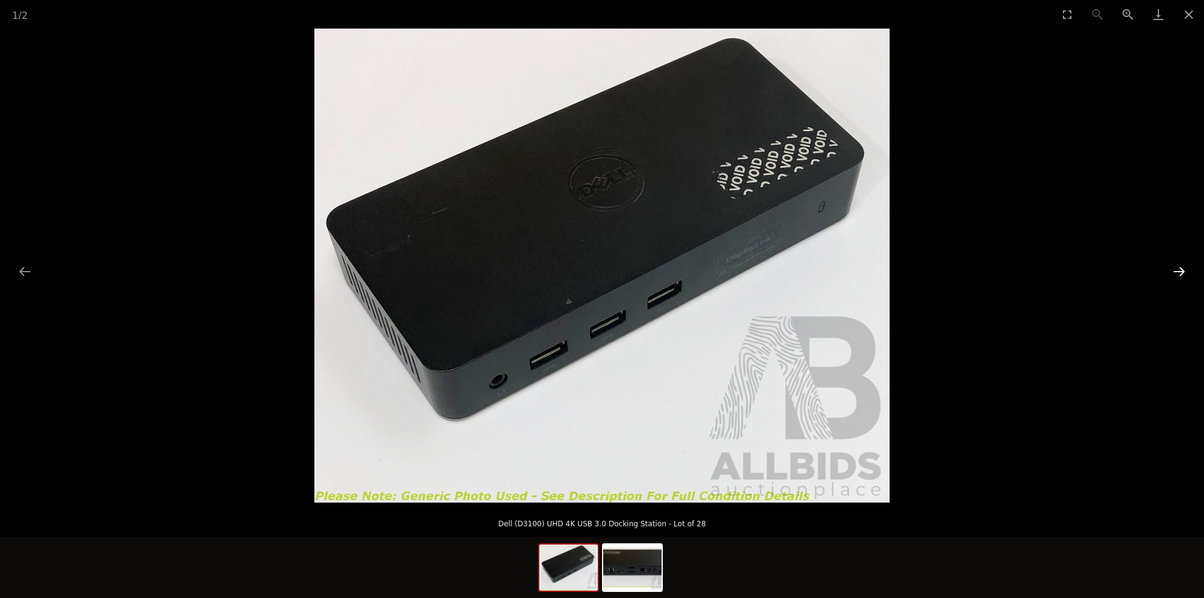
click at [1177, 270] on button "Next slide" at bounding box center [1179, 272] width 26 height 24
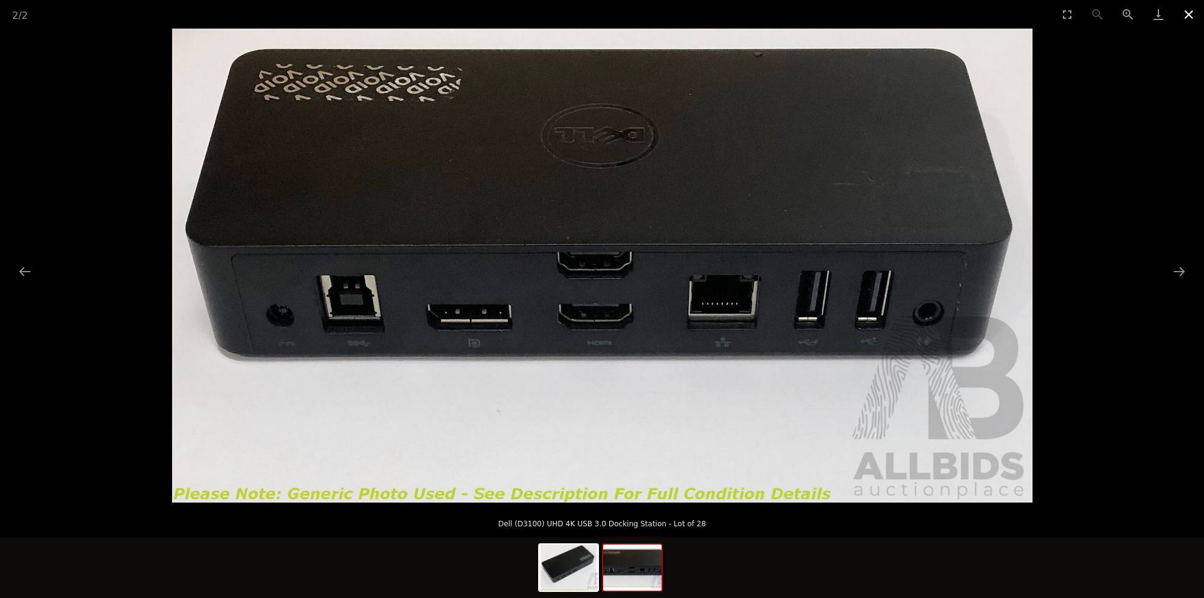
click at [1192, 10] on button "Close gallery" at bounding box center [1189, 14] width 30 height 29
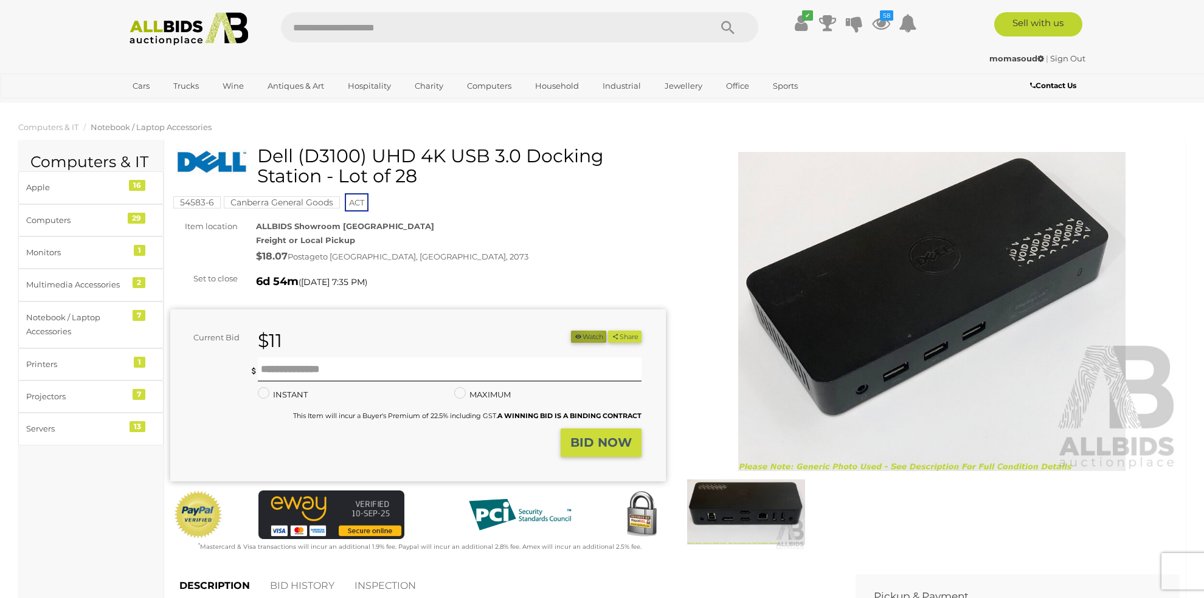
click at [586, 332] on button "Watch" at bounding box center [588, 337] width 35 height 13
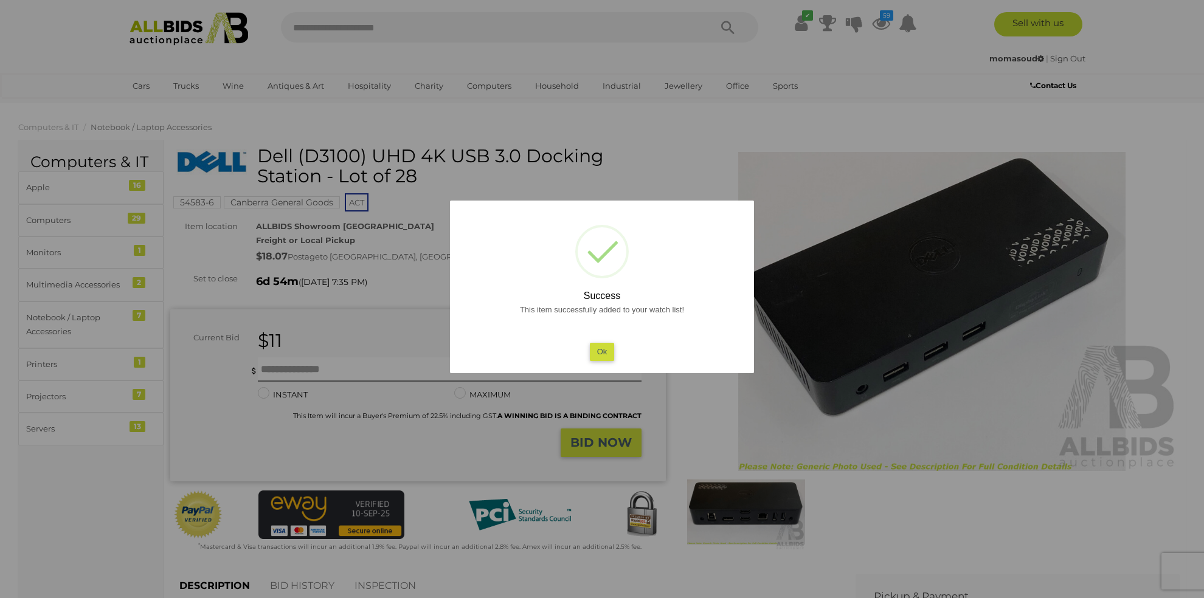
click at [603, 347] on button "Ok" at bounding box center [602, 352] width 25 height 18
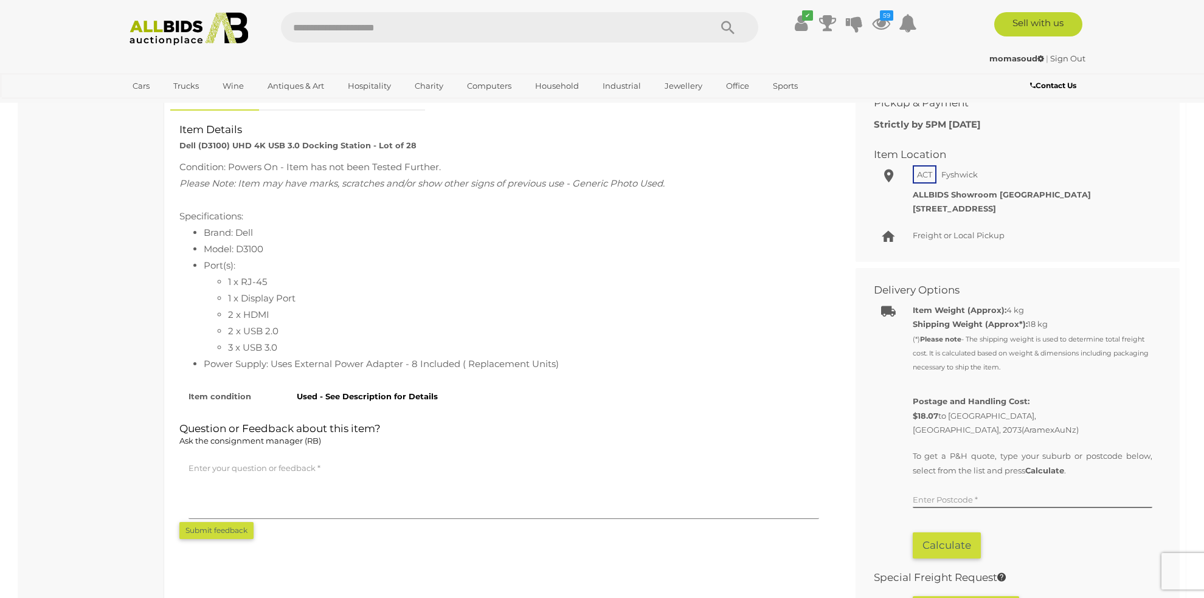
scroll to position [608, 0]
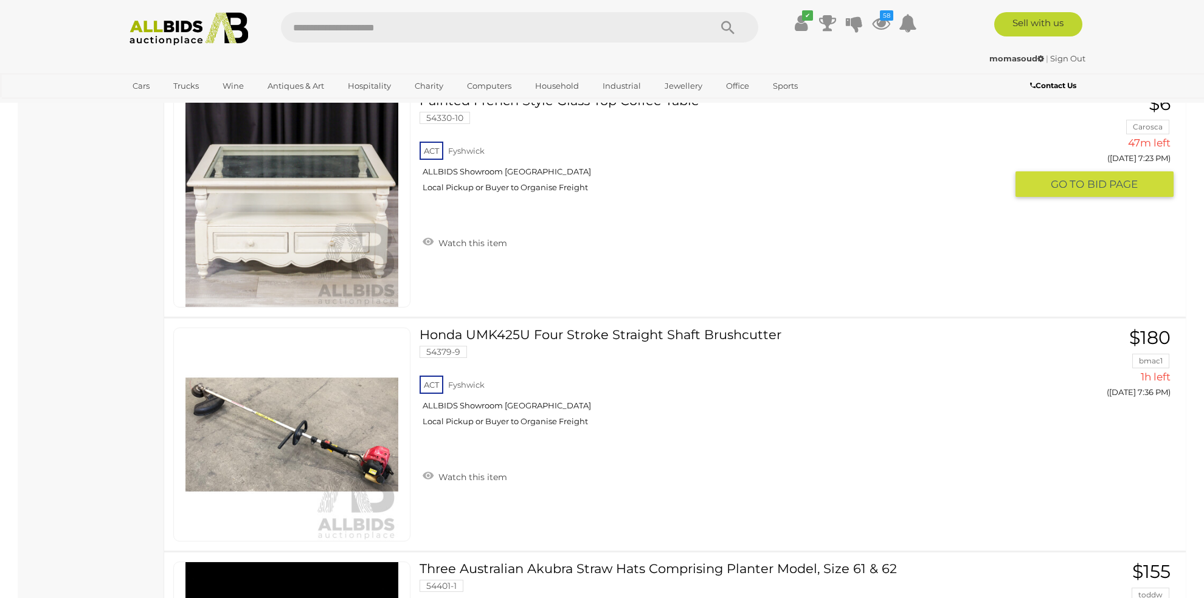
scroll to position [5067, 0]
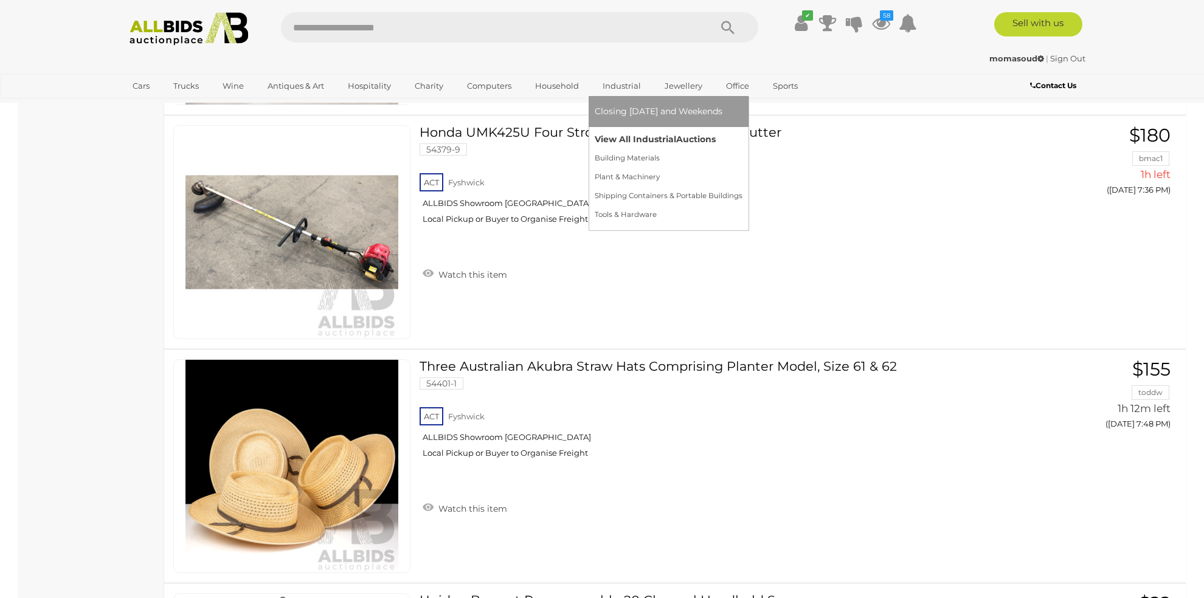
click at [630, 135] on link "View All Industrial Auctions" at bounding box center [669, 139] width 148 height 19
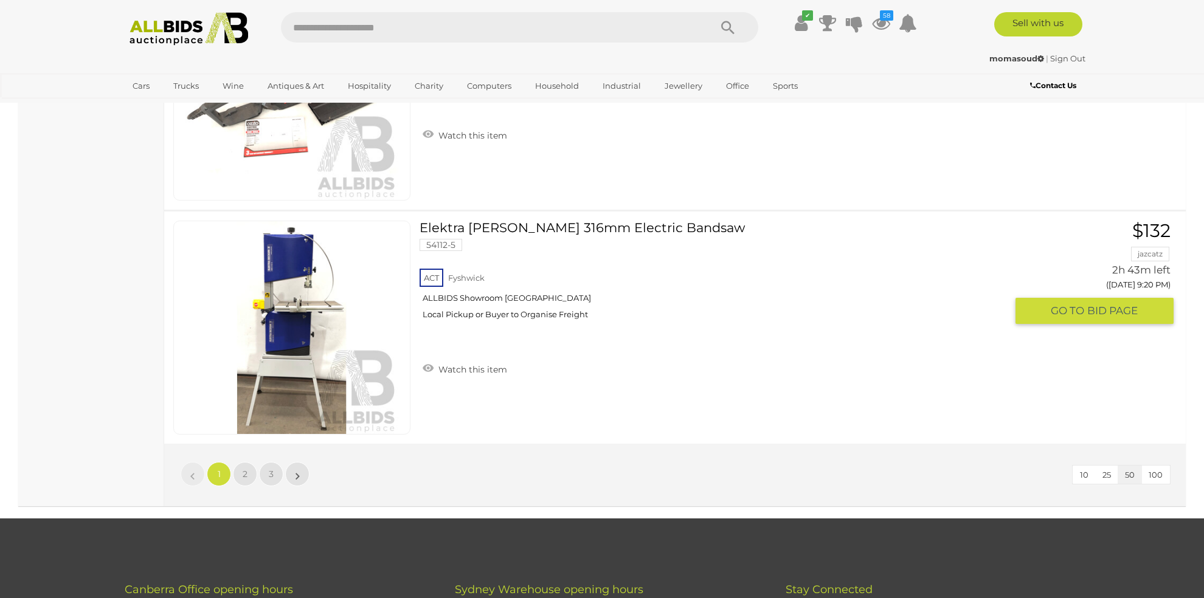
scroll to position [11755, 0]
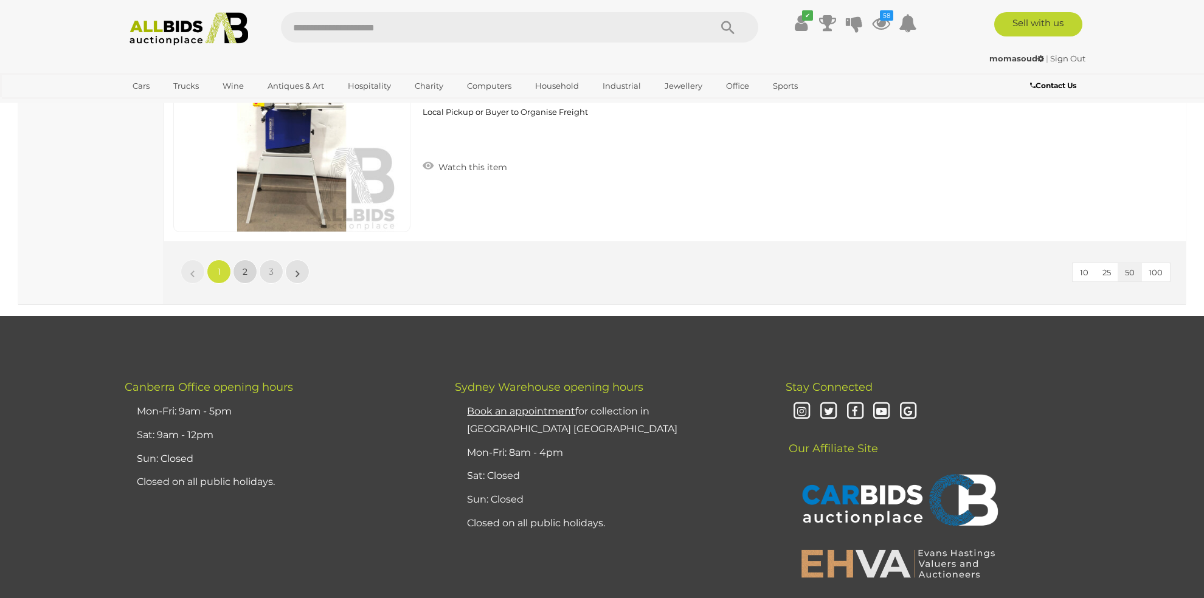
click at [245, 266] on span "2" at bounding box center [245, 271] width 5 height 11
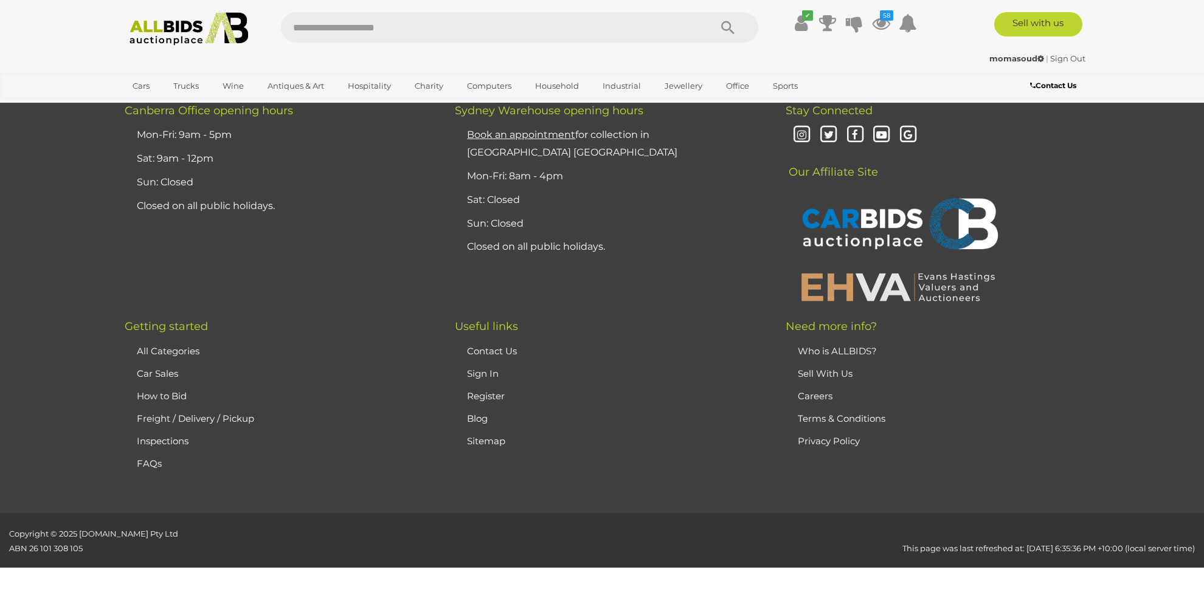
scroll to position [156, 0]
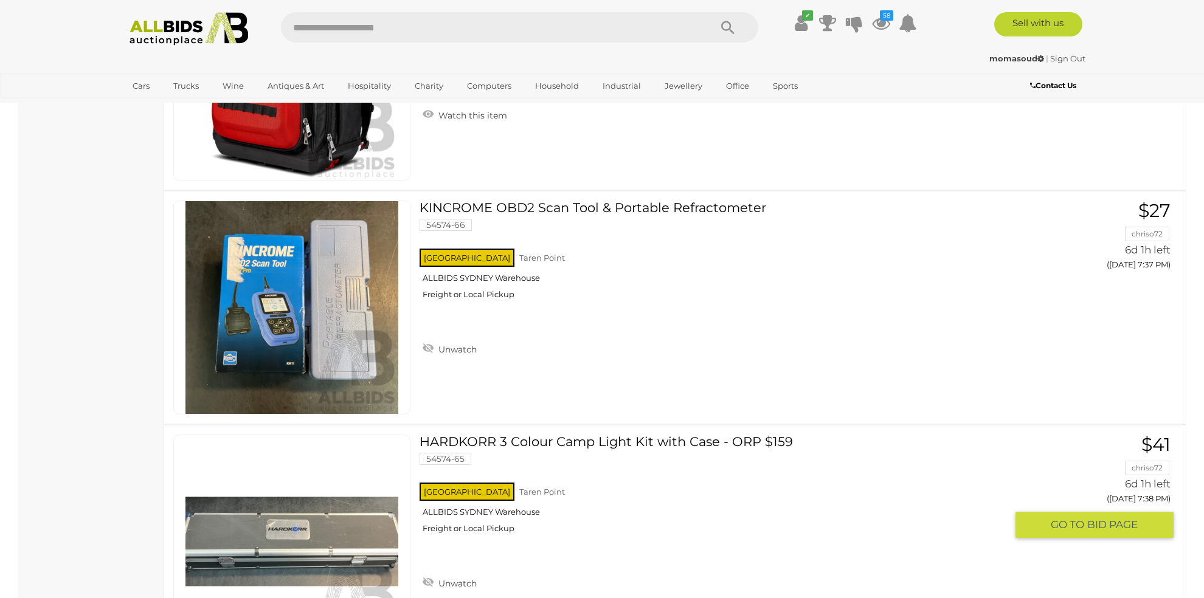
scroll to position [11506, 0]
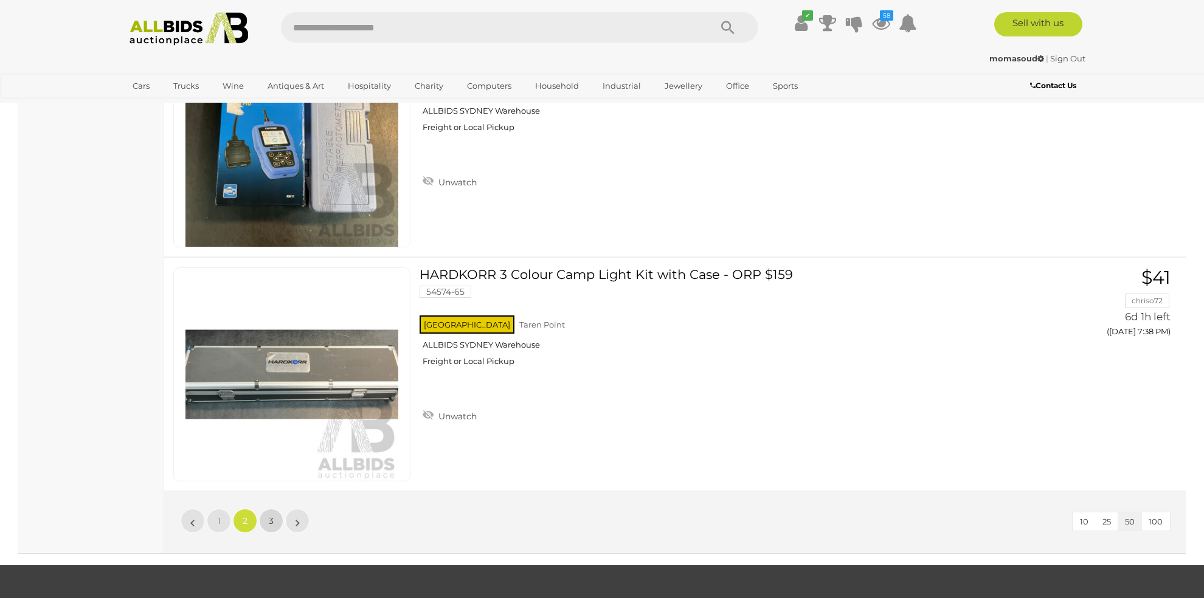
click at [274, 509] on link "3" at bounding box center [271, 521] width 24 height 24
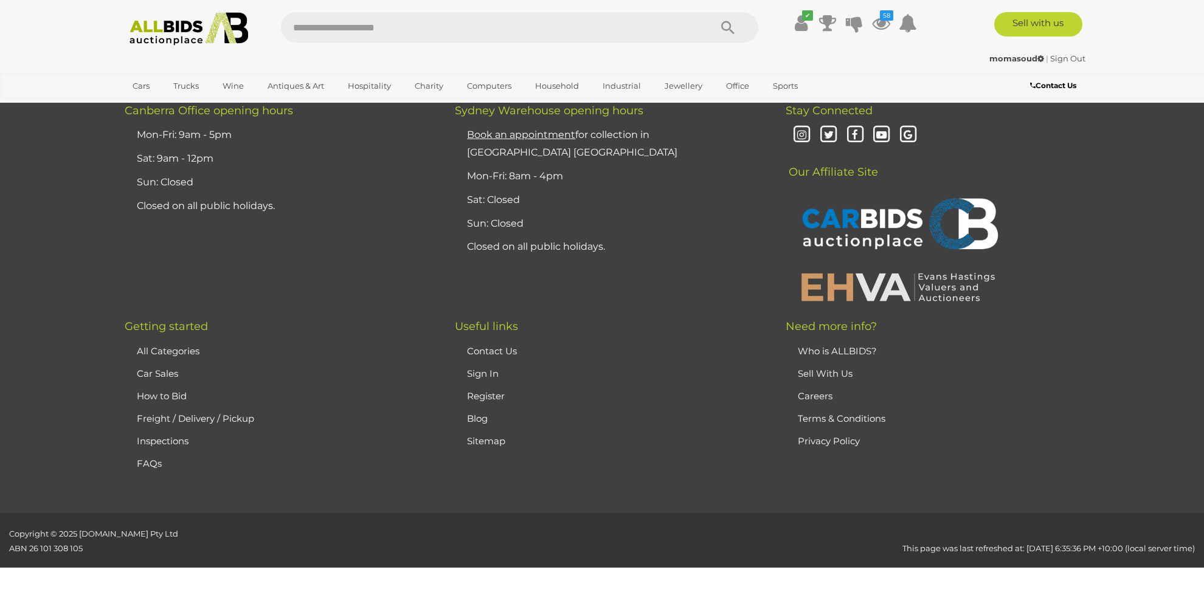
scroll to position [156, 0]
